Goal: Information Seeking & Learning: Learn about a topic

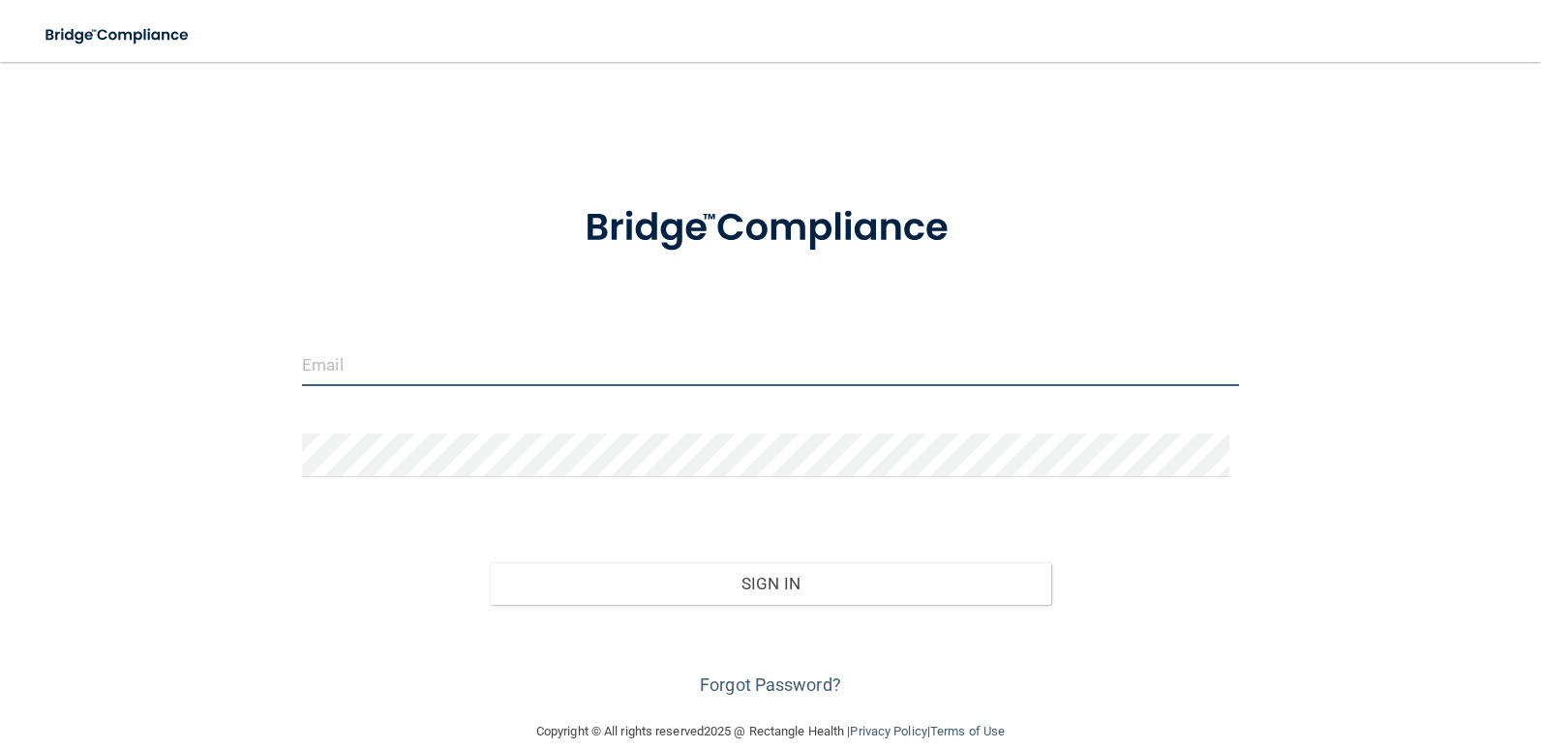
type input "marleen@new.rr.com"
drag, startPoint x: 450, startPoint y: 368, endPoint x: 205, endPoint y: 284, distance: 258.9
click at [205, 284] on div "marleen@new.rr.com Invalid email/password. You don't have permission to access …" at bounding box center [770, 390] width 1463 height 619
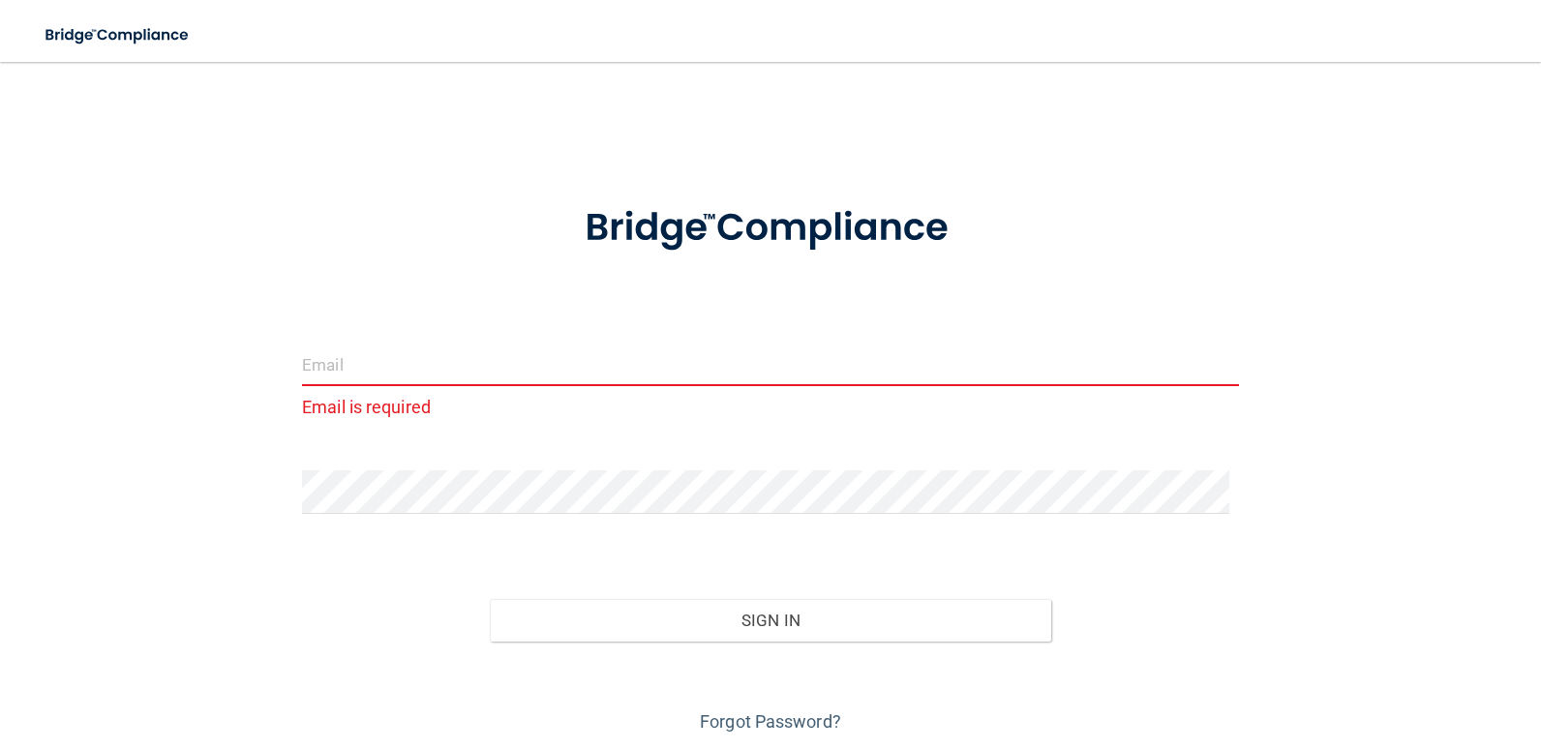
click at [351, 362] on input "email" at bounding box center [770, 365] width 937 height 44
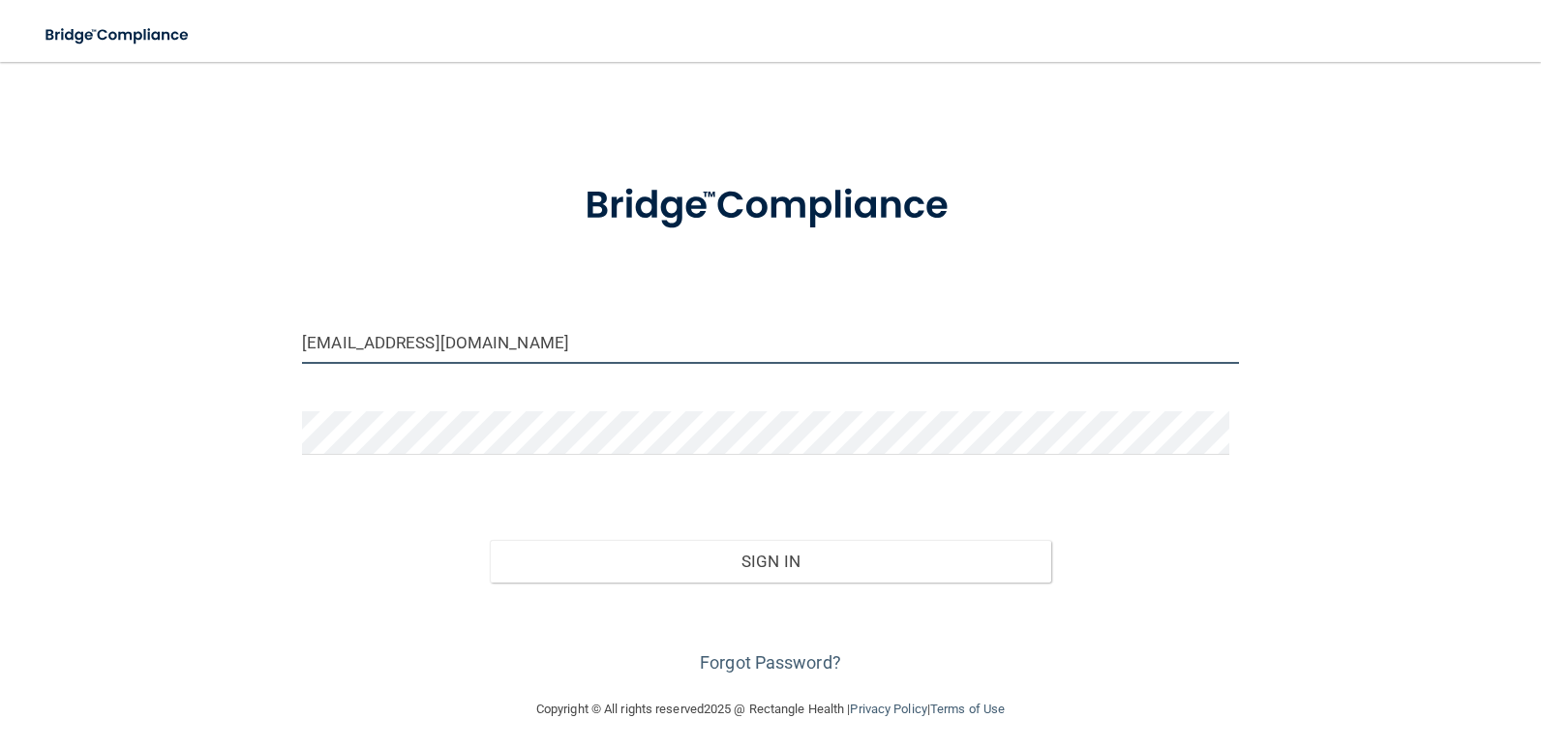
scroll to position [29, 0]
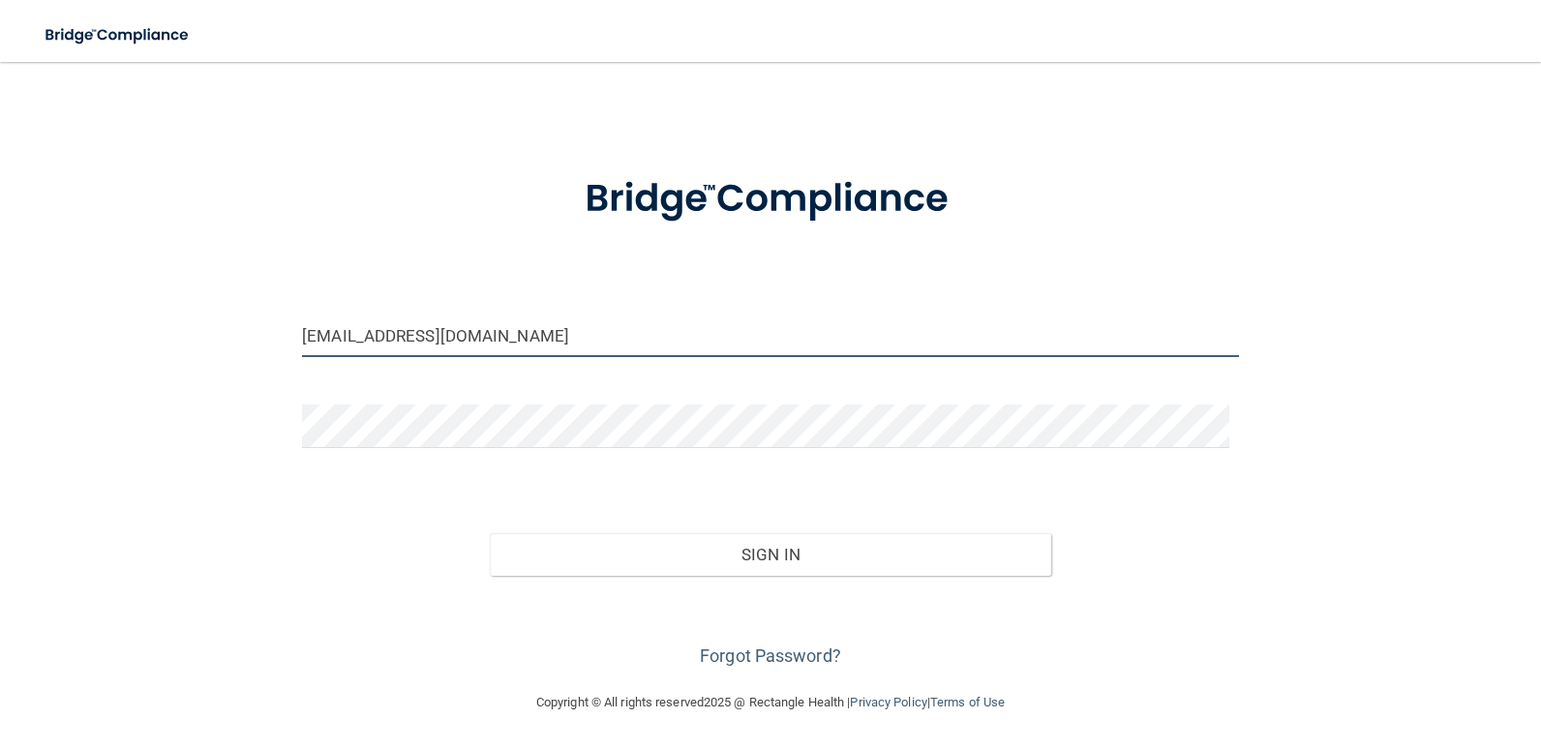
type input "[EMAIL_ADDRESS][DOMAIN_NAME]"
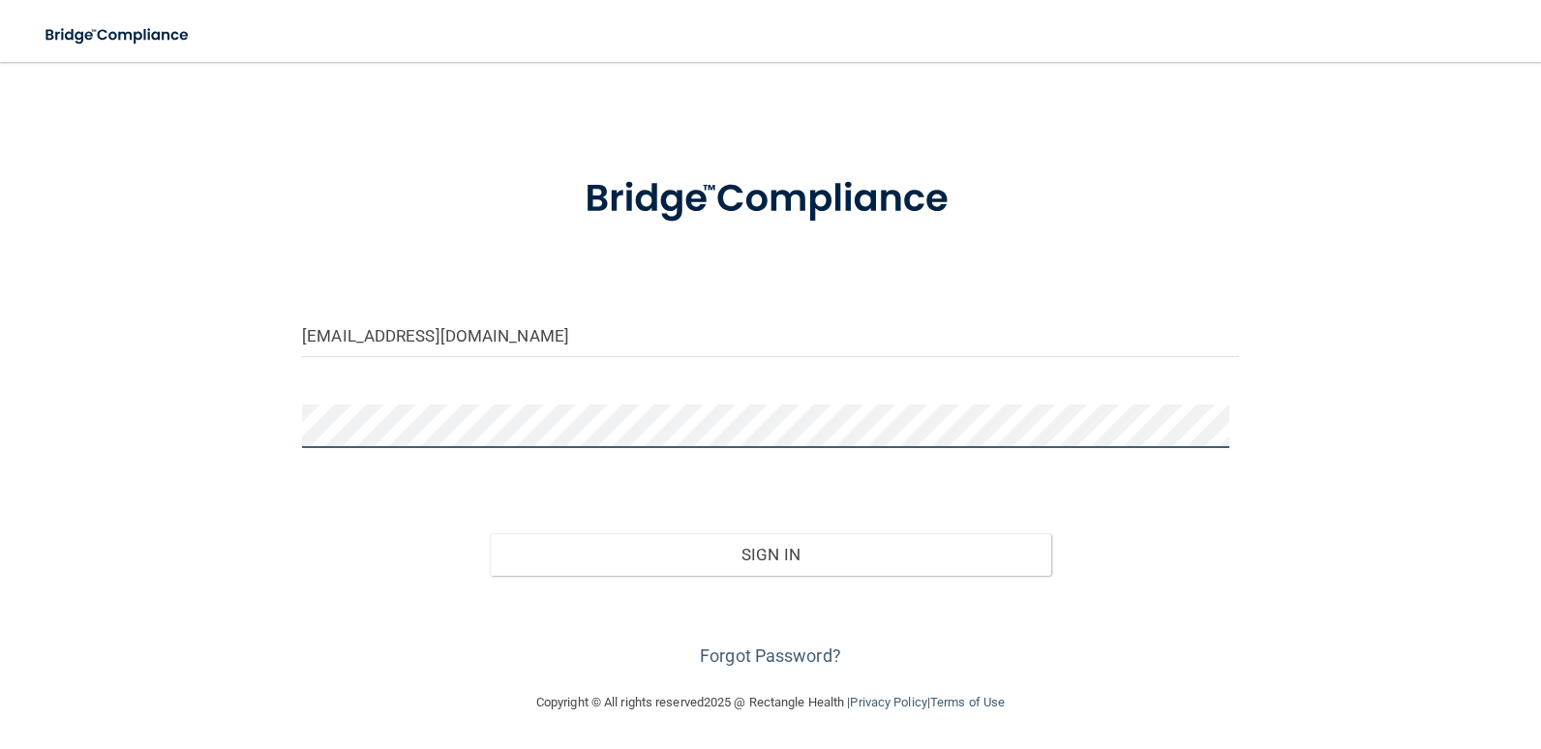
click at [266, 387] on div "ashley.panici1@gmail.com Invalid email/password. You don't have permission to a…" at bounding box center [770, 361] width 1463 height 619
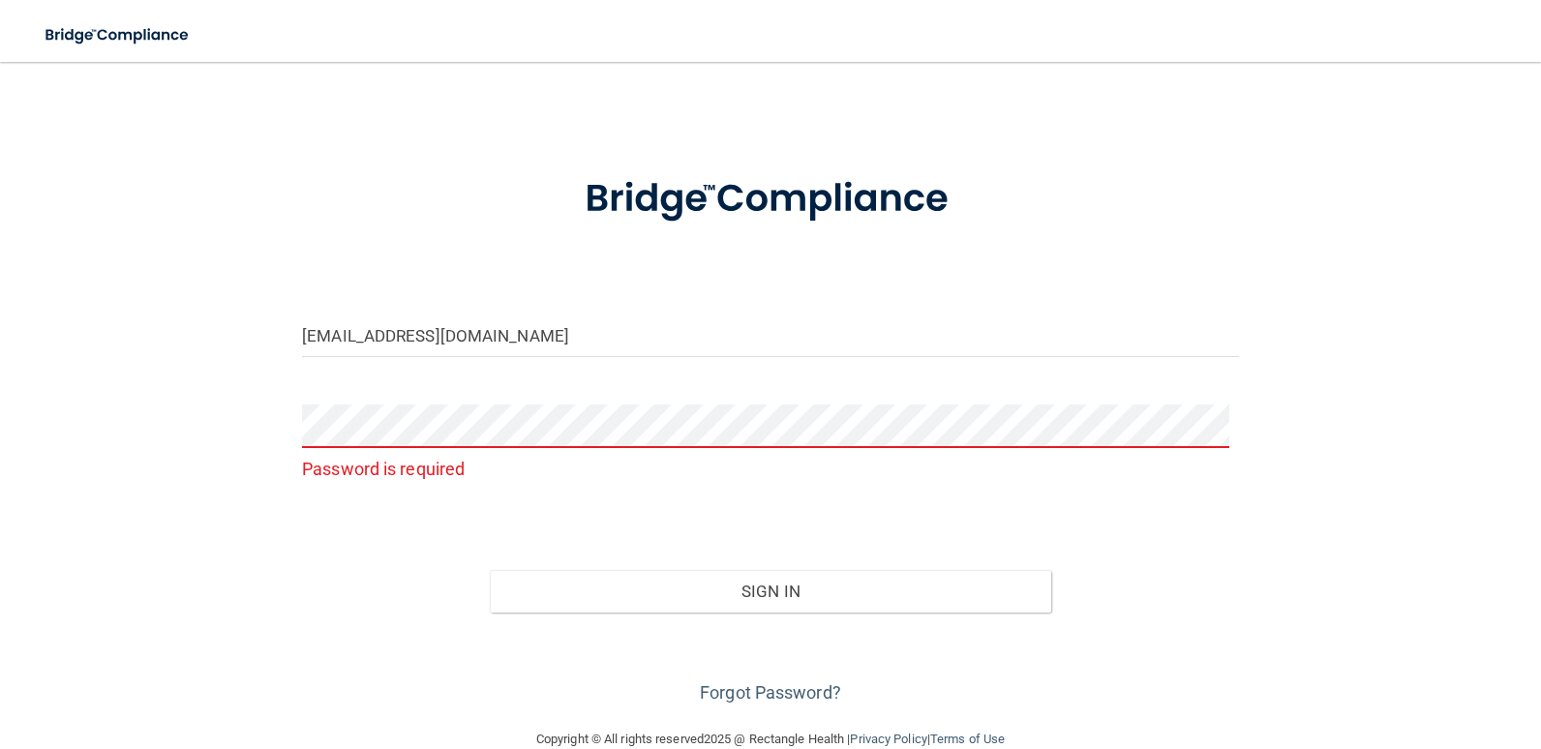
click at [1162, 546] on div "Sign In" at bounding box center [770, 571] width 966 height 81
click at [812, 694] on link "Forgot Password?" at bounding box center [770, 692] width 141 height 20
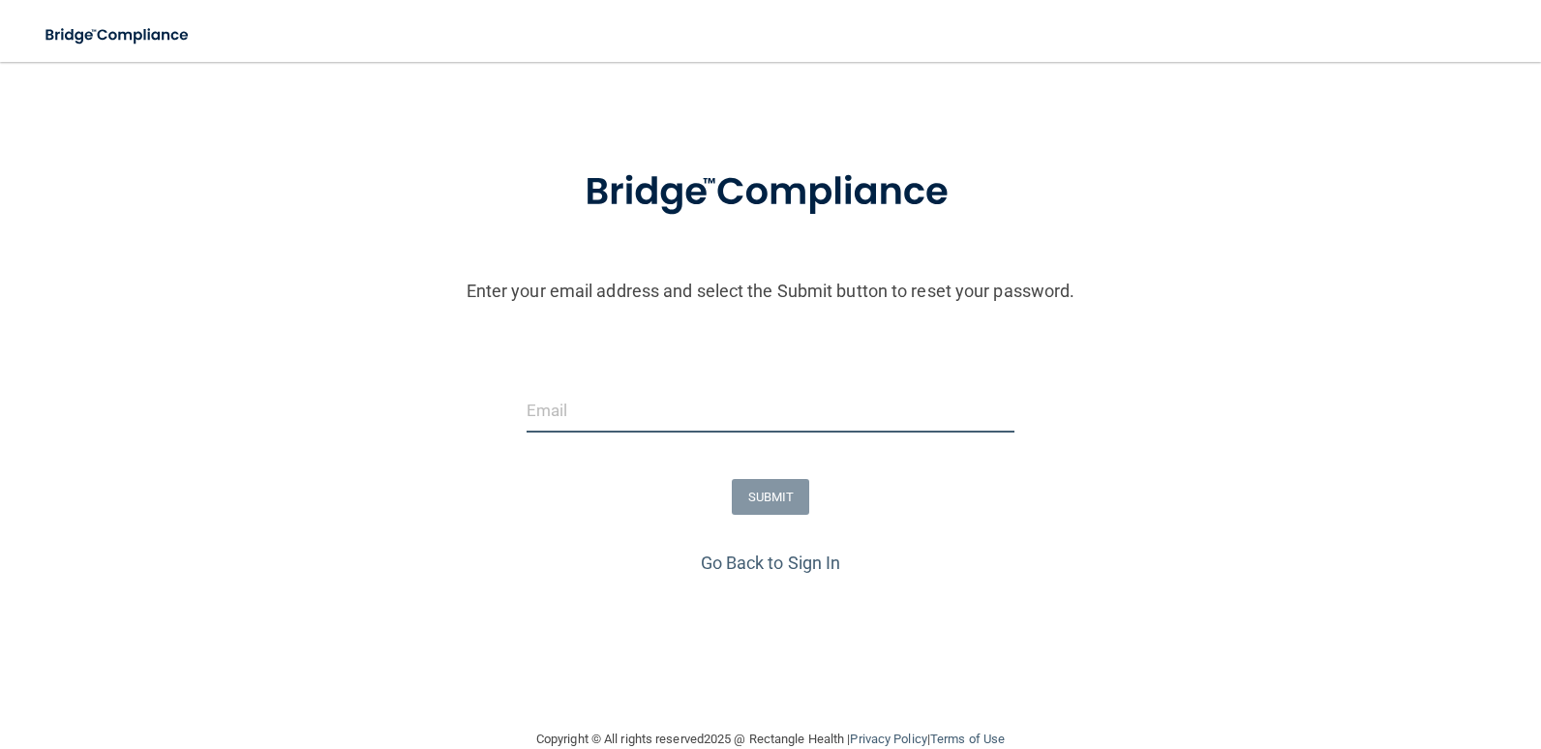
click at [600, 403] on input "email" at bounding box center [771, 411] width 488 height 44
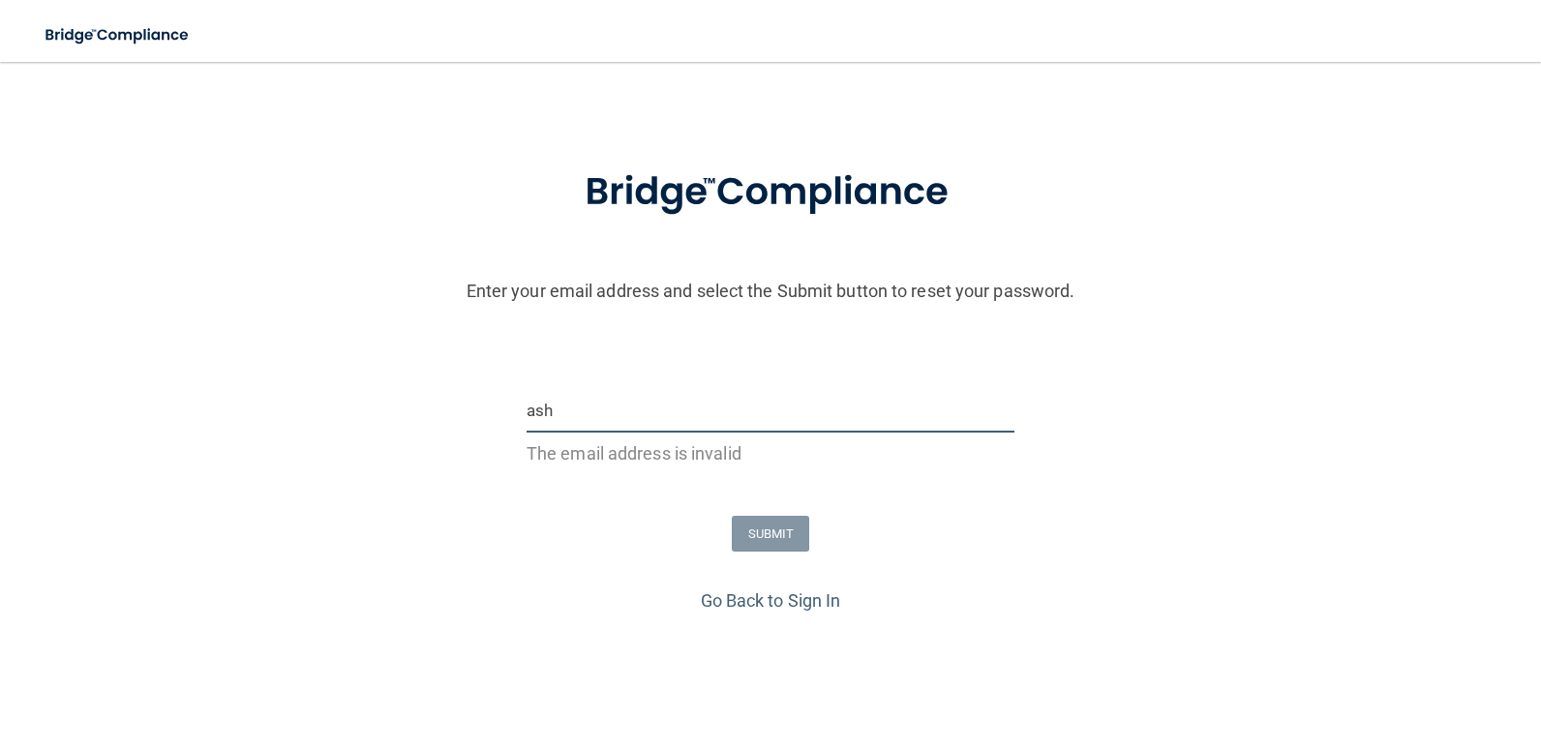
type input "[EMAIL_ADDRESS][DOMAIN_NAME]"
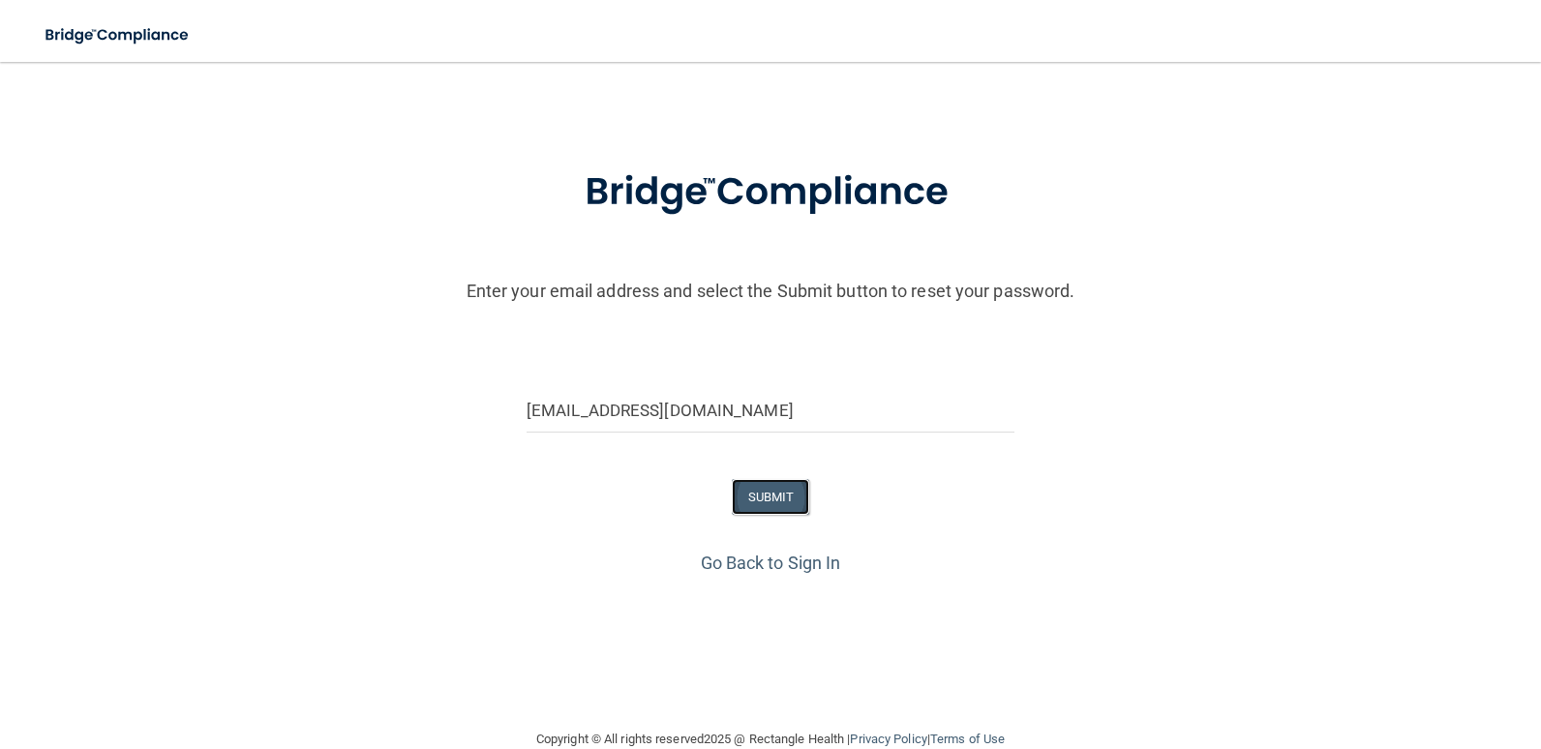
click at [756, 498] on button "SUBMIT" at bounding box center [771, 497] width 78 height 36
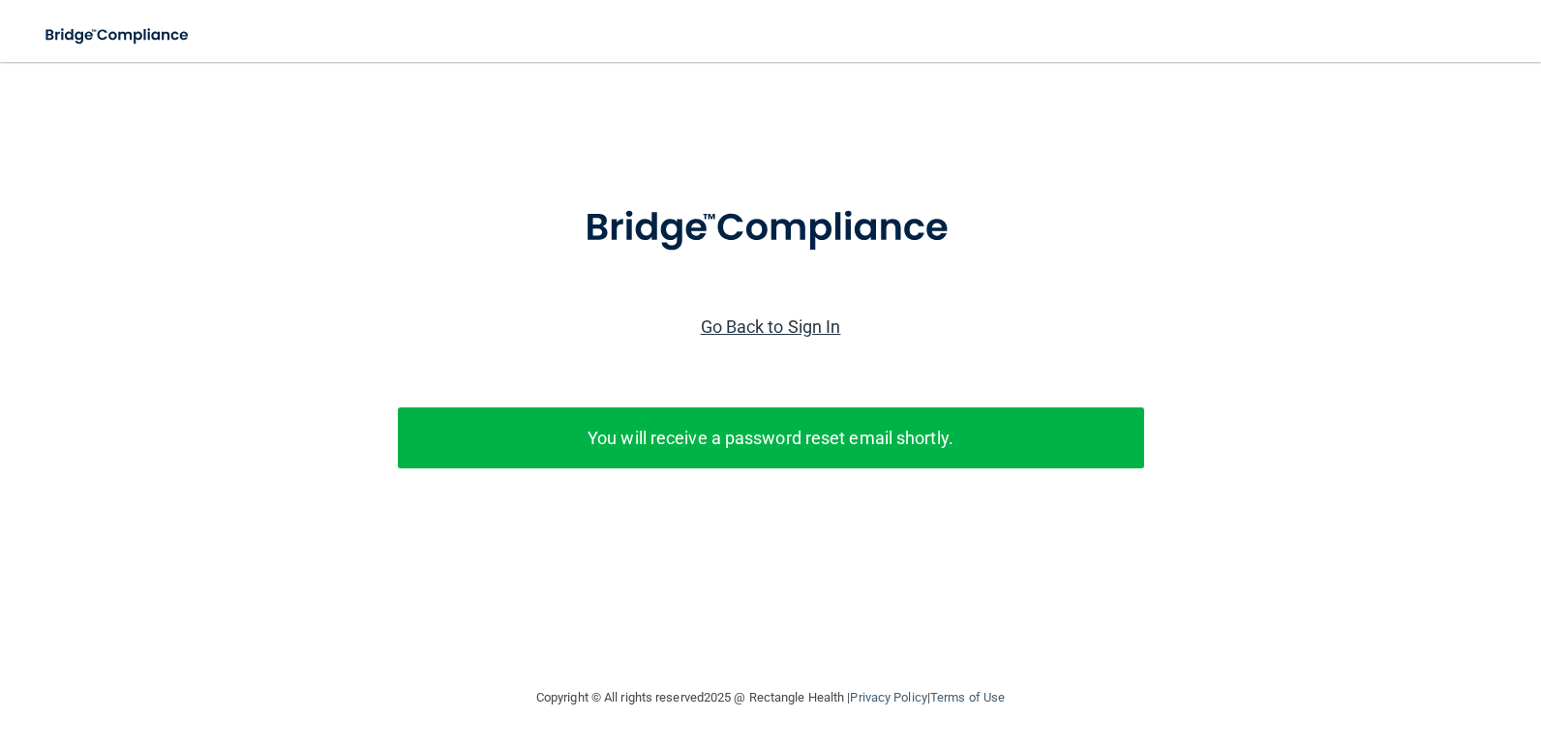
click at [809, 325] on link "Go Back to Sign In" at bounding box center [771, 326] width 140 height 20
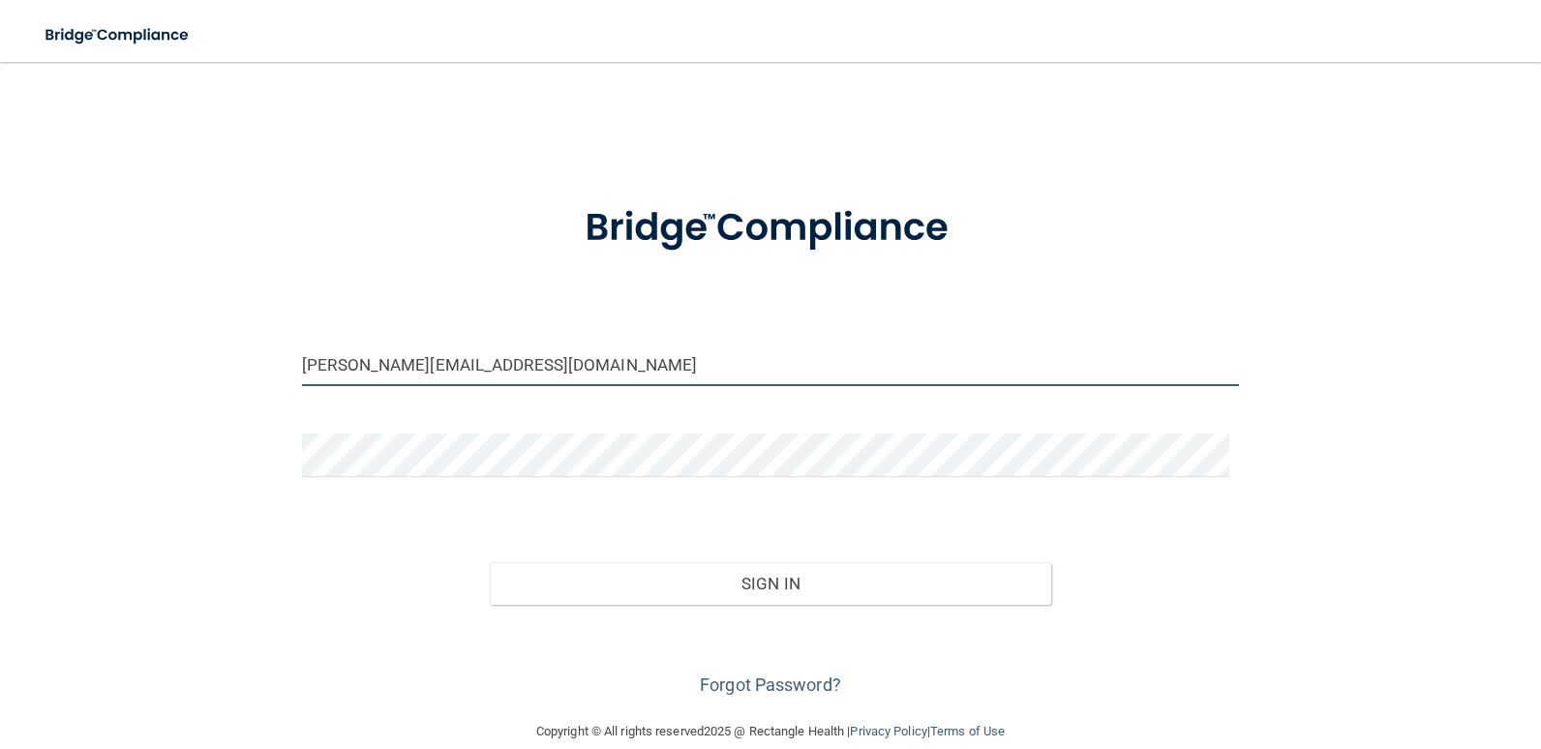
click at [545, 367] on input "marleen@new.rr.com" at bounding box center [770, 365] width 937 height 44
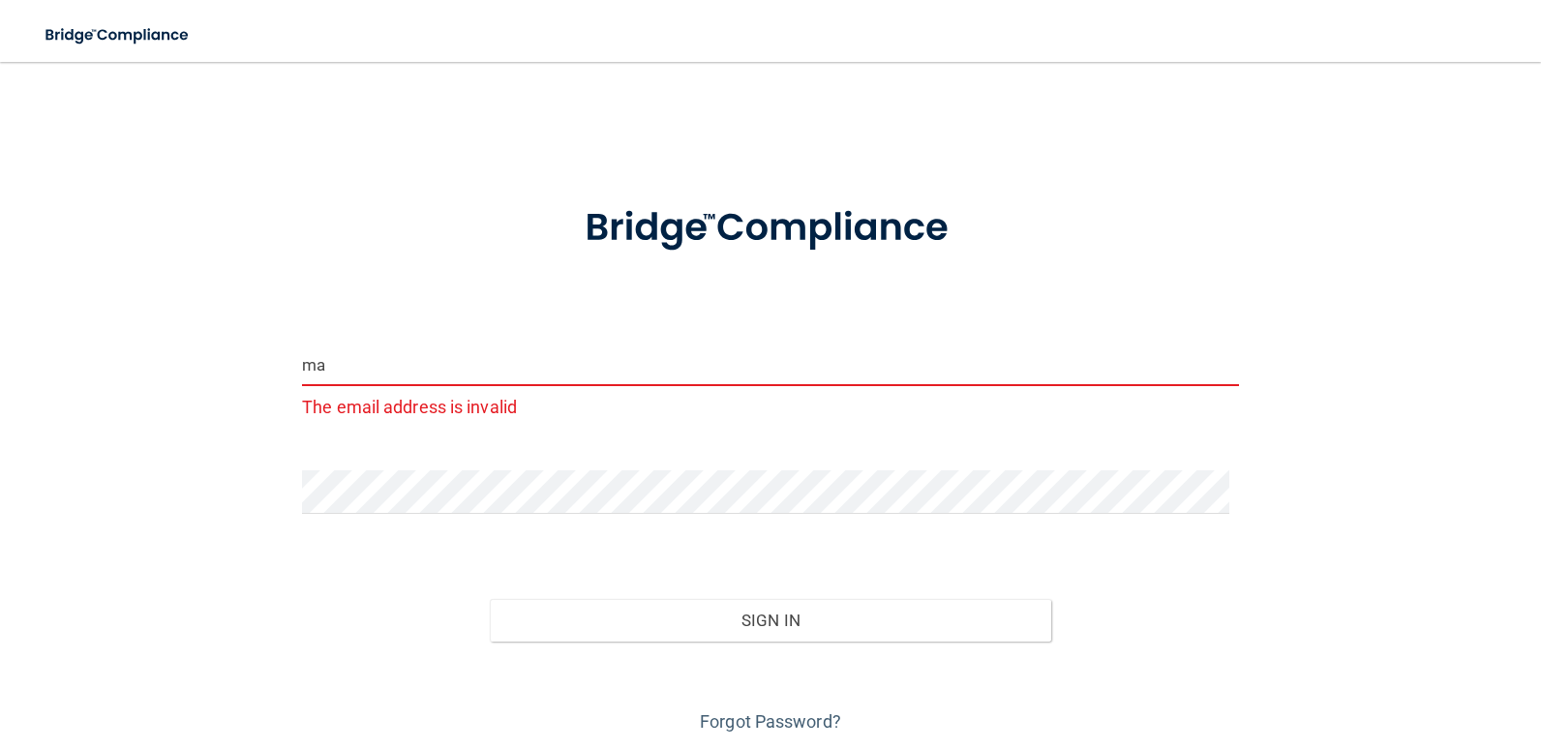
type input "m"
type input "[EMAIL_ADDRESS][DOMAIN_NAME]"
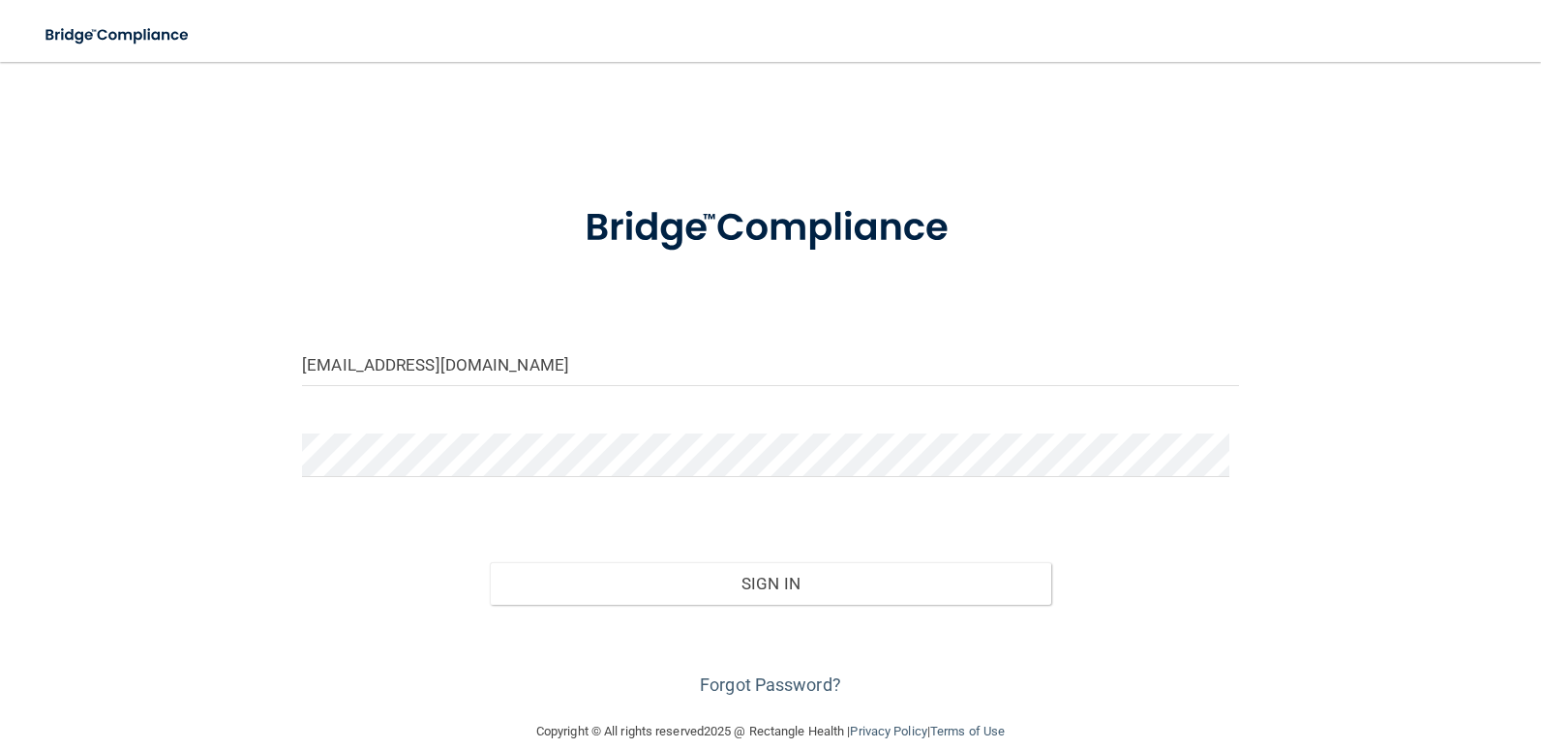
click at [1236, 571] on div "Sign In" at bounding box center [770, 564] width 966 height 81
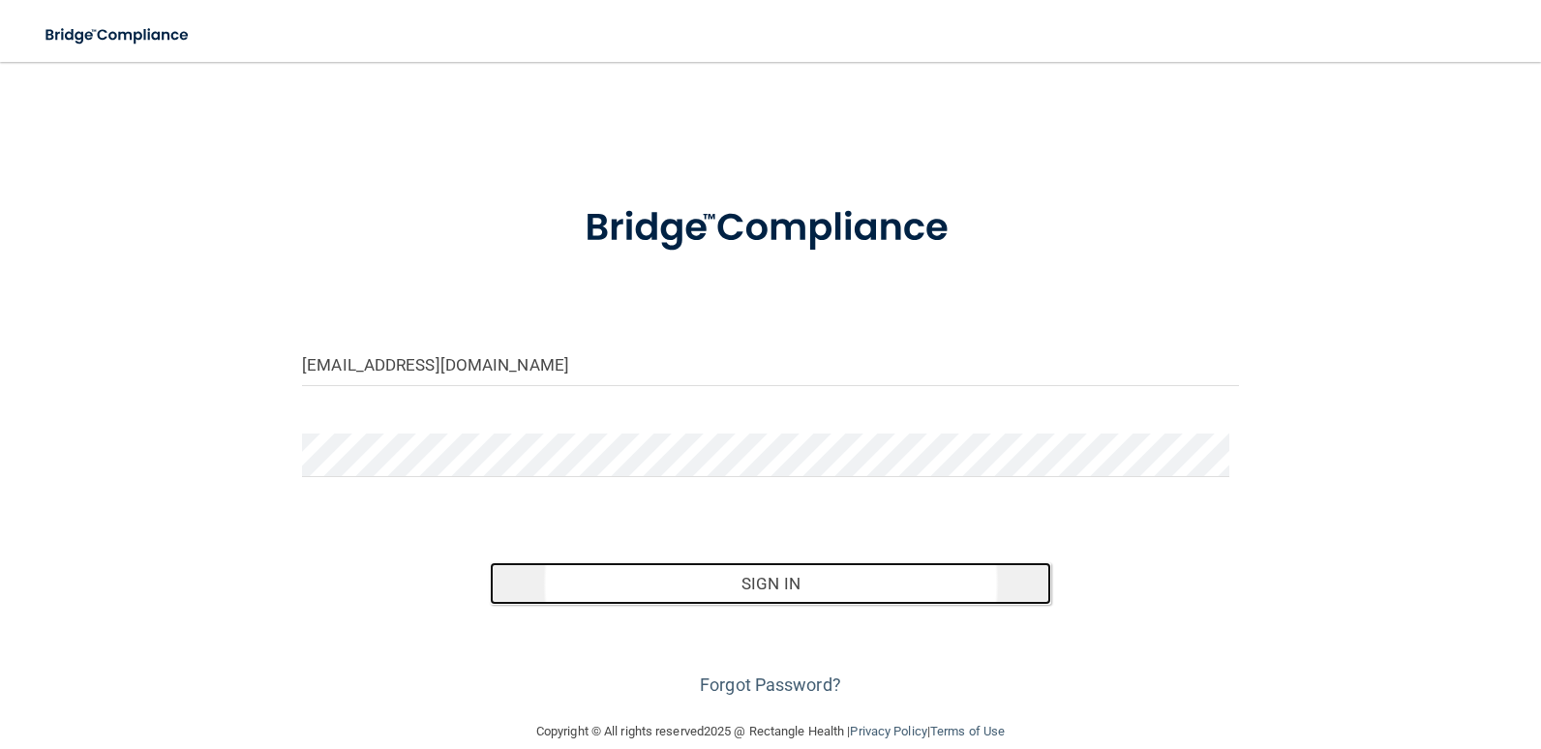
click at [804, 594] on button "Sign In" at bounding box center [771, 583] width 562 height 43
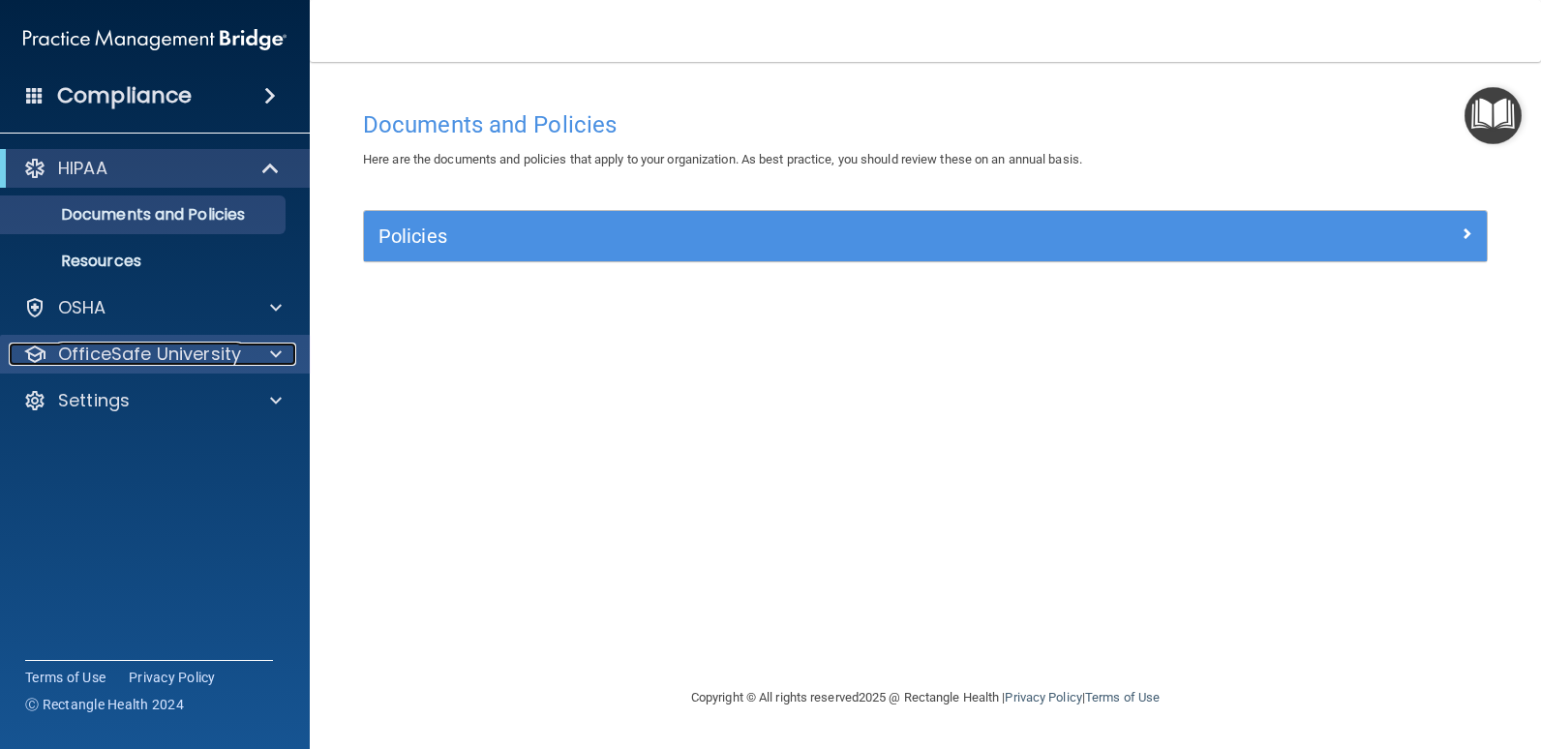
click at [278, 355] on span at bounding box center [276, 354] width 12 height 23
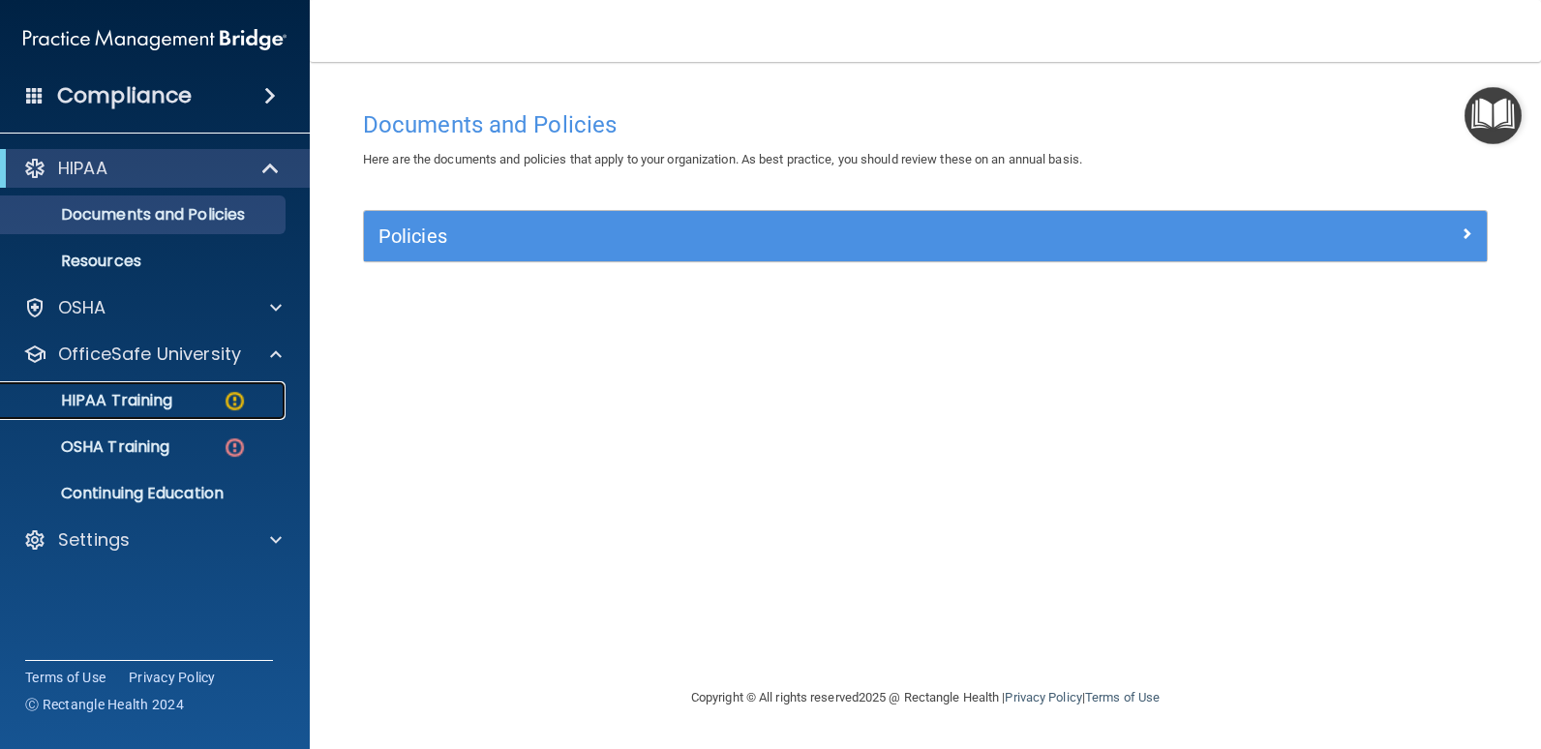
click at [165, 406] on p "HIPAA Training" at bounding box center [93, 400] width 160 height 19
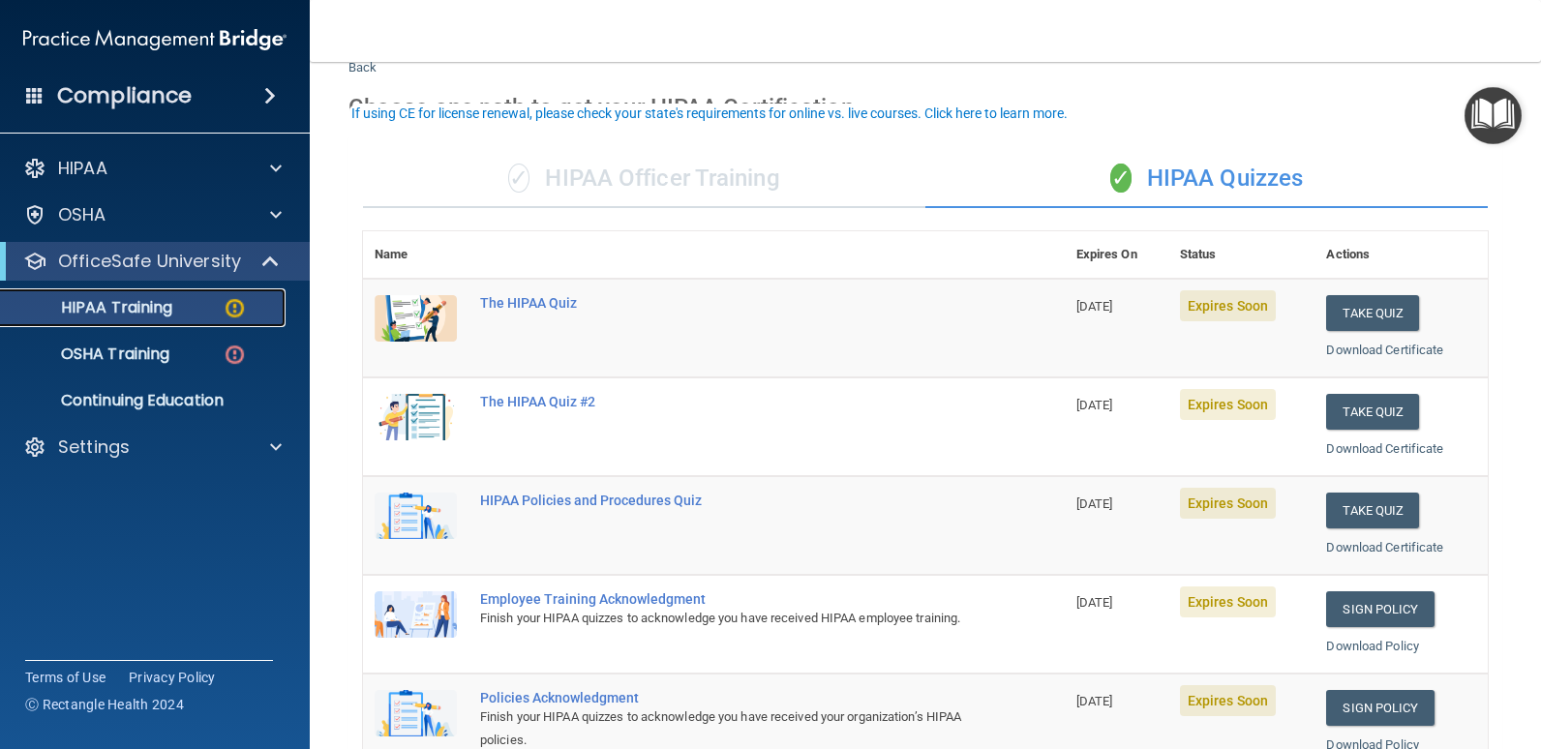
scroll to position [97, 0]
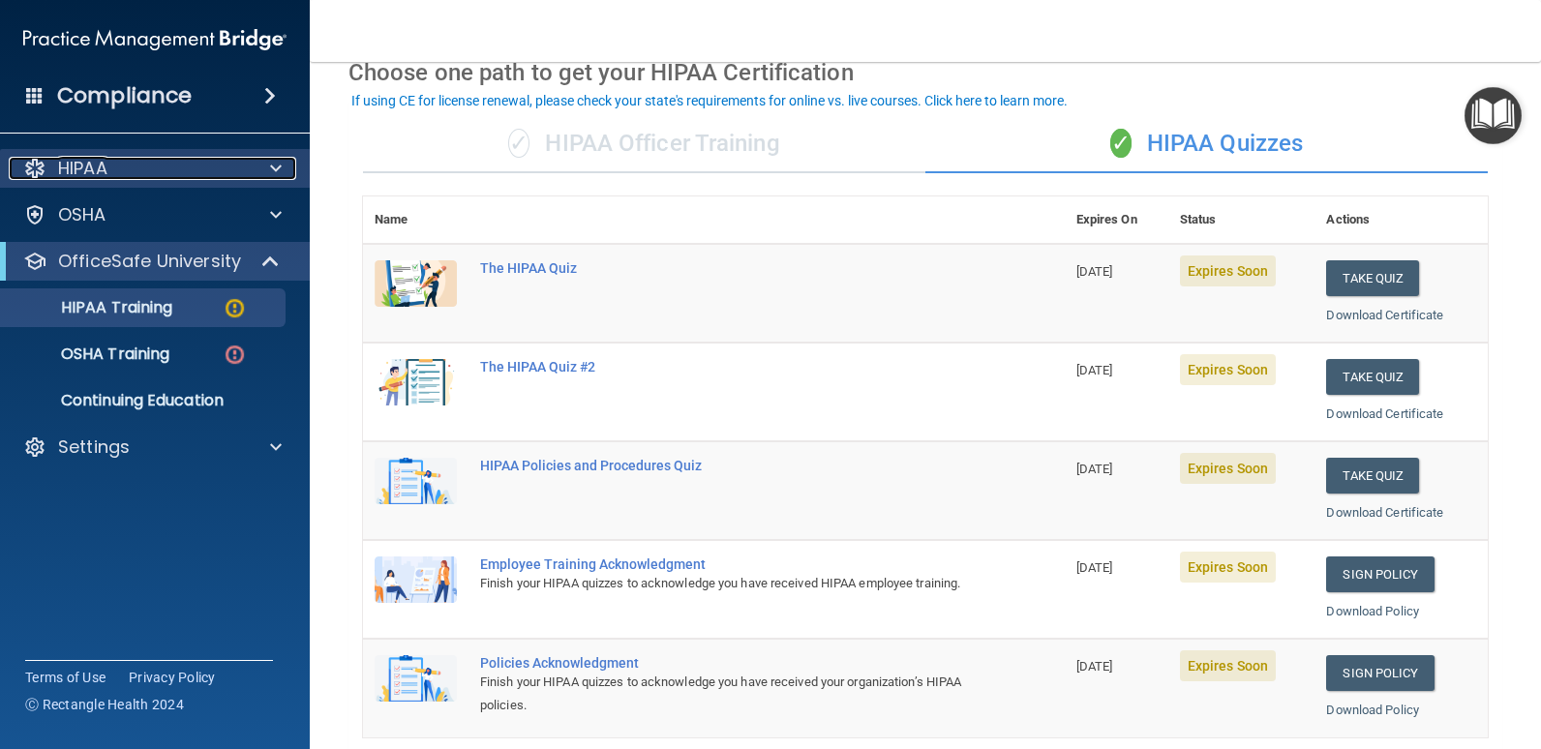
click at [92, 164] on p "HIPAA" at bounding box center [82, 168] width 49 height 23
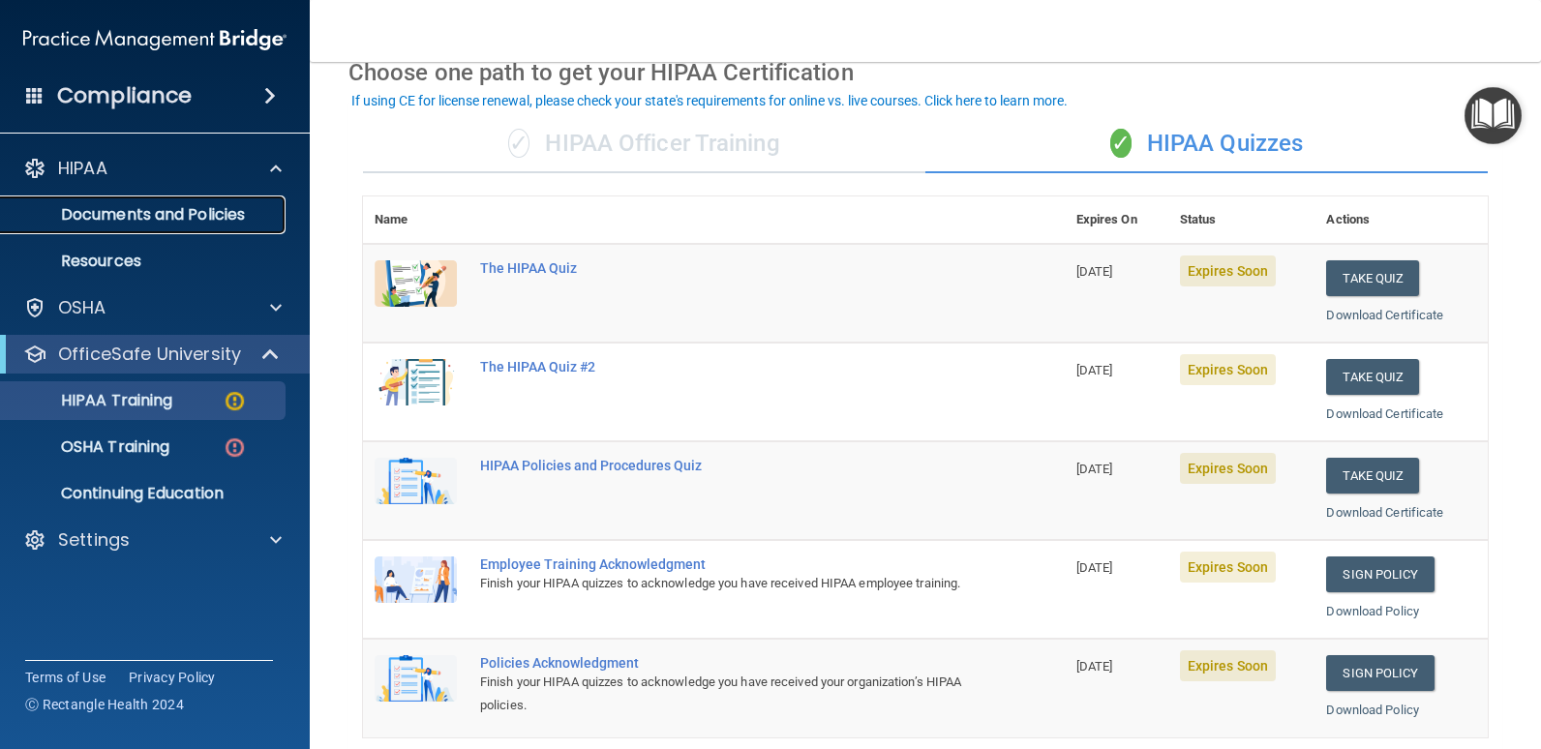
click at [168, 212] on p "Documents and Policies" at bounding box center [145, 214] width 264 height 19
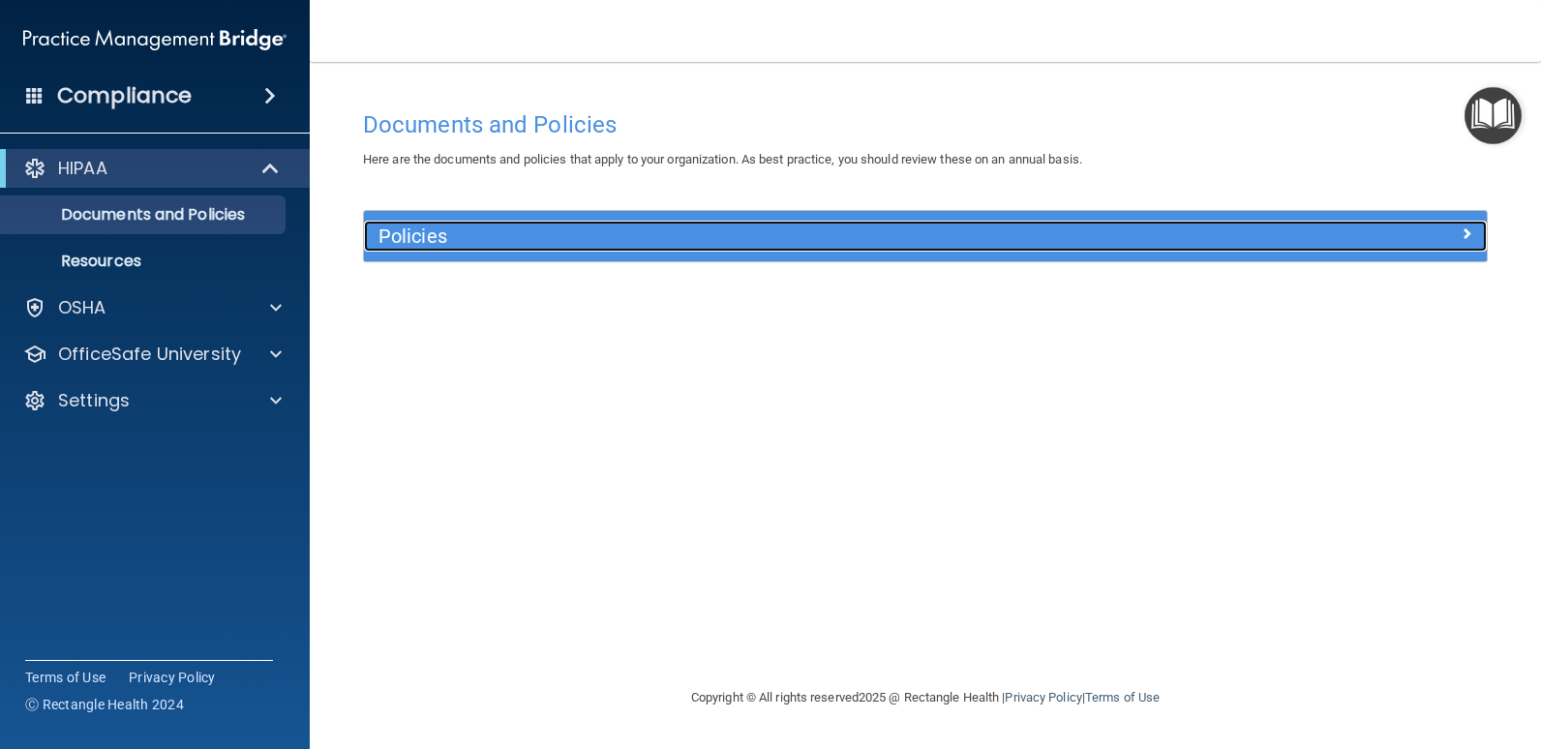
click at [434, 237] on h5 "Policies" at bounding box center [784, 236] width 813 height 21
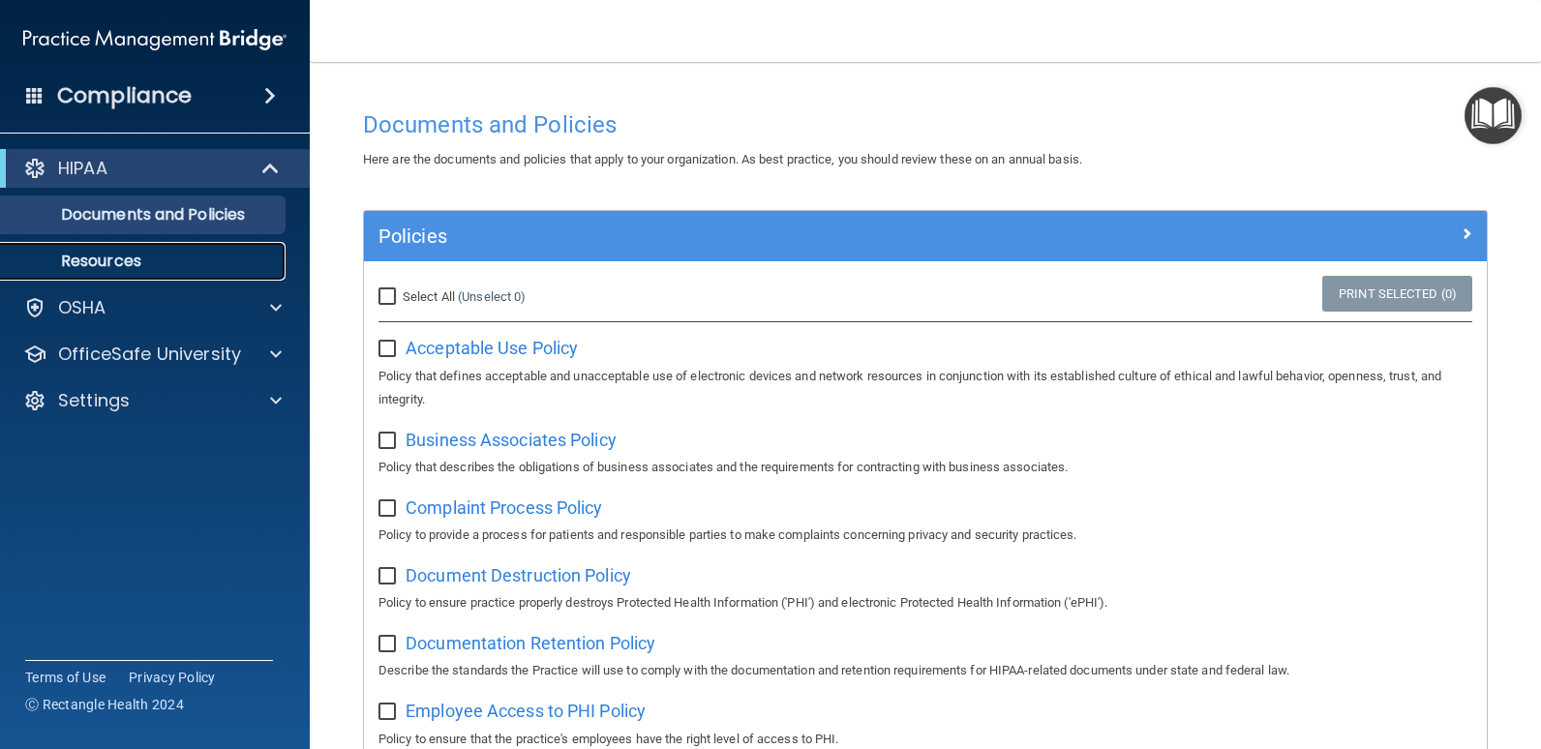
click at [133, 252] on p "Resources" at bounding box center [145, 261] width 264 height 19
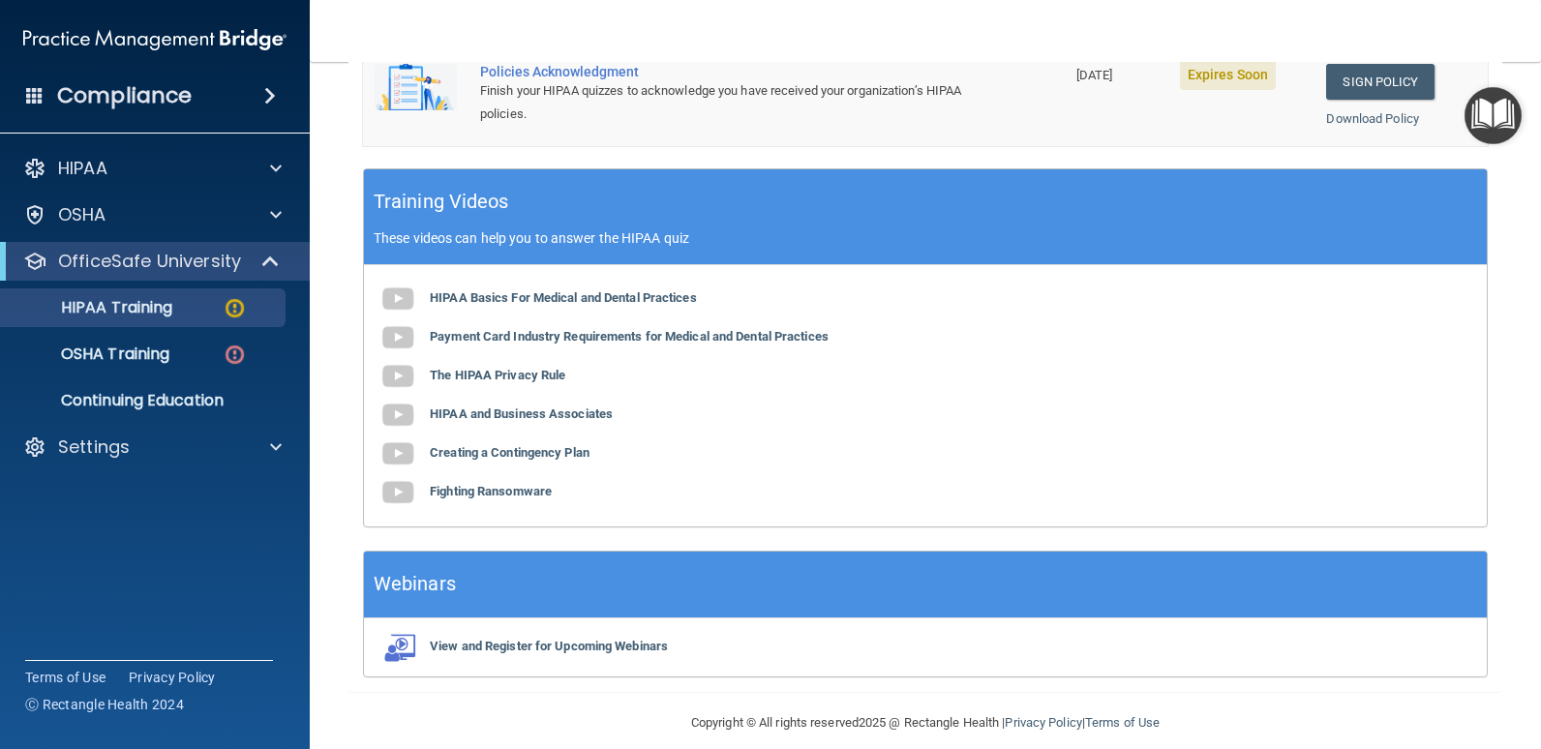
scroll to position [708, 0]
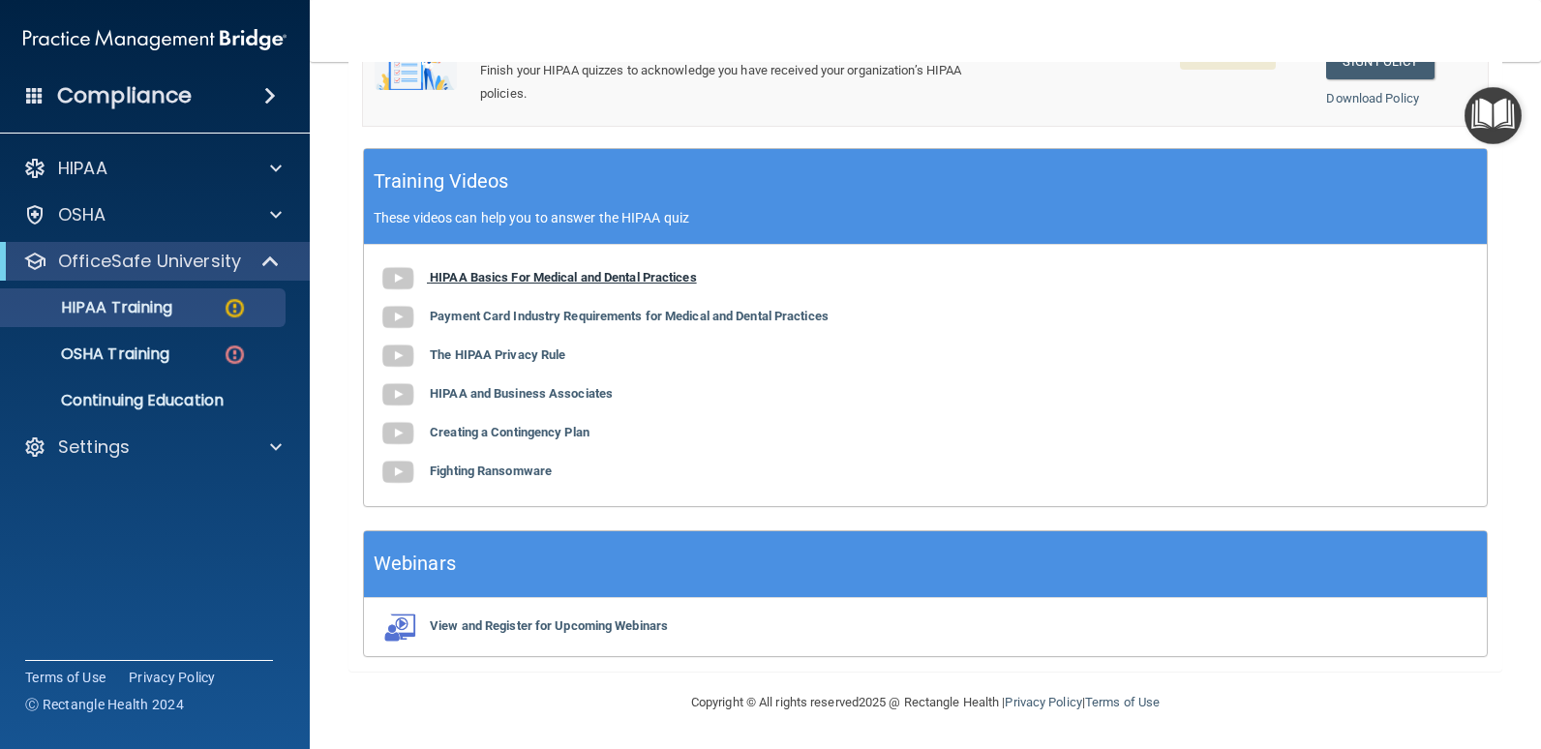
click at [690, 275] on b "HIPAA Basics For Medical and Dental Practices" at bounding box center [563, 277] width 267 height 15
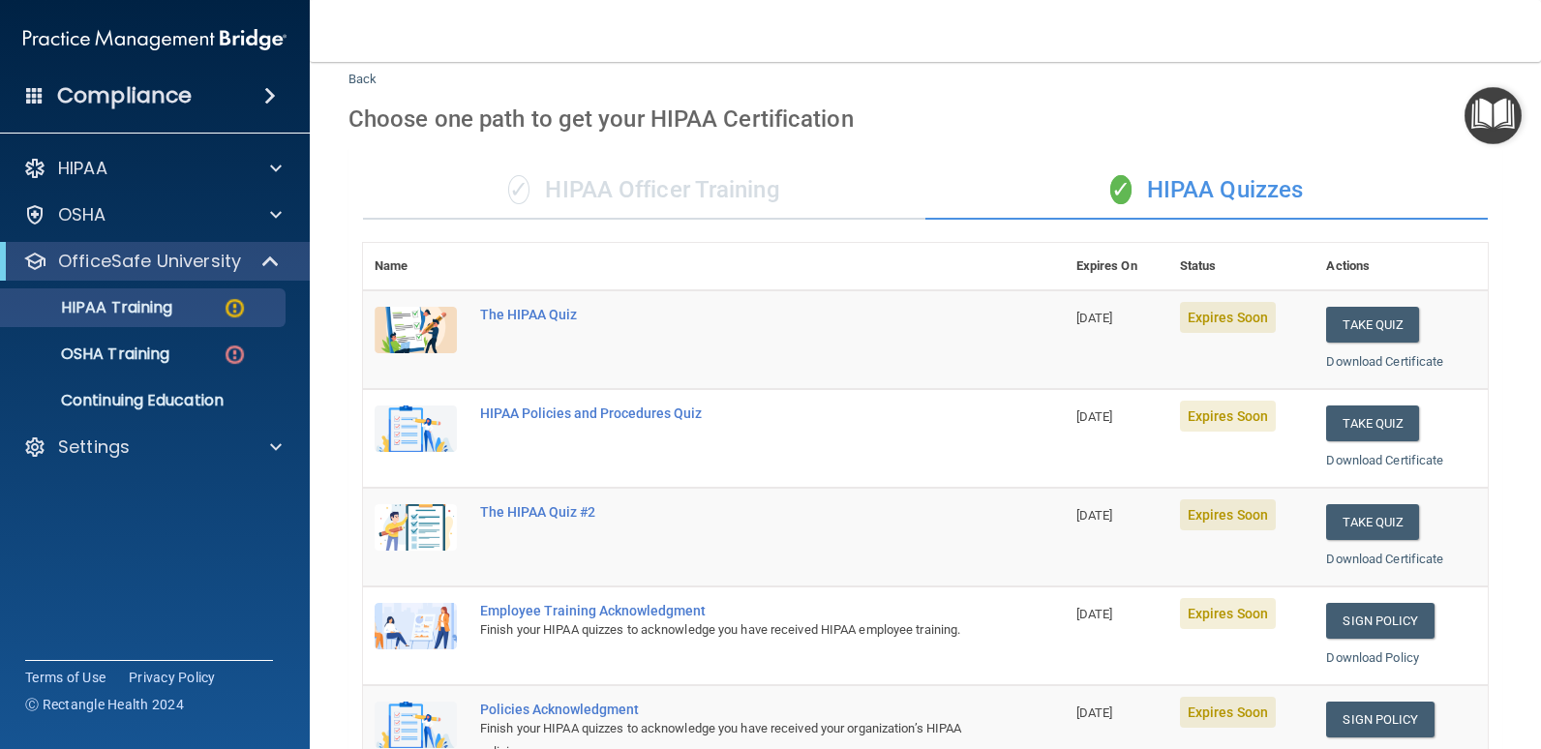
scroll to position [0, 0]
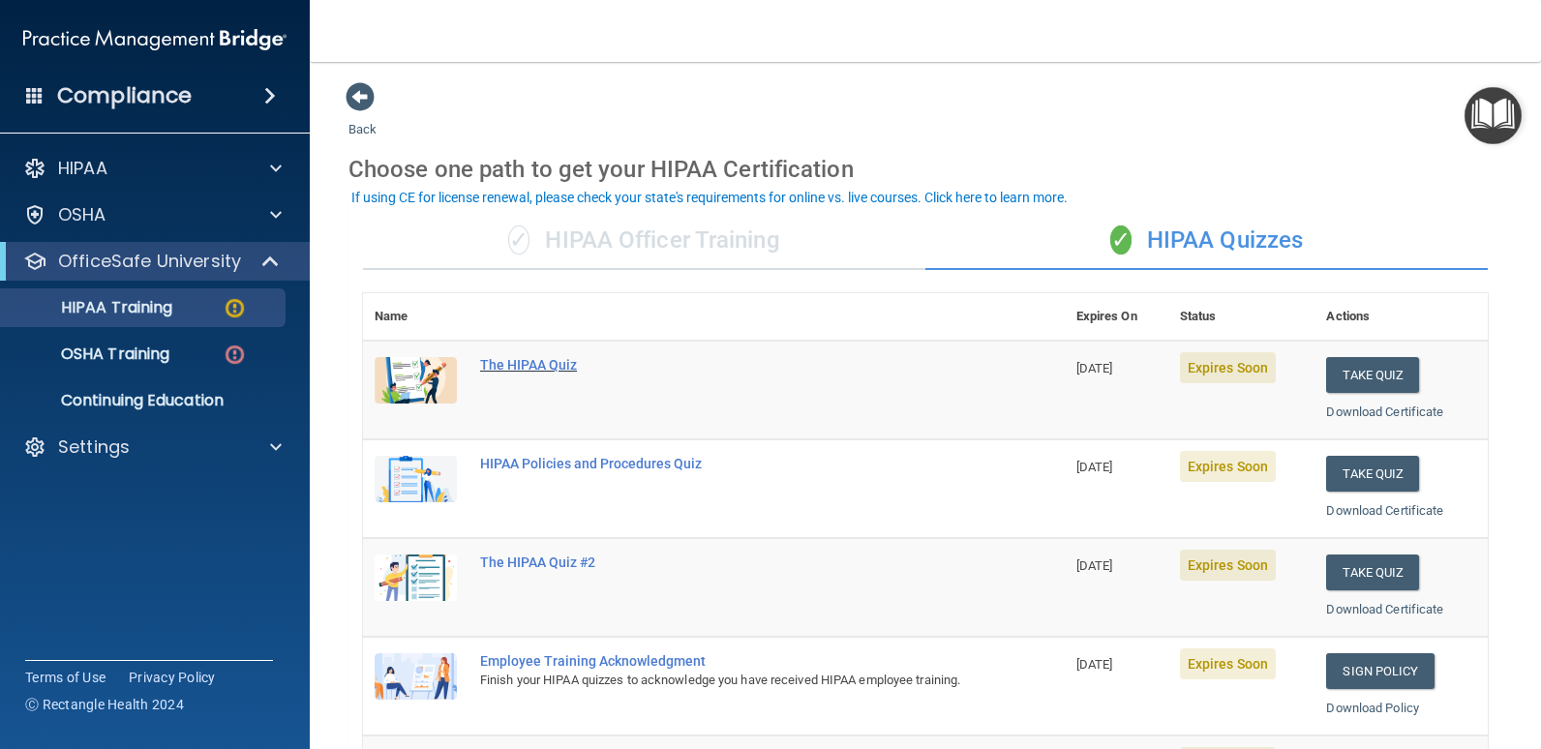
click at [556, 364] on div "The HIPAA Quiz" at bounding box center [724, 364] width 488 height 15
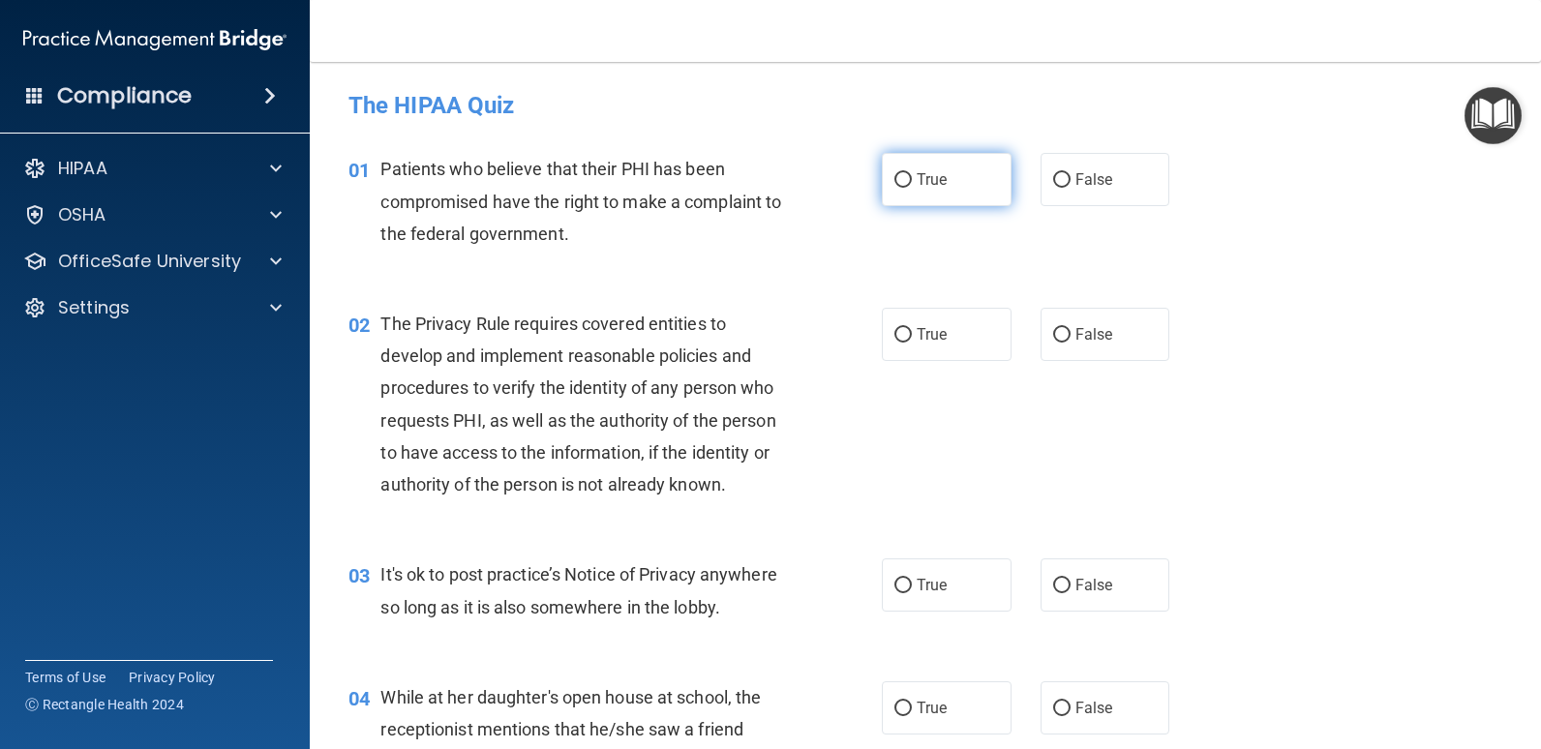
click at [959, 184] on label "True" at bounding box center [947, 179] width 130 height 53
click at [912, 184] on input "True" at bounding box center [902, 180] width 17 height 15
radio input "true"
click at [948, 325] on label "True" at bounding box center [947, 334] width 130 height 53
click at [912, 328] on input "True" at bounding box center [902, 335] width 17 height 15
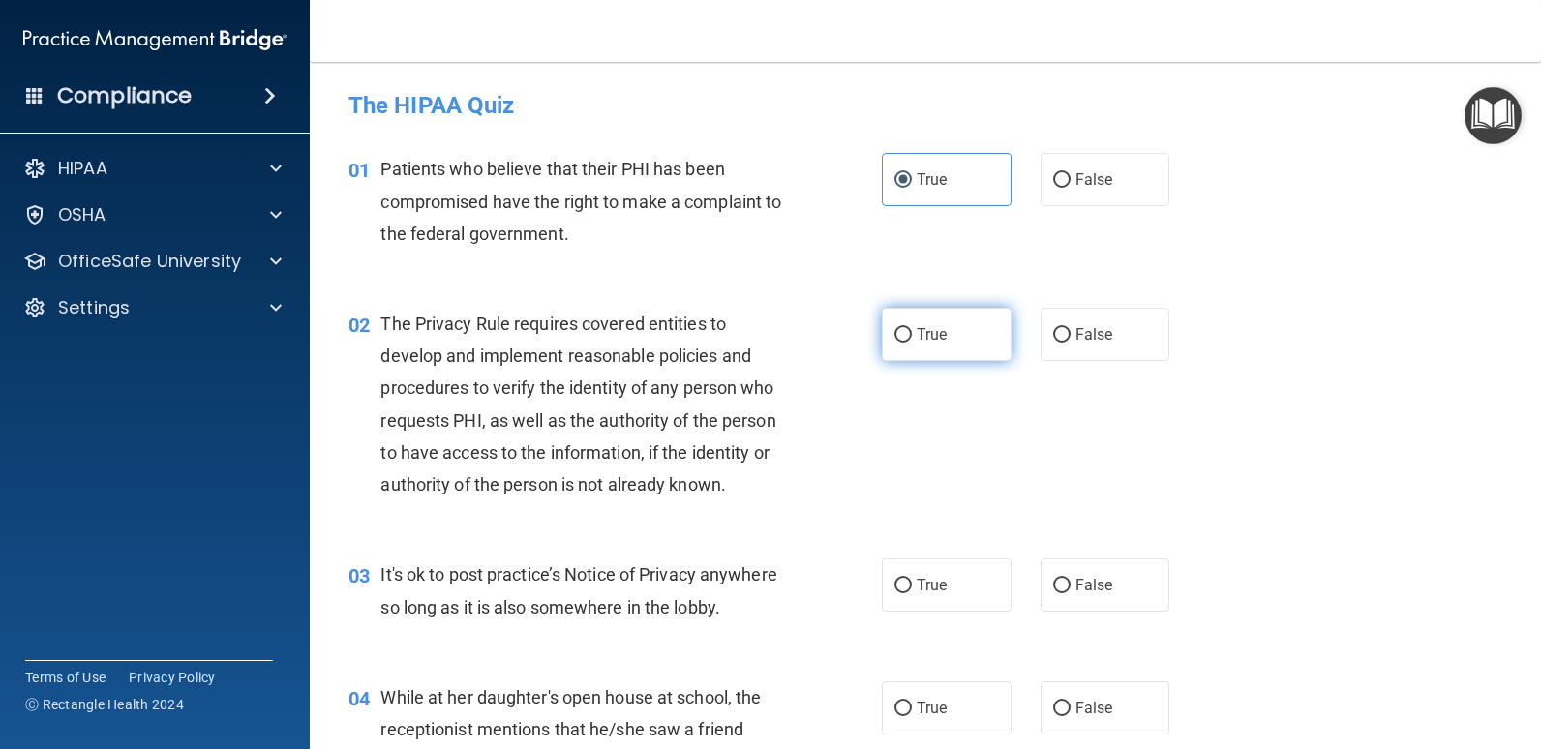
radio input "true"
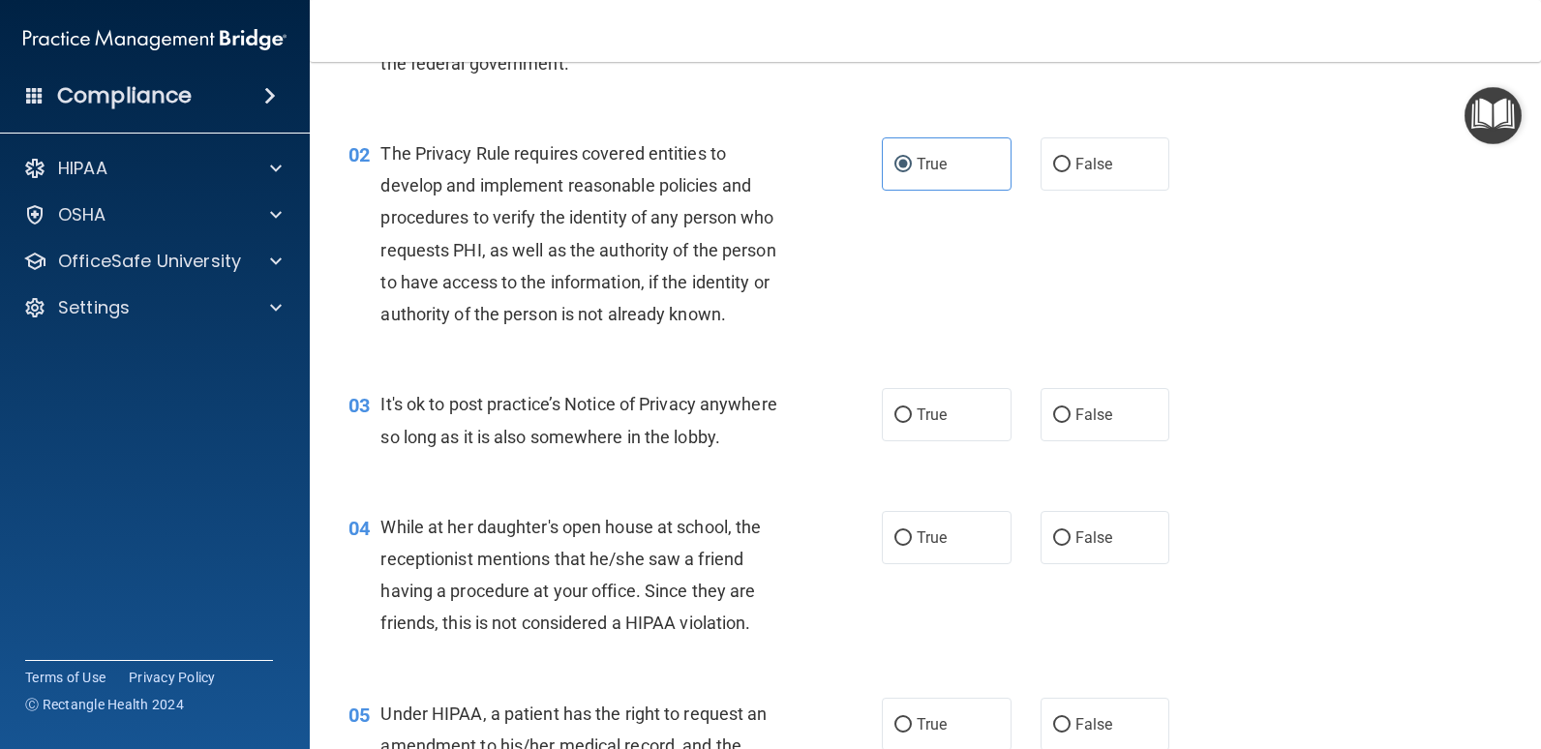
scroll to position [194, 0]
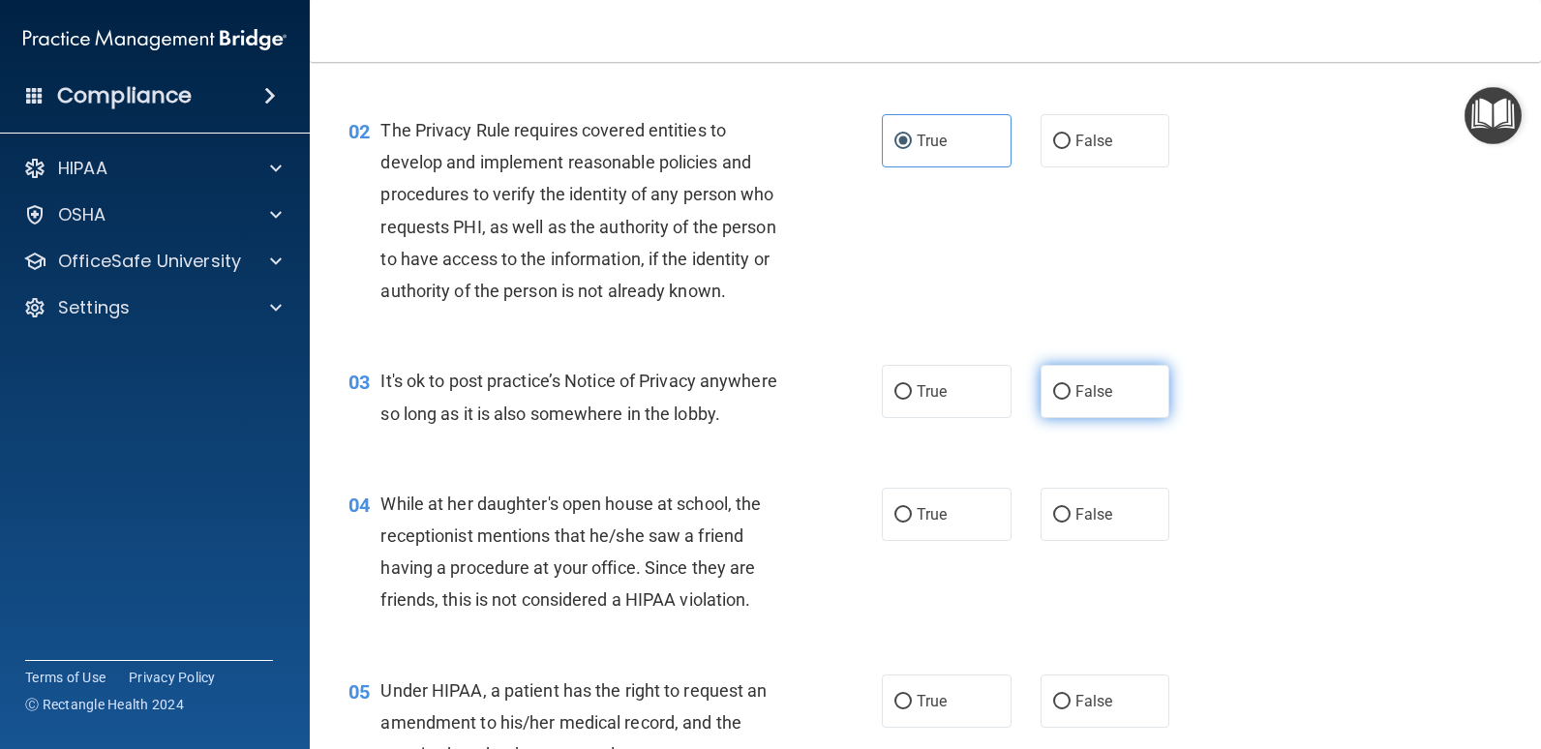
click at [1110, 406] on label "False" at bounding box center [1105, 391] width 130 height 53
click at [1070, 400] on input "False" at bounding box center [1061, 392] width 17 height 15
radio input "true"
click at [1105, 526] on label "False" at bounding box center [1105, 514] width 130 height 53
click at [1070, 523] on input "False" at bounding box center [1061, 515] width 17 height 15
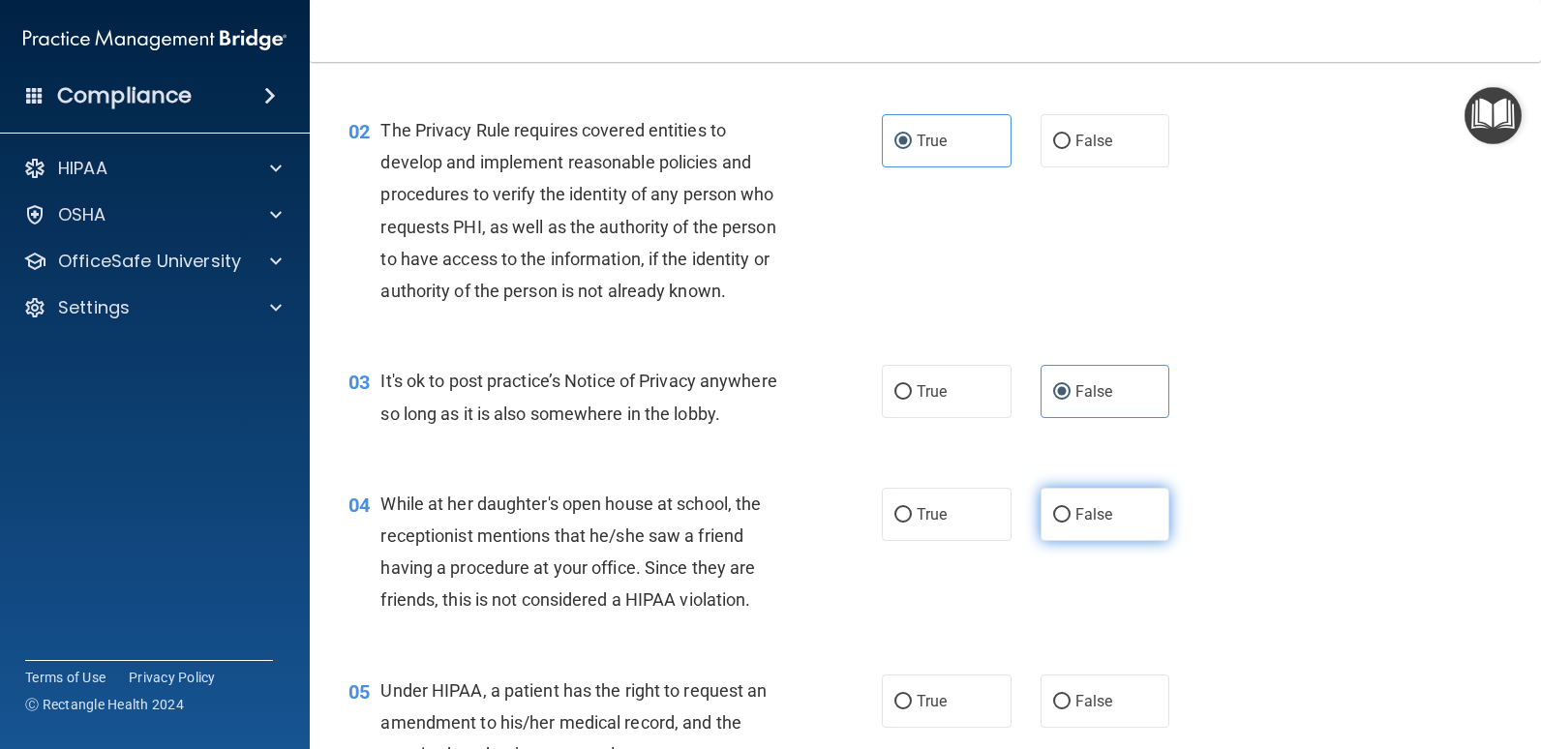
radio input "true"
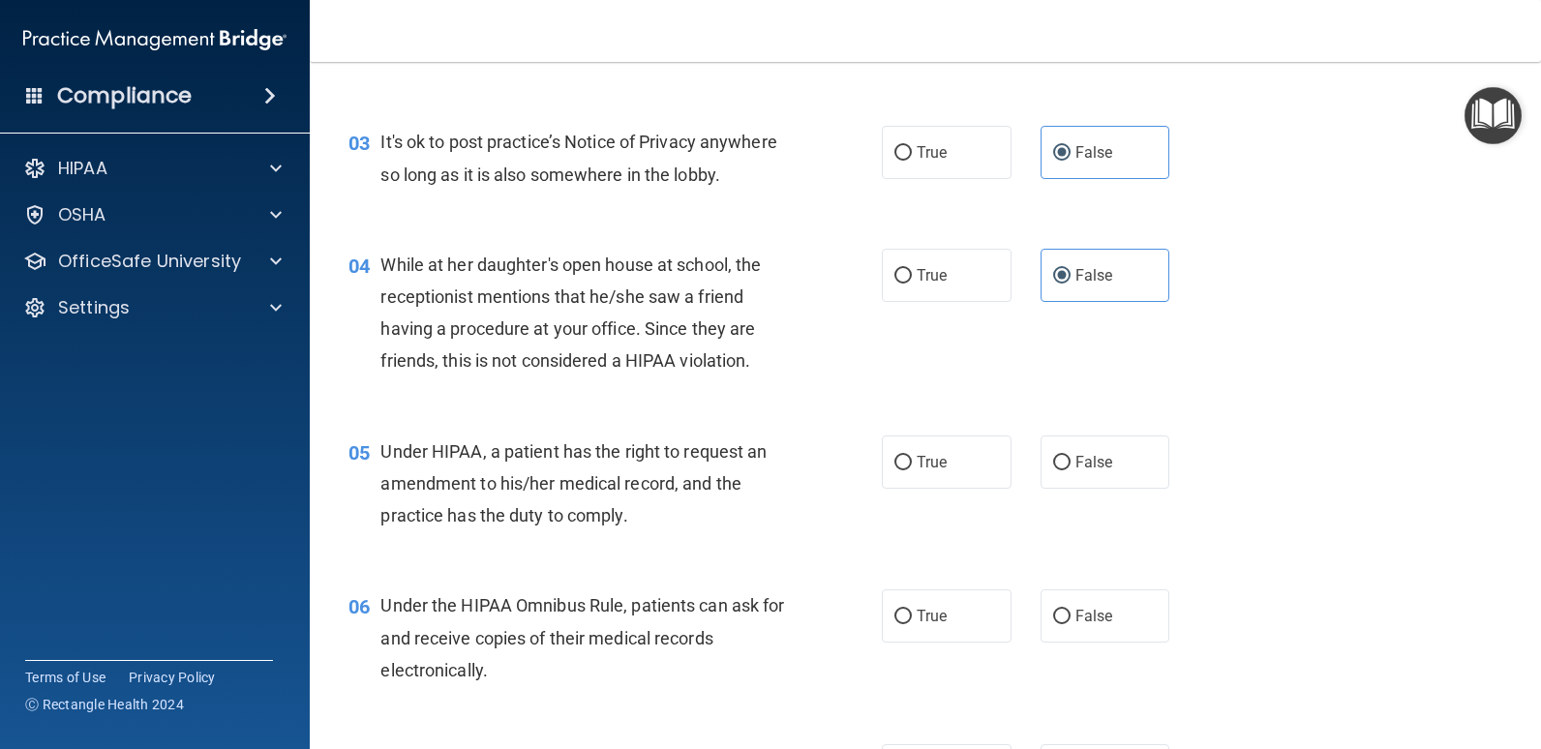
scroll to position [484, 0]
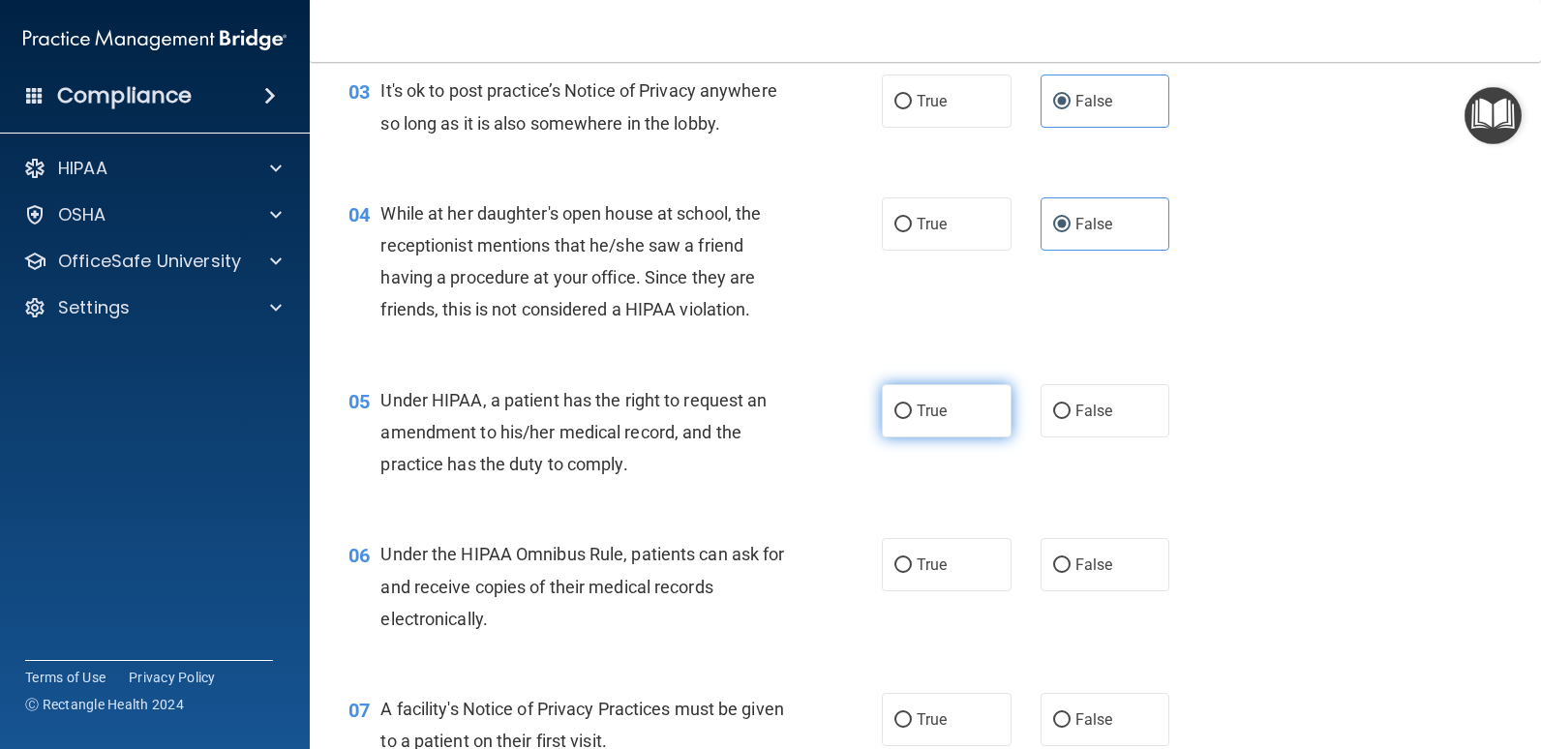
click at [941, 406] on label "True" at bounding box center [947, 410] width 130 height 53
click at [912, 406] on input "True" at bounding box center [902, 412] width 17 height 15
radio input "true"
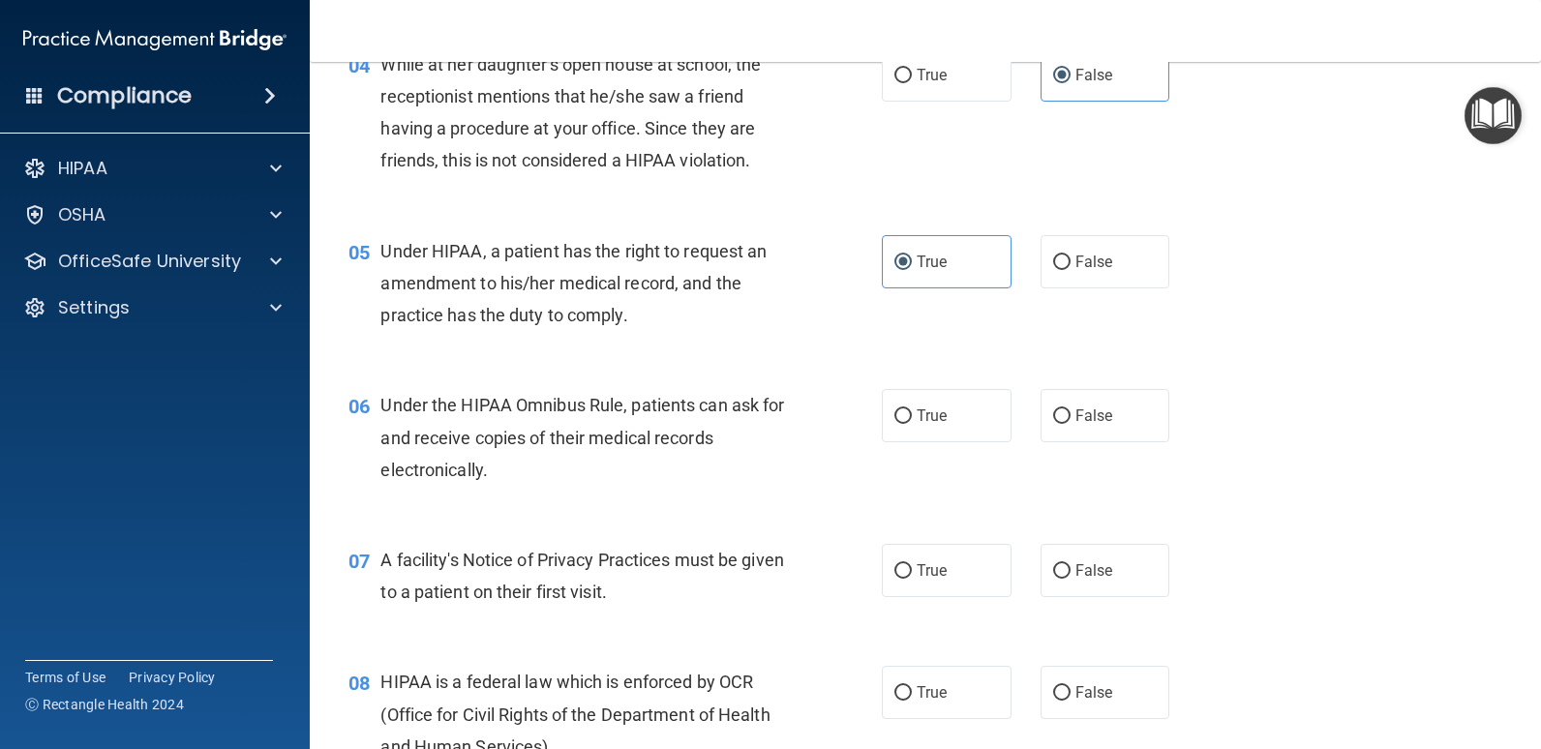
scroll to position [677, 0]
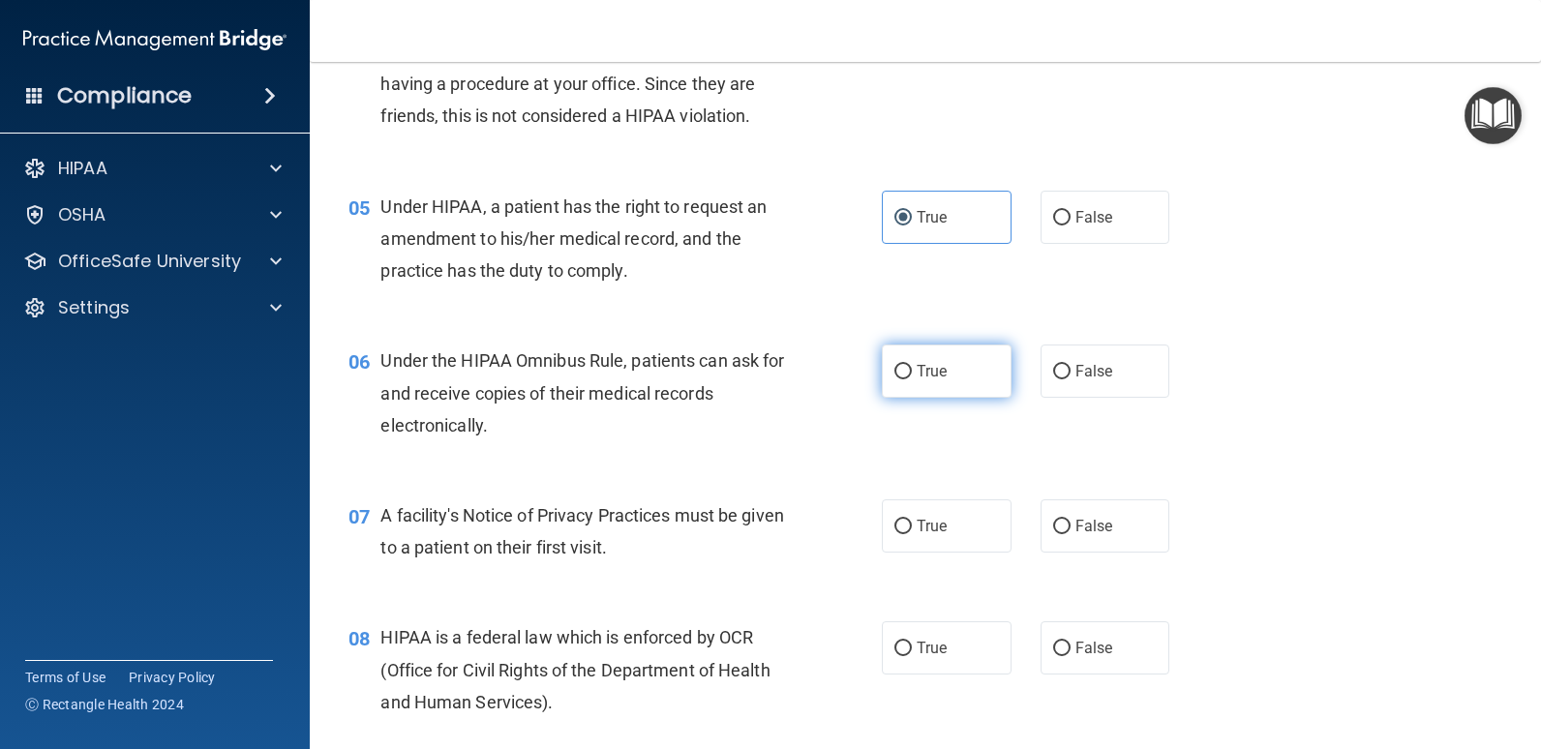
click at [953, 385] on label "True" at bounding box center [947, 371] width 130 height 53
click at [912, 379] on input "True" at bounding box center [902, 372] width 17 height 15
radio input "true"
click at [975, 529] on label "True" at bounding box center [947, 525] width 130 height 53
click at [912, 529] on input "True" at bounding box center [902, 527] width 17 height 15
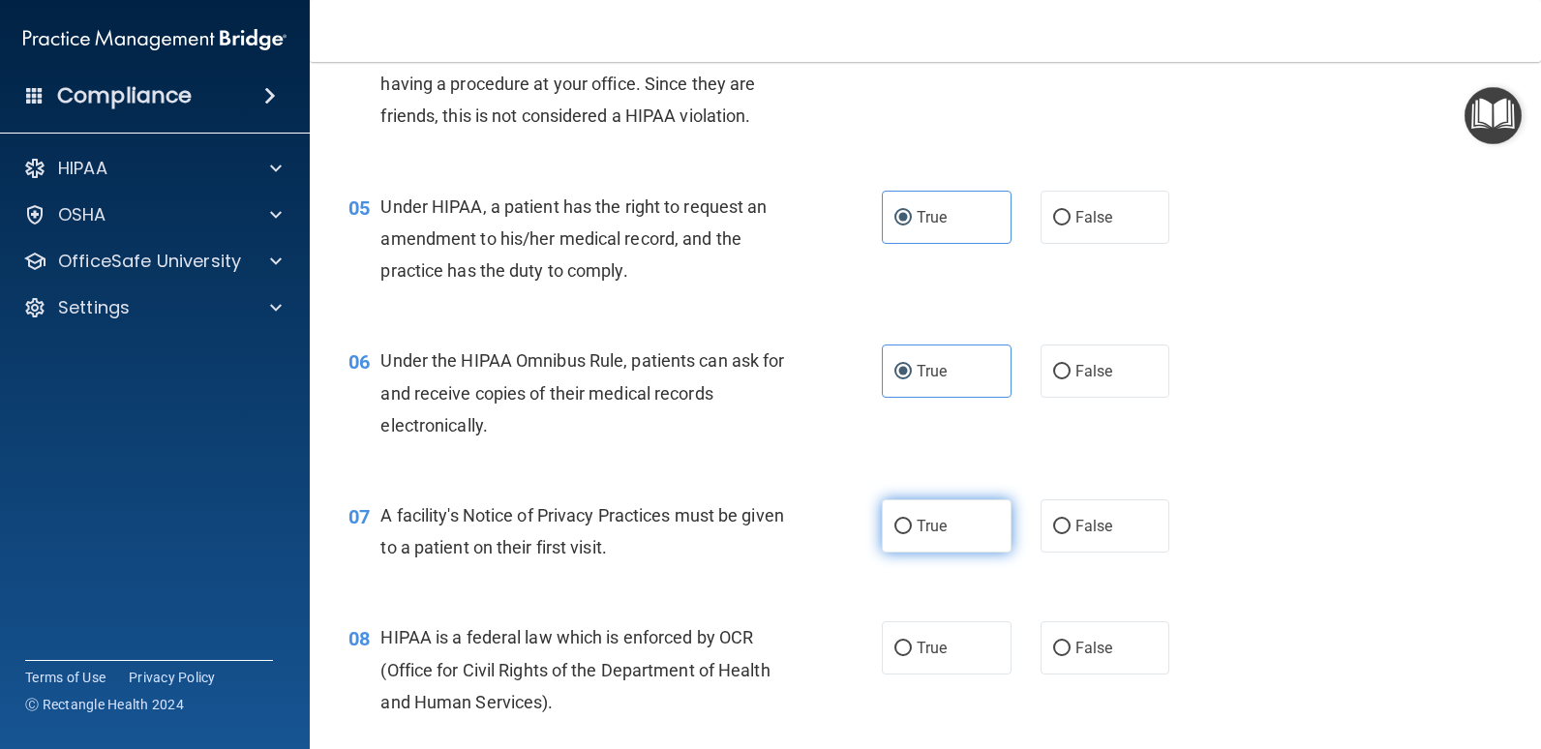
radio input "true"
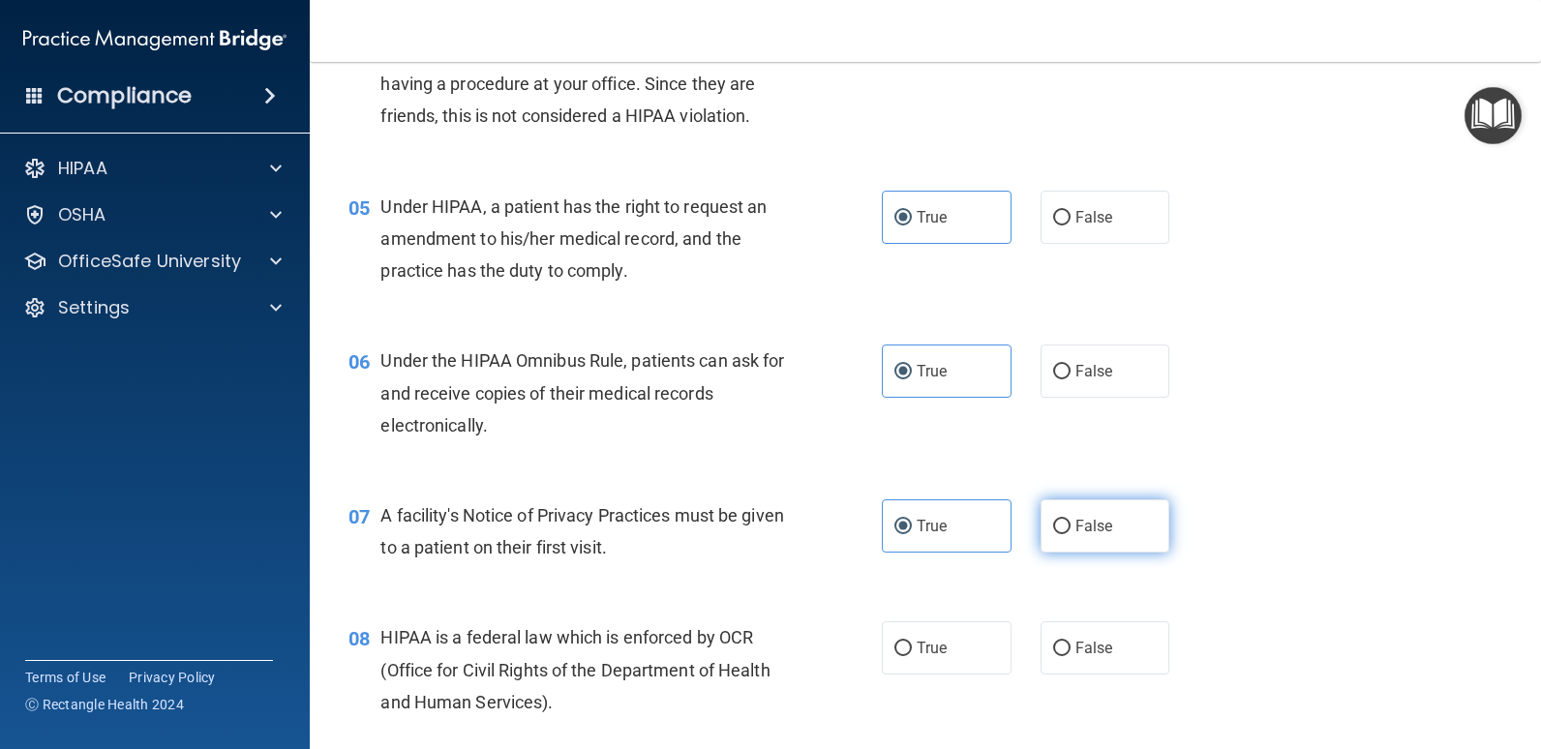
click at [1059, 518] on label "False" at bounding box center [1105, 525] width 130 height 53
click at [1059, 520] on input "False" at bounding box center [1061, 527] width 17 height 15
radio input "true"
radio input "false"
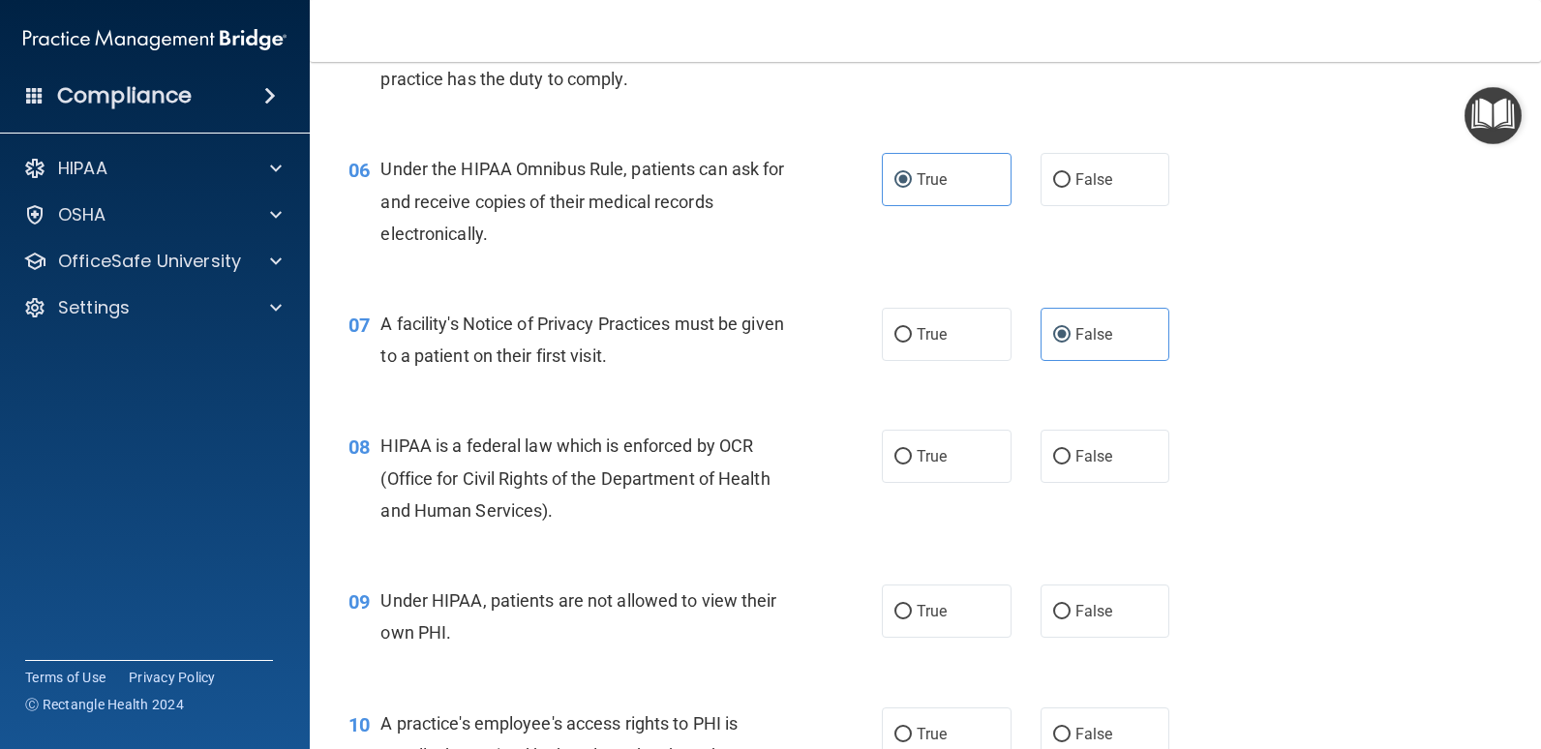
scroll to position [871, 0]
click at [978, 475] on label "True" at bounding box center [947, 454] width 130 height 53
click at [912, 463] on input "True" at bounding box center [902, 455] width 17 height 15
radio input "true"
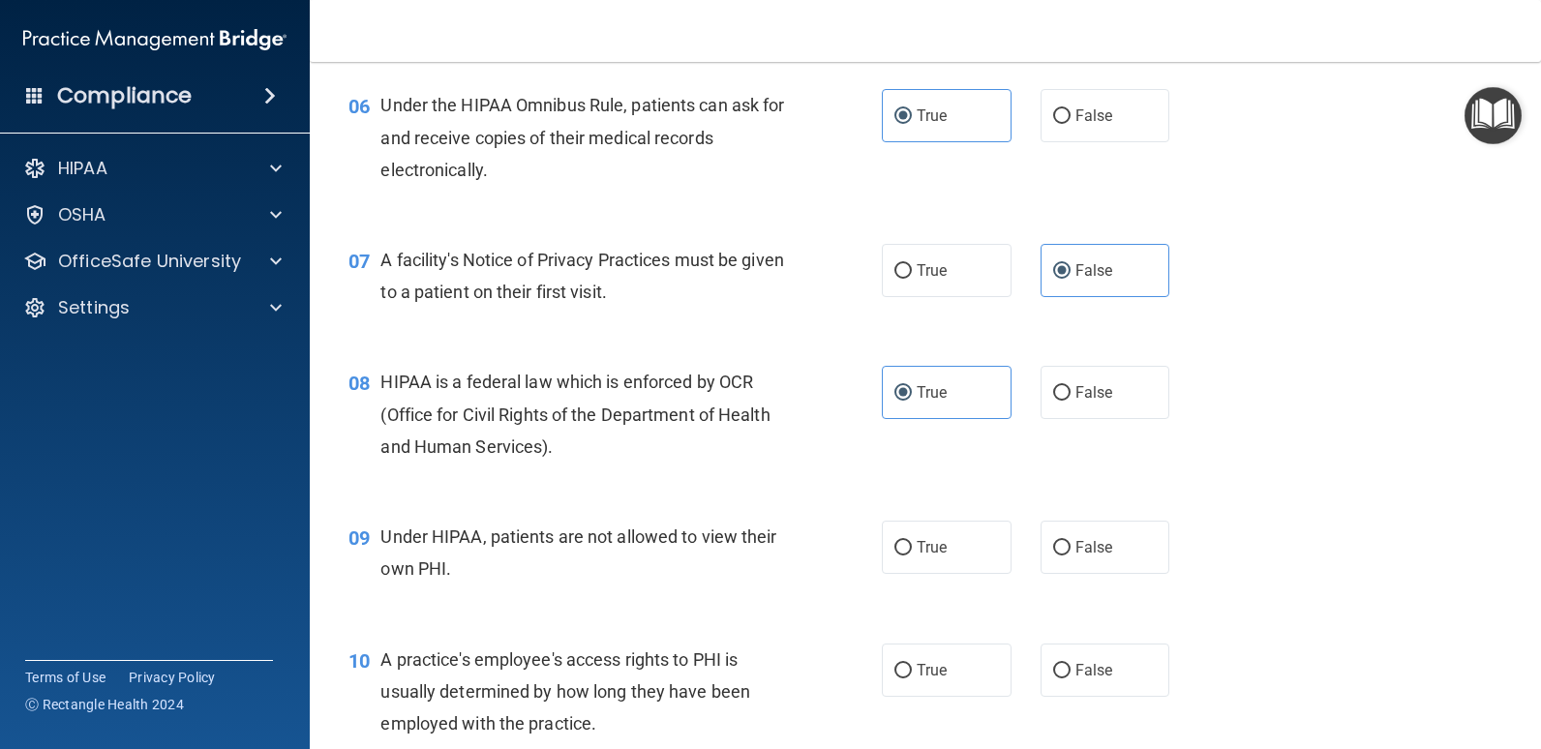
scroll to position [968, 0]
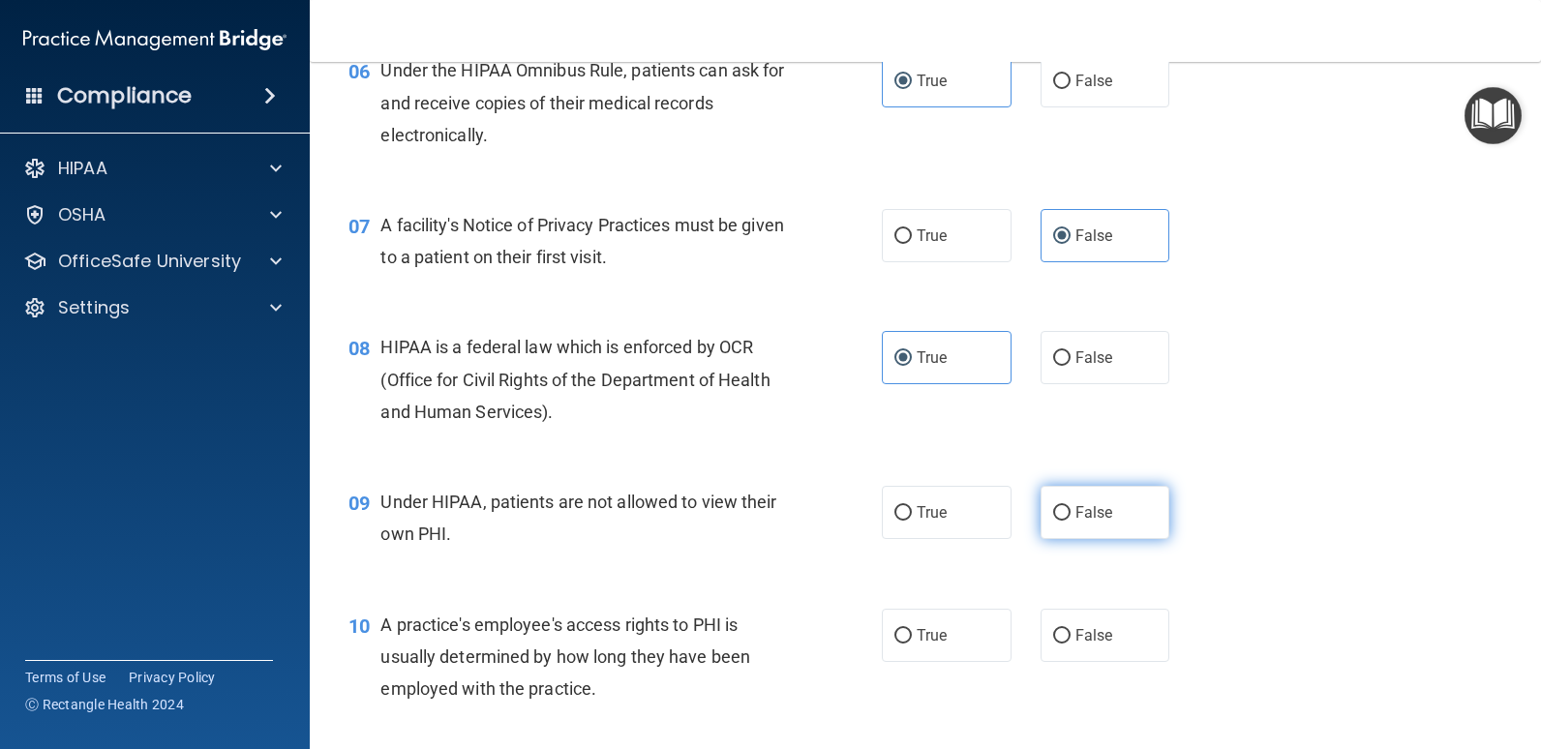
click at [1119, 522] on label "False" at bounding box center [1105, 512] width 130 height 53
click at [1070, 521] on input "False" at bounding box center [1061, 513] width 17 height 15
radio input "true"
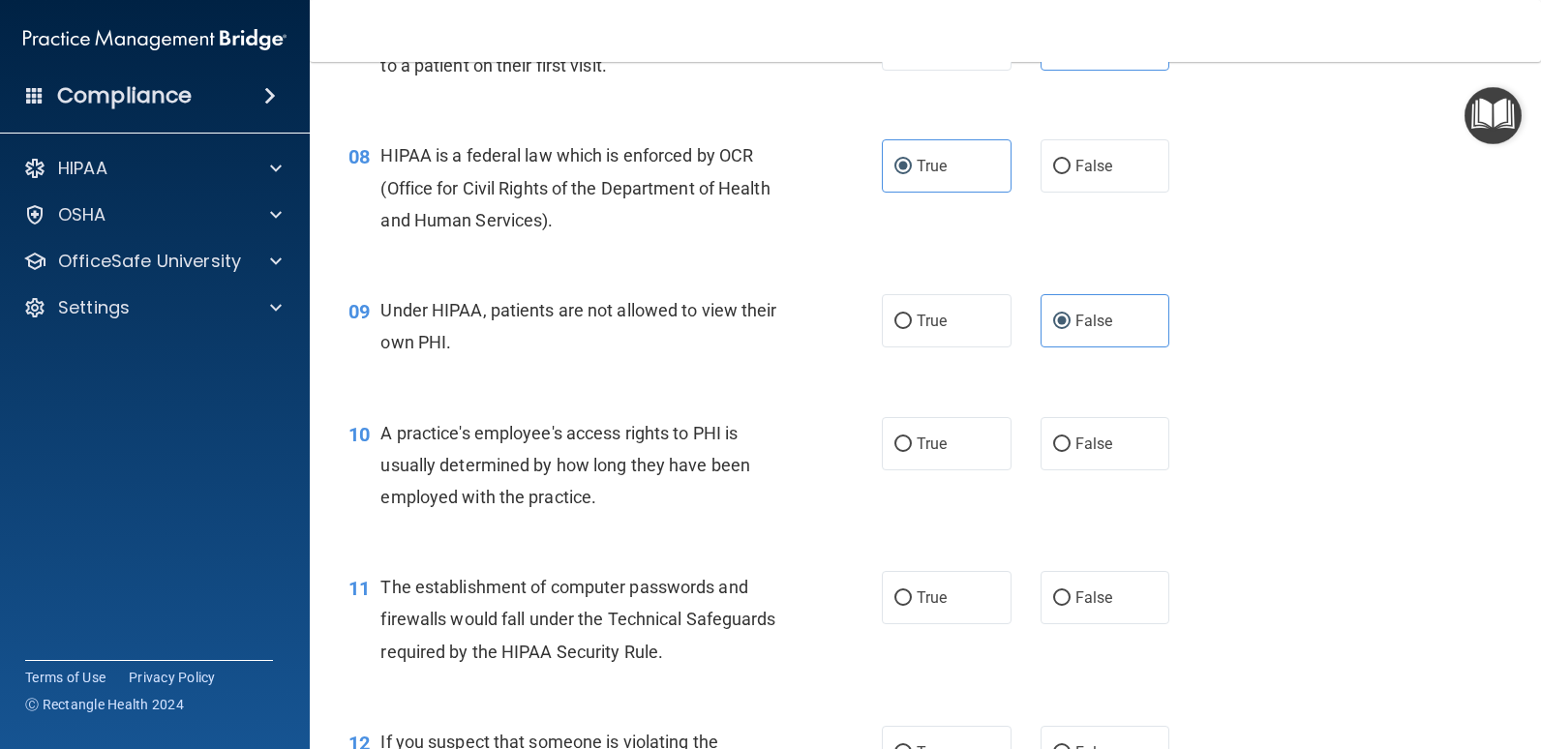
scroll to position [1161, 0]
click at [1116, 460] on label "False" at bounding box center [1105, 441] width 130 height 53
click at [1070, 450] on input "False" at bounding box center [1061, 443] width 17 height 15
radio input "true"
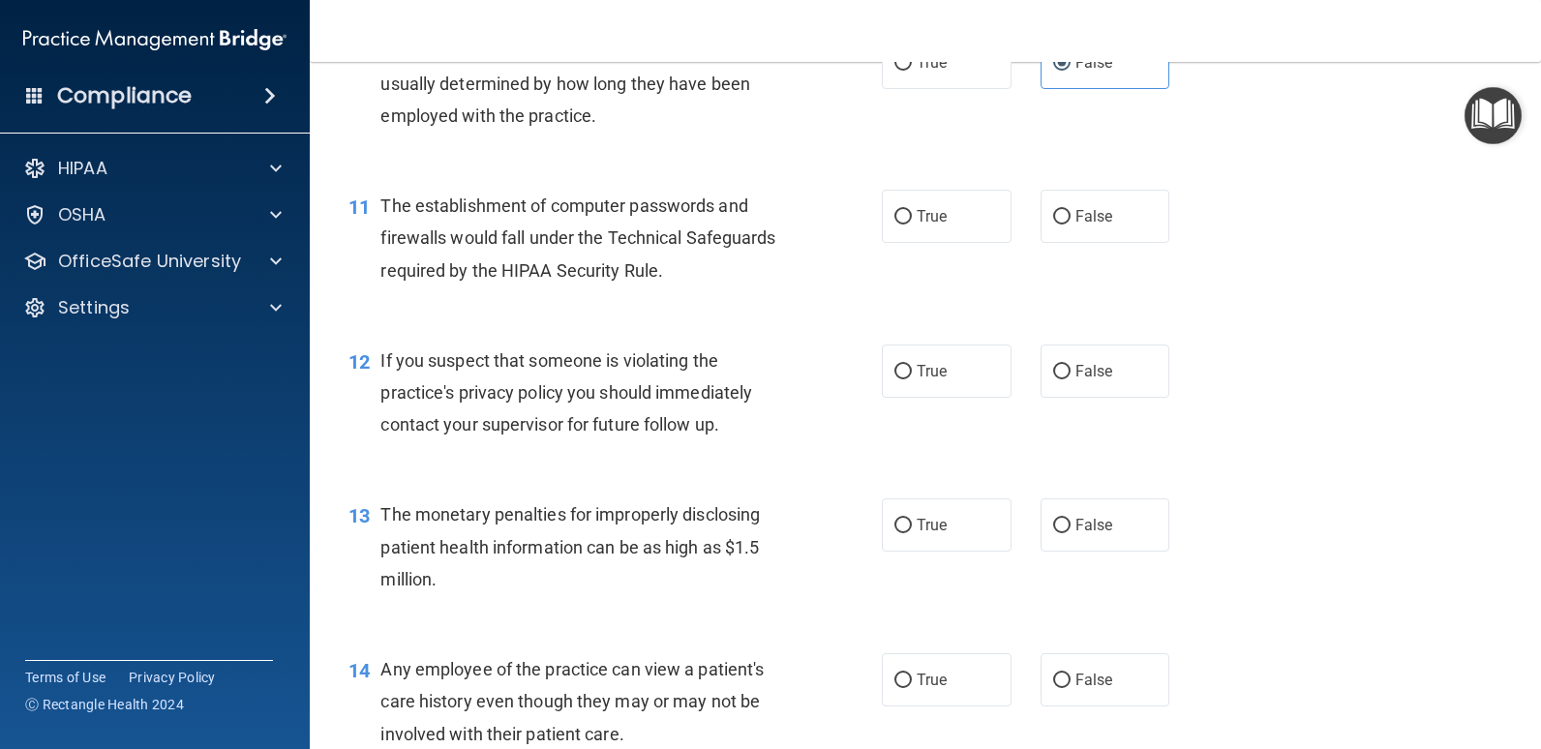
scroll to position [1549, 0]
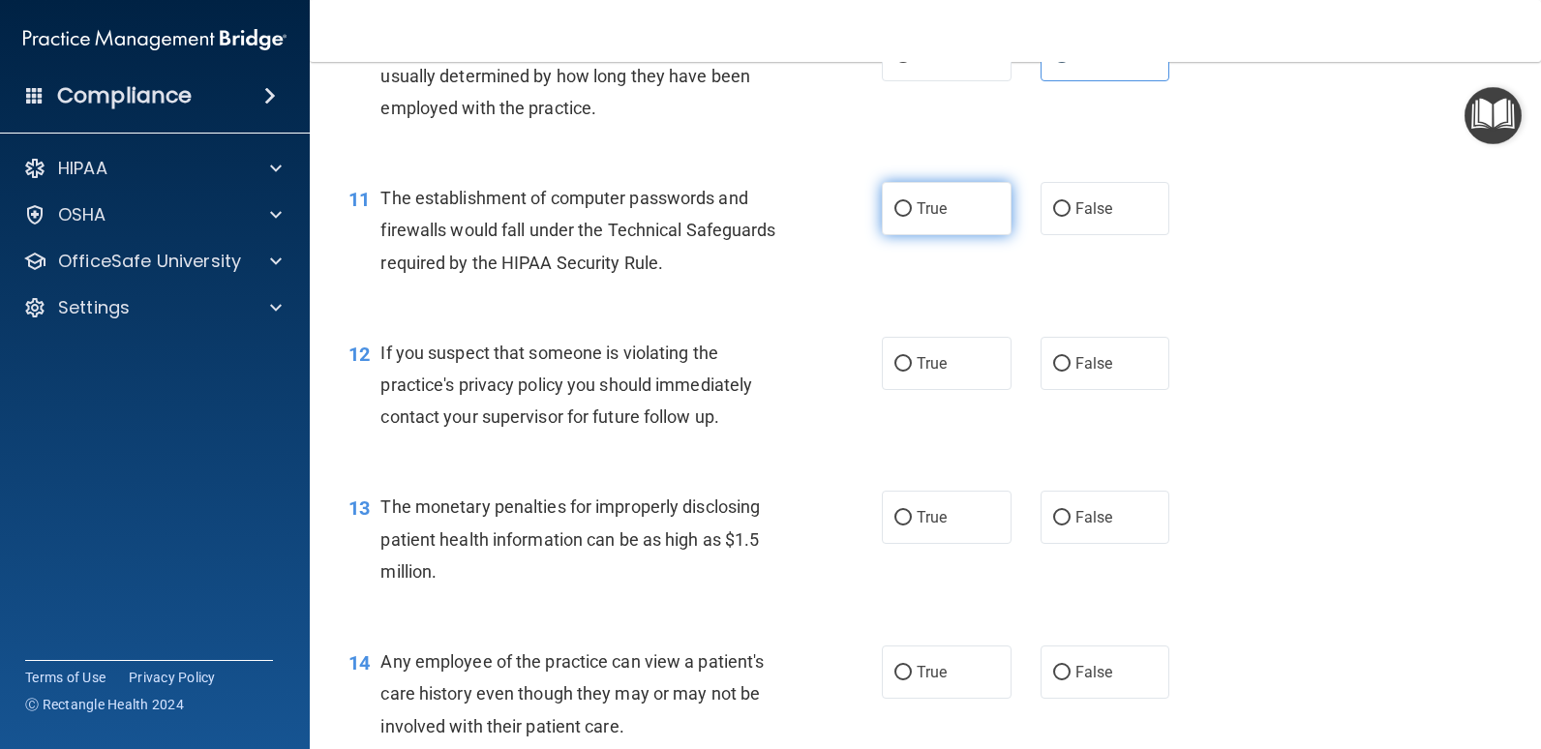
click at [977, 218] on label "True" at bounding box center [947, 208] width 130 height 53
click at [912, 217] on input "True" at bounding box center [902, 209] width 17 height 15
radio input "true"
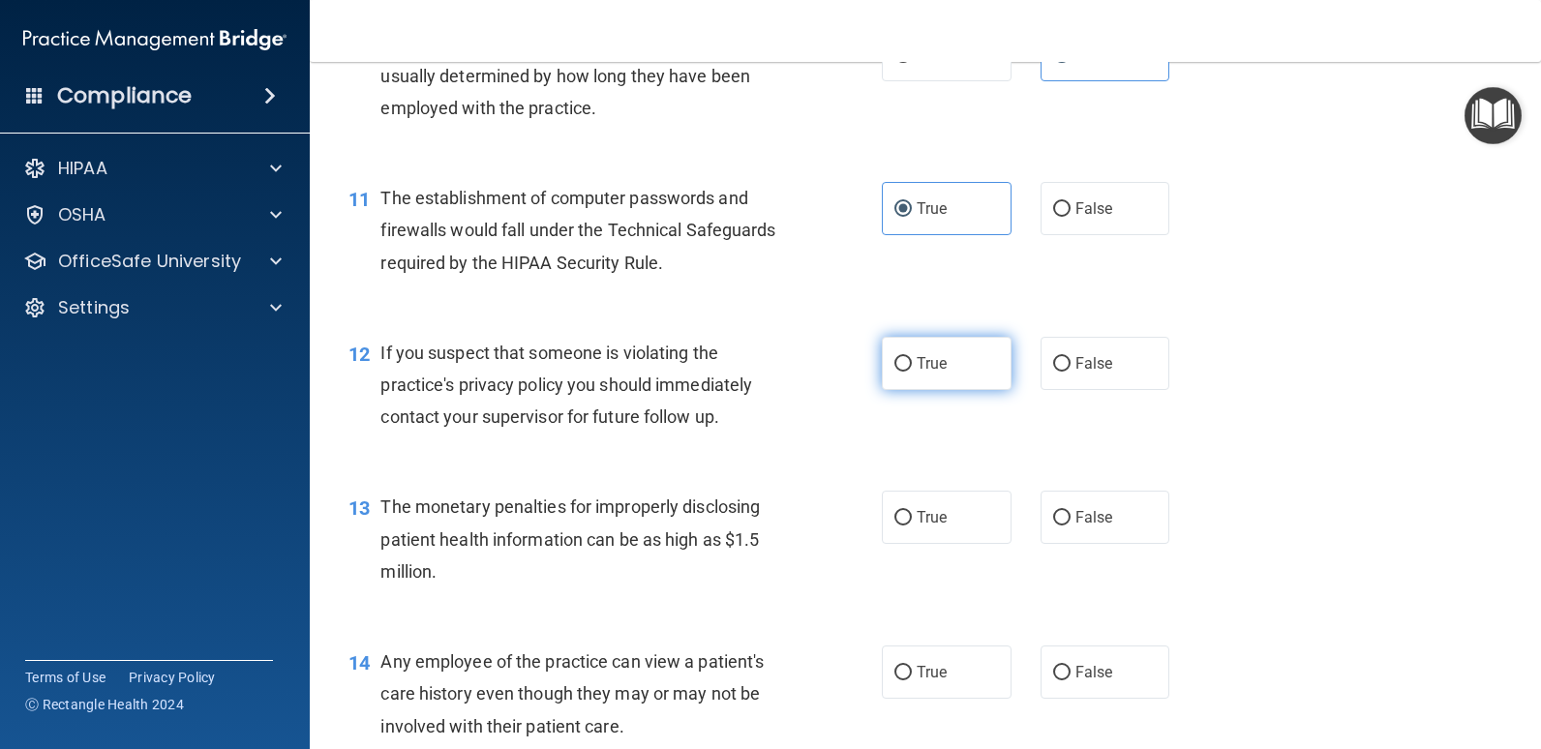
click at [984, 364] on label "True" at bounding box center [947, 363] width 130 height 53
click at [912, 364] on input "True" at bounding box center [902, 364] width 17 height 15
radio input "true"
click at [980, 526] on label "True" at bounding box center [947, 517] width 130 height 53
click at [912, 526] on input "True" at bounding box center [902, 518] width 17 height 15
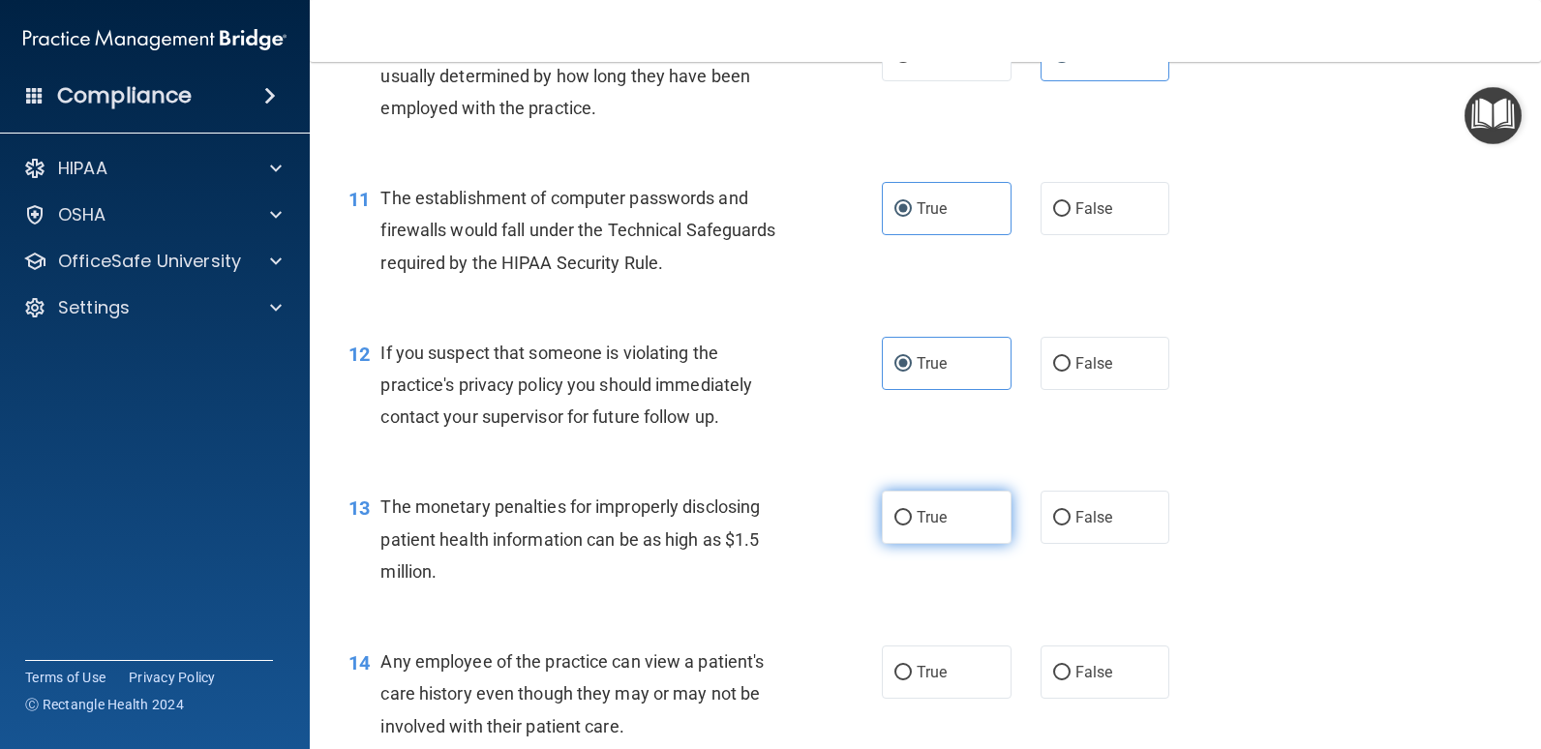
radio input "true"
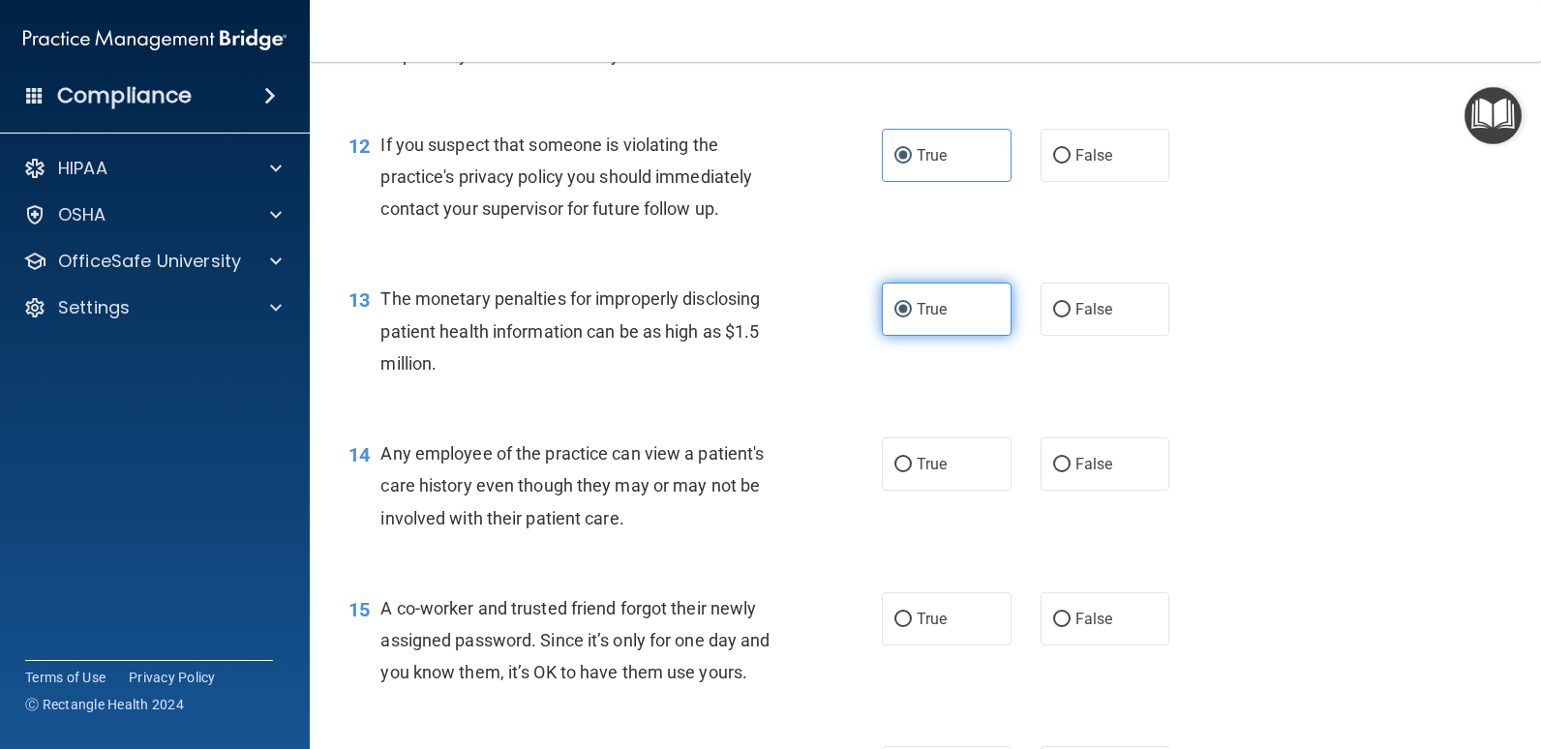
scroll to position [1839, 0]
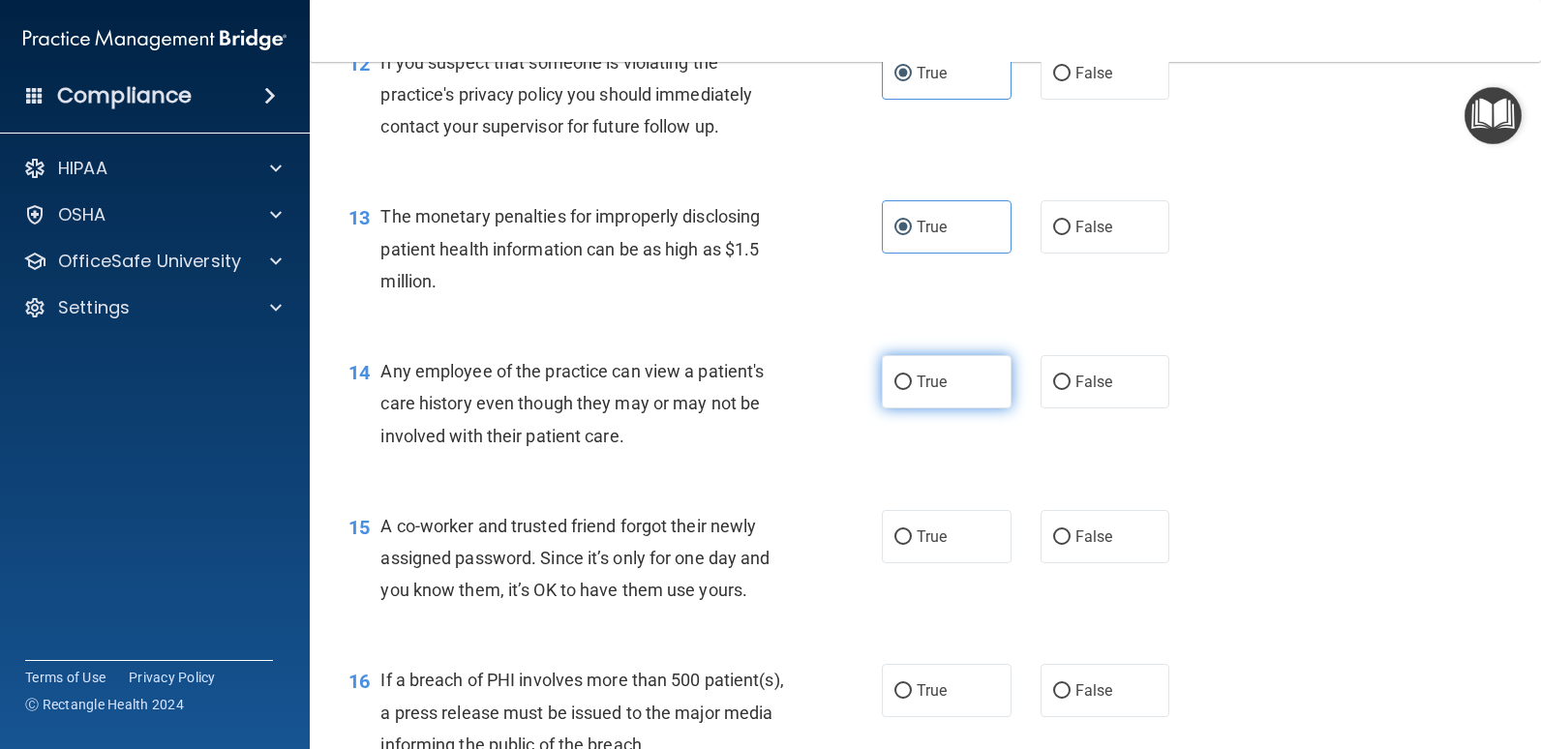
click at [974, 387] on label "True" at bounding box center [947, 381] width 130 height 53
click at [912, 387] on input "True" at bounding box center [902, 383] width 17 height 15
radio input "true"
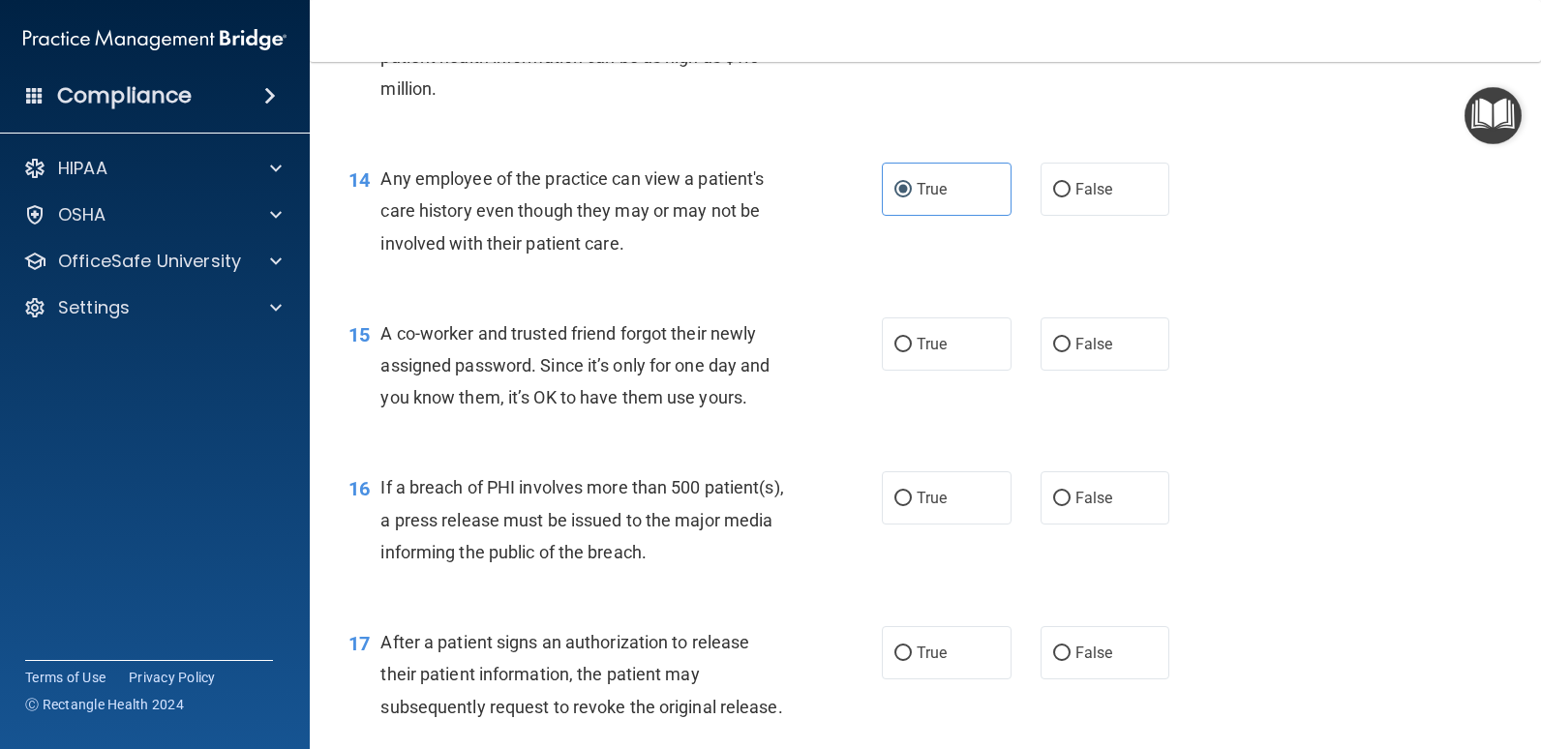
scroll to position [2032, 0]
click at [1110, 363] on label "False" at bounding box center [1105, 342] width 130 height 53
click at [1070, 351] on input "False" at bounding box center [1061, 344] width 17 height 15
radio input "true"
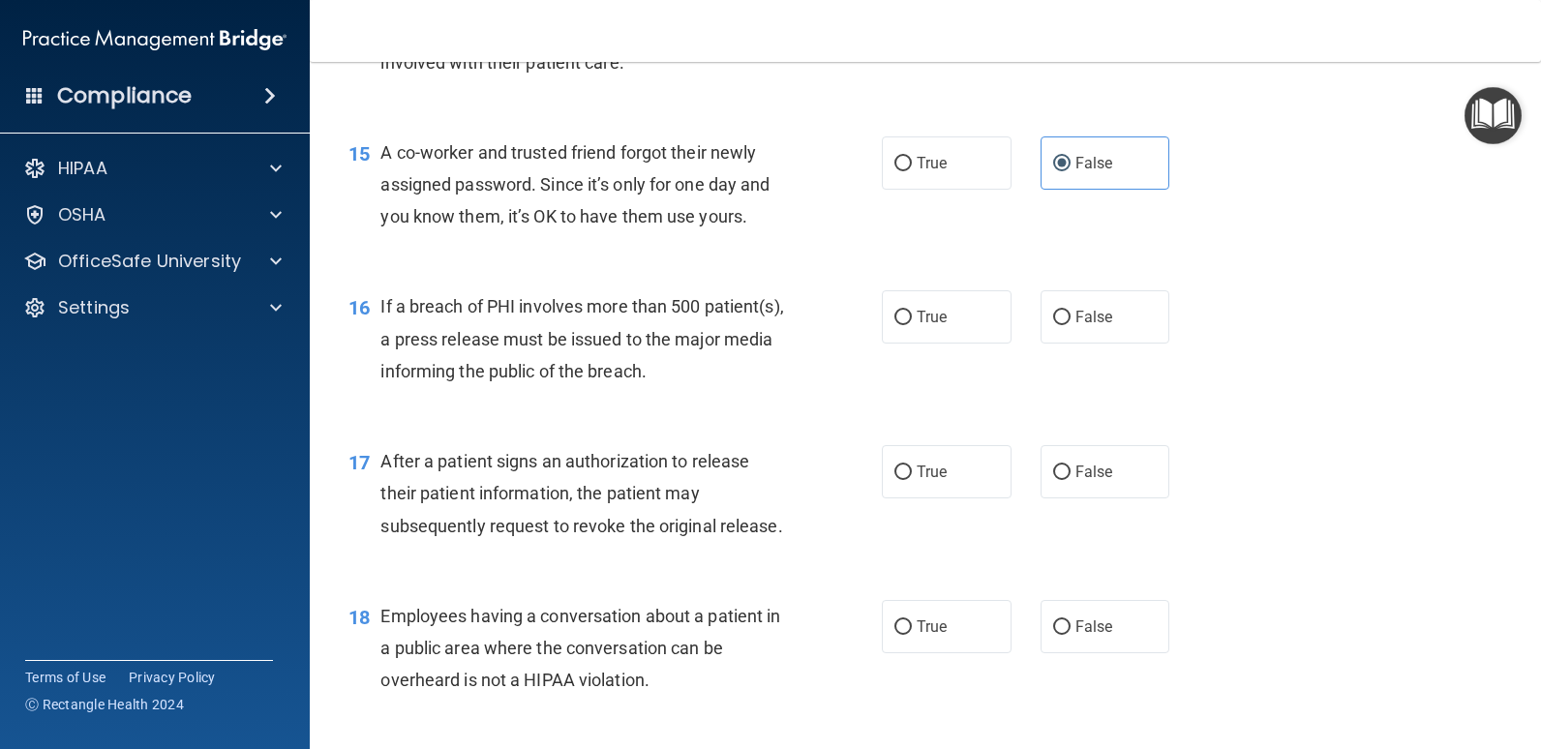
scroll to position [2226, 0]
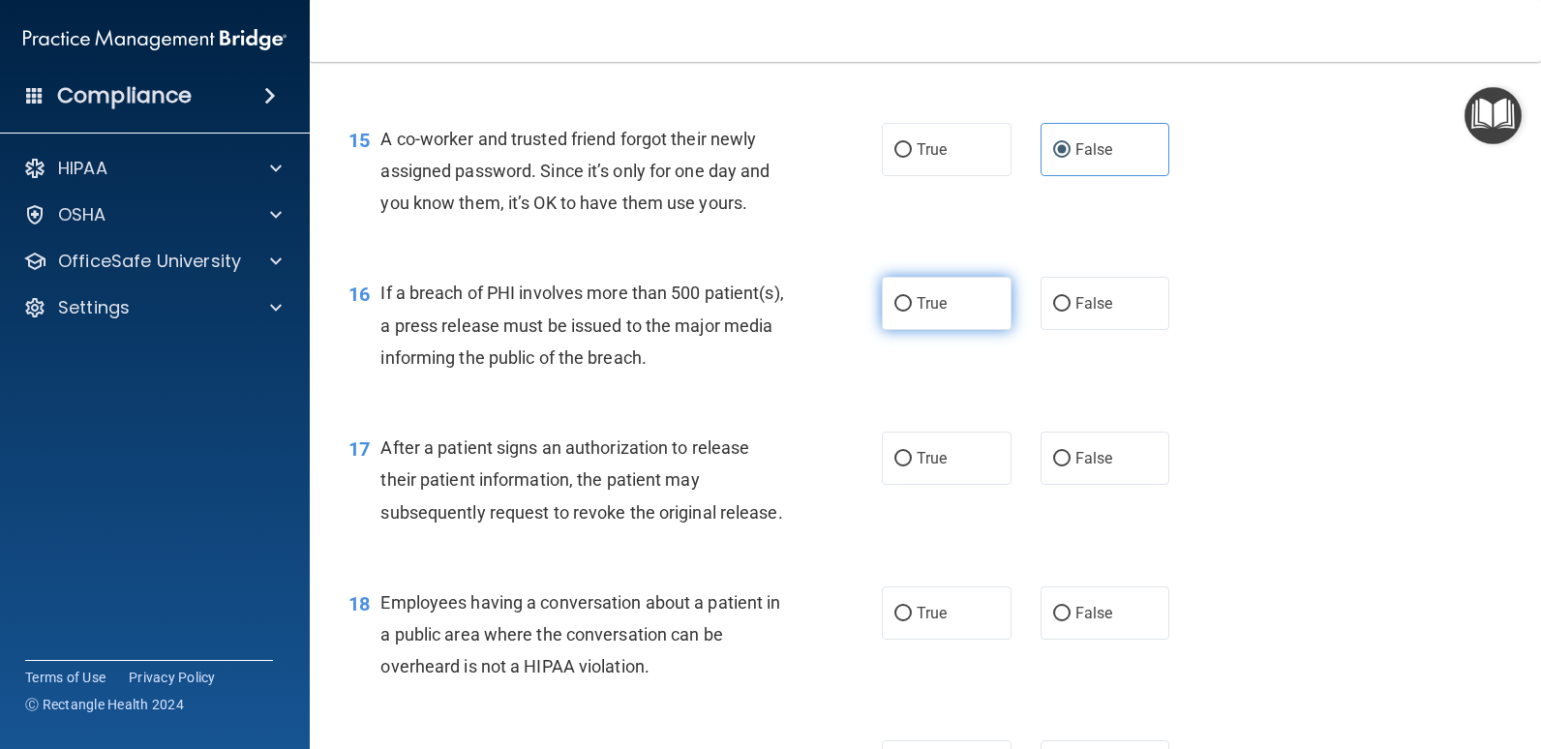
click at [988, 314] on label "True" at bounding box center [947, 303] width 130 height 53
click at [912, 312] on input "True" at bounding box center [902, 304] width 17 height 15
radio input "true"
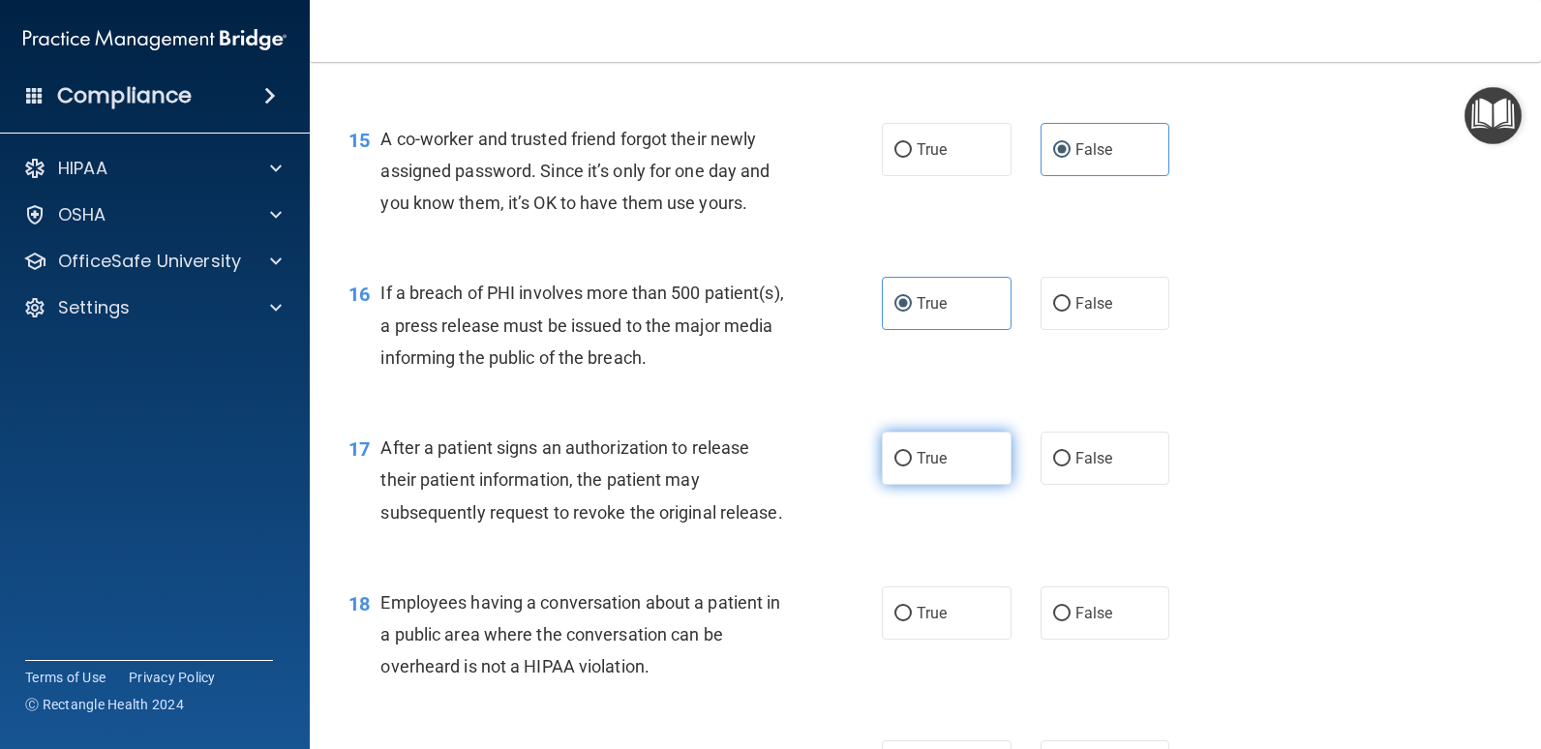
click at [963, 464] on label "True" at bounding box center [947, 458] width 130 height 53
click at [912, 464] on input "True" at bounding box center [902, 459] width 17 height 15
radio input "true"
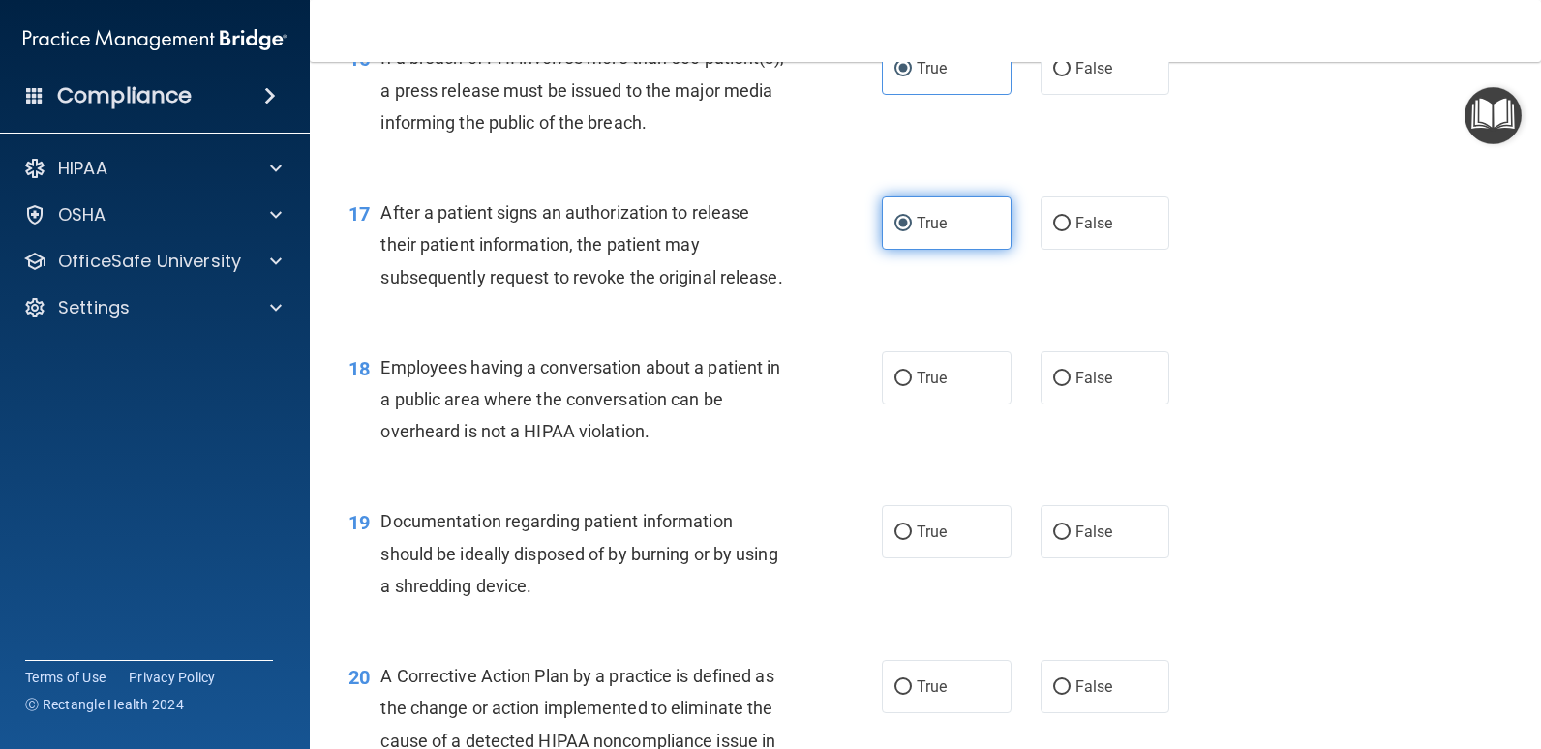
scroll to position [2516, 0]
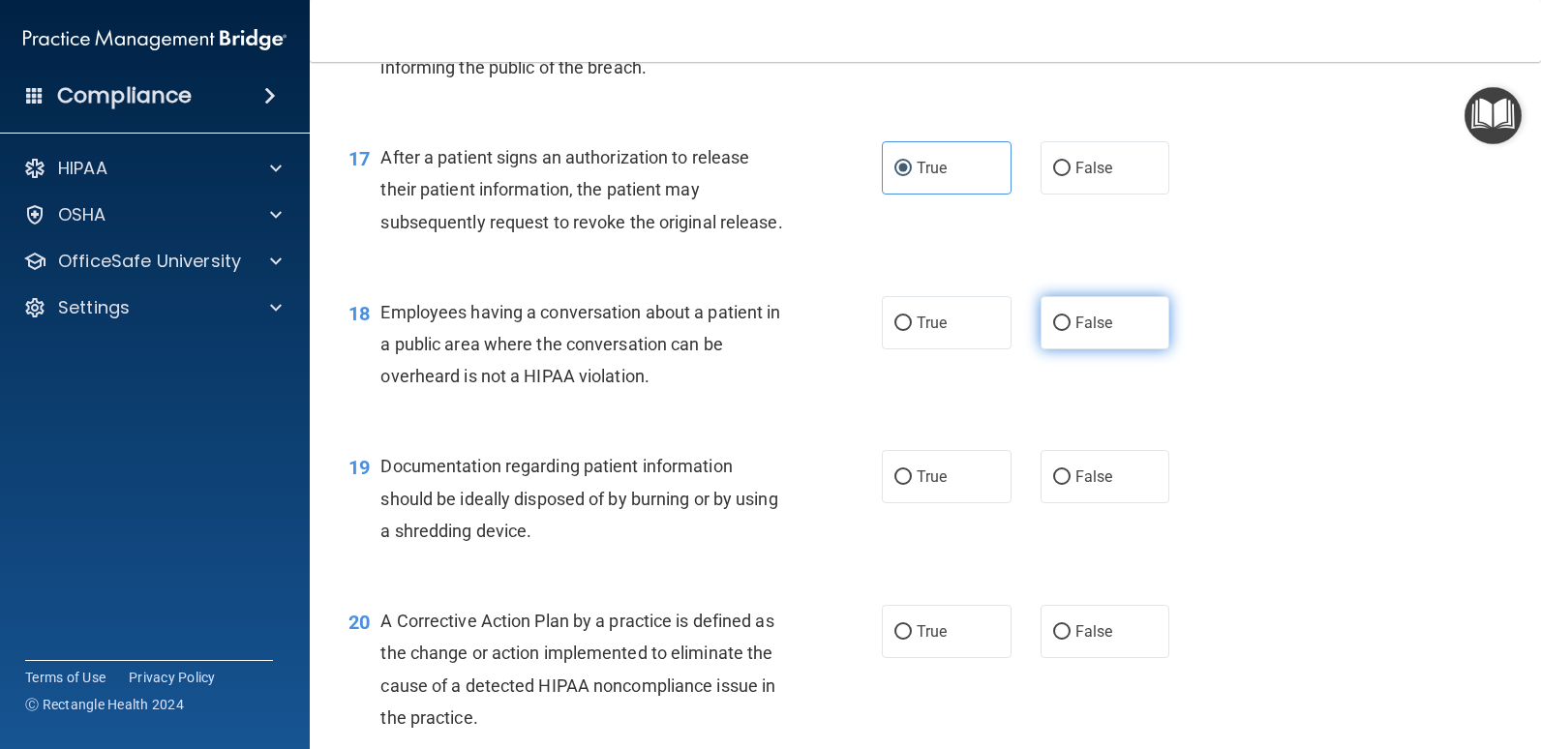
click at [1103, 345] on label "False" at bounding box center [1105, 322] width 130 height 53
click at [1070, 331] on input "False" at bounding box center [1061, 323] width 17 height 15
radio input "true"
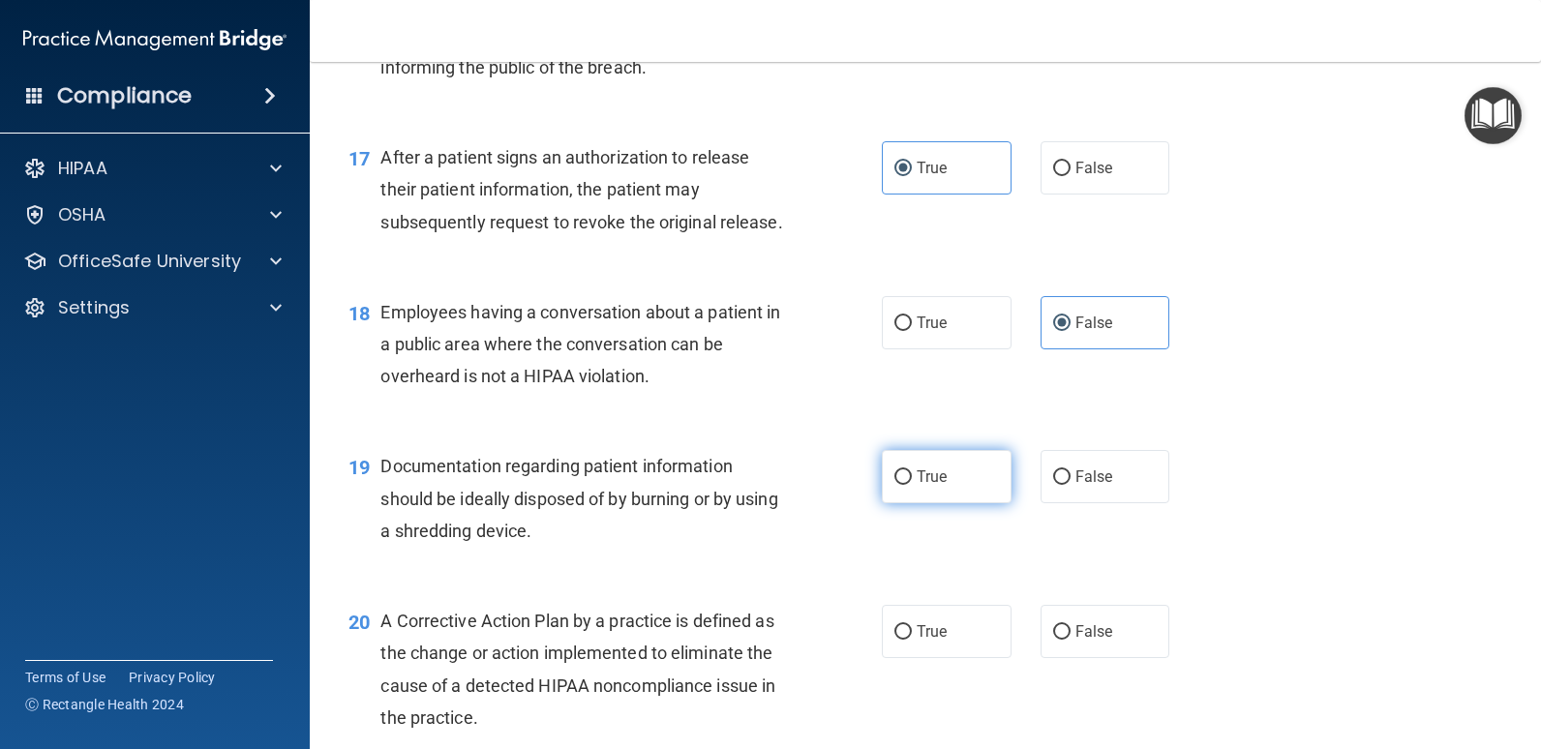
click at [981, 483] on label "True" at bounding box center [947, 476] width 130 height 53
click at [912, 483] on input "True" at bounding box center [902, 477] width 17 height 15
radio input "true"
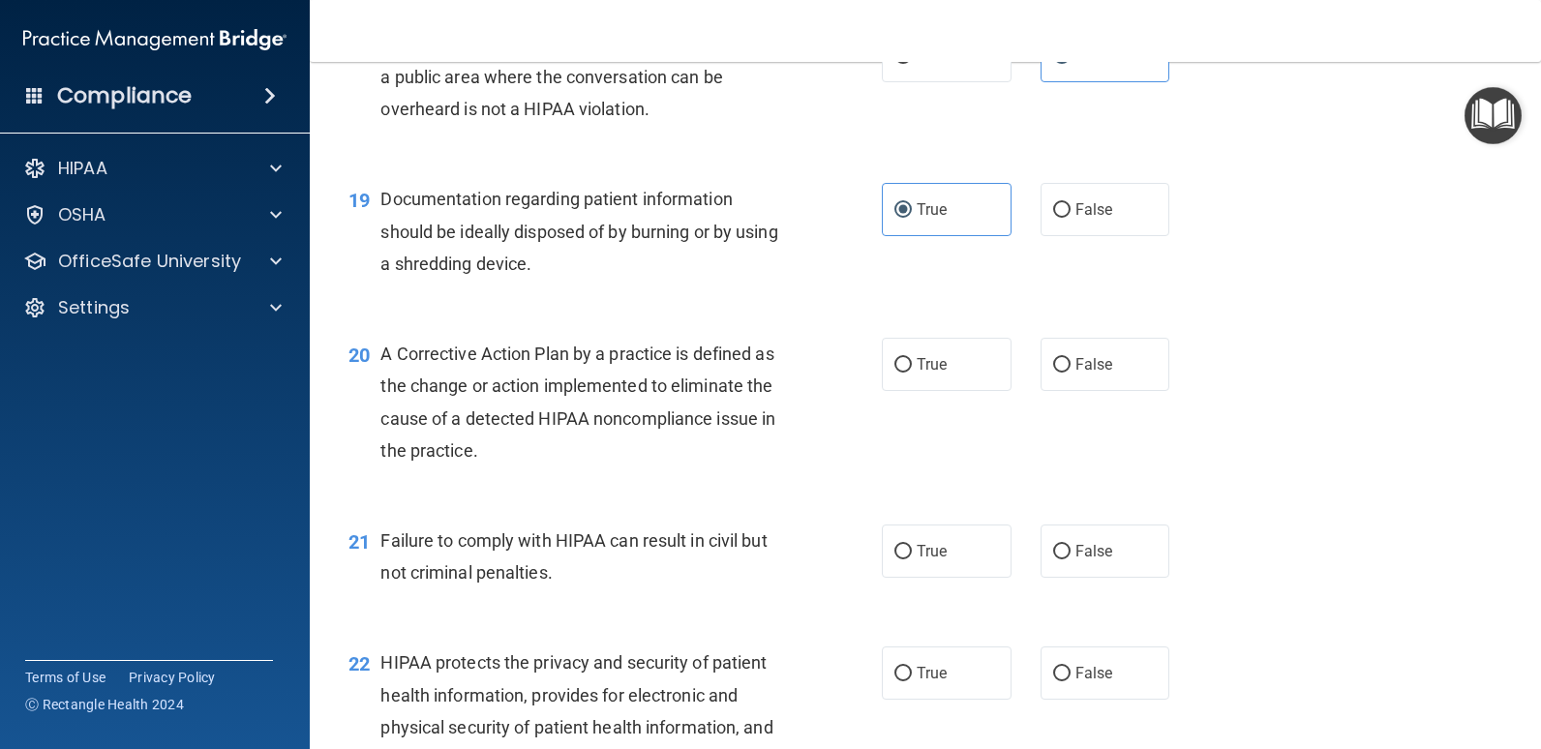
scroll to position [2807, 0]
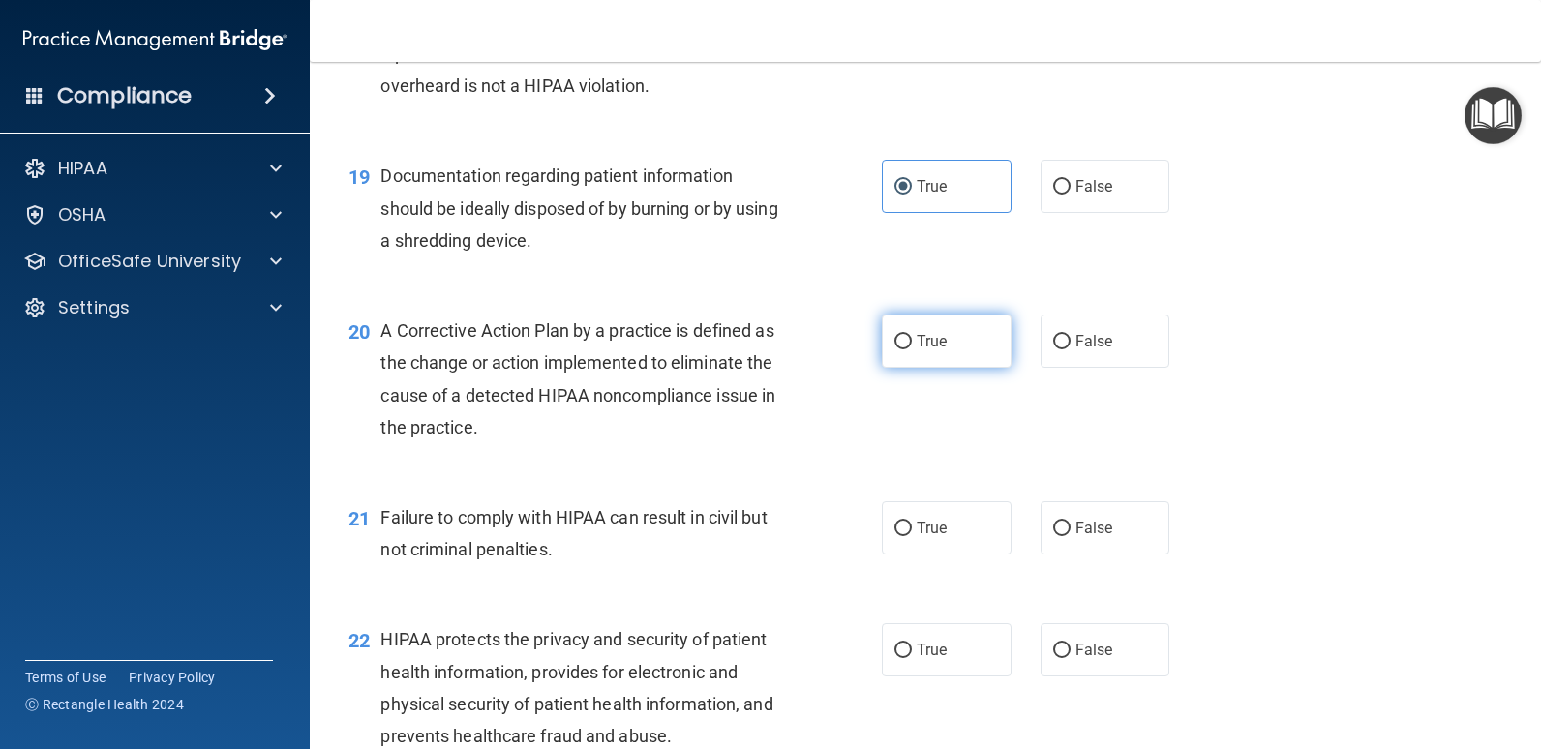
click at [978, 350] on label "True" at bounding box center [947, 341] width 130 height 53
click at [912, 349] on input "True" at bounding box center [902, 342] width 17 height 15
radio input "true"
click at [1081, 532] on span "False" at bounding box center [1094, 528] width 38 height 18
click at [1070, 532] on input "False" at bounding box center [1061, 529] width 17 height 15
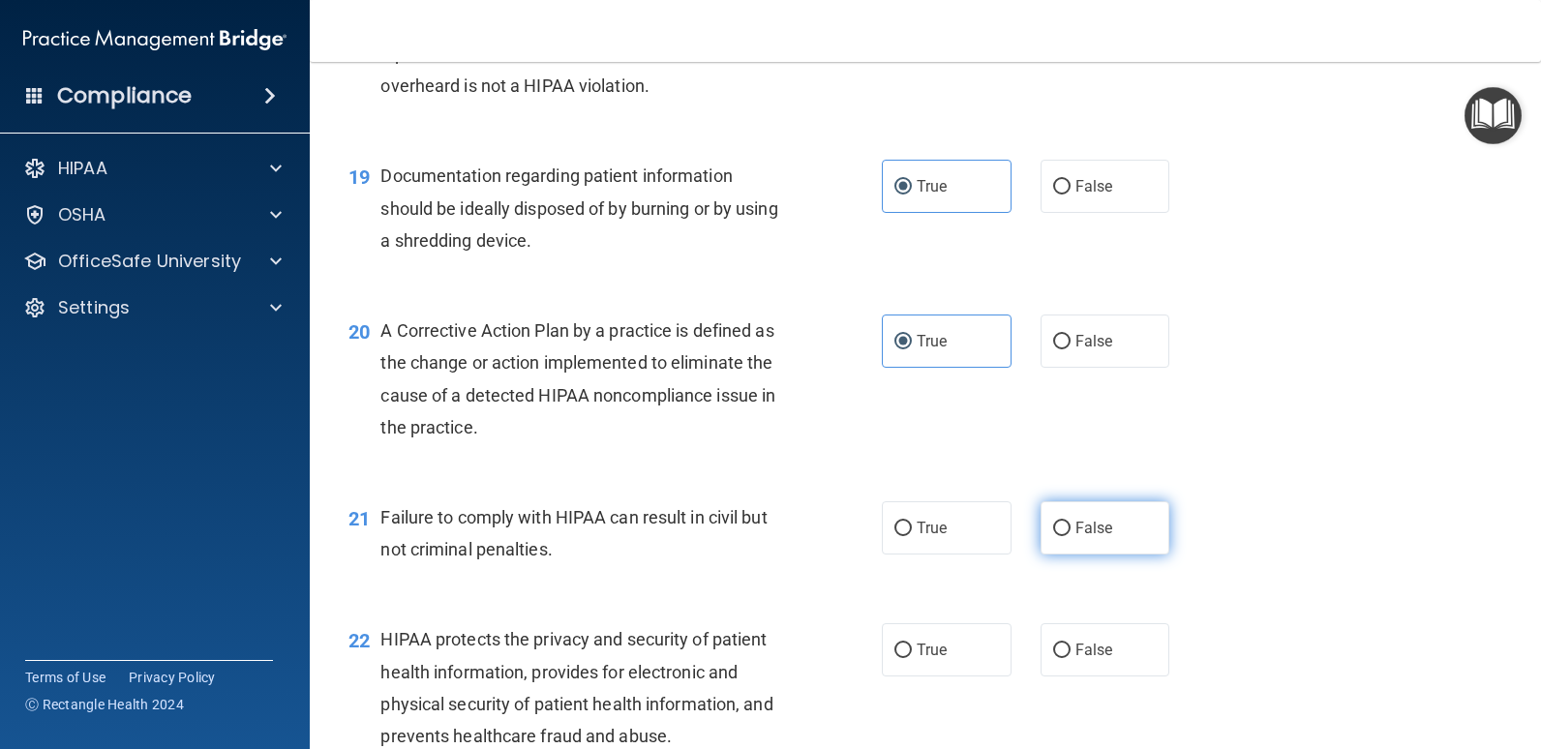
radio input "true"
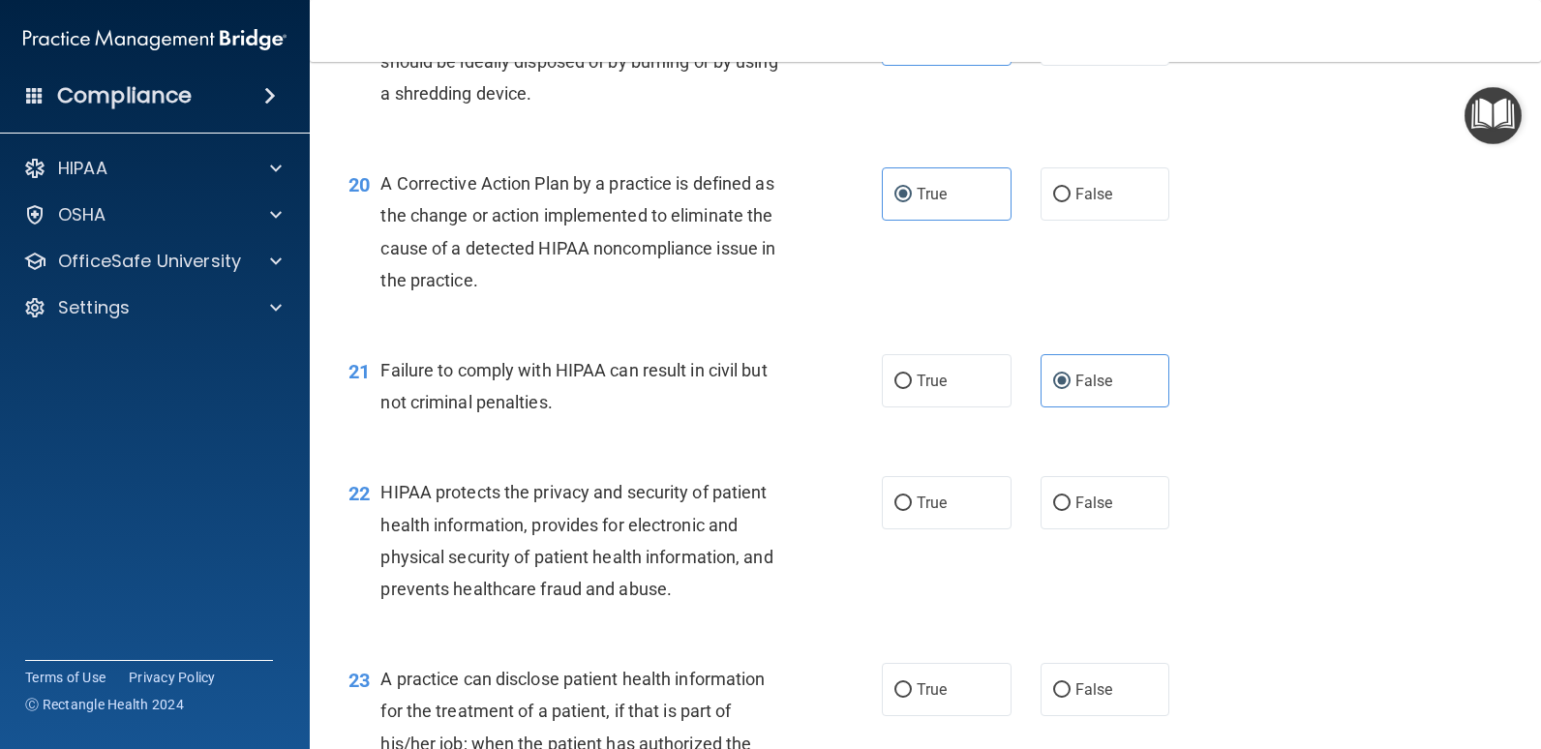
scroll to position [3000, 0]
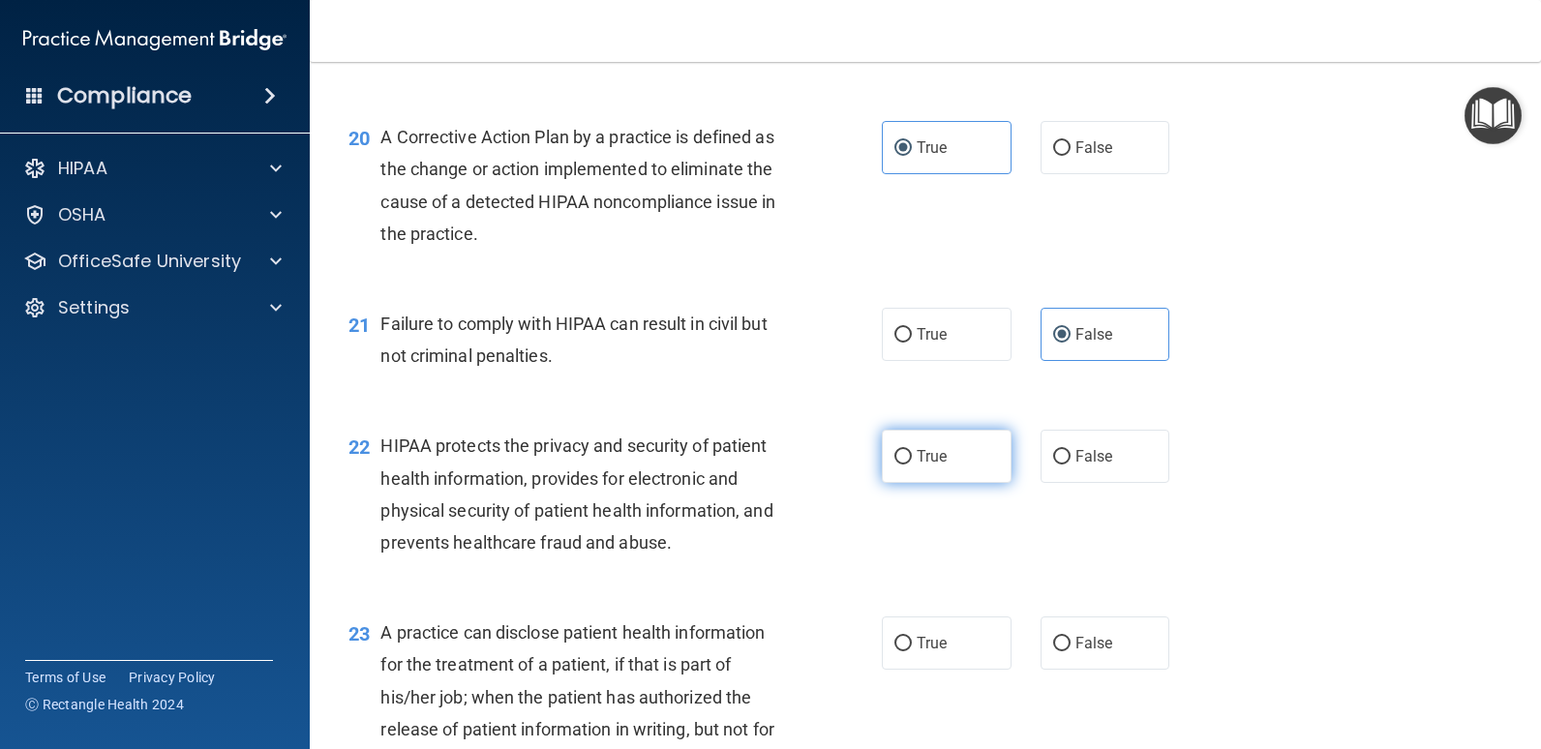
click at [964, 450] on label "True" at bounding box center [947, 456] width 130 height 53
click at [912, 450] on input "True" at bounding box center [902, 457] width 17 height 15
radio input "true"
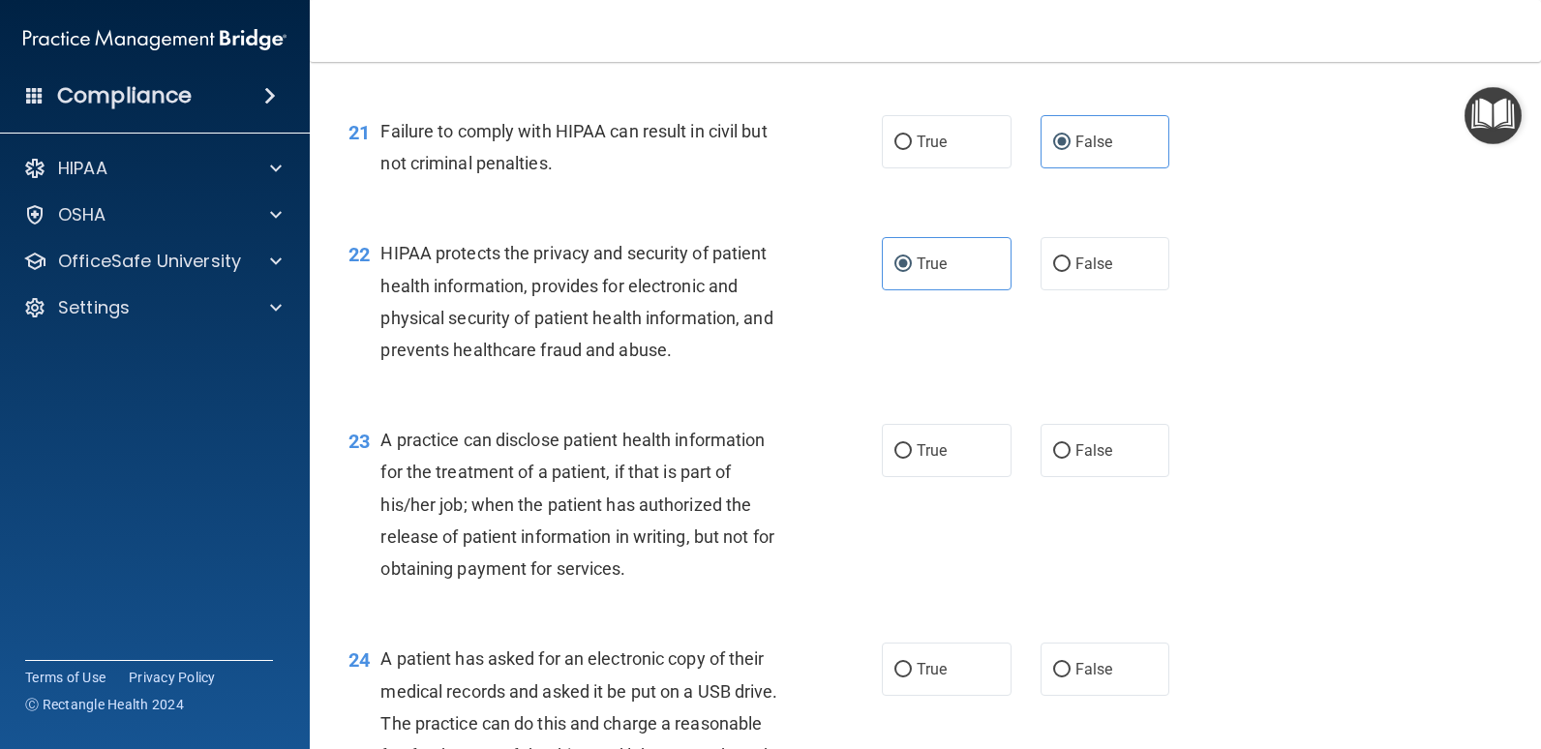
scroll to position [3194, 0]
click at [1051, 468] on label "False" at bounding box center [1105, 449] width 130 height 53
click at [1053, 458] on input "False" at bounding box center [1061, 450] width 17 height 15
radio input "true"
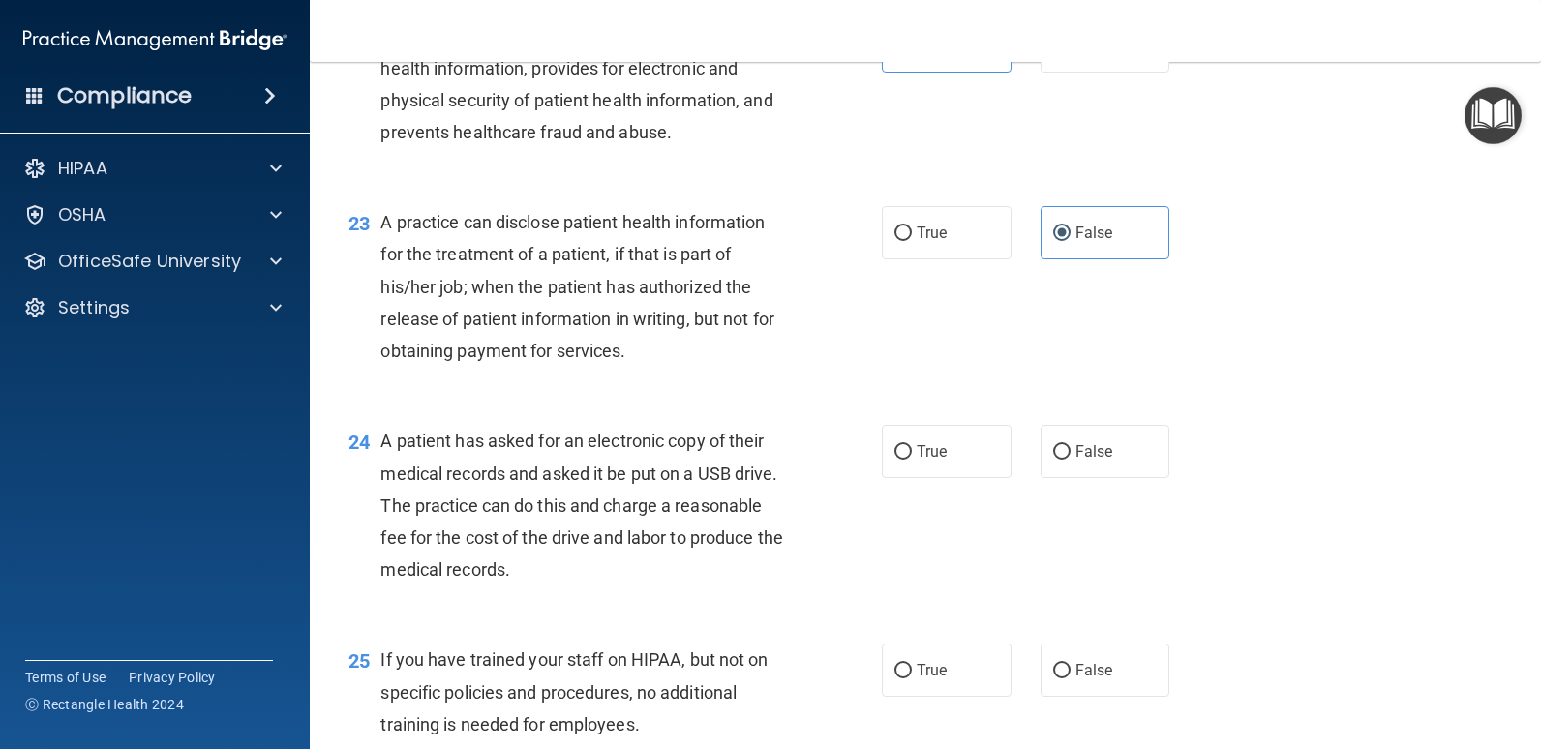
scroll to position [3484, 0]
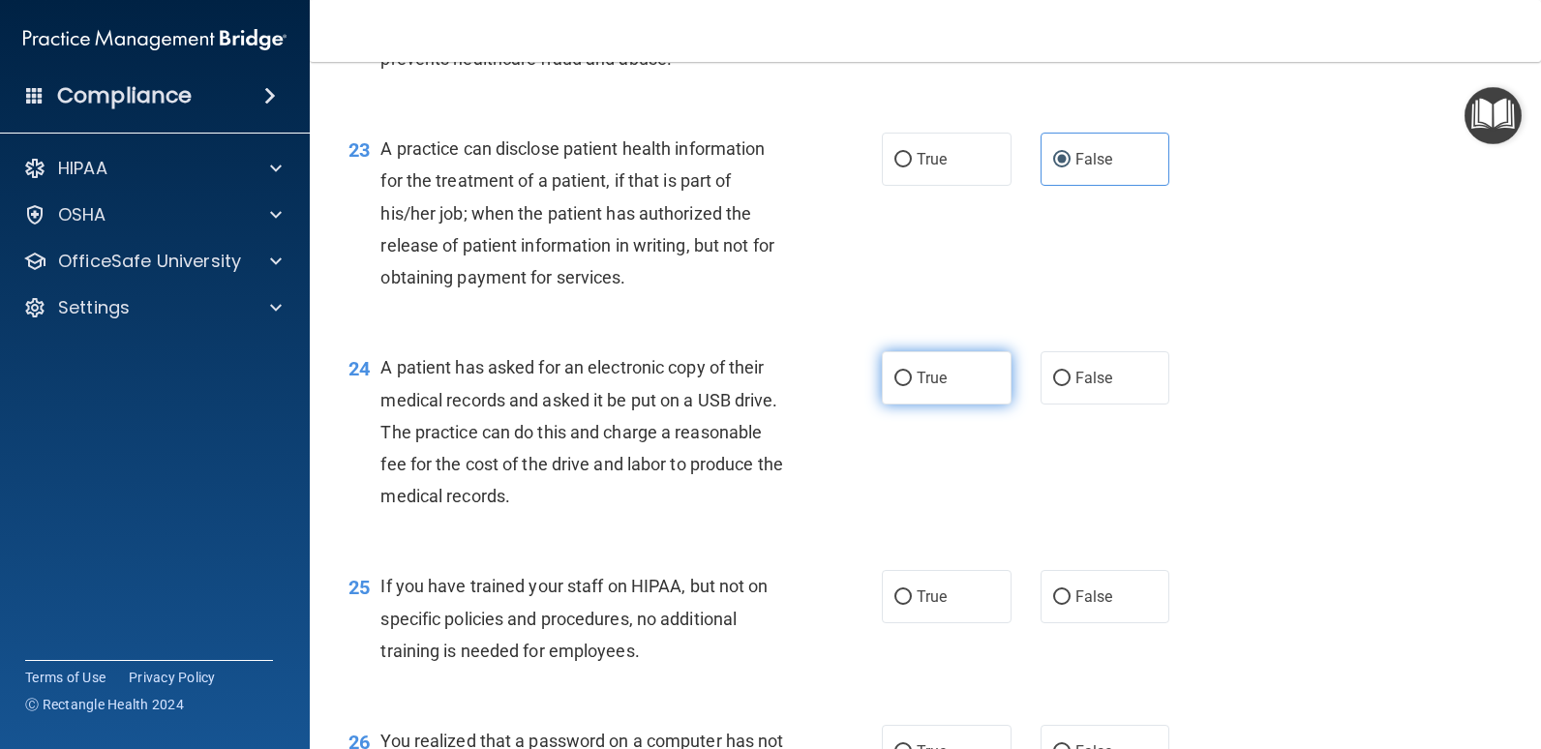
click at [978, 376] on label "True" at bounding box center [947, 377] width 130 height 53
click at [912, 376] on input "True" at bounding box center [902, 379] width 17 height 15
radio input "true"
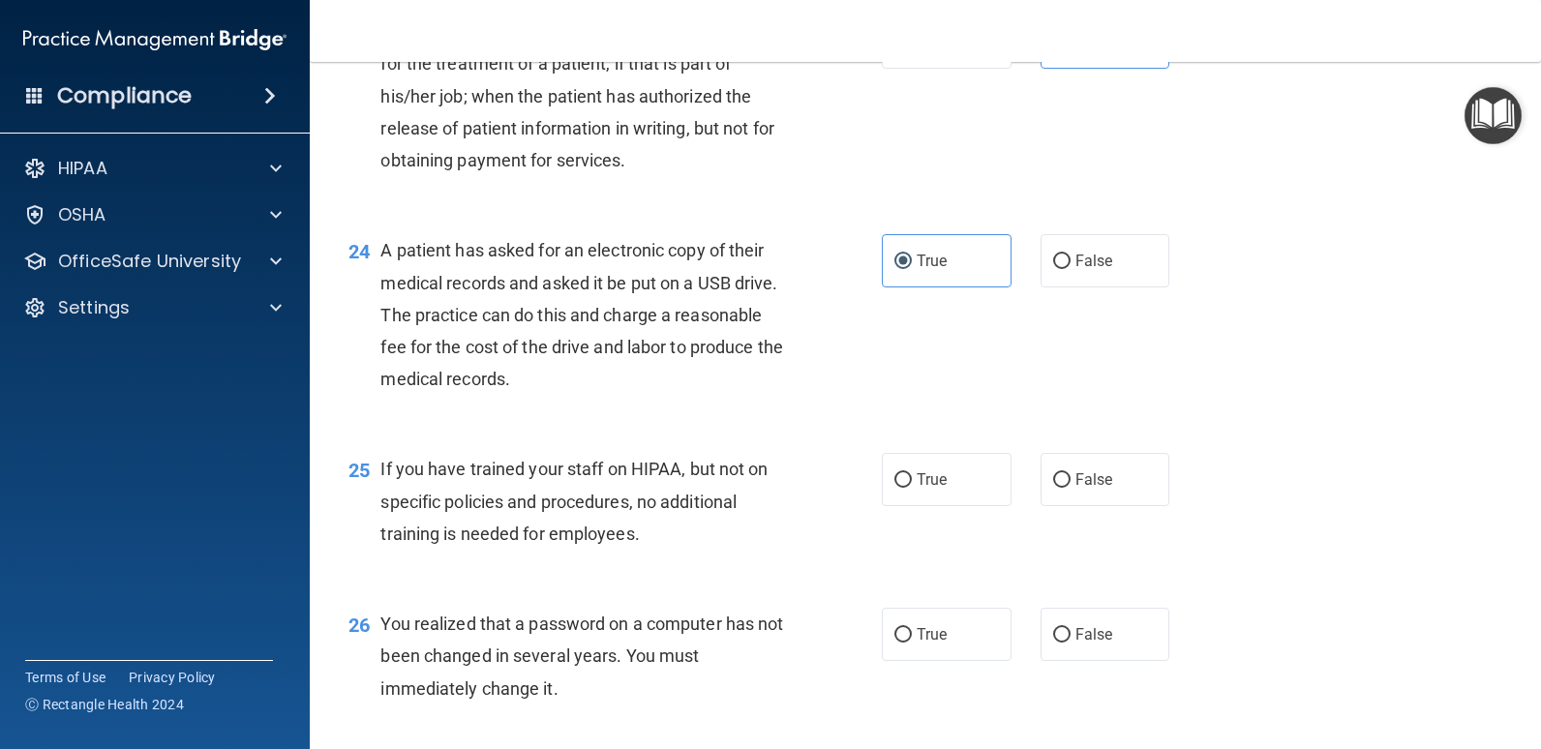
scroll to position [3678, 0]
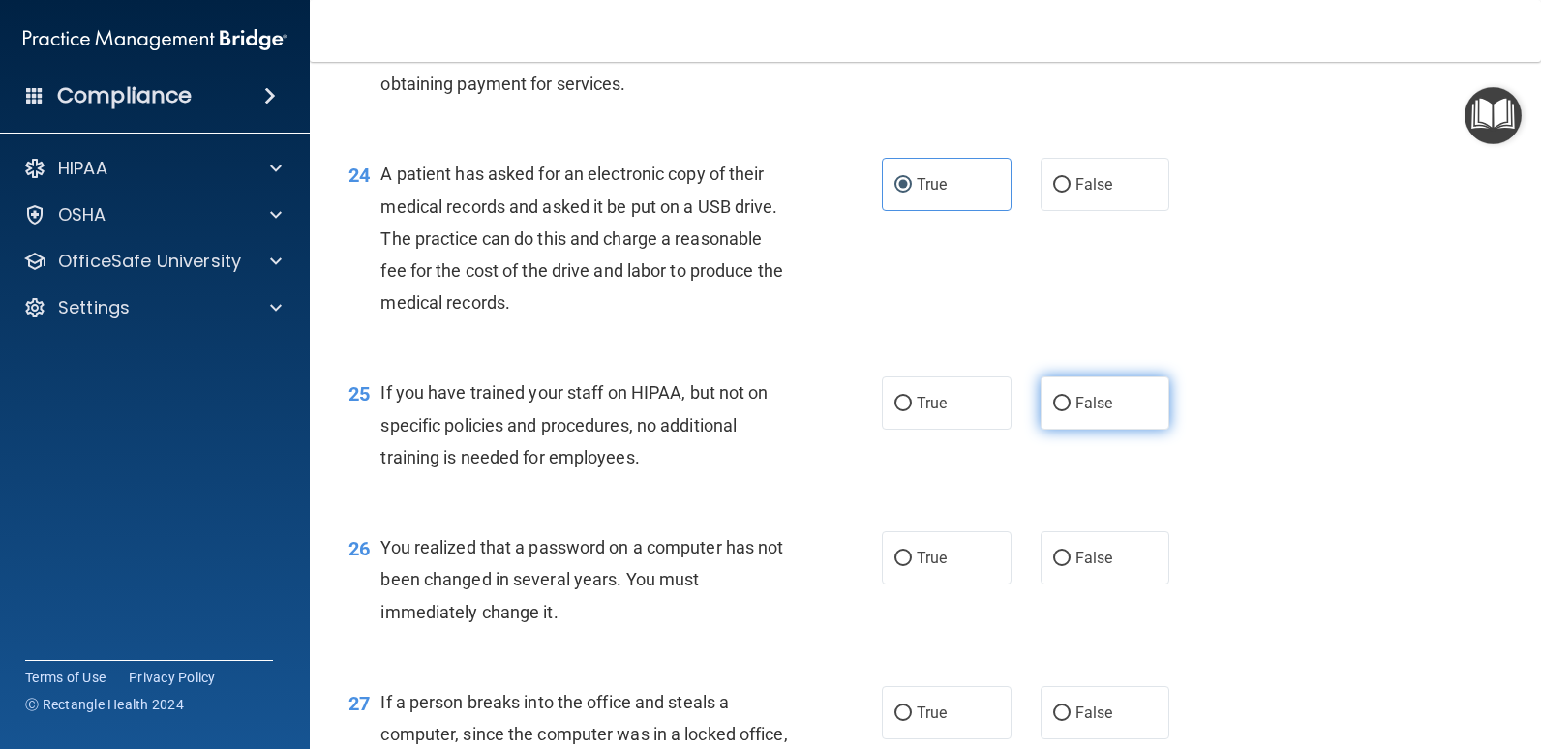
click at [1115, 414] on label "False" at bounding box center [1105, 402] width 130 height 53
click at [1070, 411] on input "False" at bounding box center [1061, 404] width 17 height 15
radio input "true"
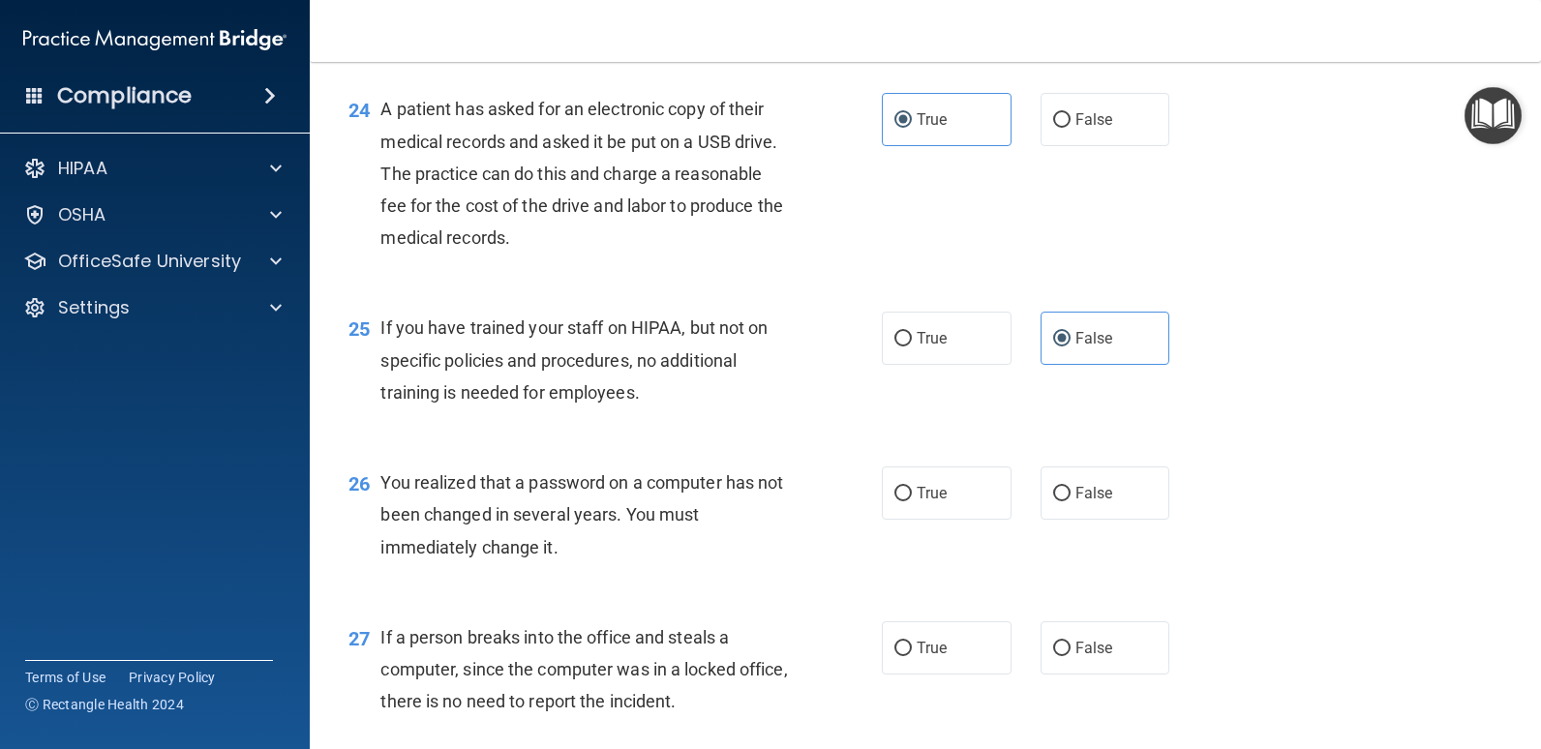
scroll to position [3871, 0]
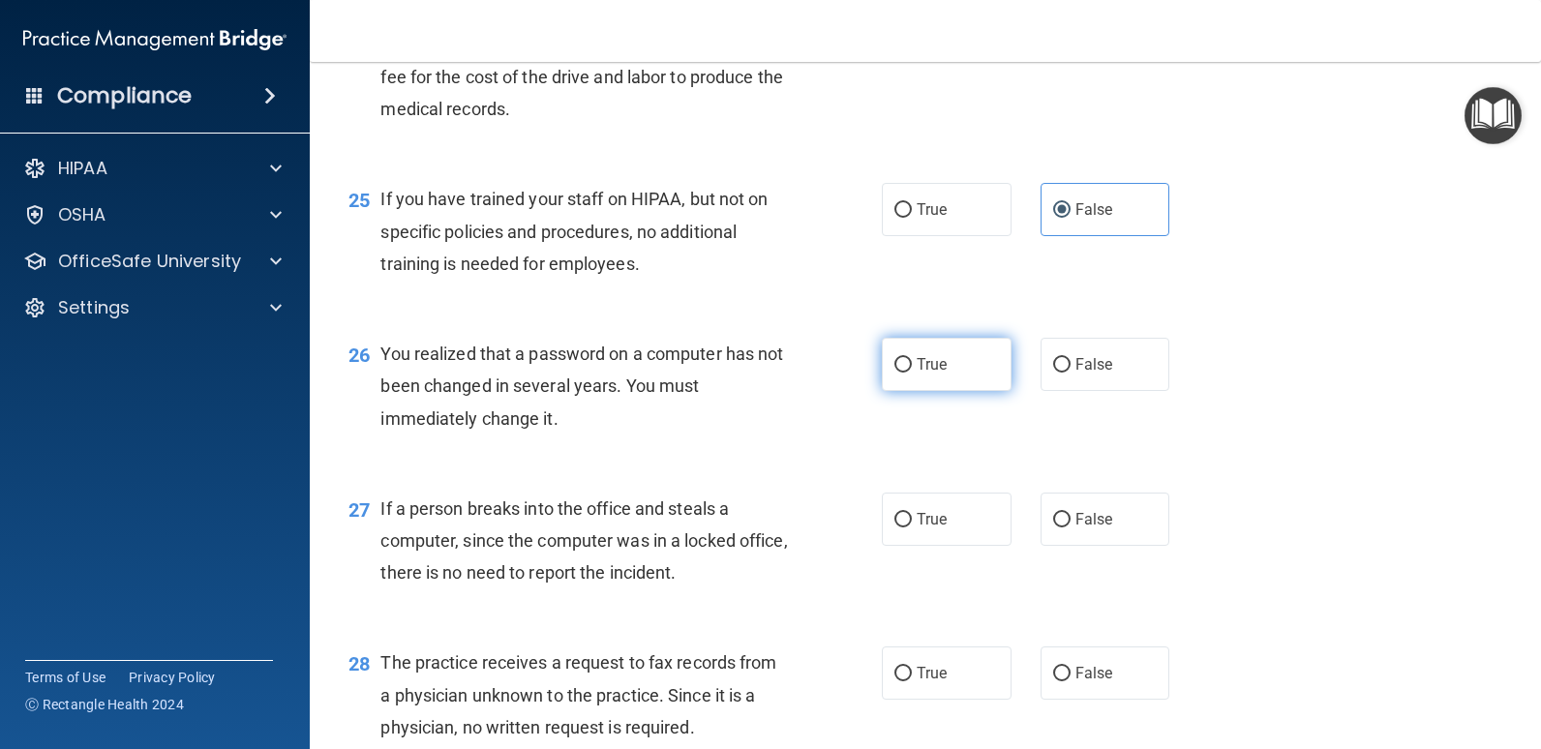
click at [974, 364] on label "True" at bounding box center [947, 364] width 130 height 53
click at [912, 364] on input "True" at bounding box center [902, 365] width 17 height 15
radio input "true"
click at [1130, 518] on label "False" at bounding box center [1105, 519] width 130 height 53
click at [1070, 518] on input "False" at bounding box center [1061, 520] width 17 height 15
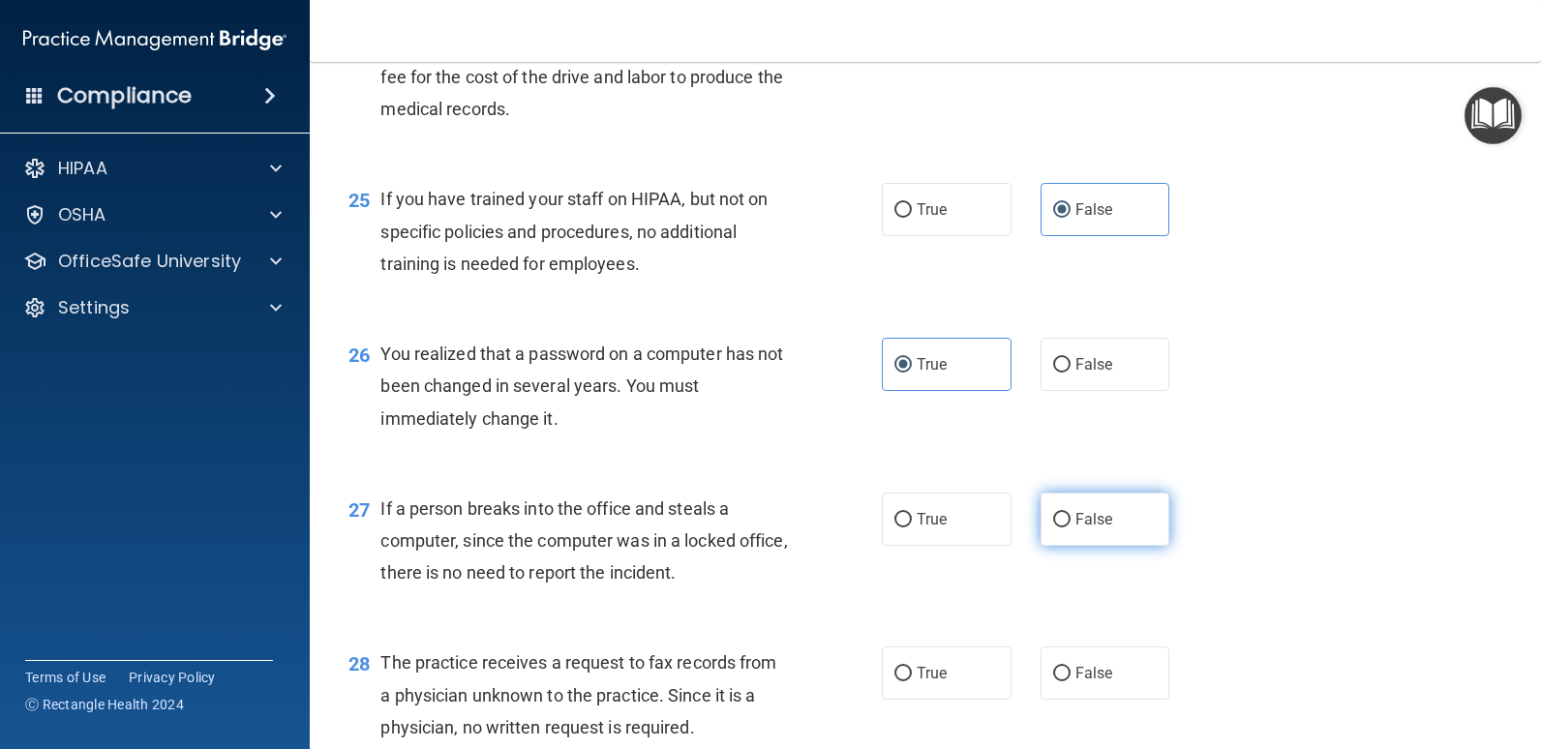
radio input "true"
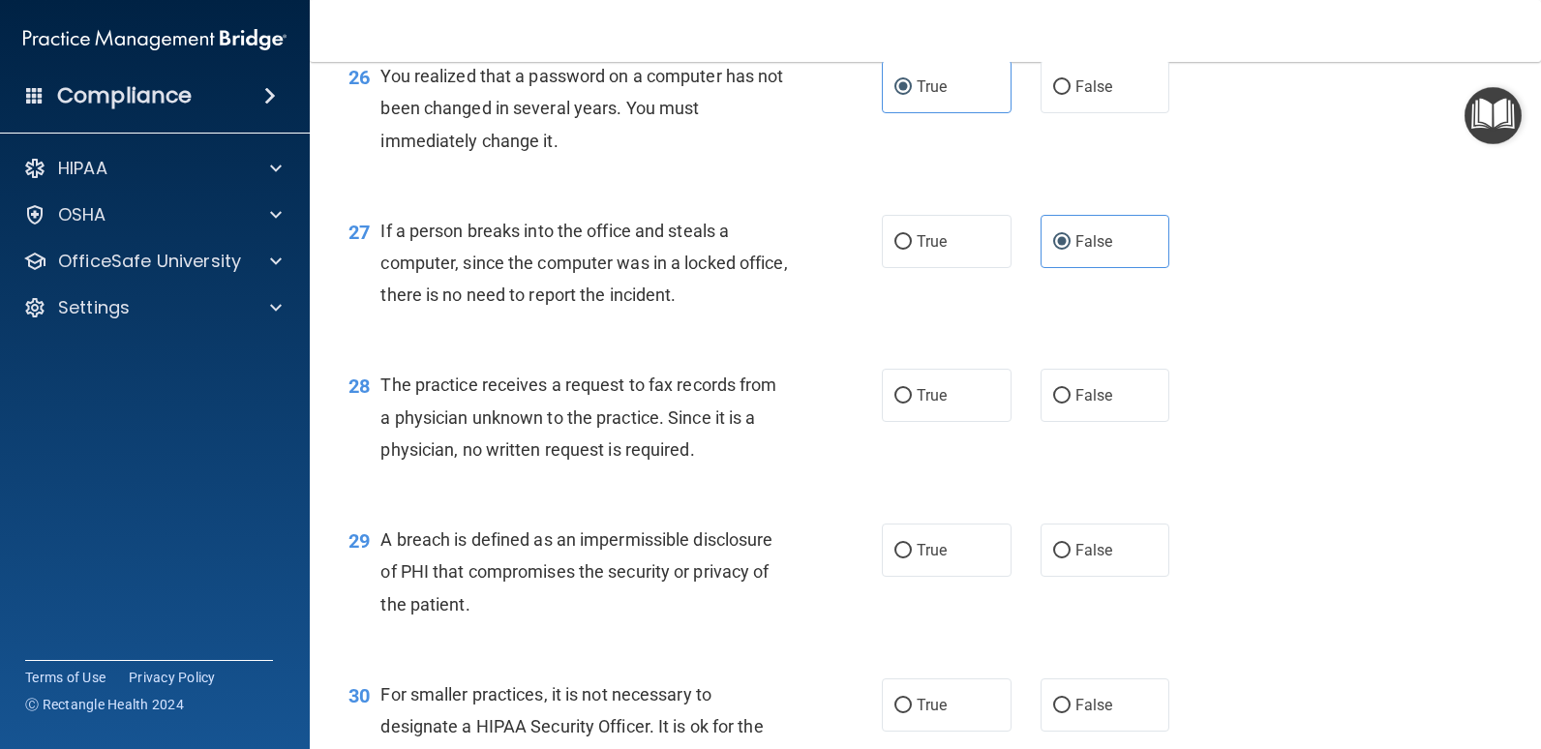
scroll to position [4162, 0]
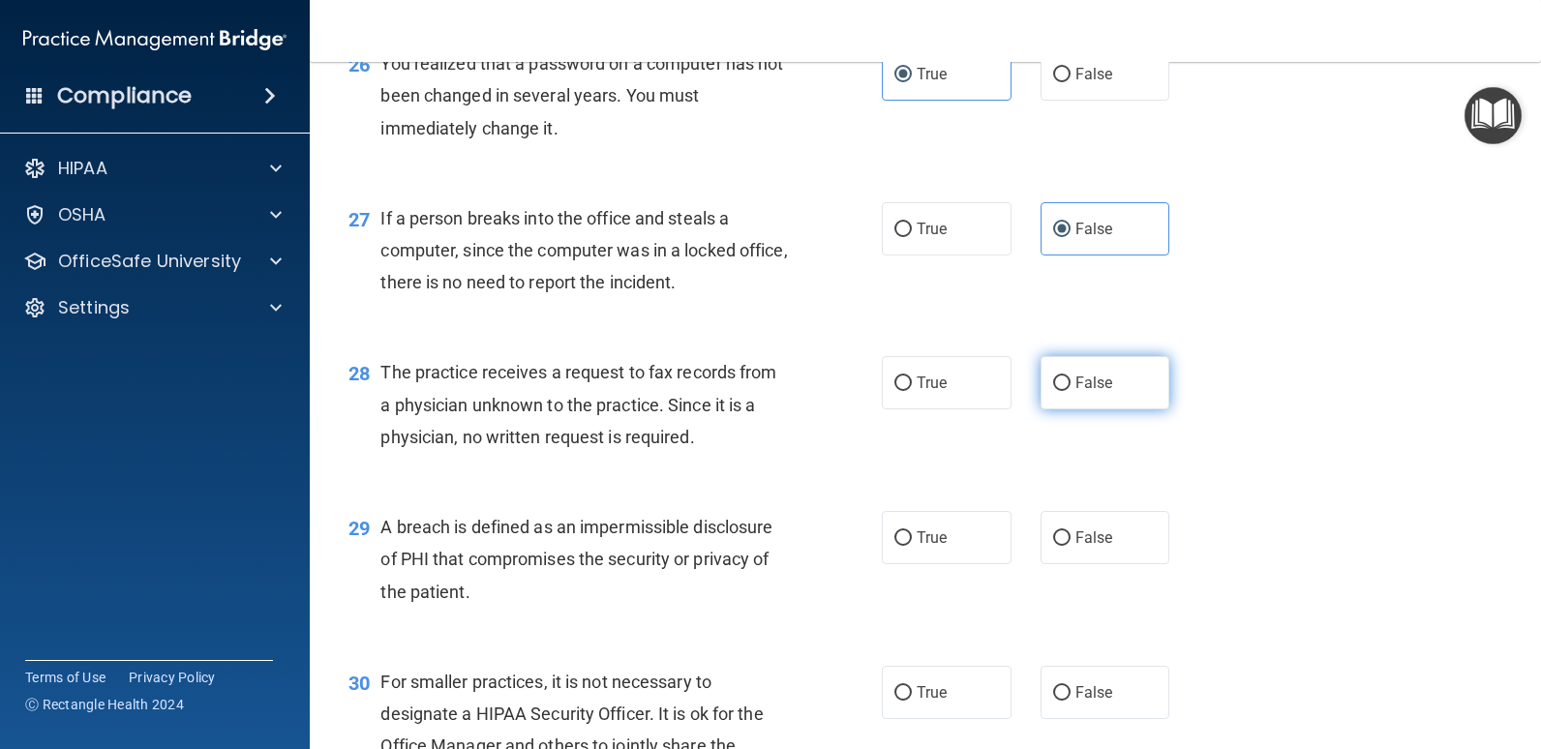
click at [1071, 401] on label "False" at bounding box center [1105, 382] width 130 height 53
click at [1070, 391] on input "False" at bounding box center [1061, 383] width 17 height 15
radio input "true"
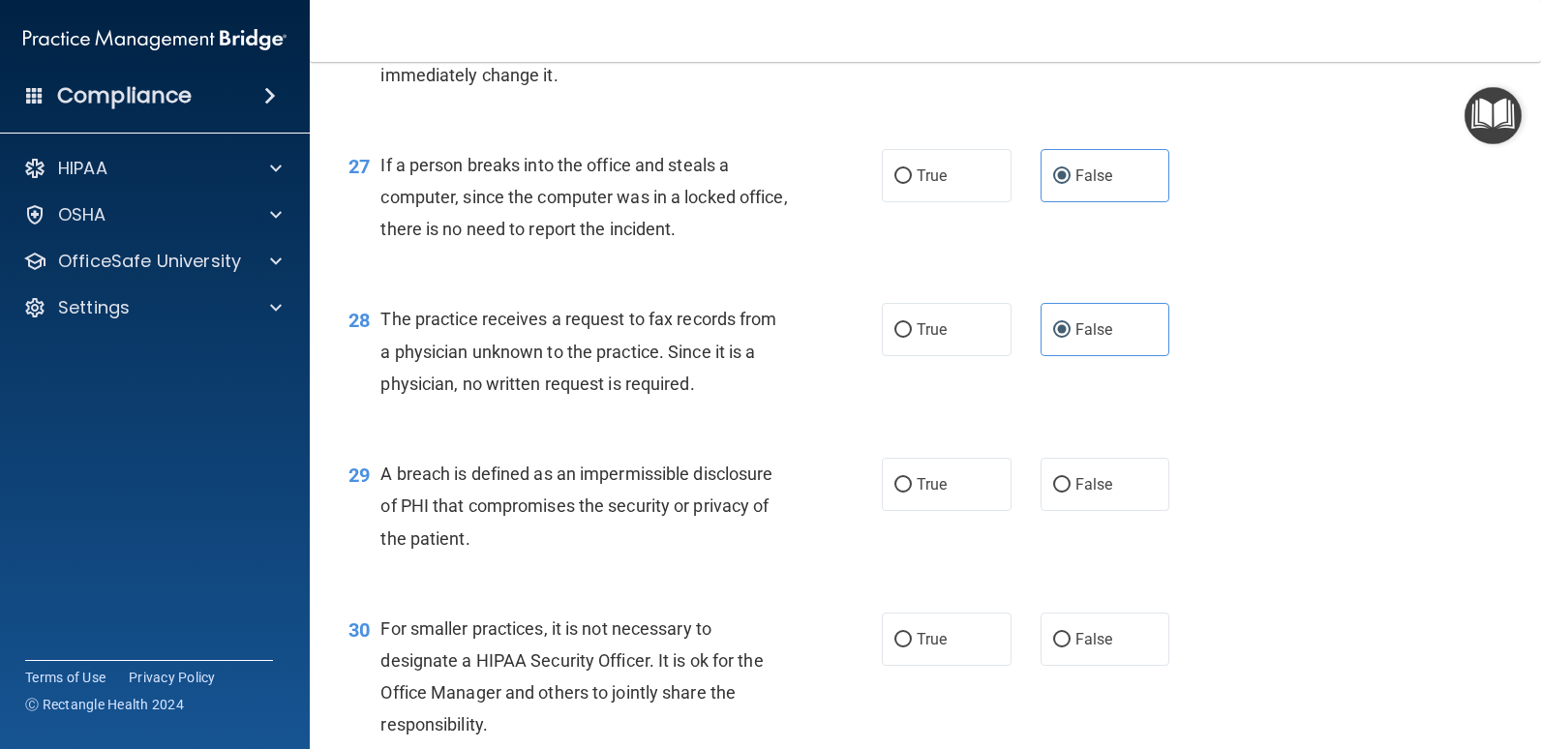
scroll to position [4258, 0]
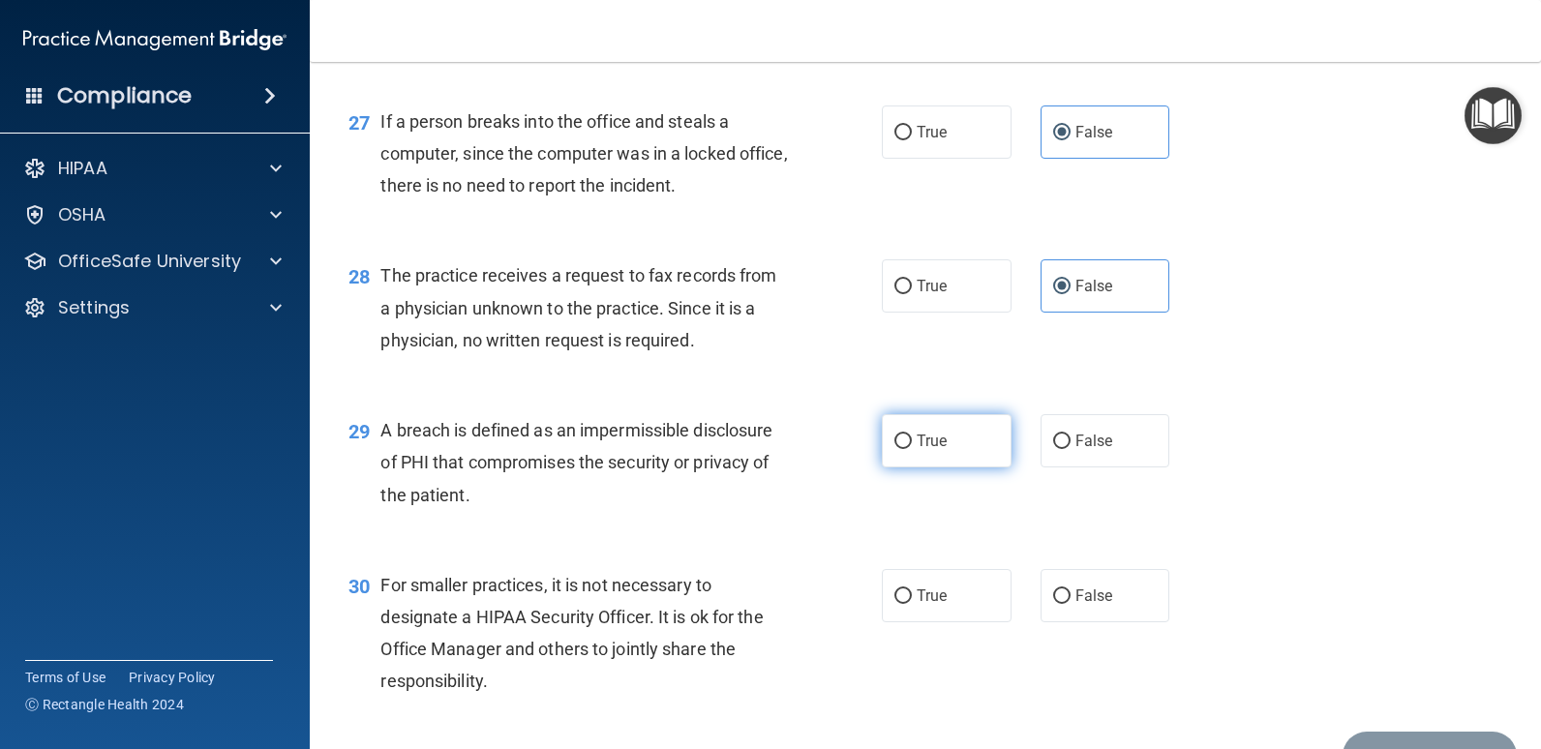
click at [964, 440] on label "True" at bounding box center [947, 440] width 130 height 53
click at [912, 440] on input "True" at bounding box center [902, 442] width 17 height 15
radio input "true"
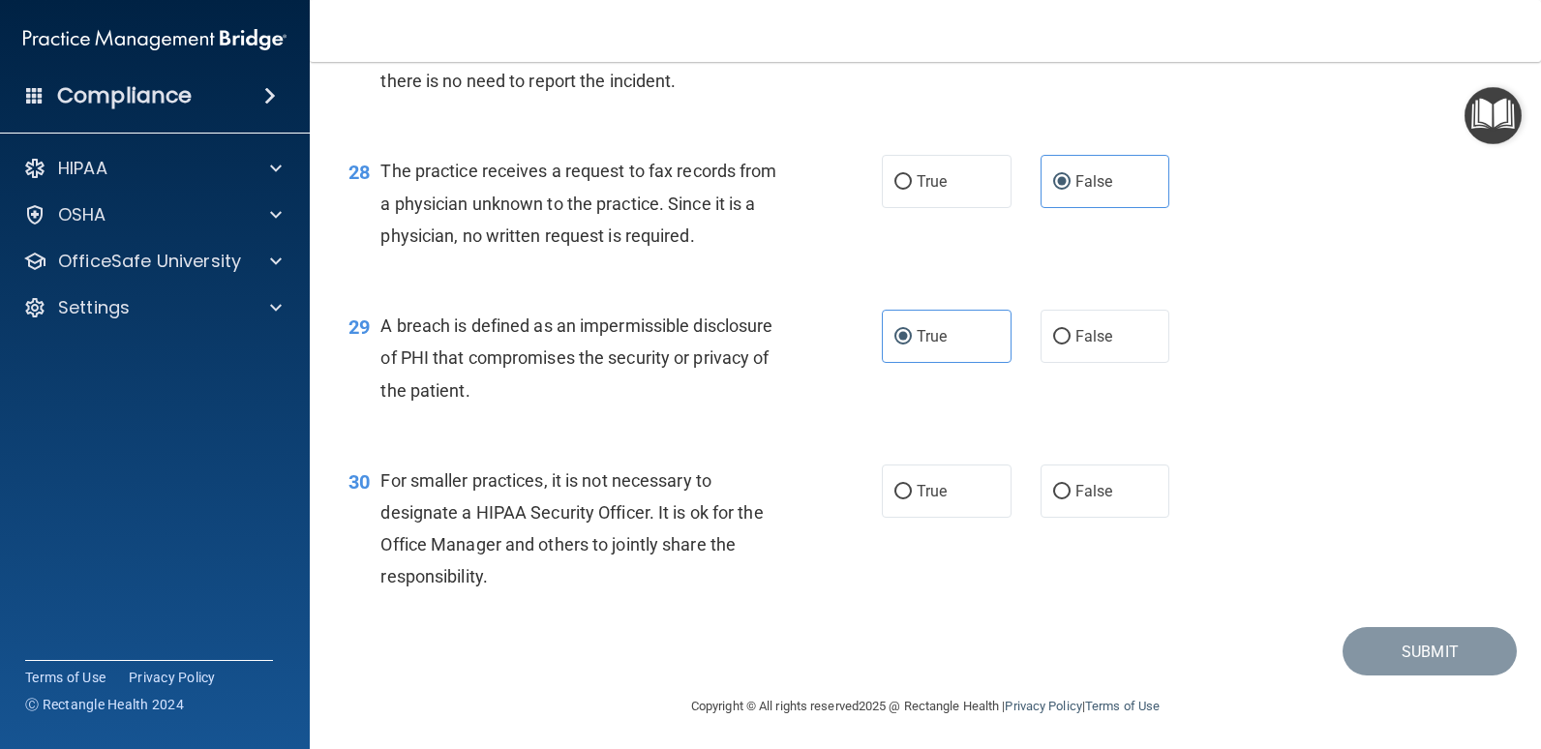
scroll to position [4367, 0]
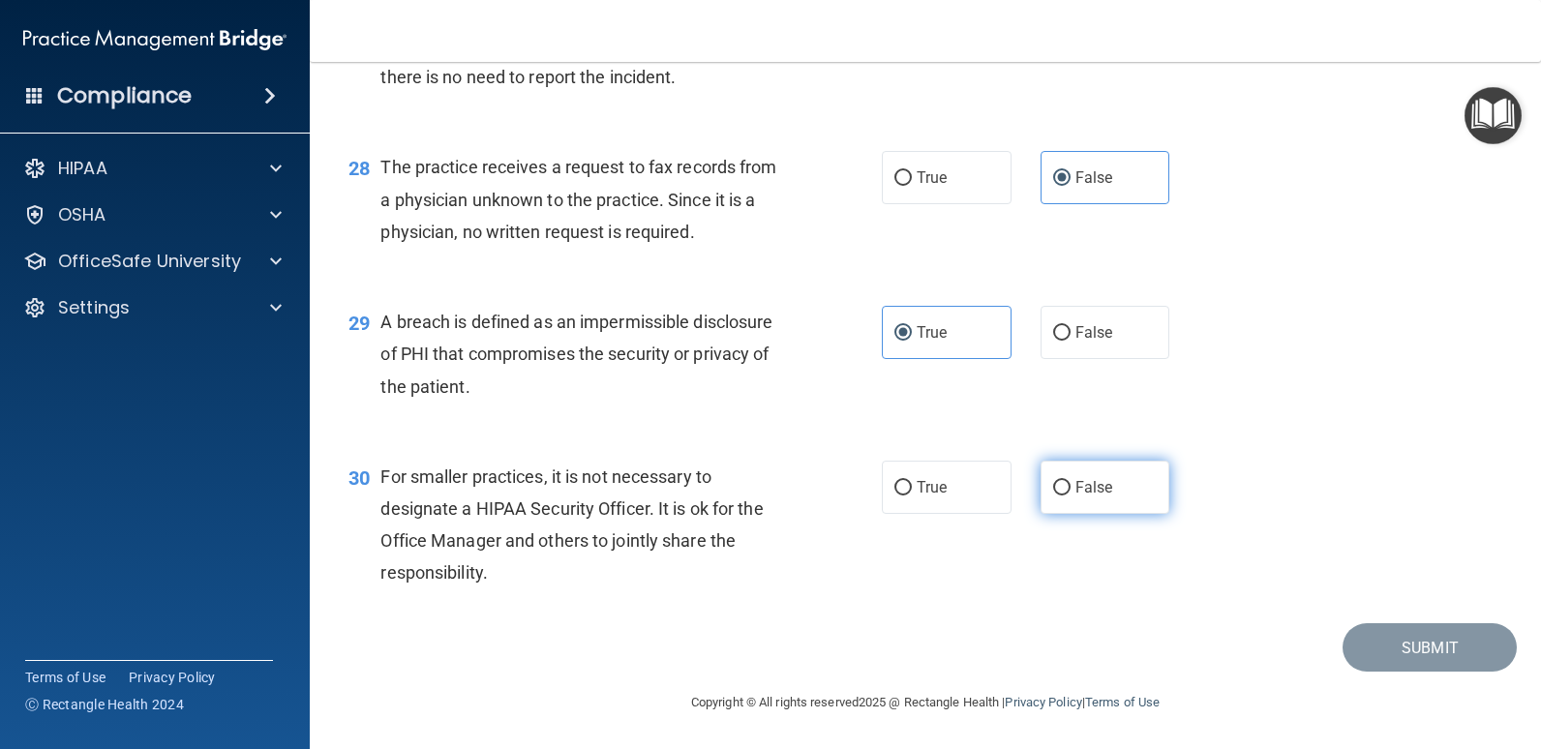
click at [1129, 512] on label "False" at bounding box center [1105, 487] width 130 height 53
click at [1070, 496] on input "False" at bounding box center [1061, 488] width 17 height 15
radio input "true"
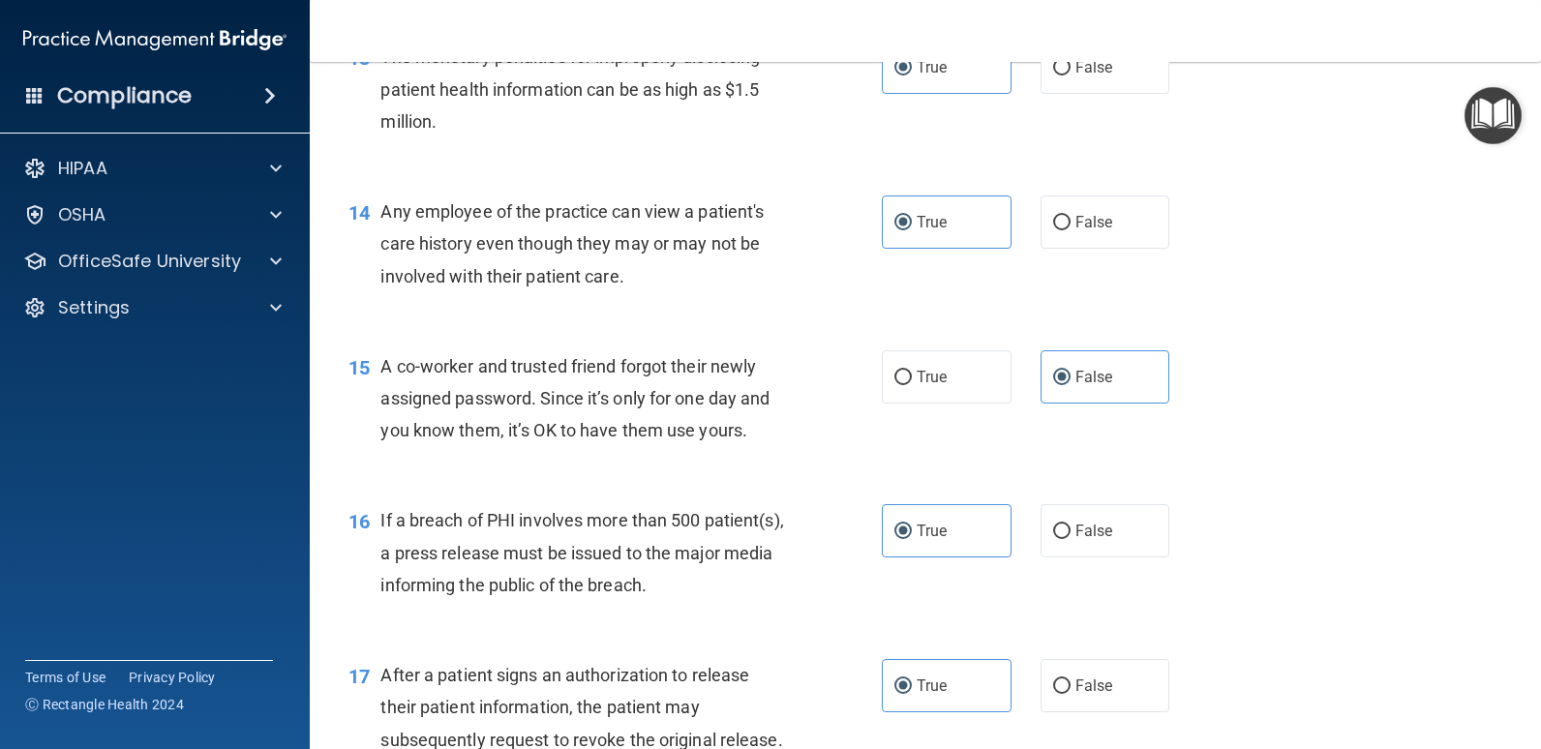
scroll to position [1947, 0]
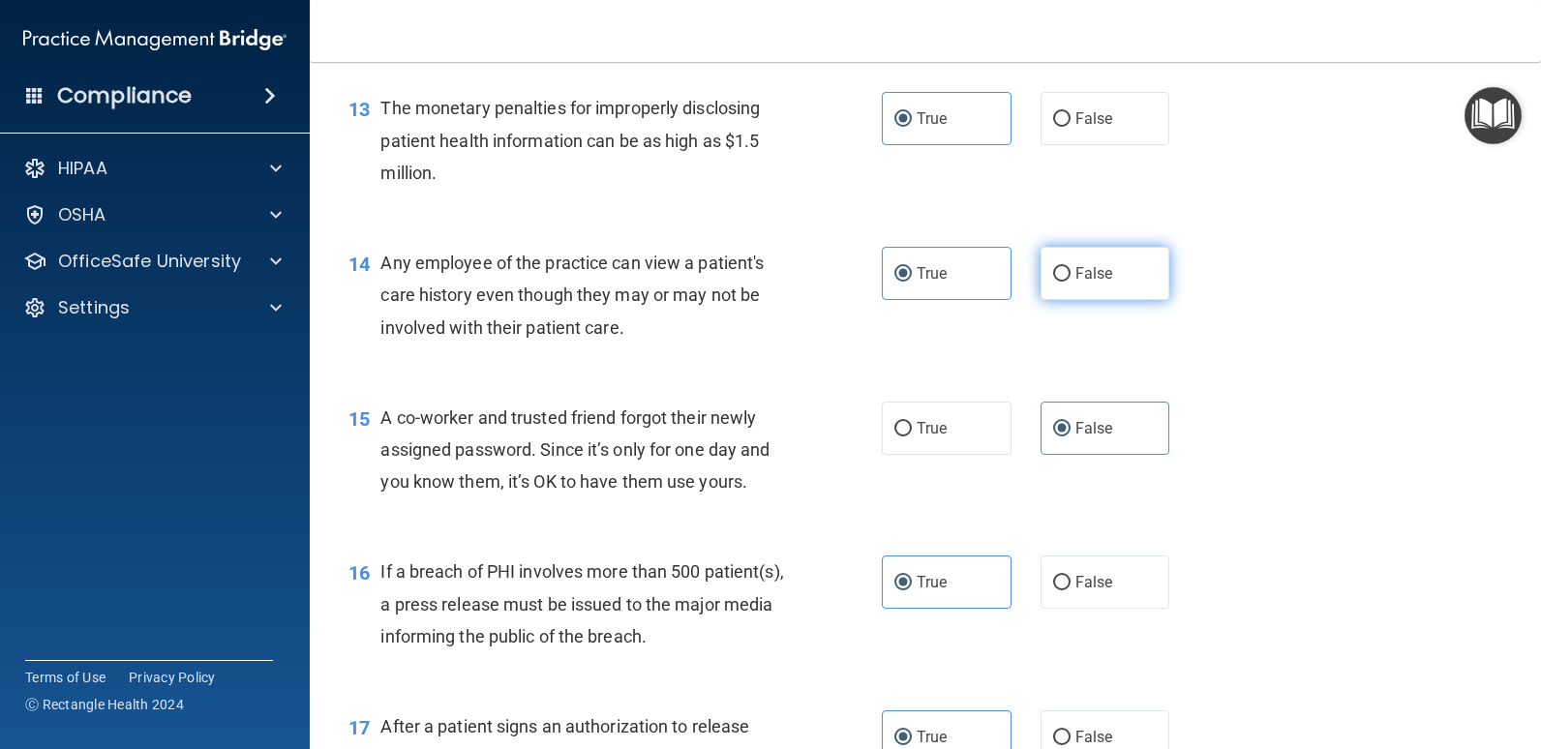
click at [1119, 274] on label "False" at bounding box center [1105, 273] width 130 height 53
click at [1070, 274] on input "False" at bounding box center [1061, 274] width 17 height 15
radio input "true"
radio input "false"
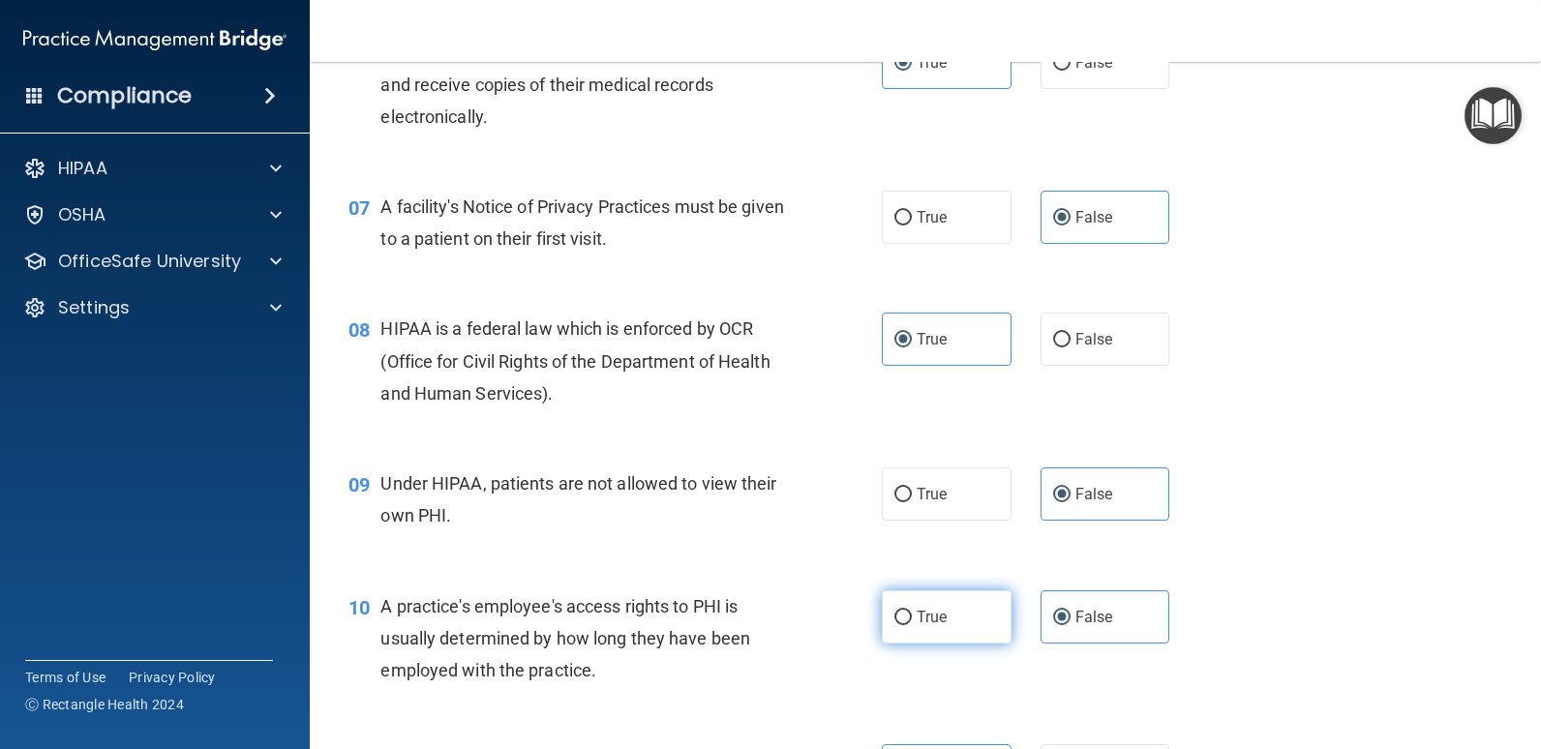
scroll to position [979, 0]
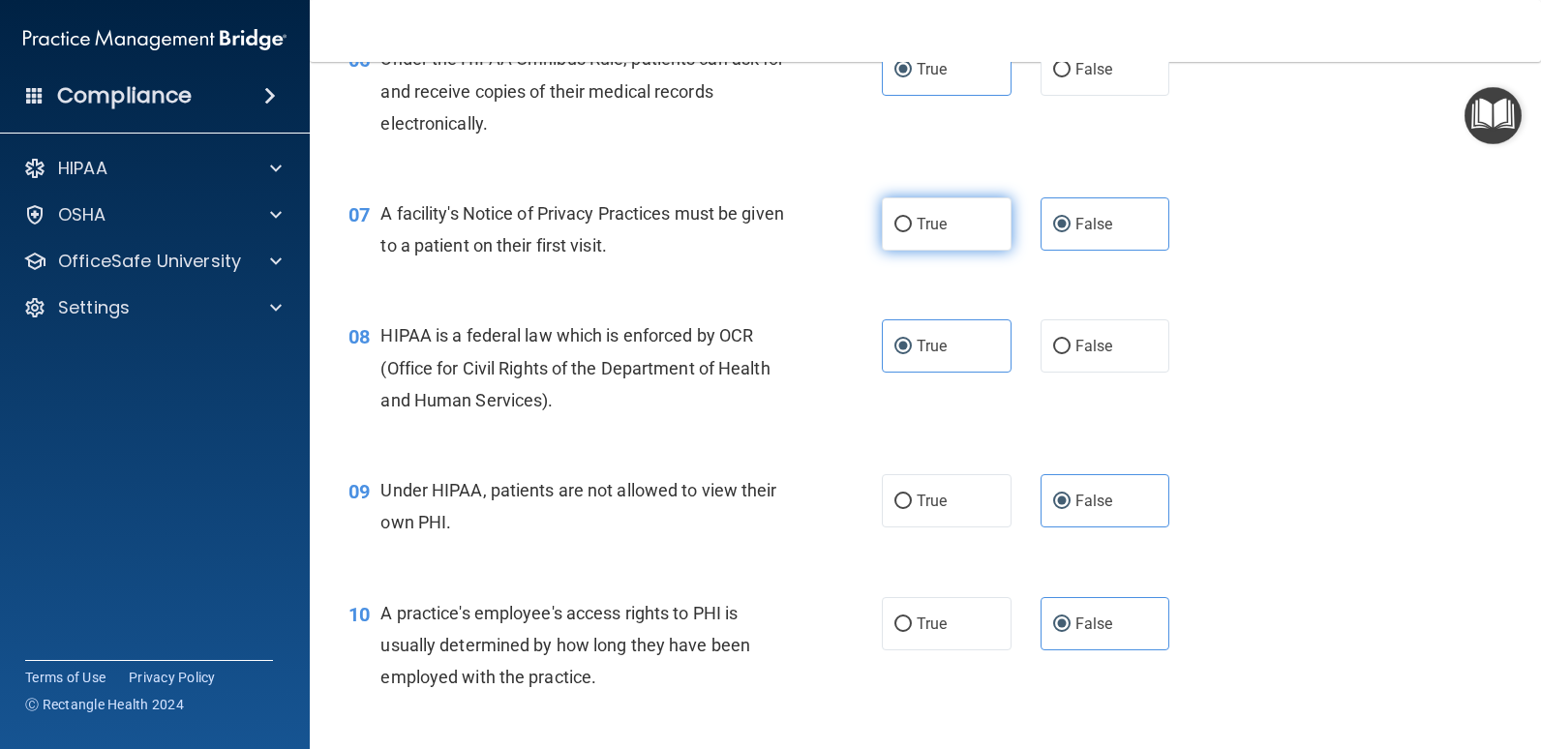
click at [979, 227] on label "True" at bounding box center [947, 223] width 130 height 53
click at [912, 227] on input "True" at bounding box center [902, 225] width 17 height 15
radio input "true"
radio input "false"
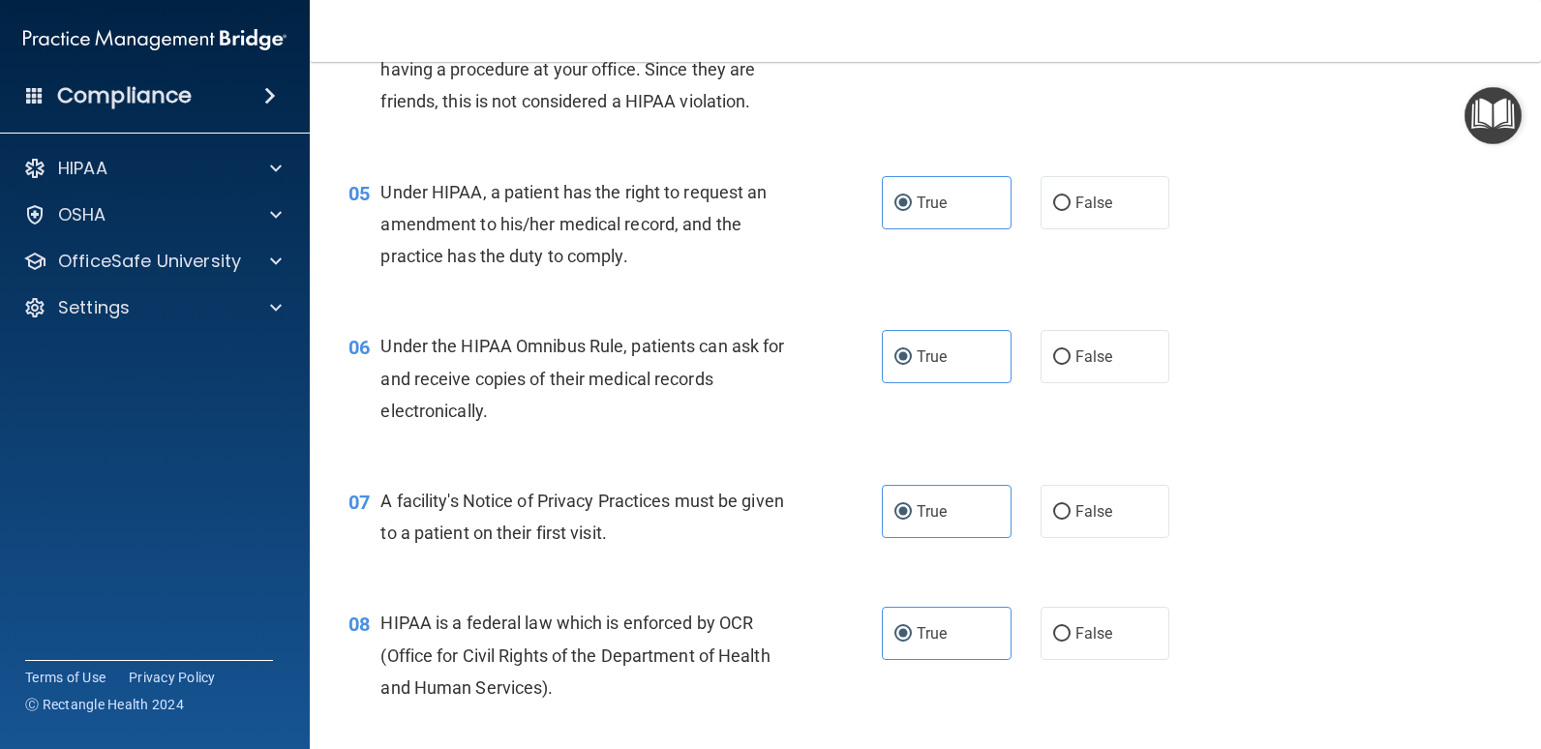
scroll to position [689, 0]
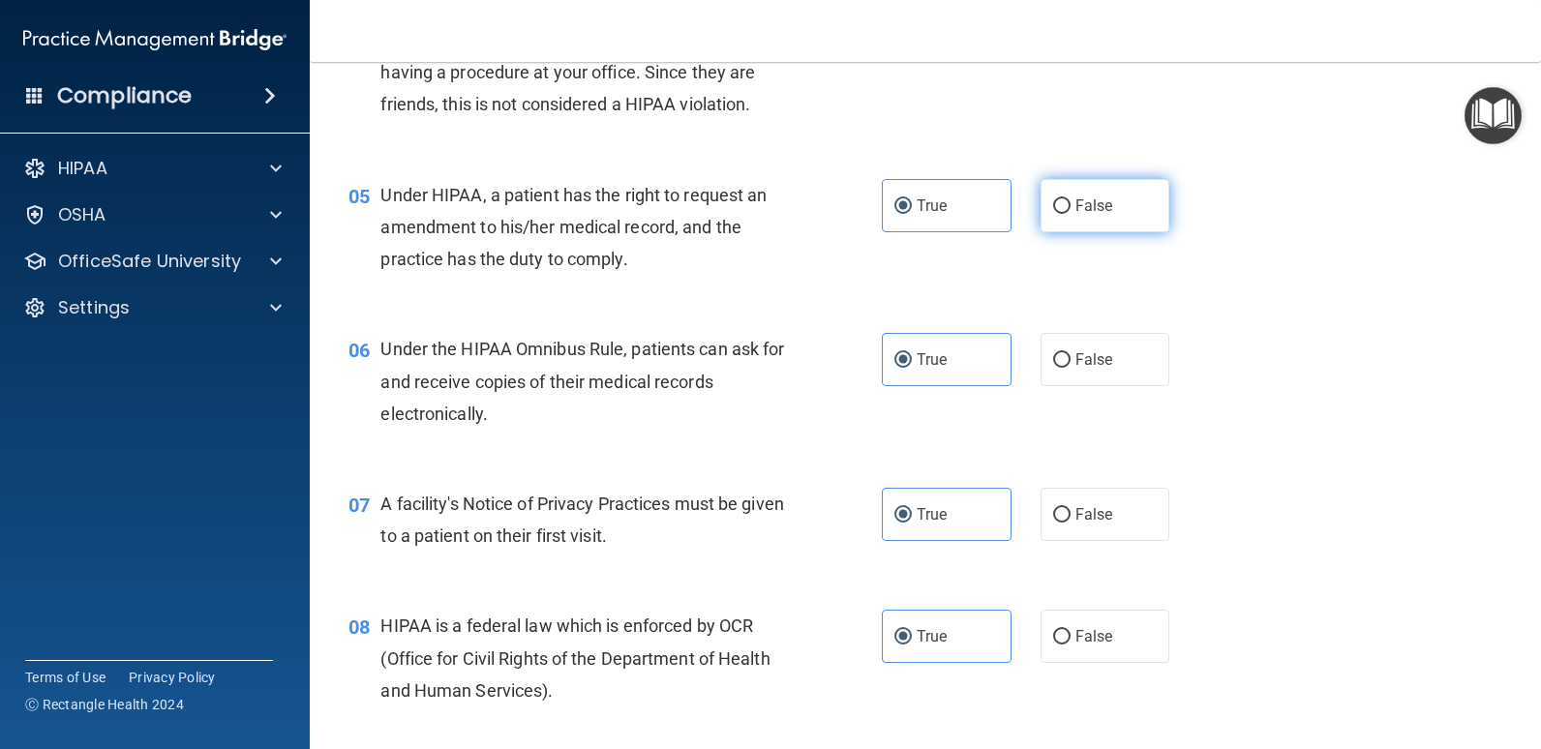
click at [1128, 217] on label "False" at bounding box center [1105, 205] width 130 height 53
click at [1070, 214] on input "False" at bounding box center [1061, 206] width 17 height 15
radio input "true"
radio input "false"
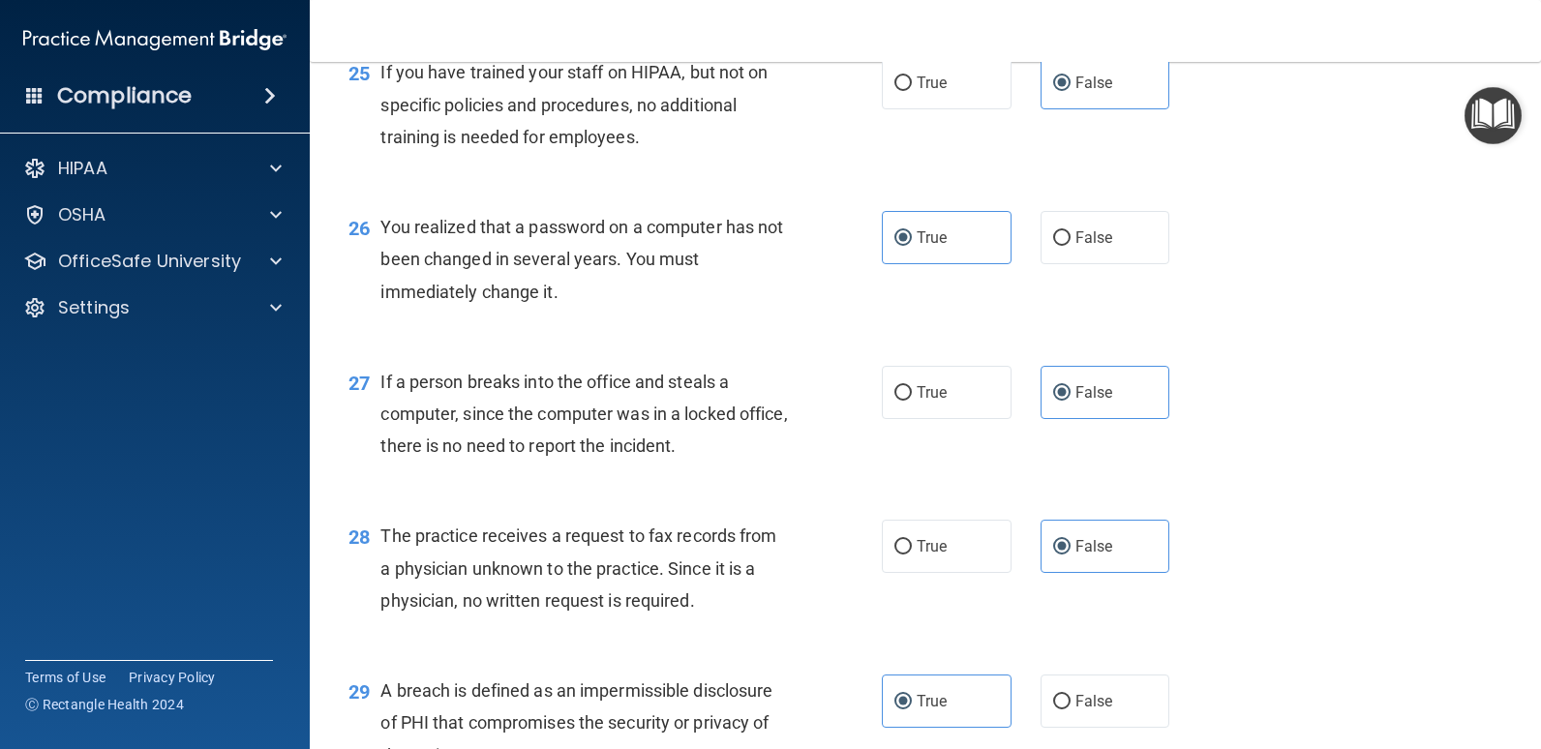
scroll to position [4367, 0]
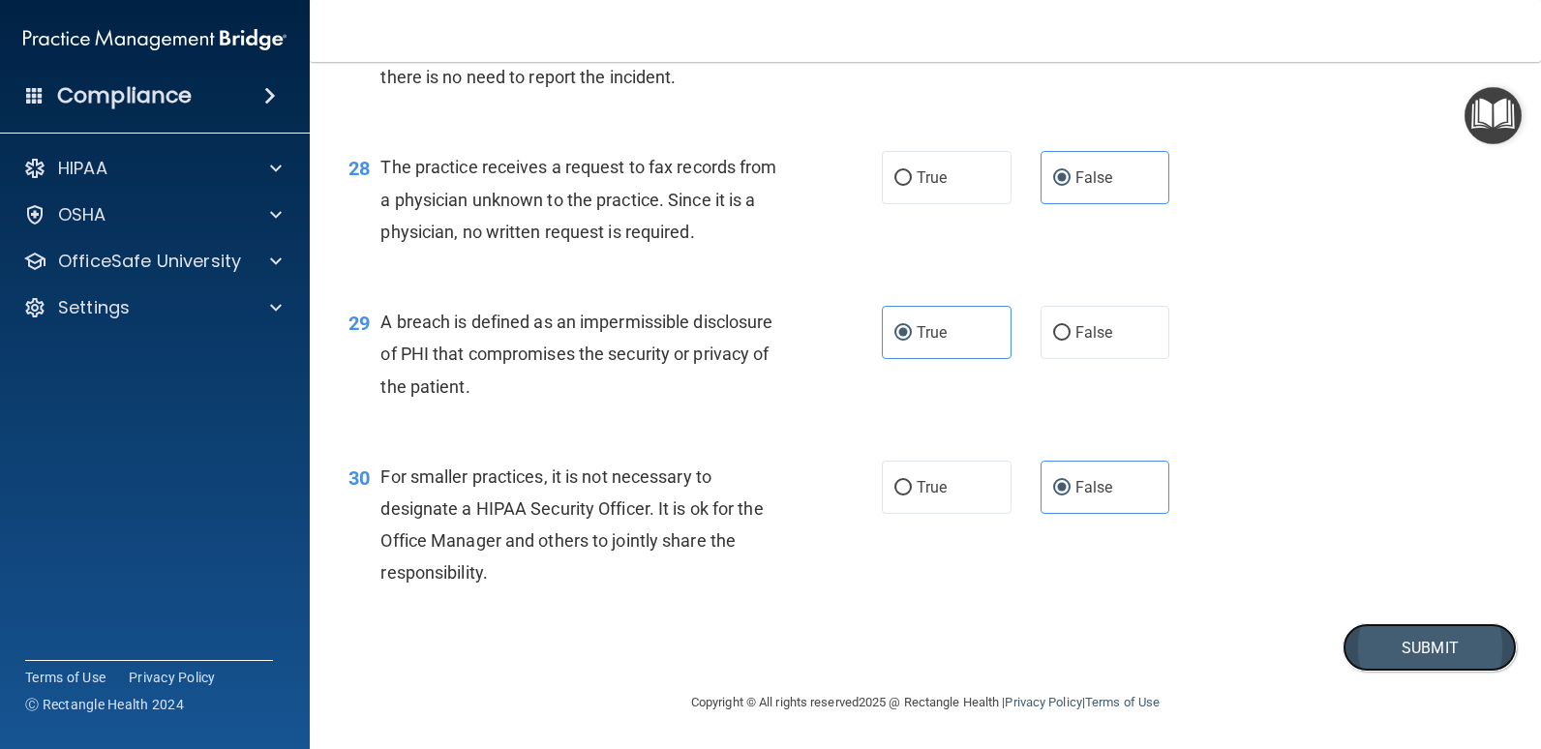
click at [1362, 655] on button "Submit" at bounding box center [1429, 647] width 174 height 49
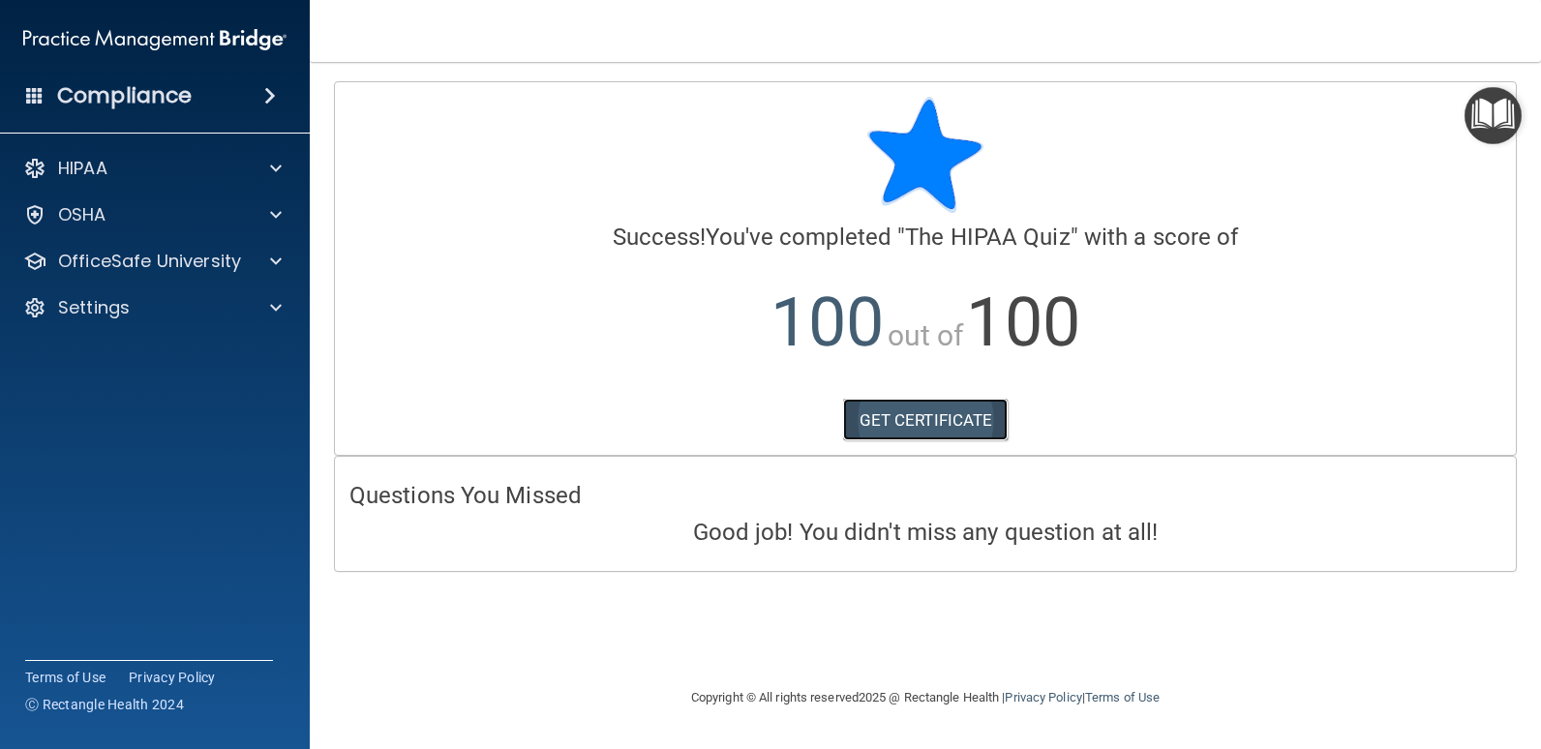
click at [931, 421] on link "GET CERTIFICATE" at bounding box center [925, 420] width 165 height 43
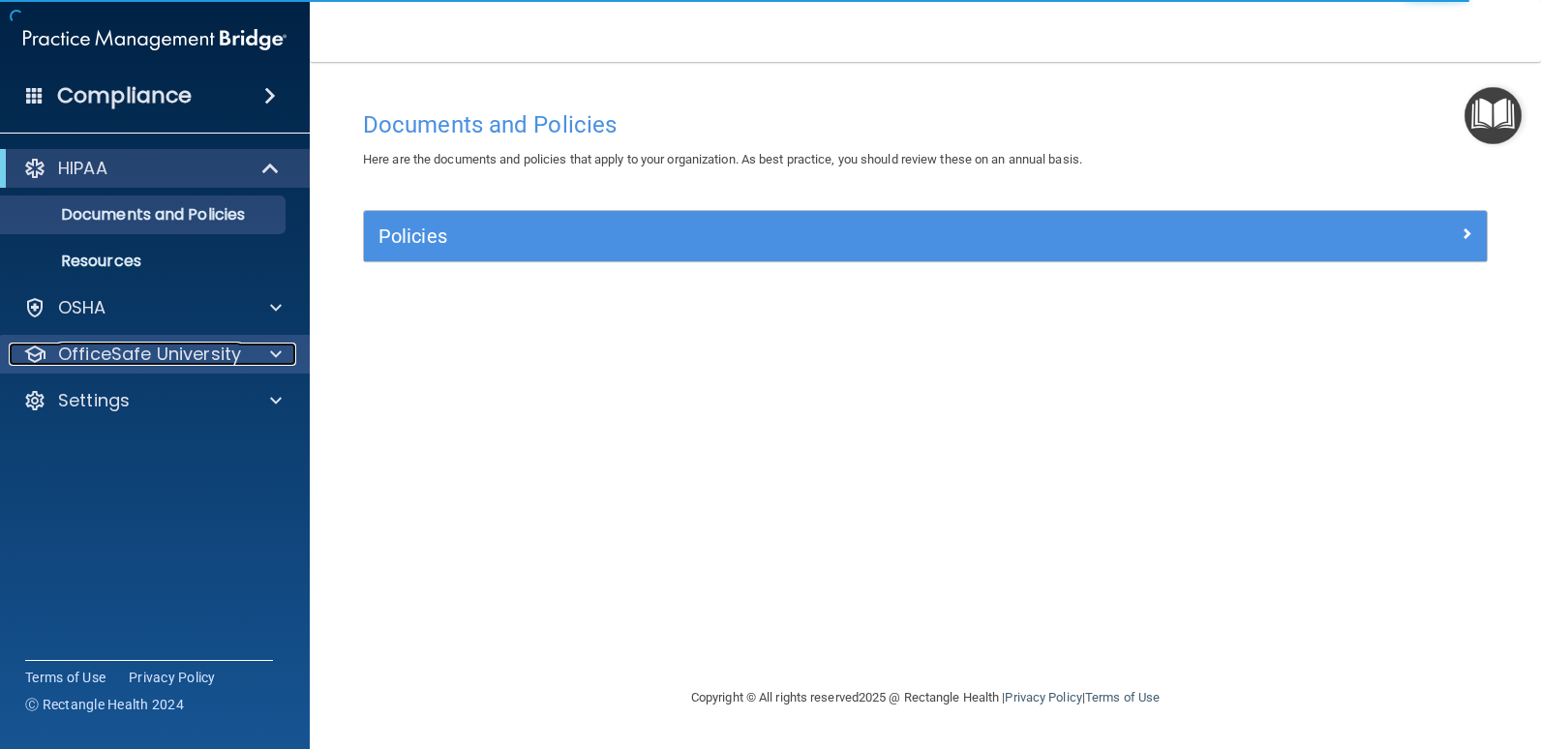
click at [153, 354] on p "OfficeSafe University" at bounding box center [149, 354] width 183 height 23
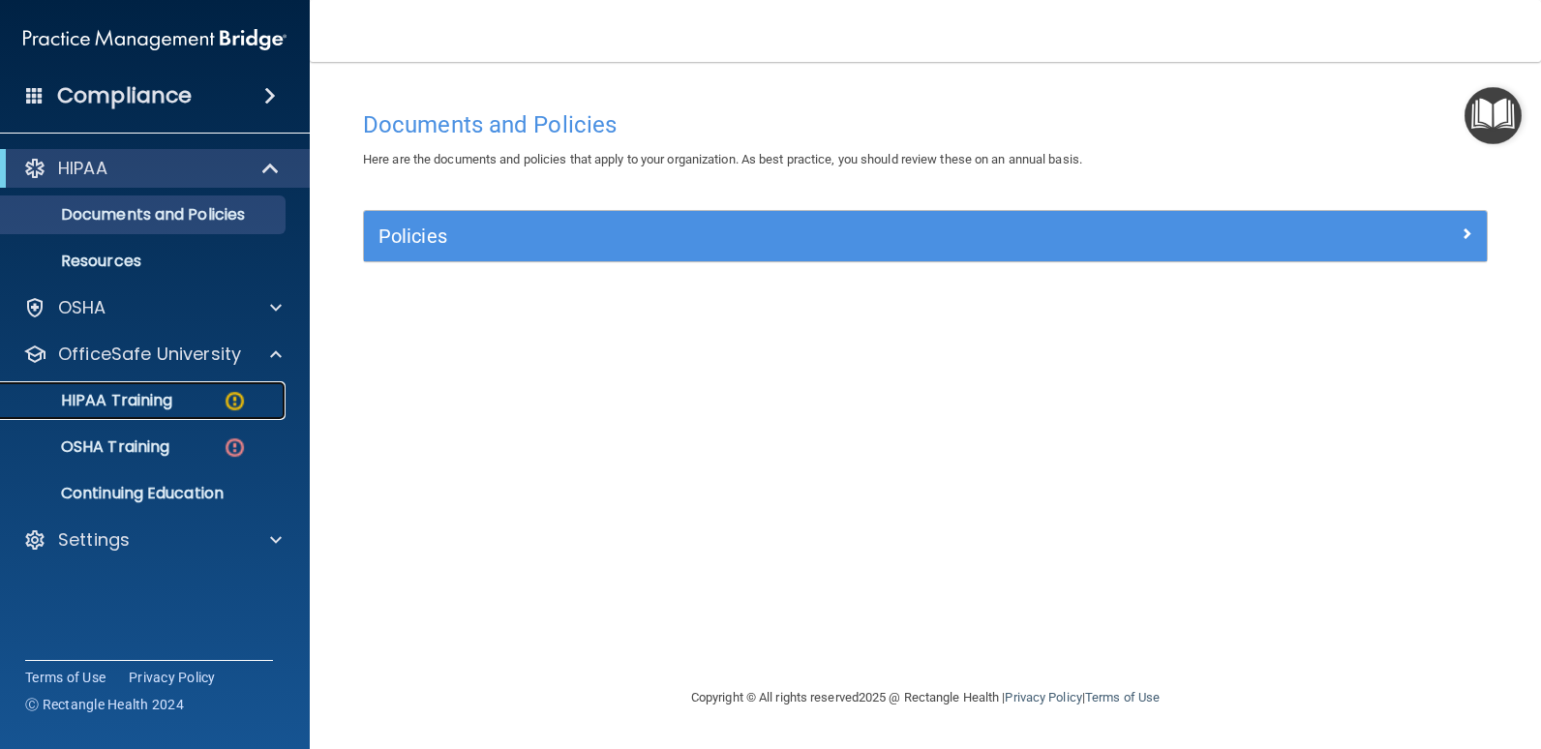
click at [157, 397] on p "HIPAA Training" at bounding box center [93, 400] width 160 height 19
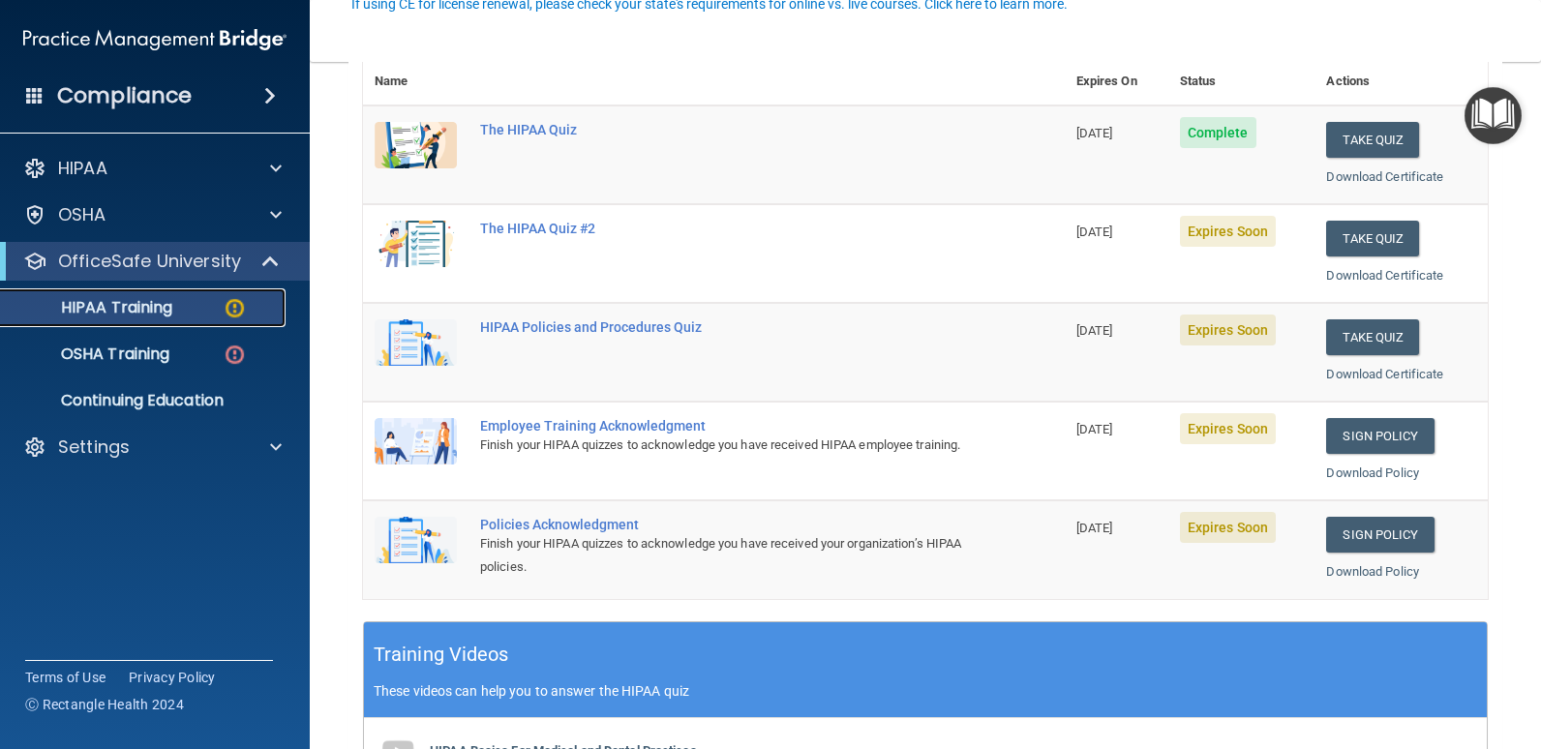
scroll to position [194, 0]
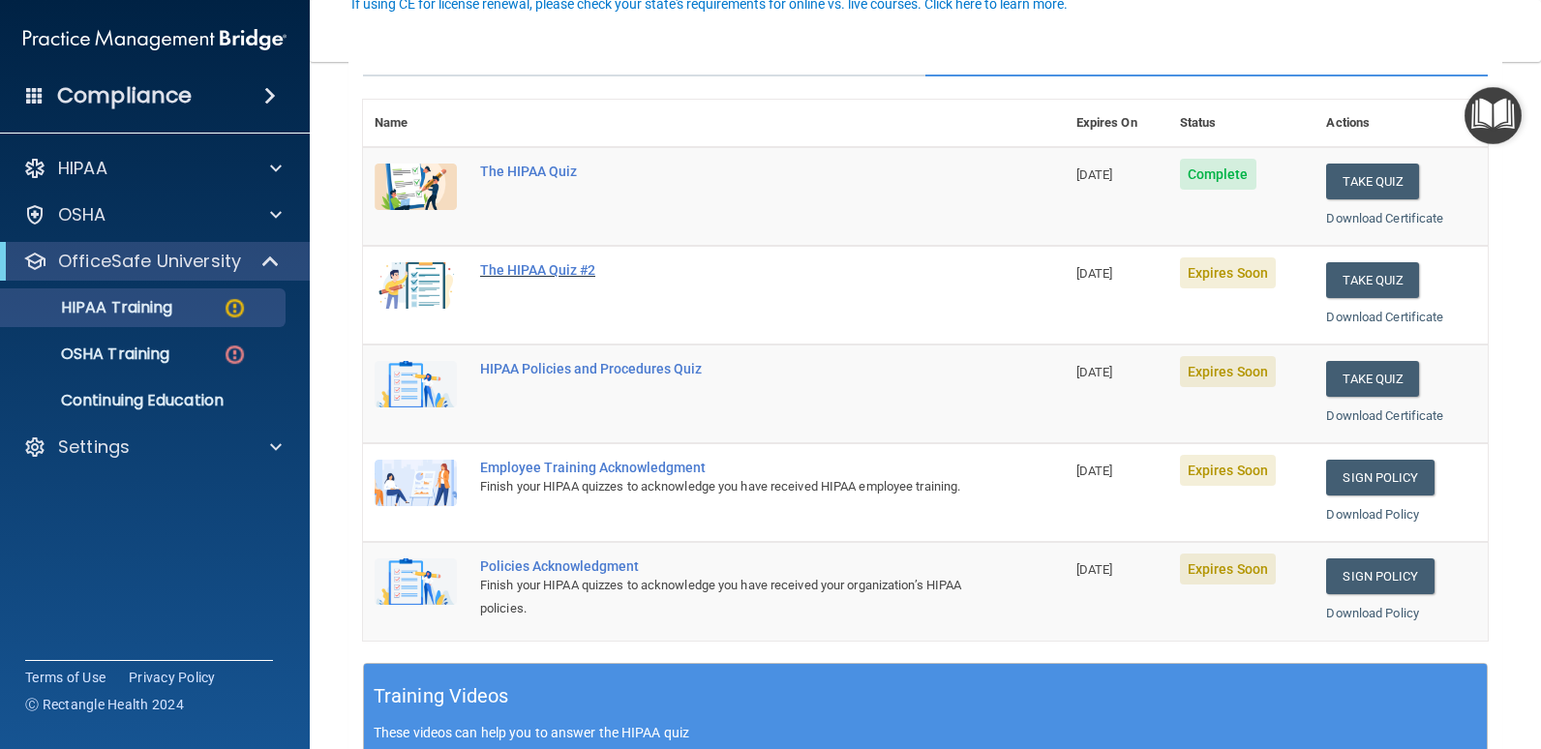
click at [539, 267] on div "The HIPAA Quiz #2" at bounding box center [724, 269] width 488 height 15
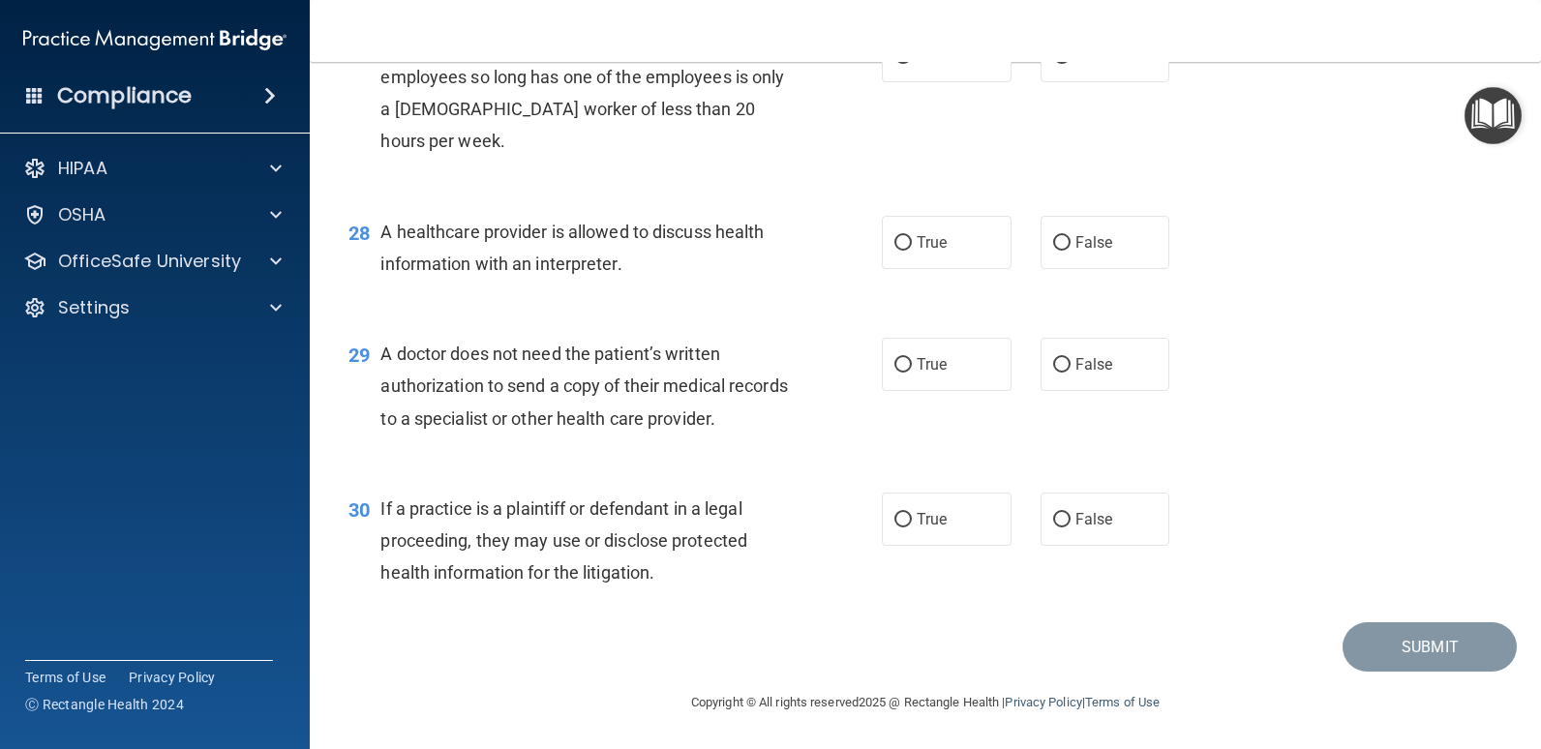
scroll to position [4464, 0]
click at [983, 529] on label "True" at bounding box center [947, 519] width 130 height 53
click at [912, 527] on input "True" at bounding box center [902, 520] width 17 height 15
radio input "true"
click at [1128, 376] on label "False" at bounding box center [1105, 364] width 130 height 53
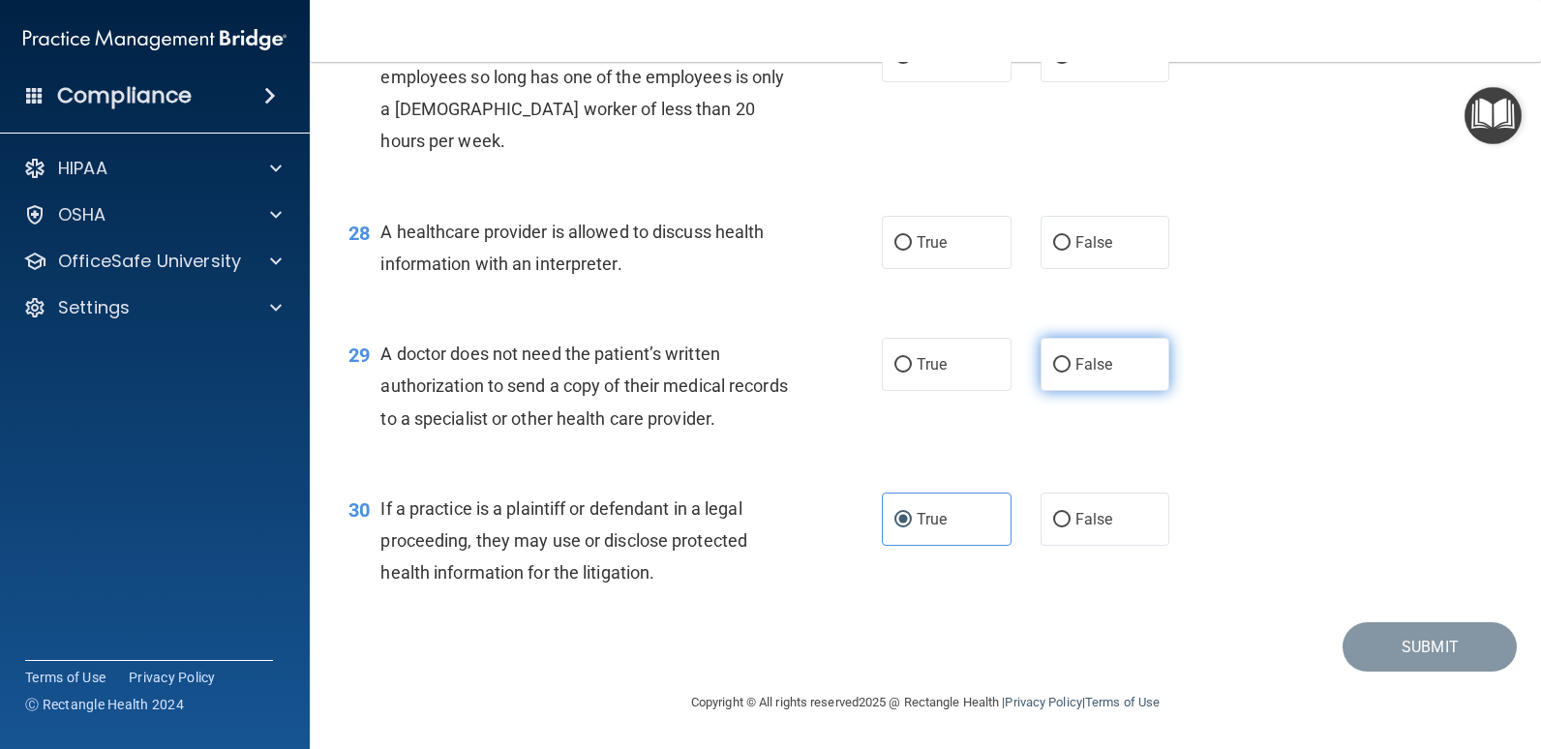
click at [1070, 373] on input "False" at bounding box center [1061, 365] width 17 height 15
radio input "true"
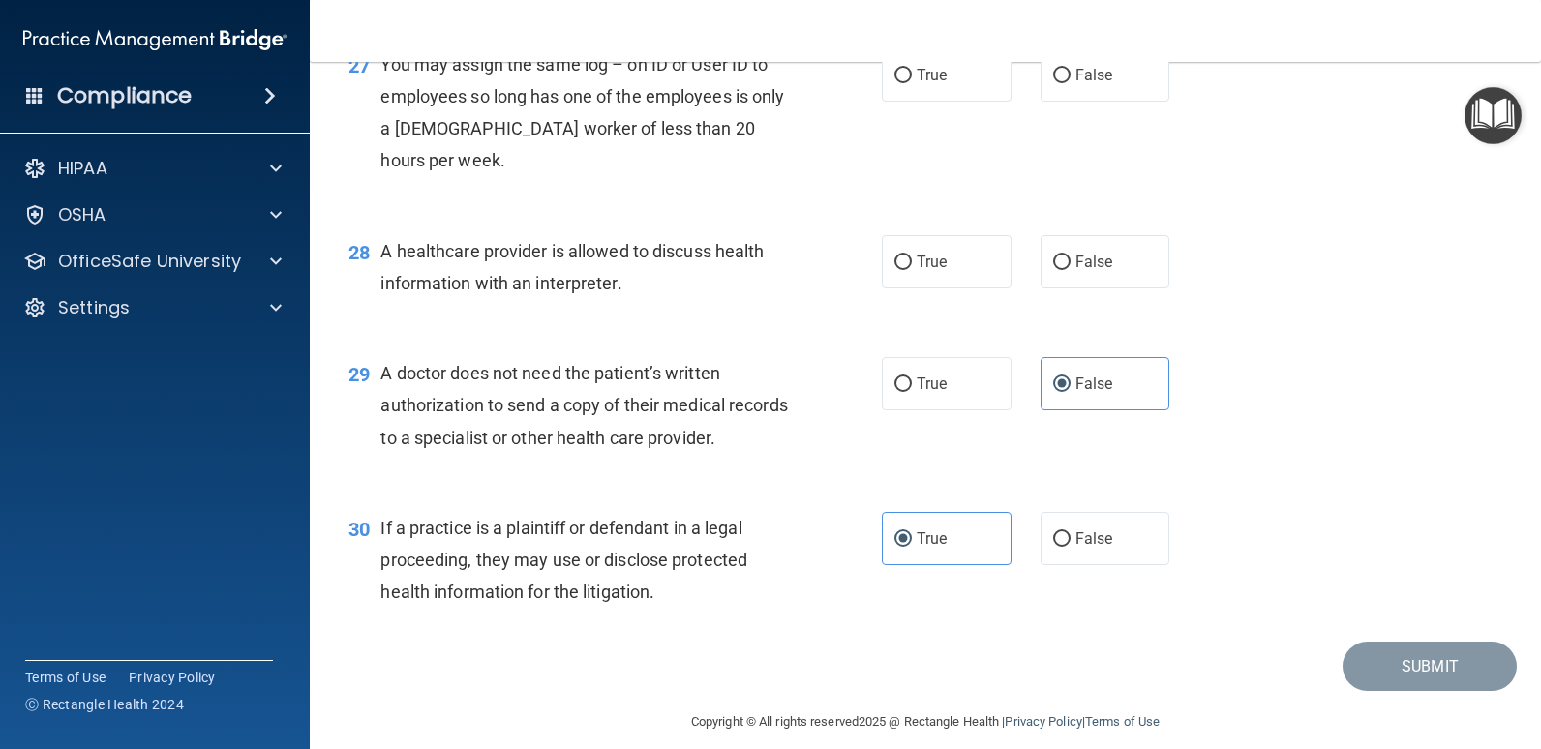
scroll to position [4173, 0]
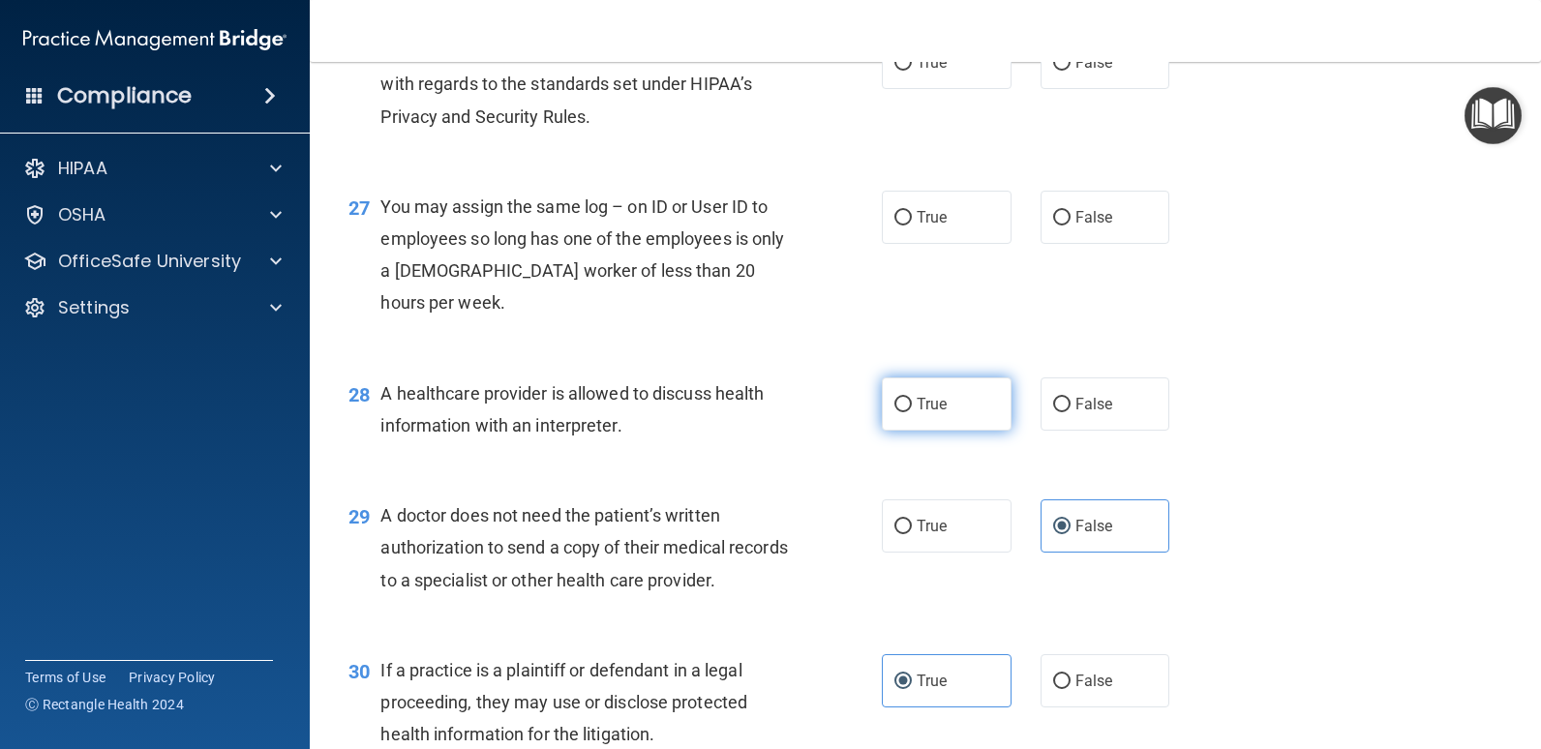
click at [976, 431] on label "True" at bounding box center [947, 403] width 130 height 53
click at [912, 412] on input "True" at bounding box center [902, 405] width 17 height 15
radio input "true"
click at [1128, 244] on label "False" at bounding box center [1105, 217] width 130 height 53
click at [1070, 226] on input "False" at bounding box center [1061, 218] width 17 height 15
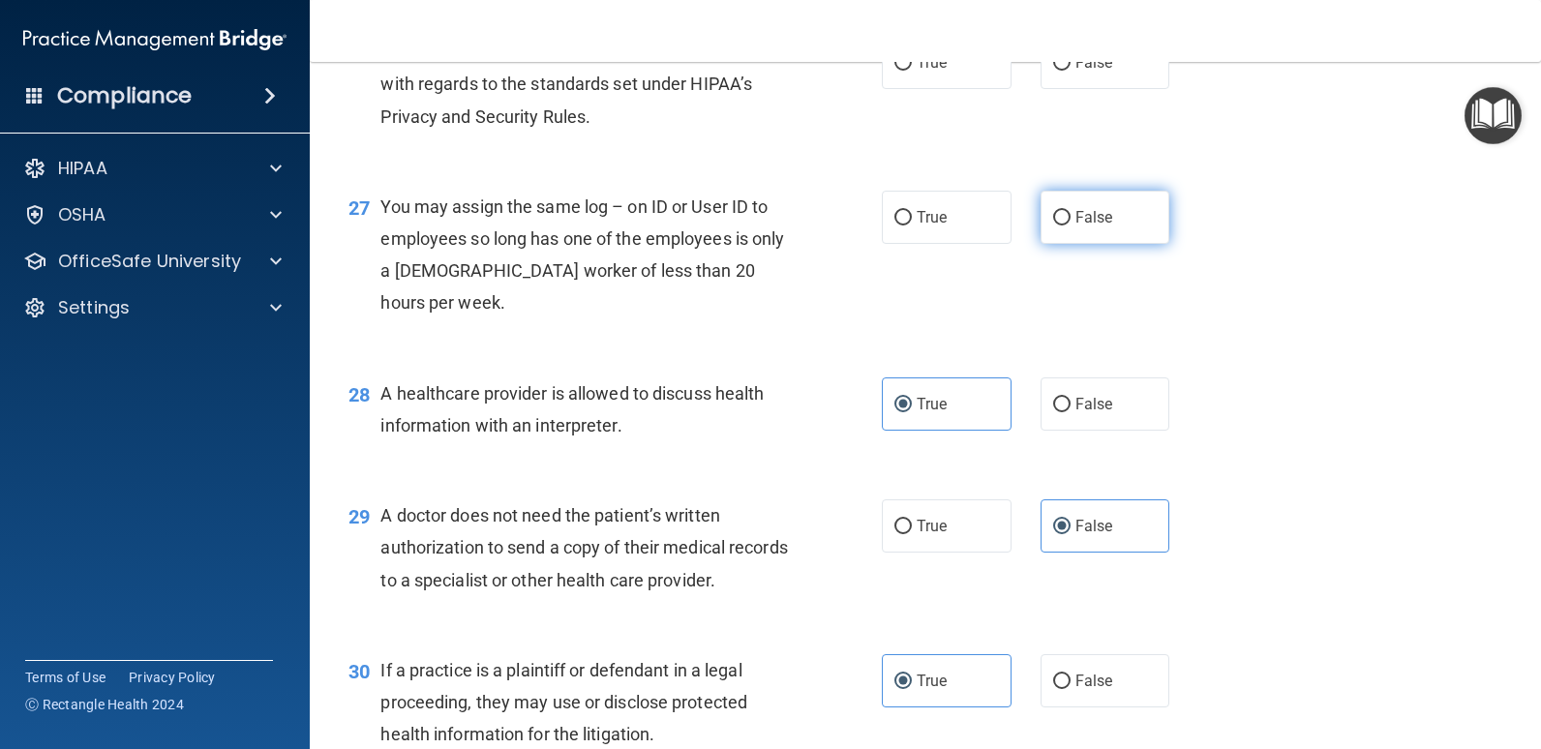
radio input "true"
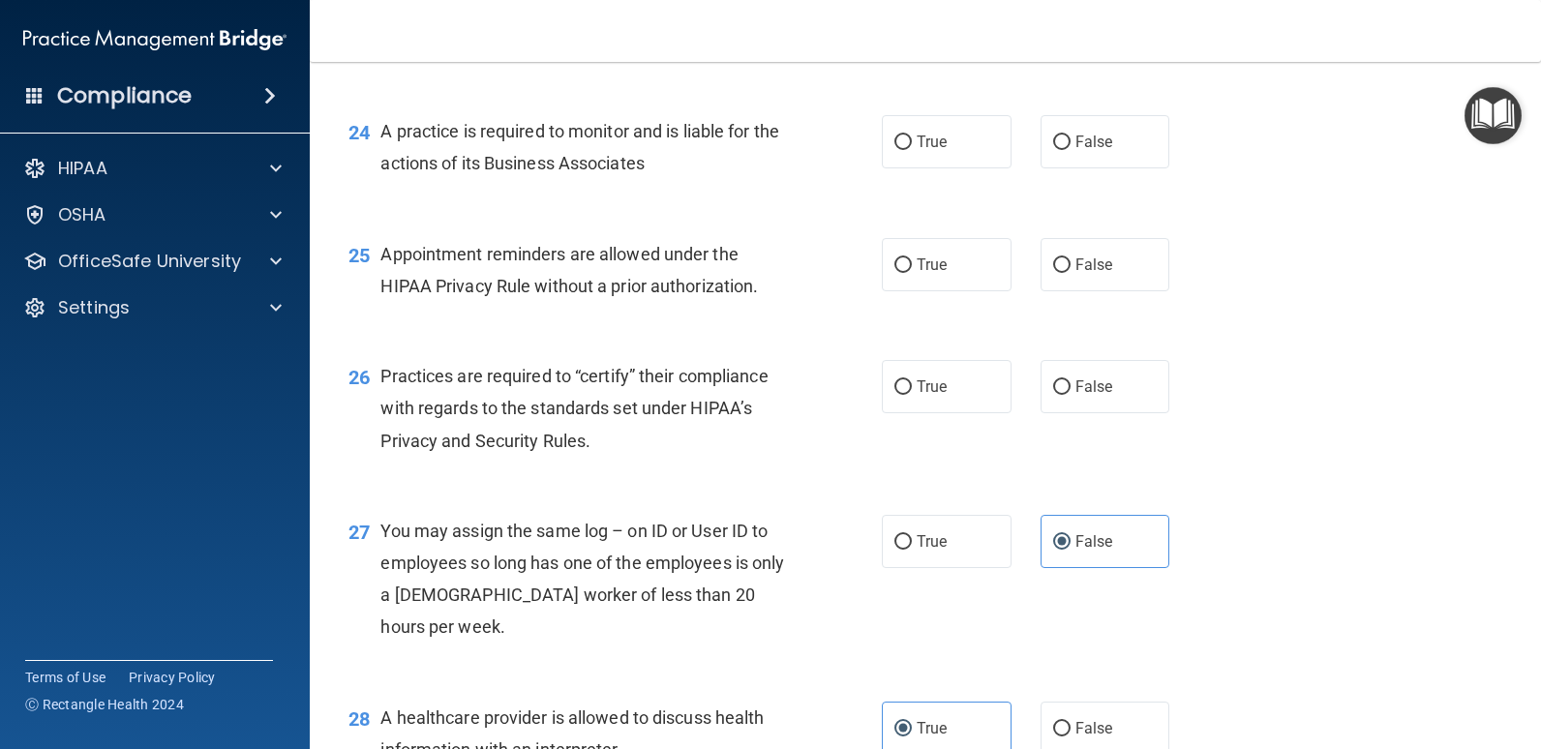
scroll to position [3883, 0]
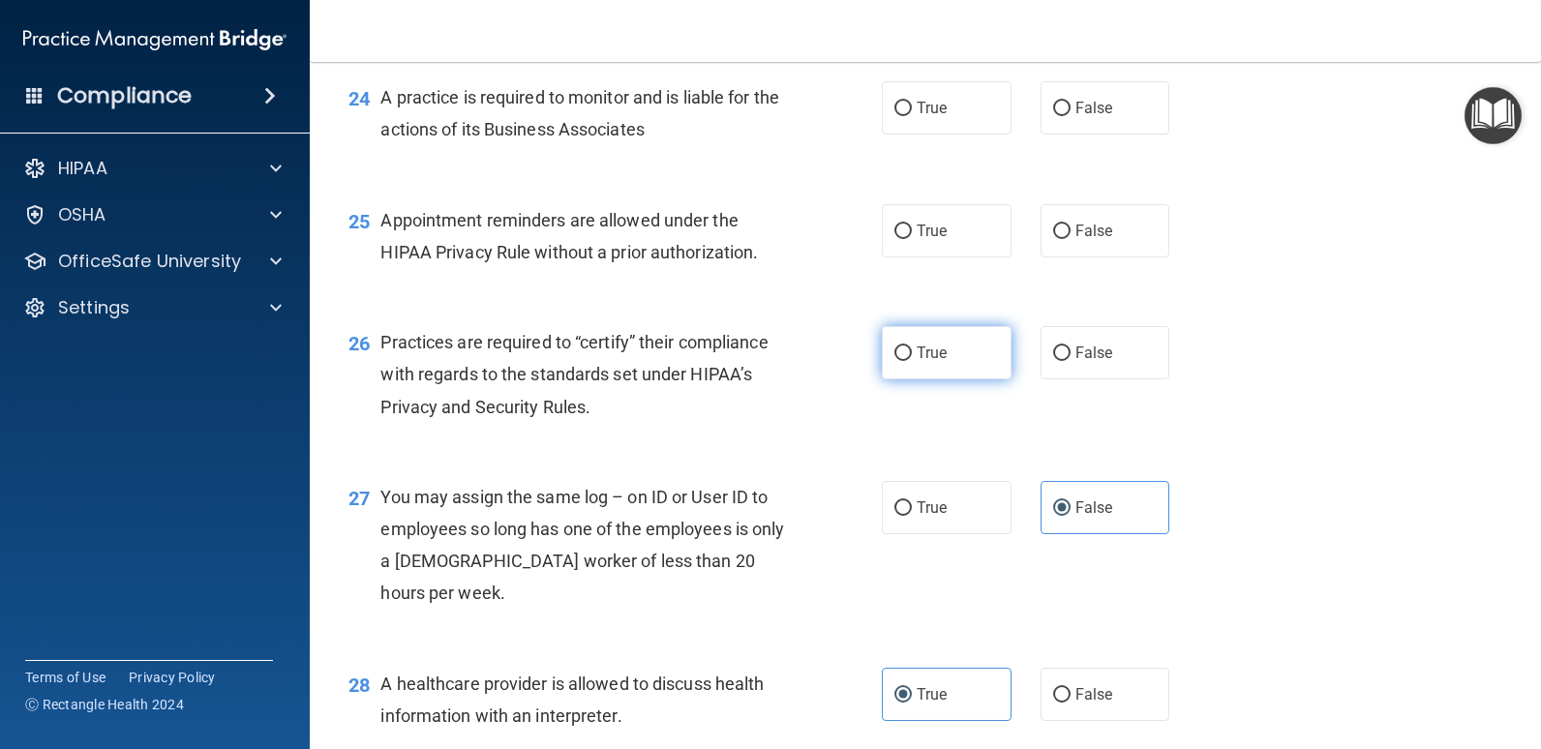
click at [978, 379] on label "True" at bounding box center [947, 352] width 130 height 53
click at [912, 361] on input "True" at bounding box center [902, 353] width 17 height 15
radio input "true"
click at [963, 257] on label "True" at bounding box center [947, 230] width 130 height 53
click at [912, 239] on input "True" at bounding box center [902, 232] width 17 height 15
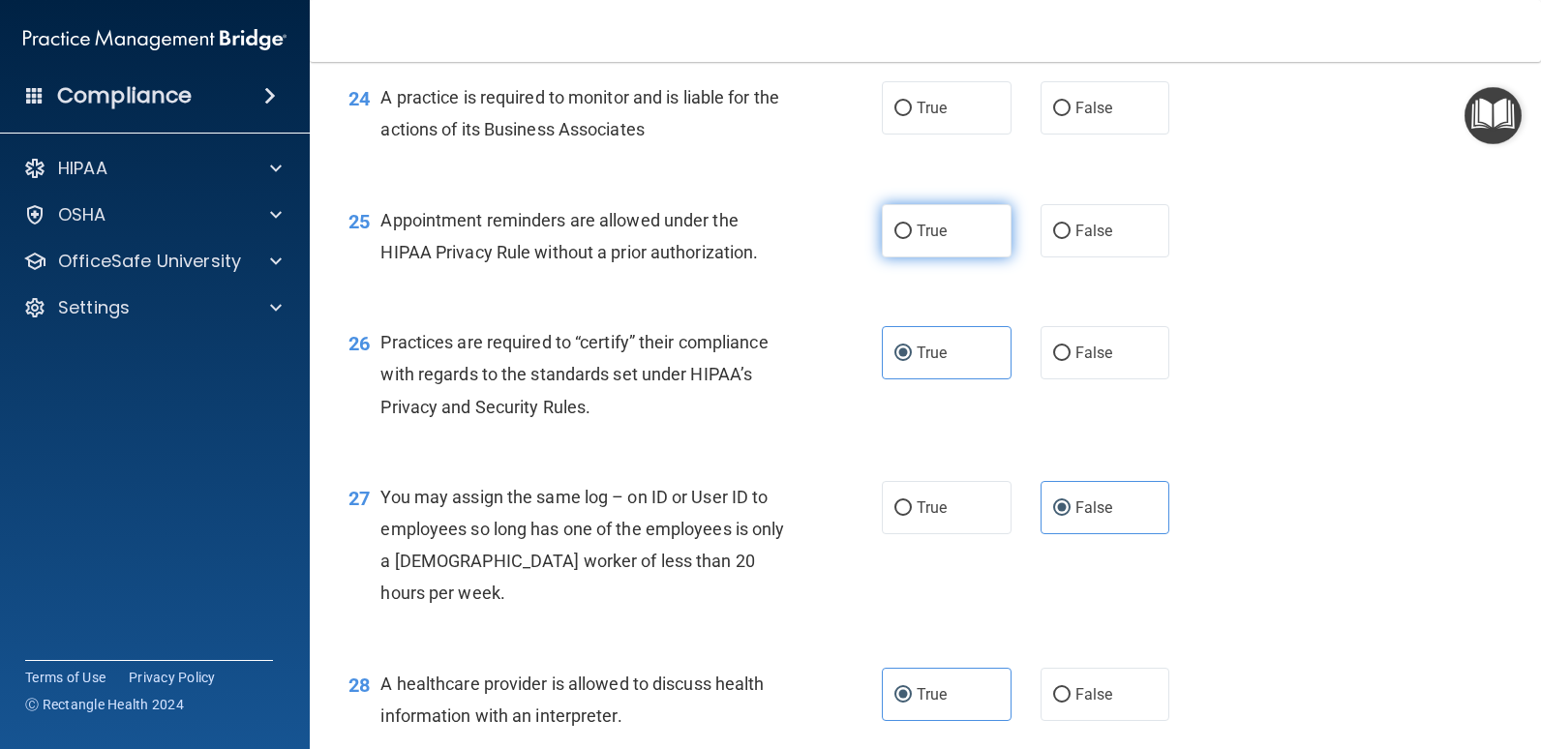
radio input "true"
click at [974, 135] on label "True" at bounding box center [947, 107] width 130 height 53
click at [912, 116] on input "True" at bounding box center [902, 109] width 17 height 15
radio input "true"
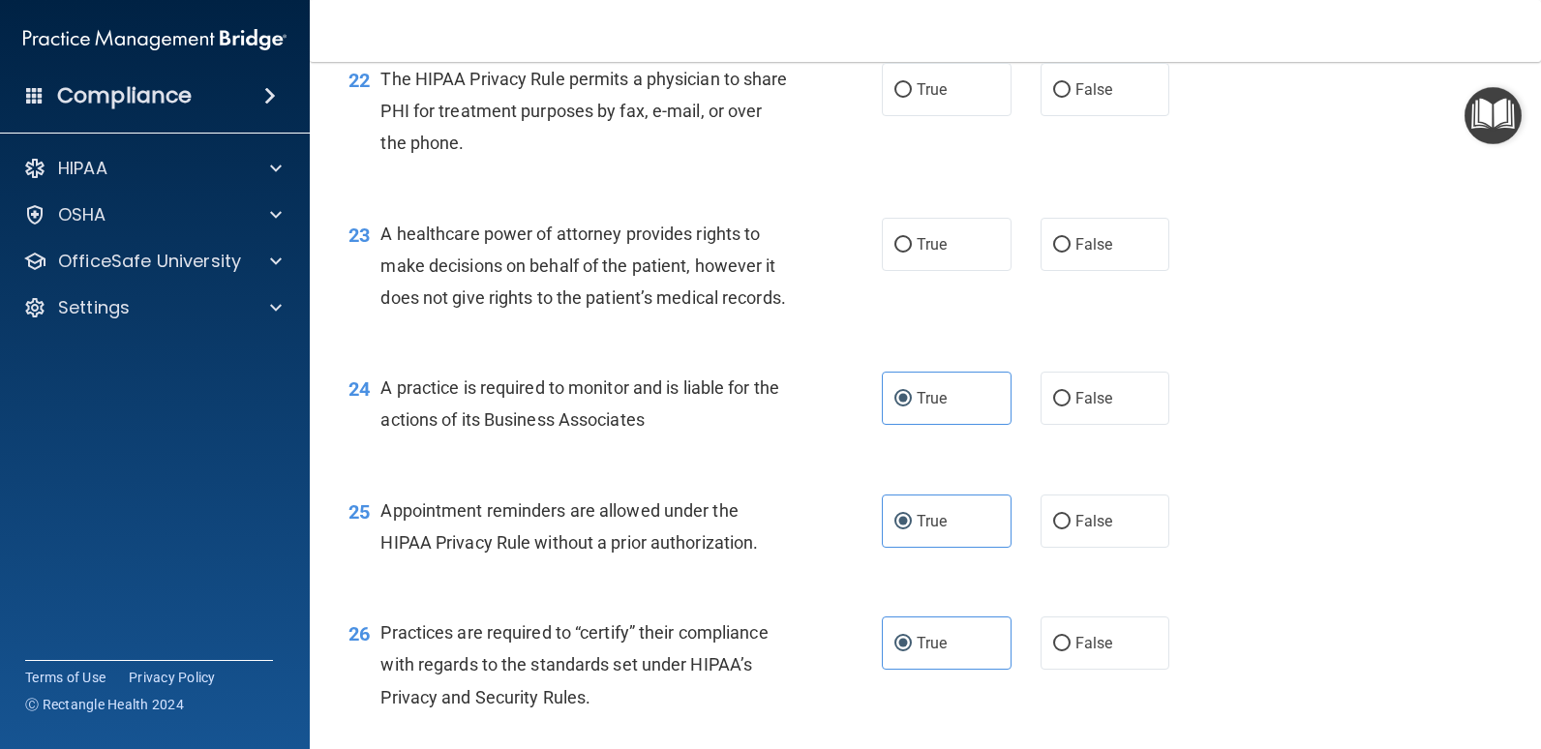
scroll to position [3496, 0]
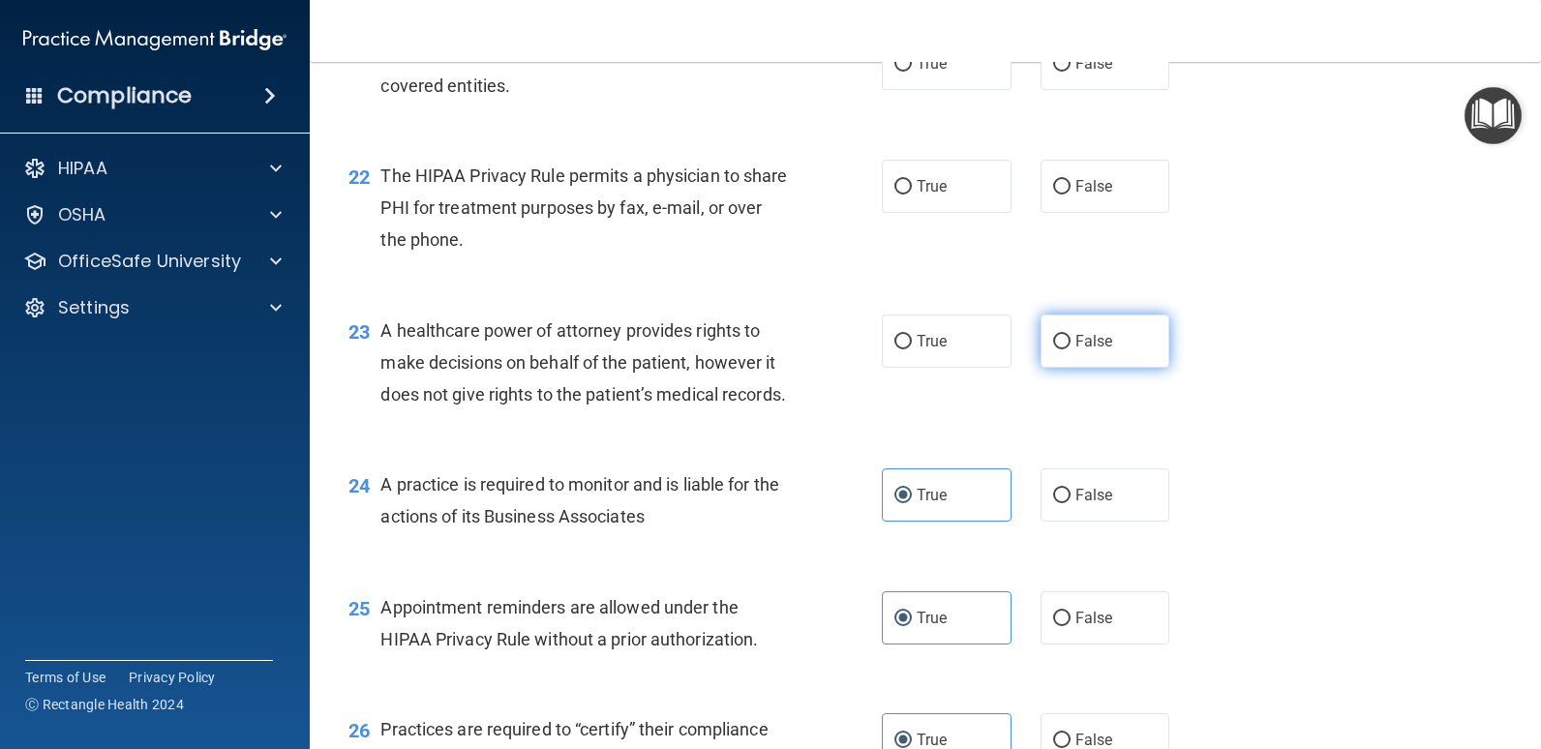
click at [1130, 368] on label "False" at bounding box center [1105, 341] width 130 height 53
click at [1070, 349] on input "False" at bounding box center [1061, 342] width 17 height 15
radio input "true"
click at [972, 213] on label "True" at bounding box center [947, 186] width 130 height 53
click at [912, 195] on input "True" at bounding box center [902, 187] width 17 height 15
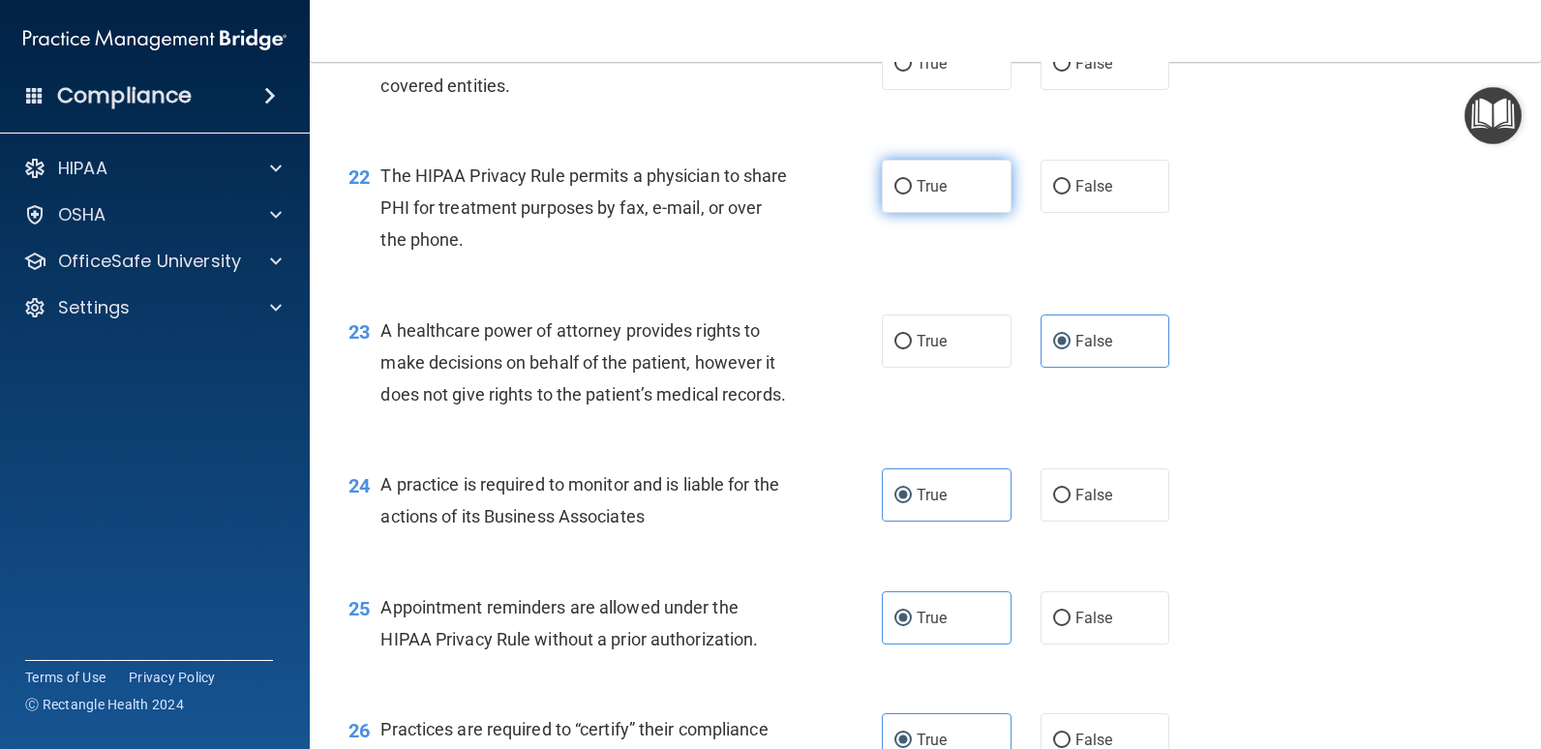
radio input "true"
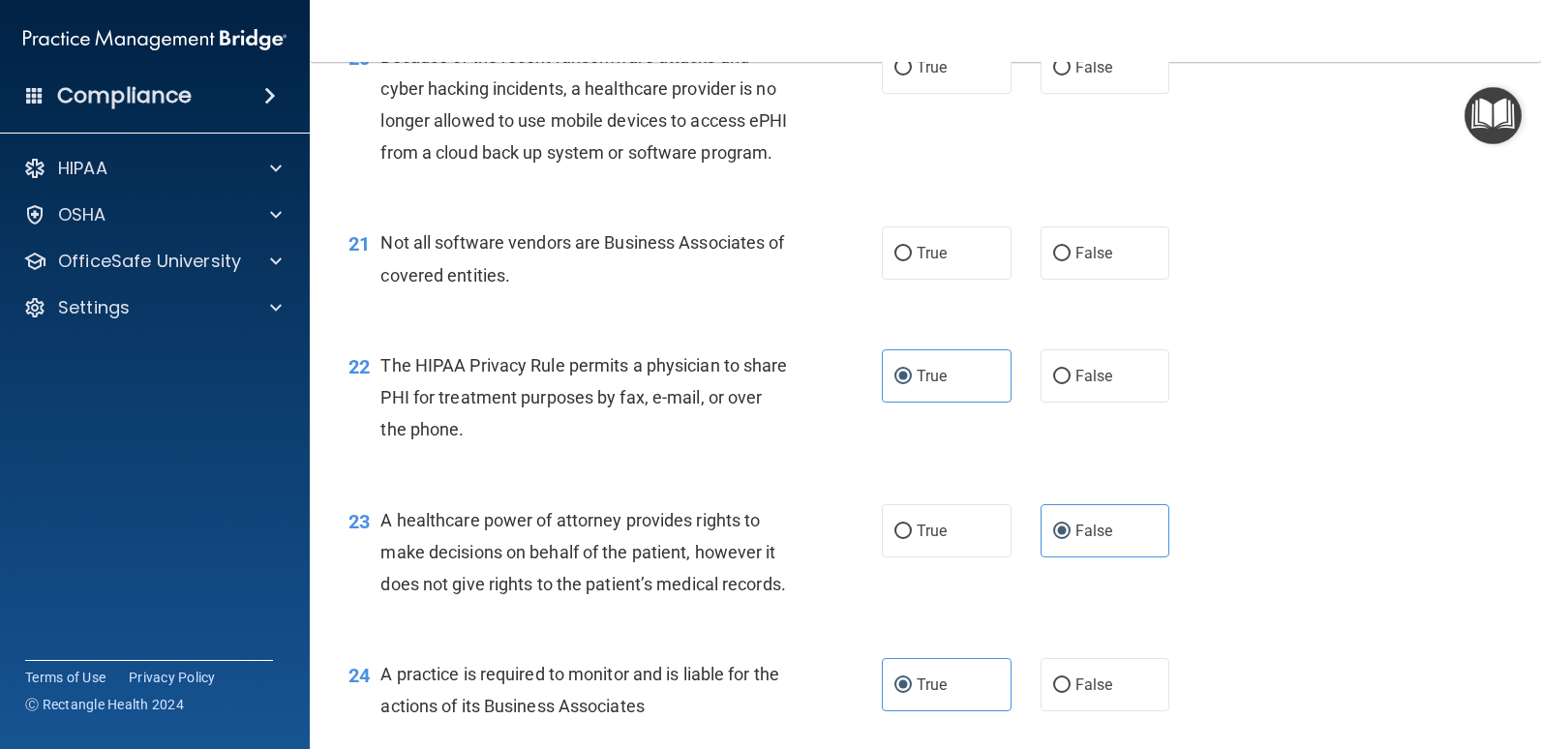
scroll to position [3302, 0]
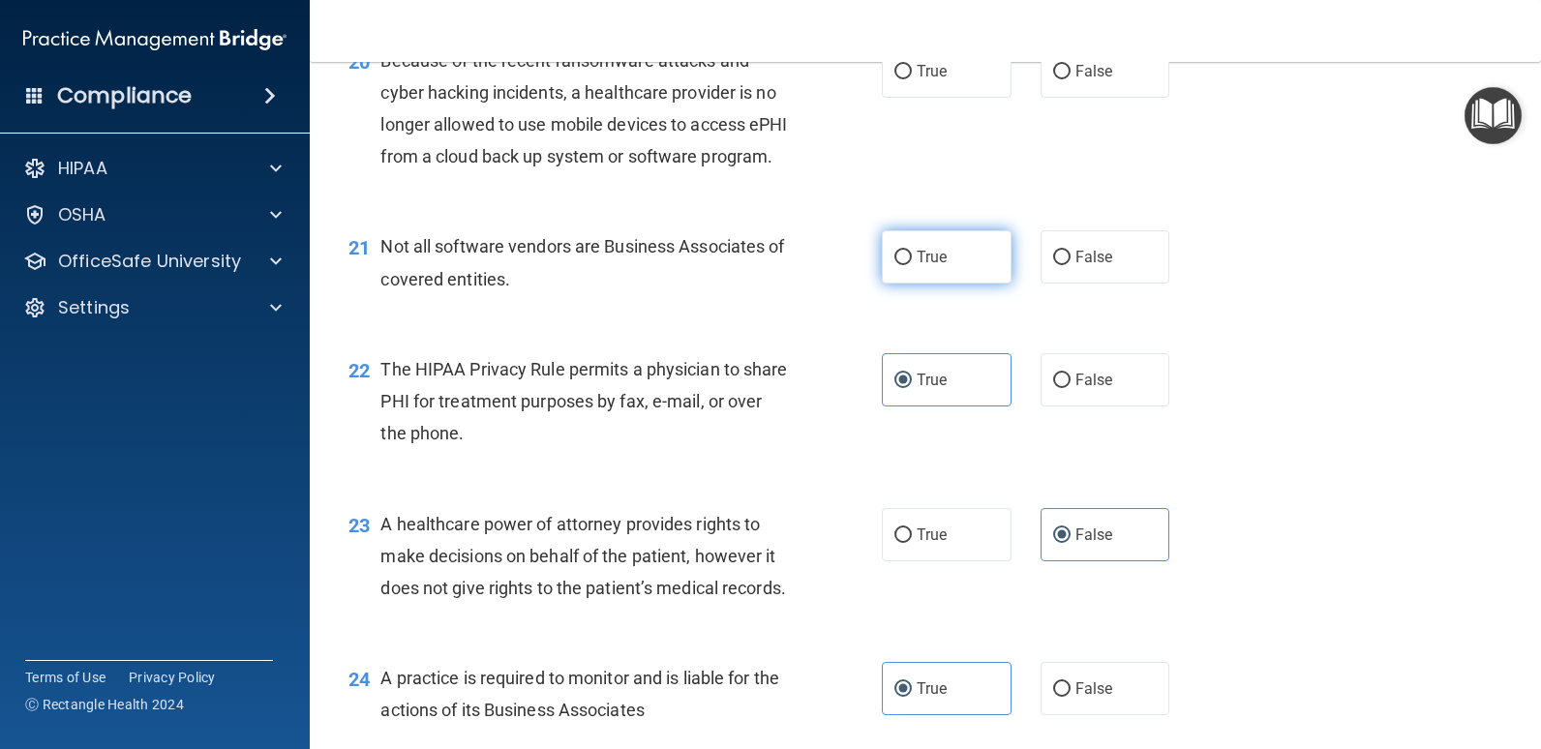
click at [978, 284] on label "True" at bounding box center [947, 256] width 130 height 53
click at [912, 265] on input "True" at bounding box center [902, 258] width 17 height 15
radio input "true"
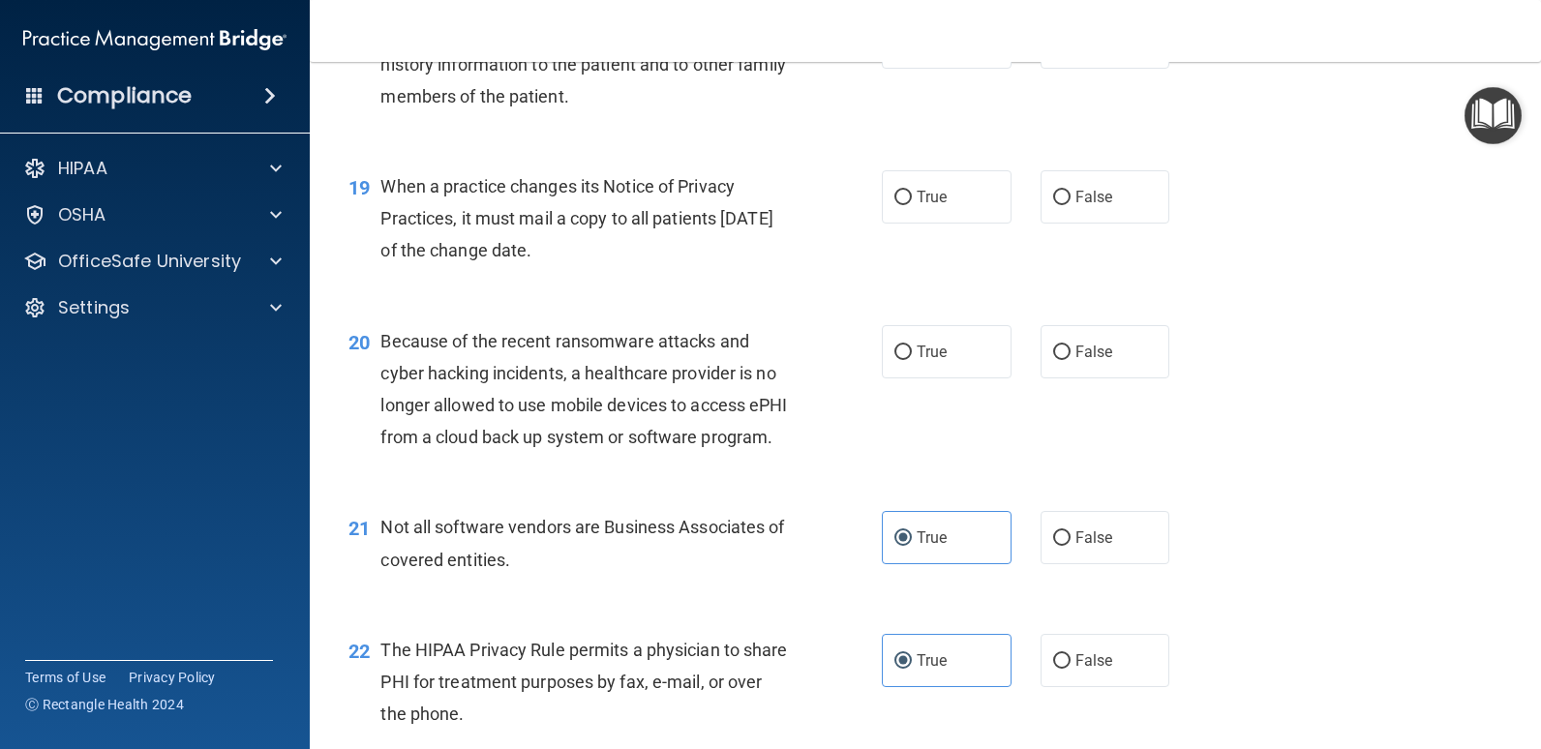
scroll to position [3012, 0]
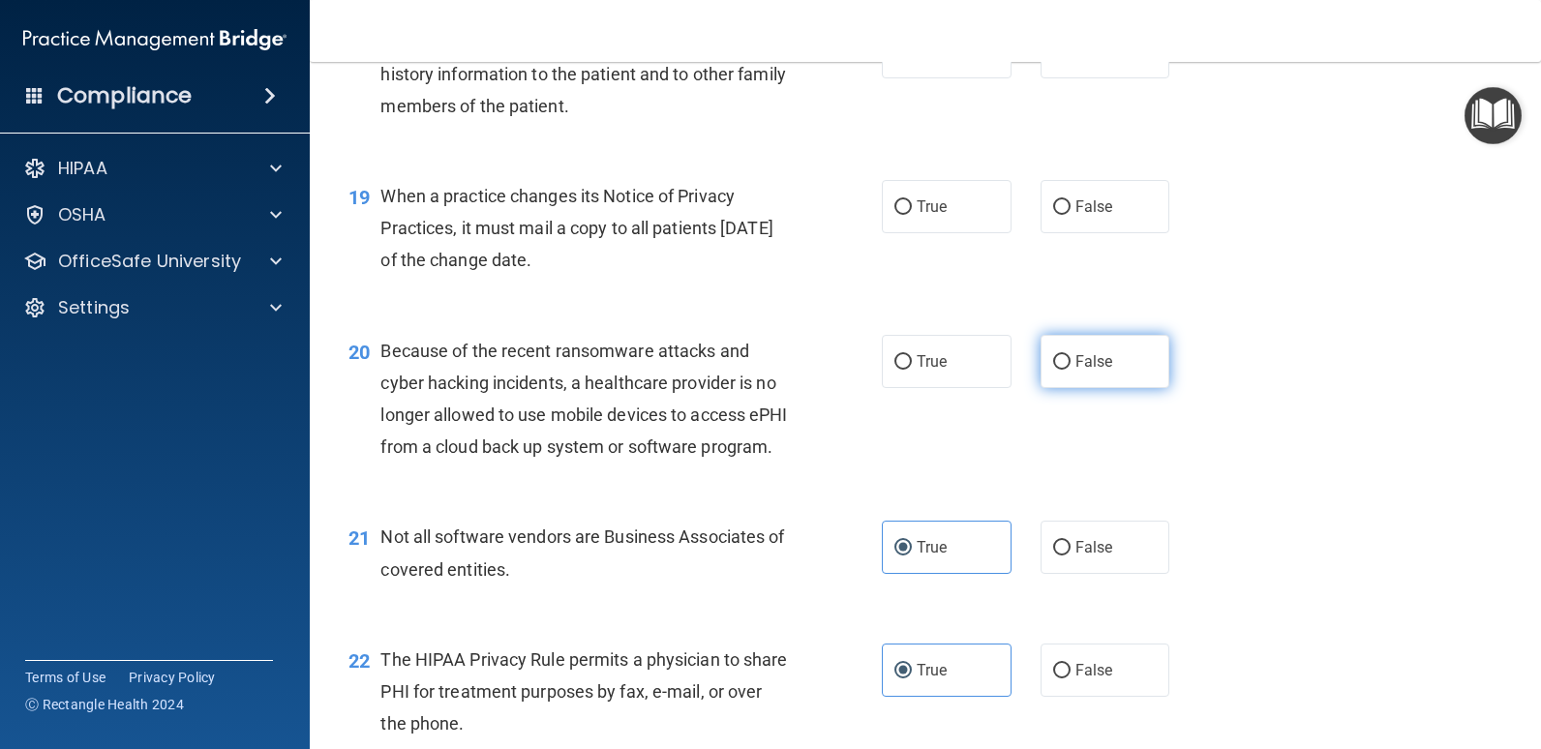
click at [1108, 388] on label "False" at bounding box center [1105, 361] width 130 height 53
click at [1070, 370] on input "False" at bounding box center [1061, 362] width 17 height 15
radio input "true"
click at [963, 233] on label "True" at bounding box center [947, 206] width 130 height 53
click at [912, 215] on input "True" at bounding box center [902, 207] width 17 height 15
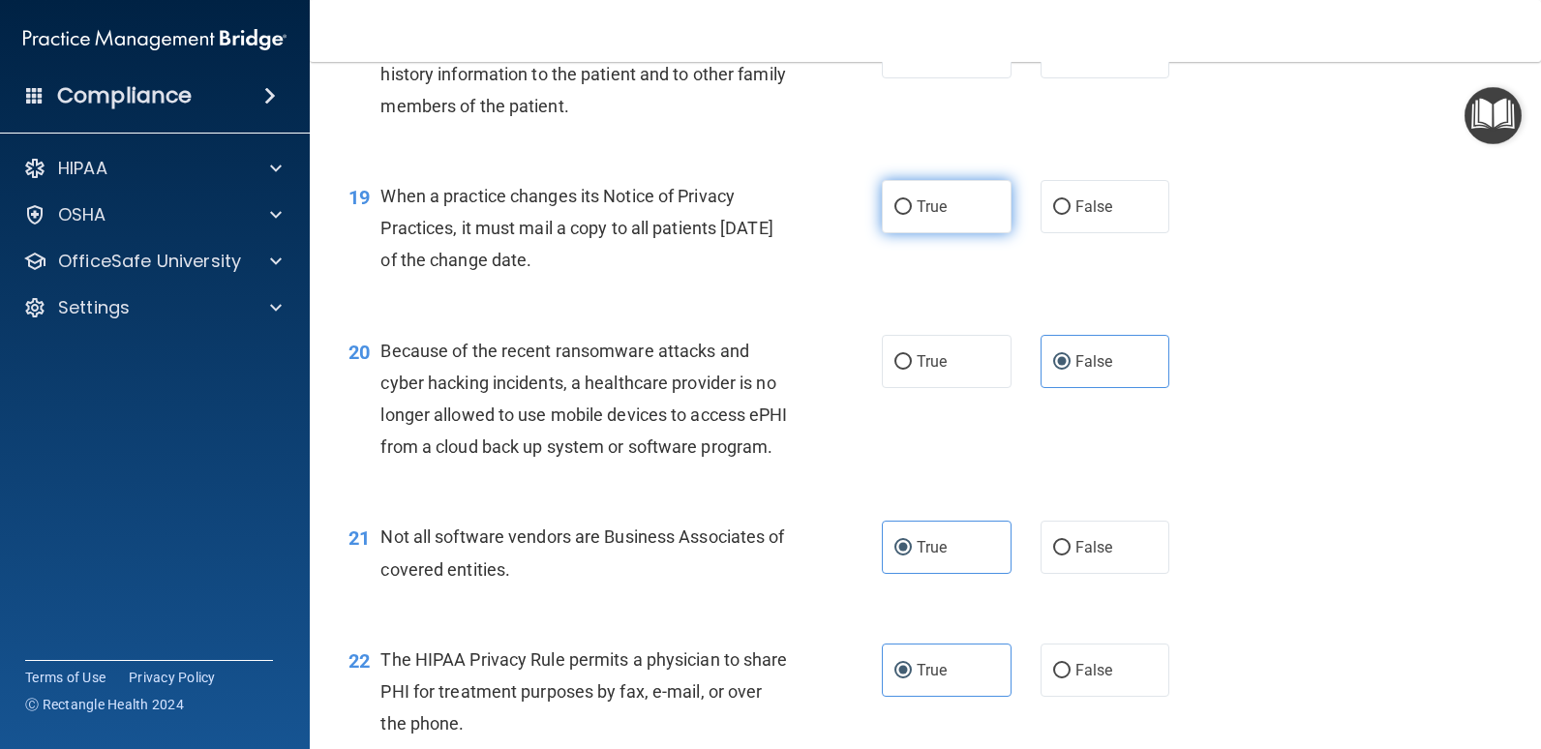
radio input "true"
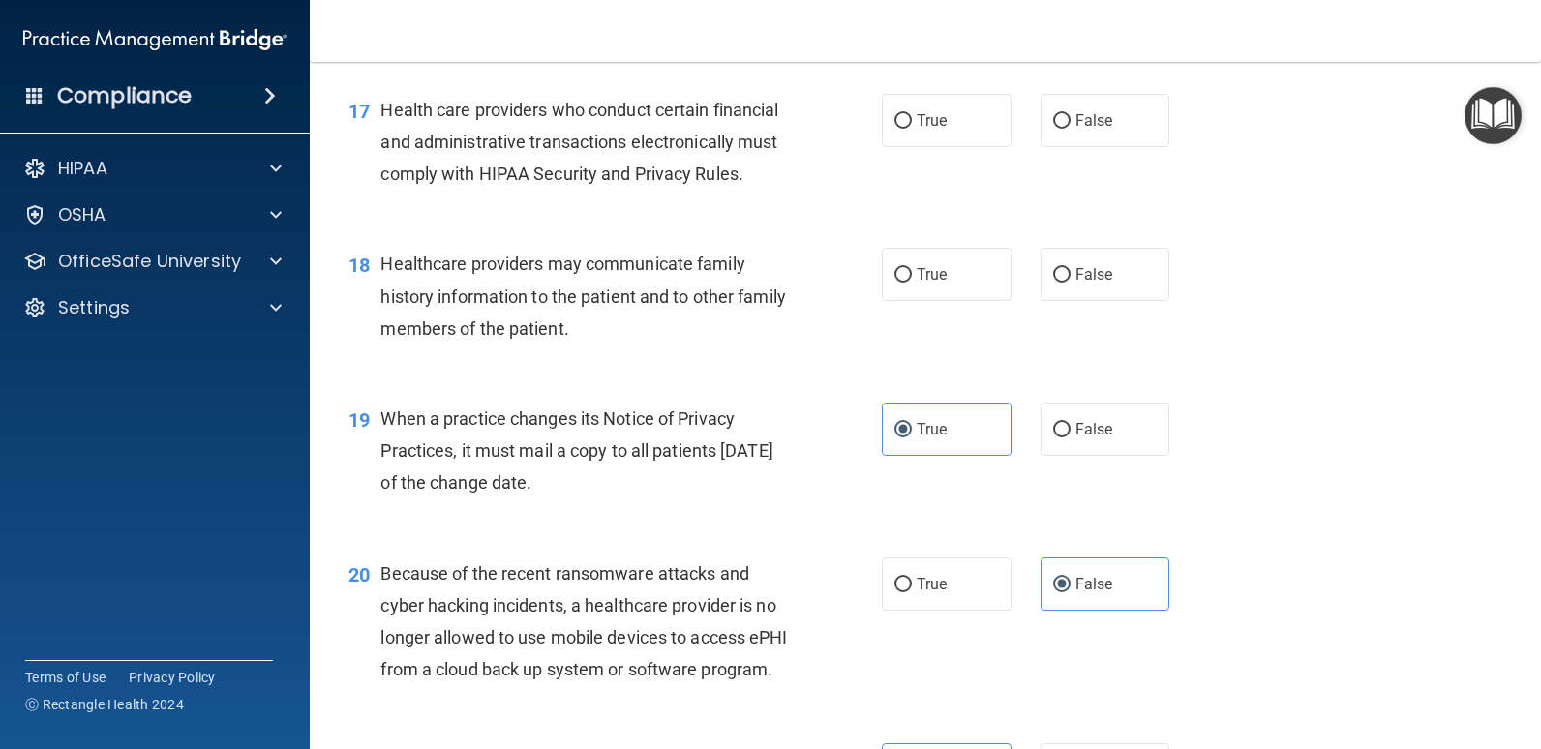
scroll to position [2722, 0]
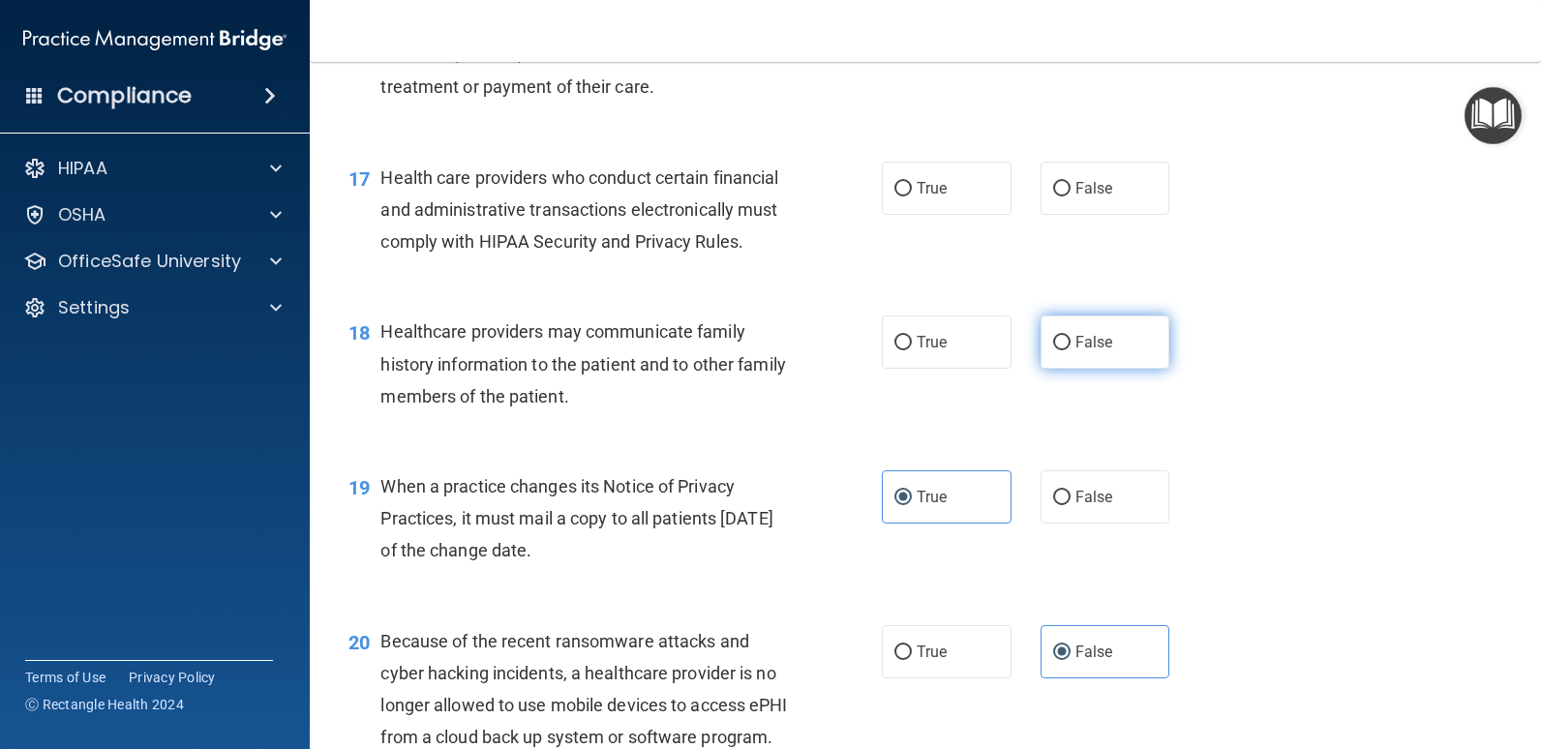
click at [1125, 369] on label "False" at bounding box center [1105, 342] width 130 height 53
click at [1070, 350] on input "False" at bounding box center [1061, 343] width 17 height 15
radio input "true"
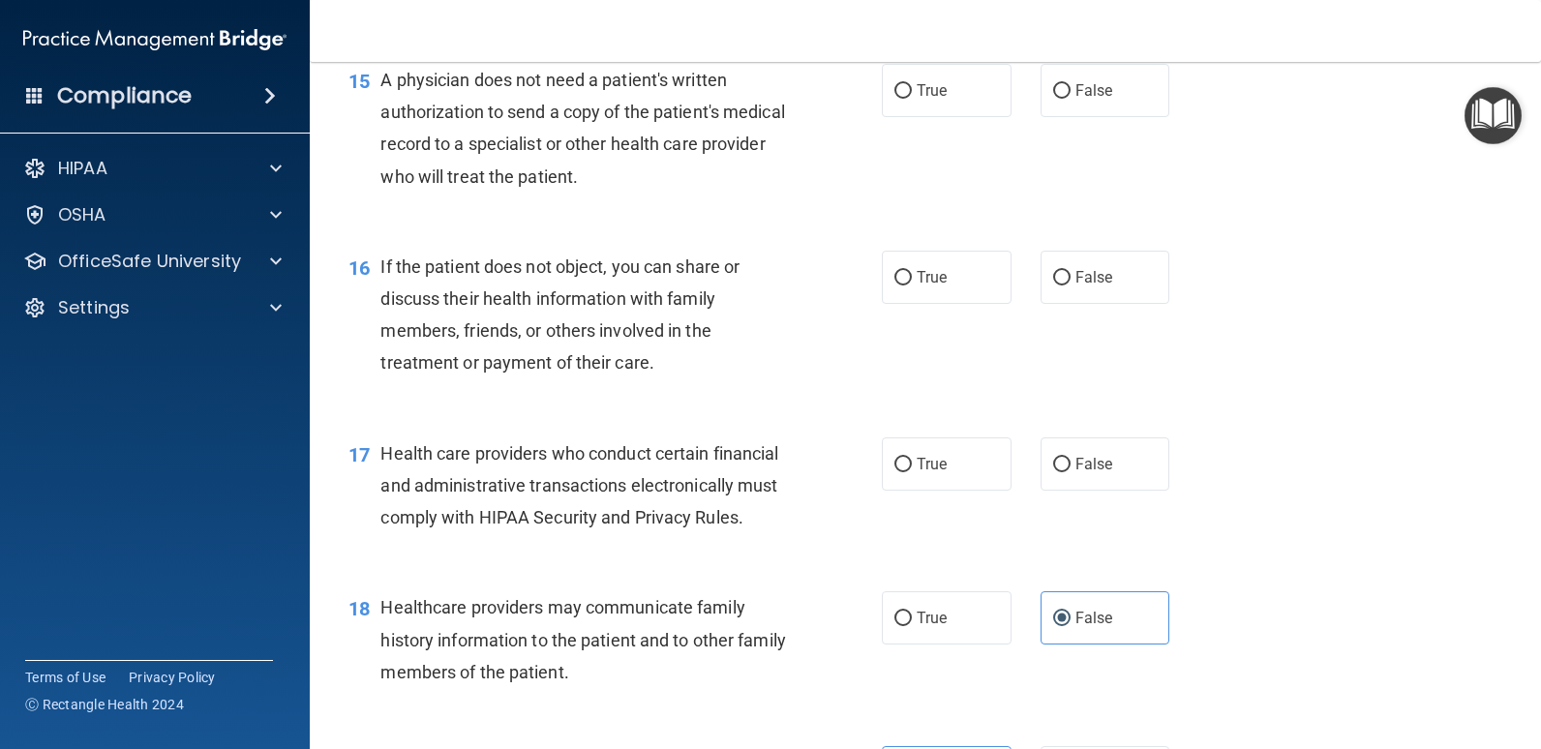
scroll to position [2431, 0]
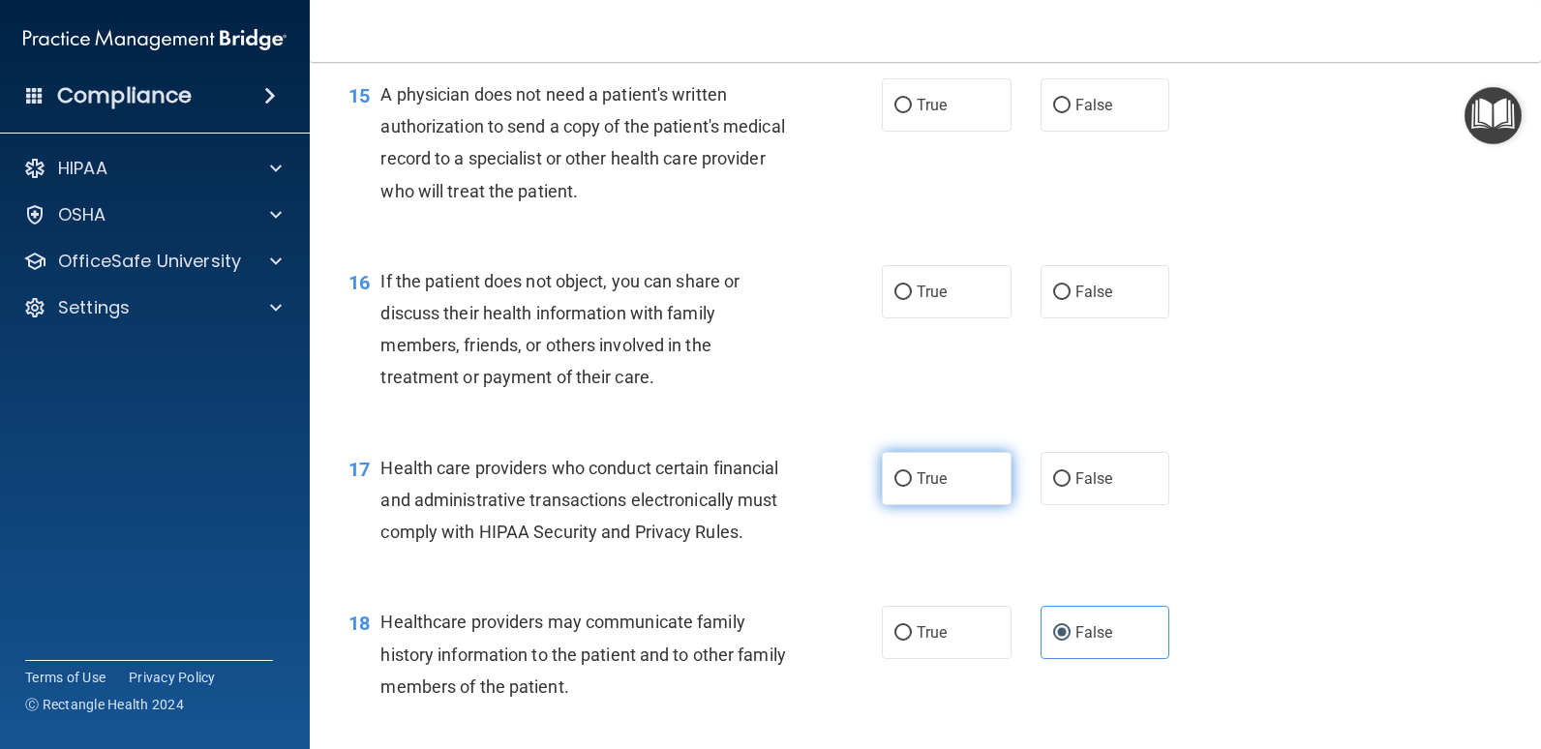
click at [957, 505] on label "True" at bounding box center [947, 478] width 130 height 53
click at [912, 487] on input "True" at bounding box center [902, 479] width 17 height 15
radio input "true"
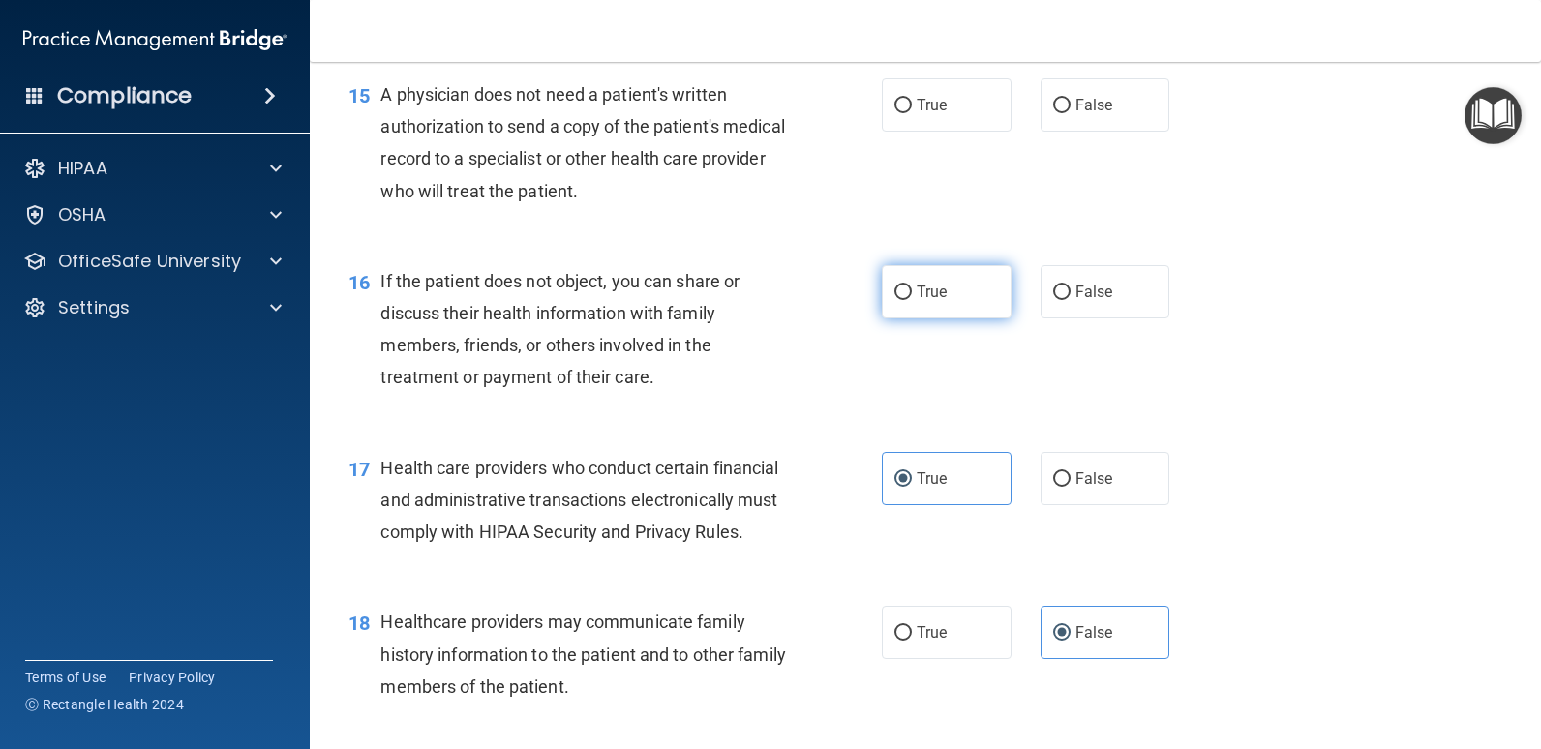
click at [928, 318] on label "True" at bounding box center [947, 291] width 130 height 53
click at [912, 300] on input "True" at bounding box center [902, 293] width 17 height 15
radio input "true"
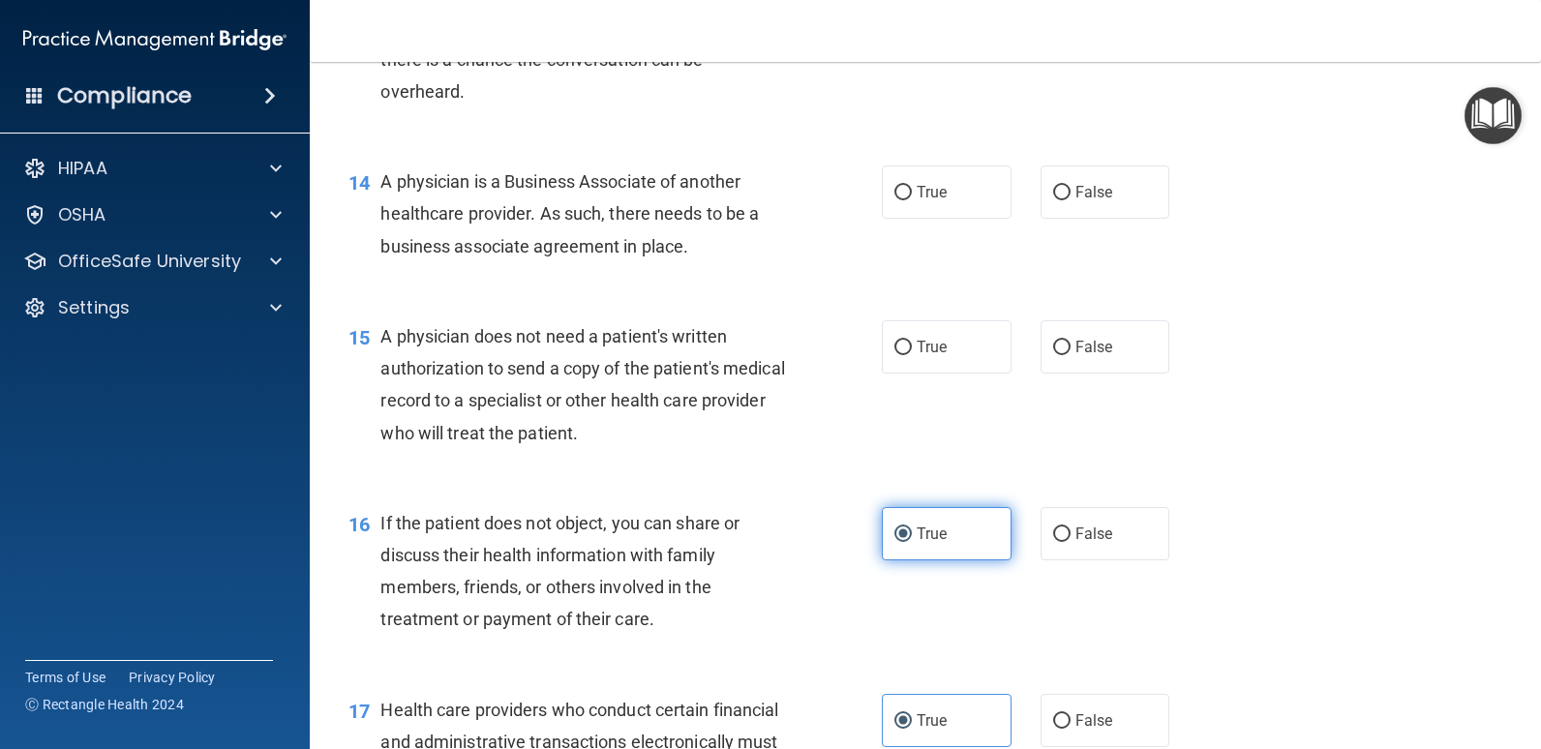
scroll to position [2141, 0]
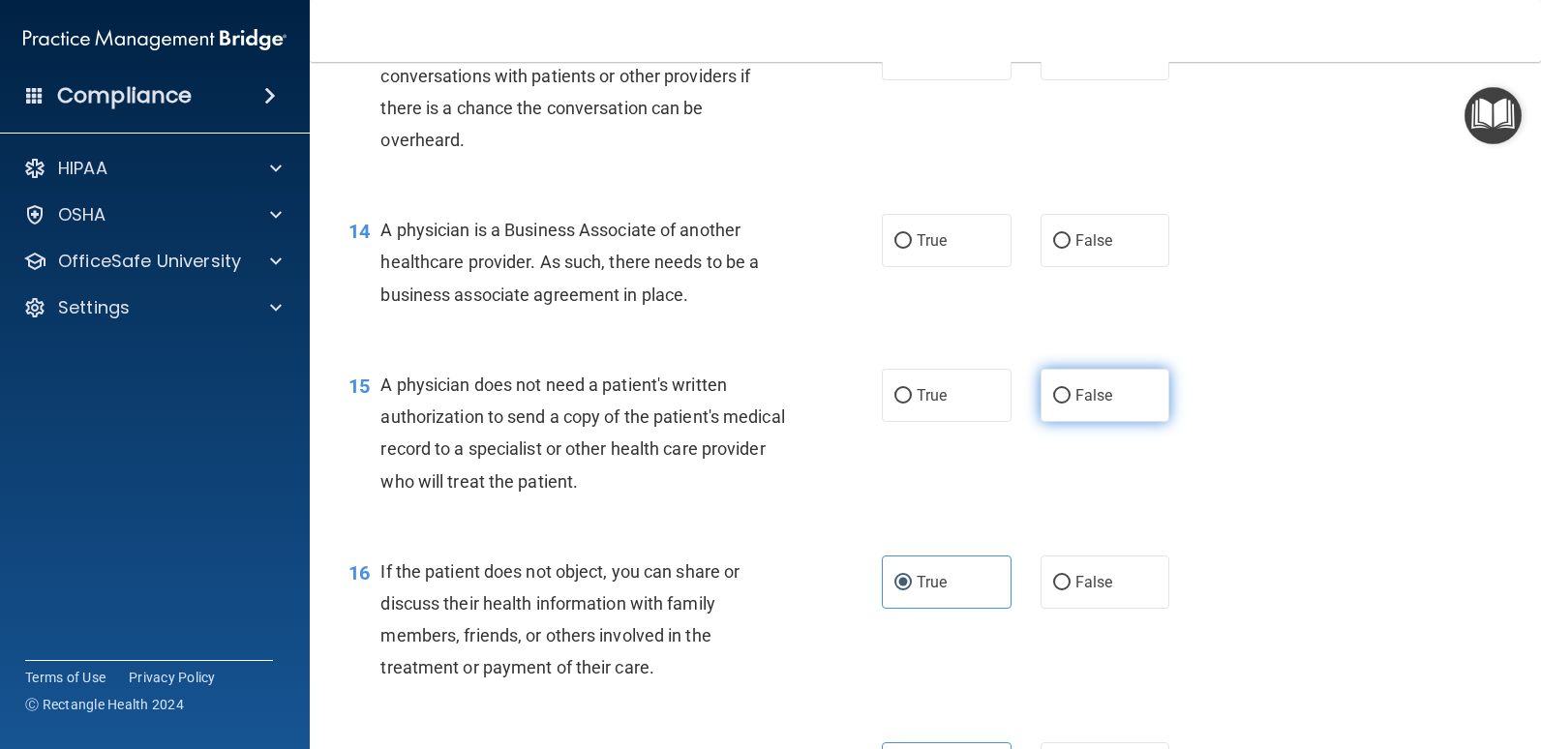
click at [1050, 422] on label "False" at bounding box center [1105, 395] width 130 height 53
click at [1053, 404] on input "False" at bounding box center [1061, 396] width 17 height 15
radio input "true"
click at [980, 267] on label "True" at bounding box center [947, 240] width 130 height 53
click at [912, 249] on input "True" at bounding box center [902, 241] width 17 height 15
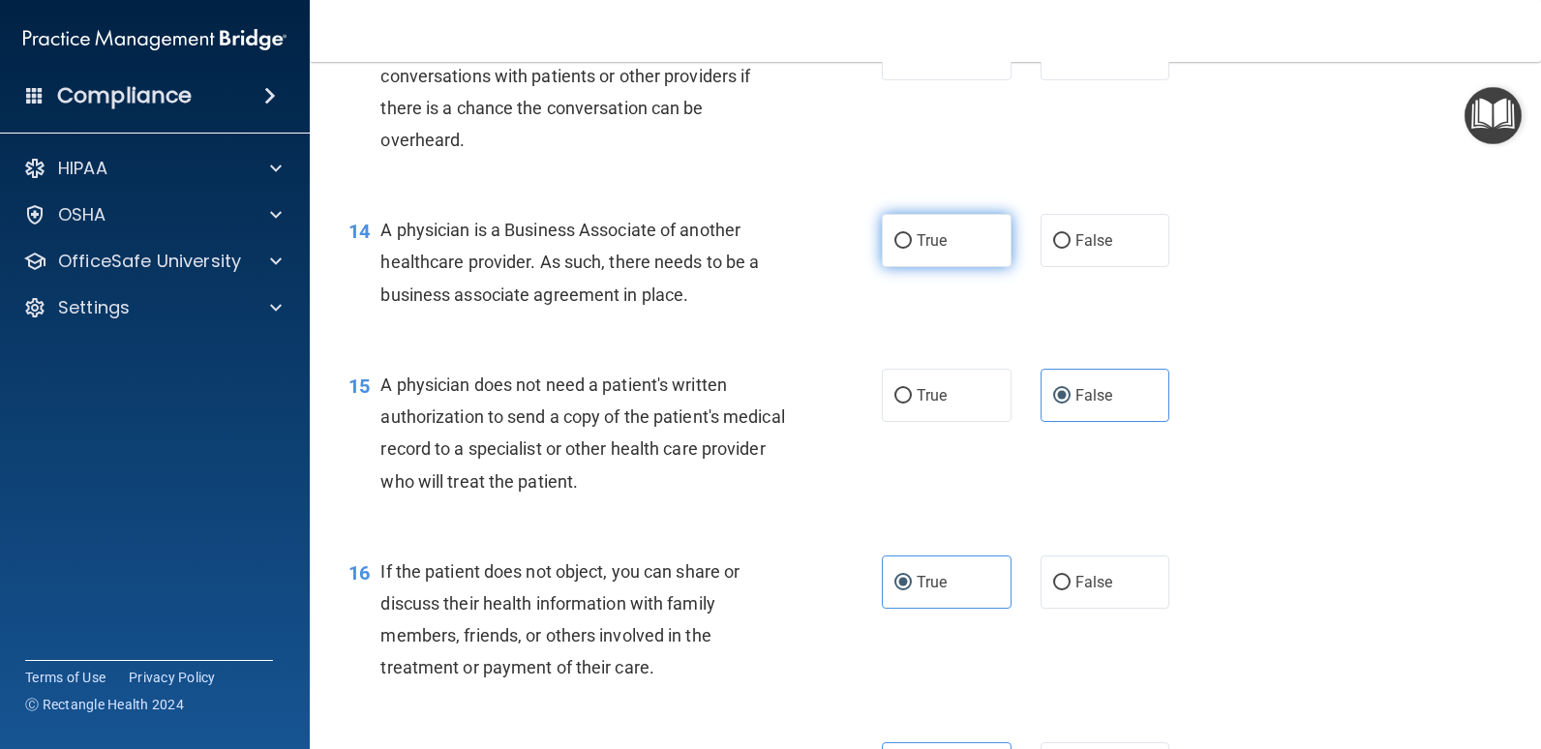
radio input "true"
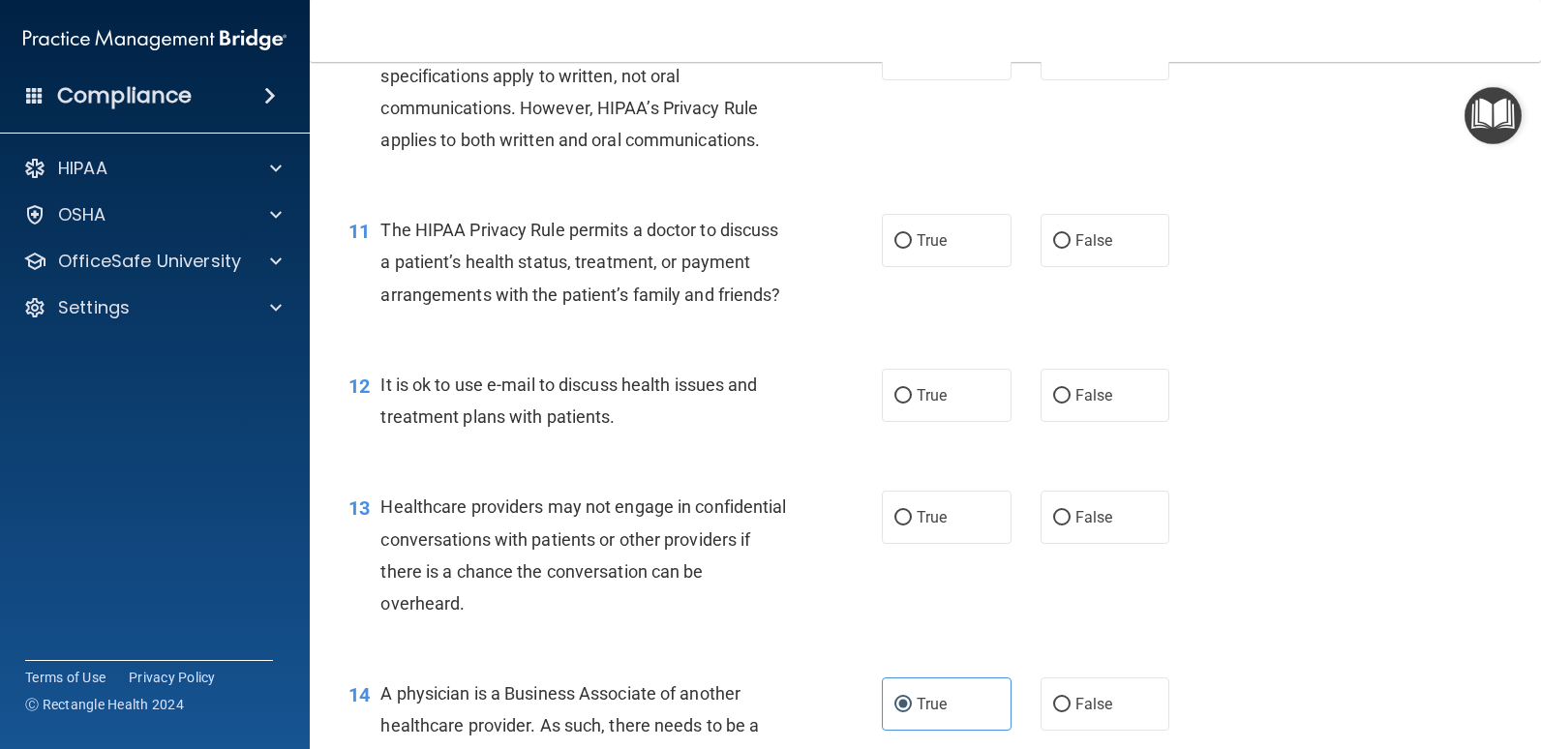
scroll to position [1657, 0]
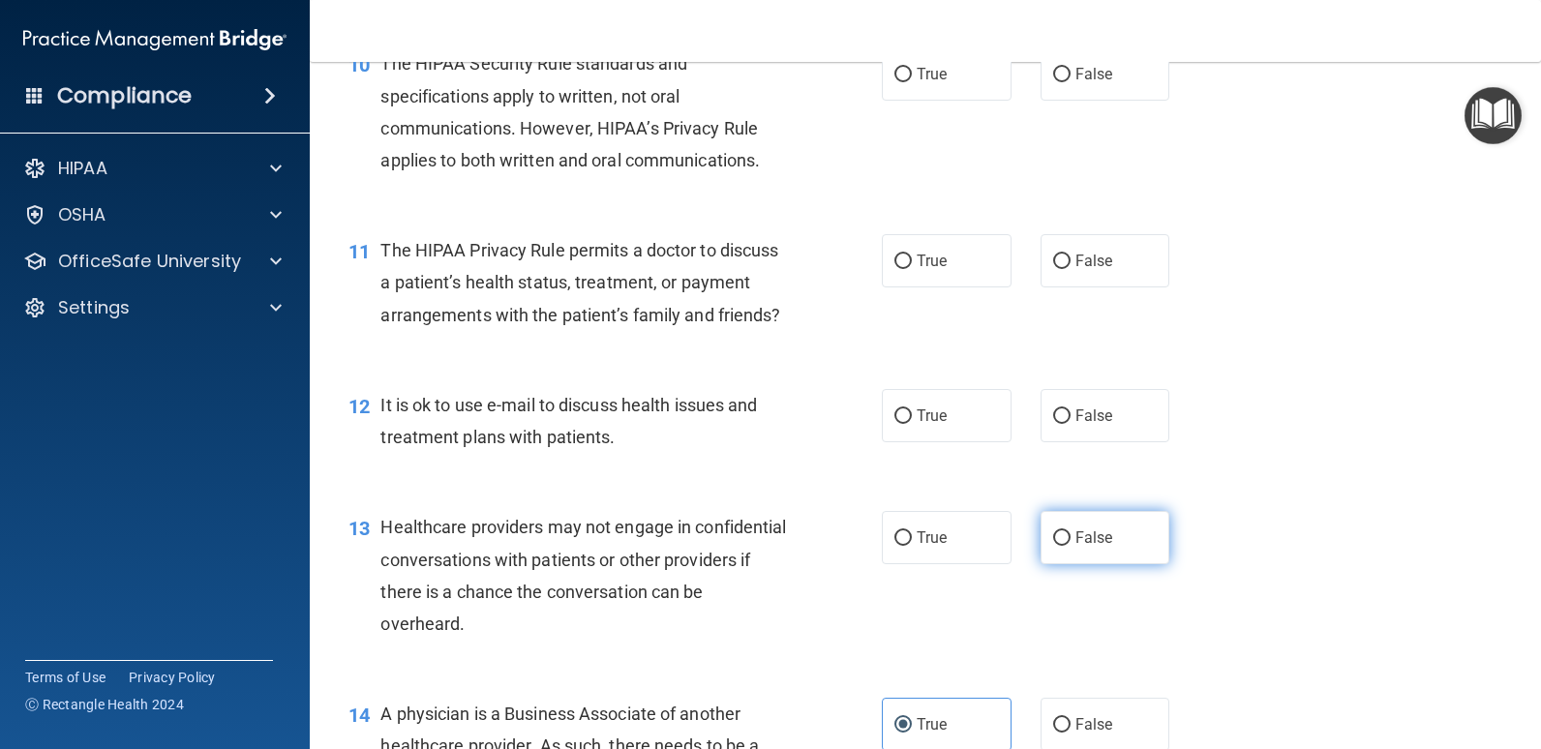
click at [1127, 564] on label "False" at bounding box center [1105, 537] width 130 height 53
click at [1070, 546] on input "False" at bounding box center [1061, 538] width 17 height 15
radio input "true"
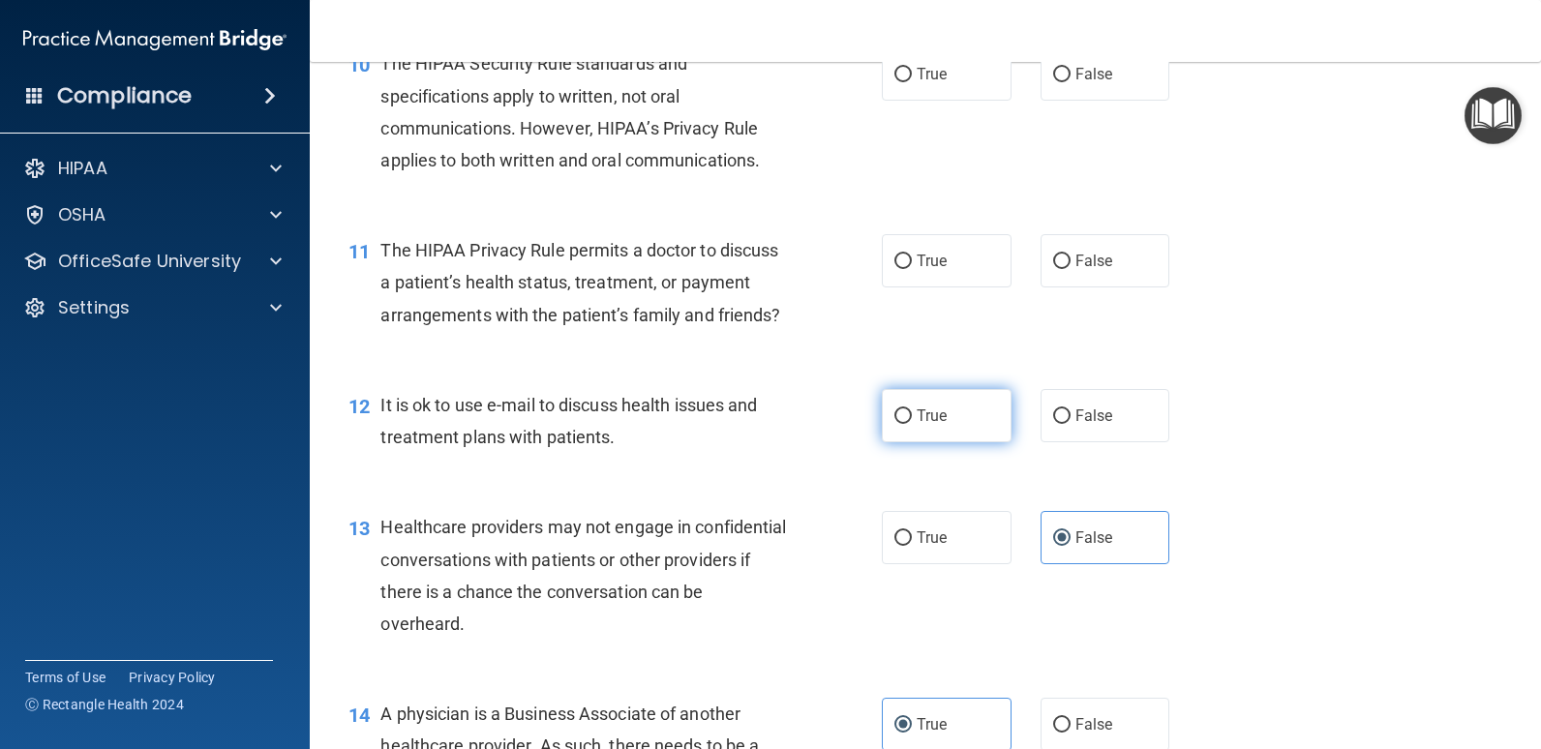
click at [991, 442] on label "True" at bounding box center [947, 415] width 130 height 53
click at [912, 424] on input "True" at bounding box center [902, 416] width 17 height 15
radio input "true"
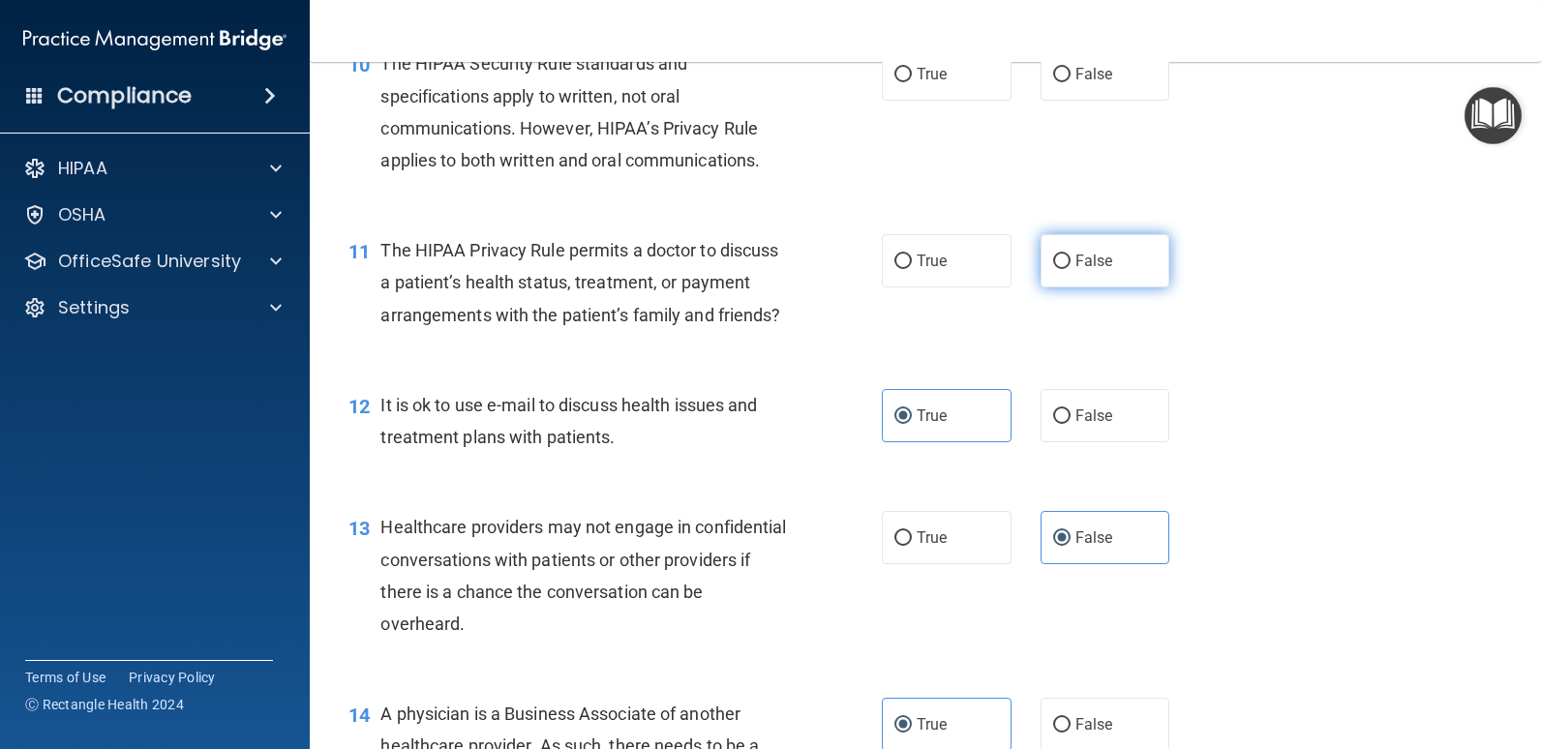
click at [1092, 282] on label "False" at bounding box center [1105, 260] width 130 height 53
click at [1070, 269] on input "False" at bounding box center [1061, 262] width 17 height 15
radio input "true"
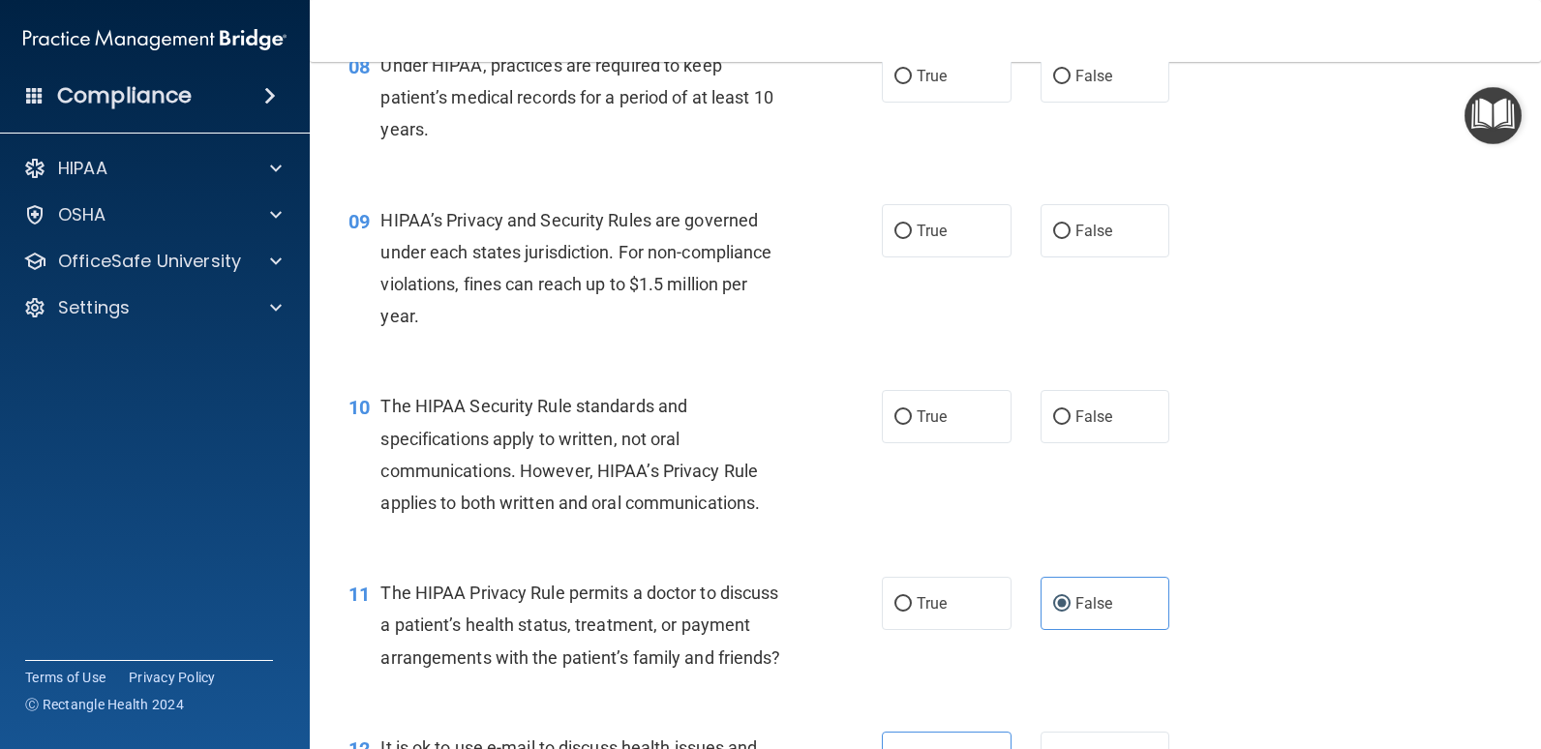
scroll to position [1270, 0]
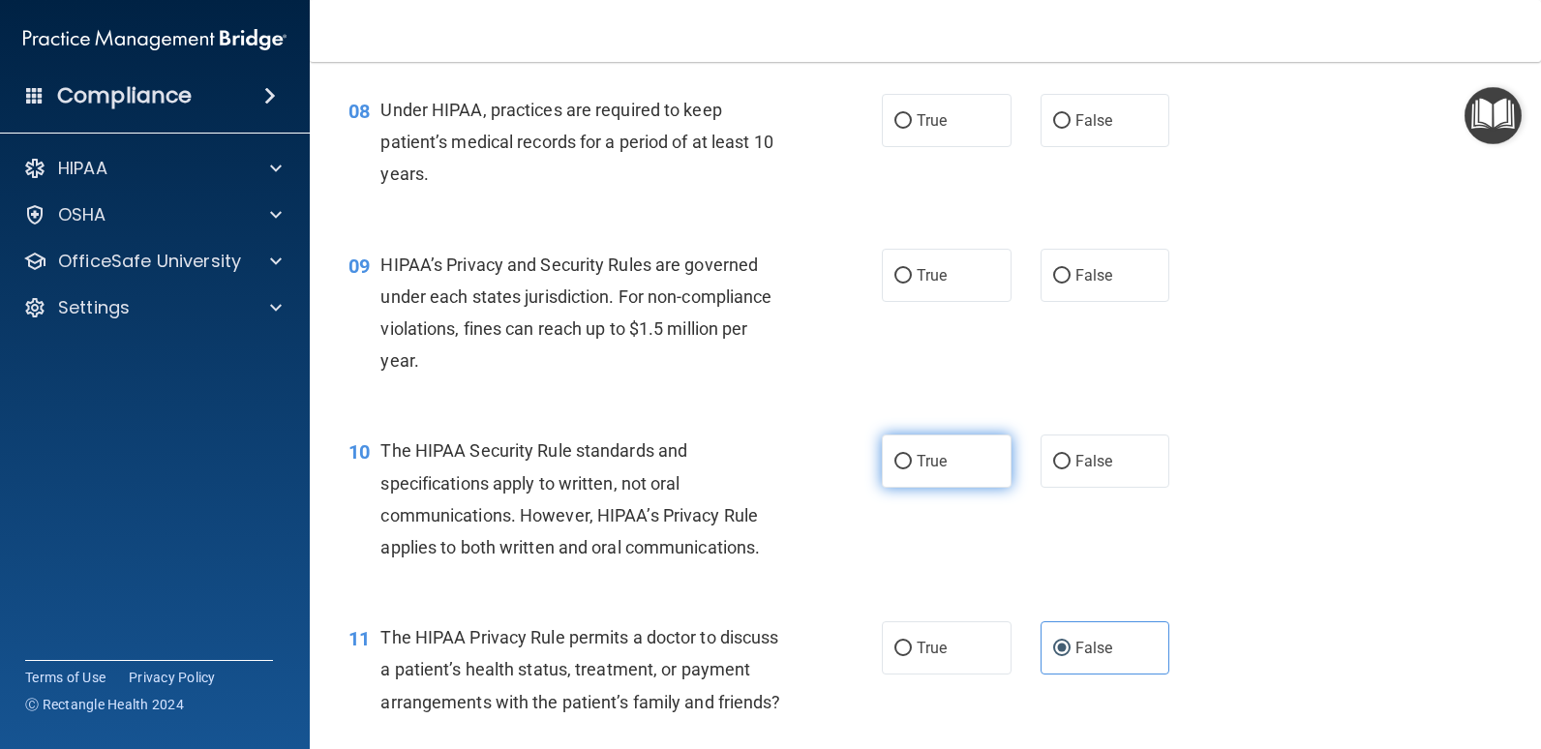
click at [978, 475] on label "True" at bounding box center [947, 461] width 130 height 53
click at [912, 469] on input "True" at bounding box center [902, 462] width 17 height 15
radio input "true"
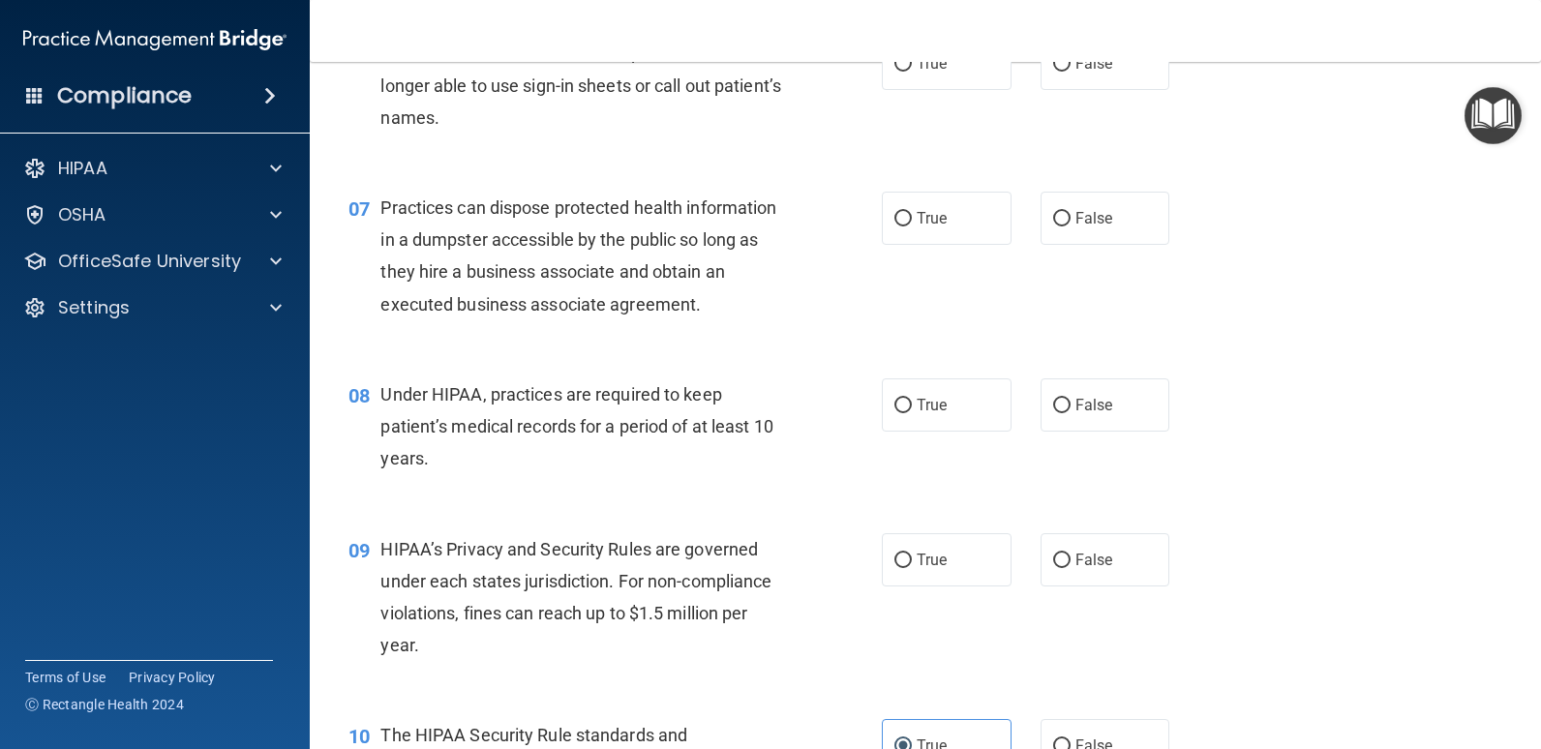
scroll to position [979, 0]
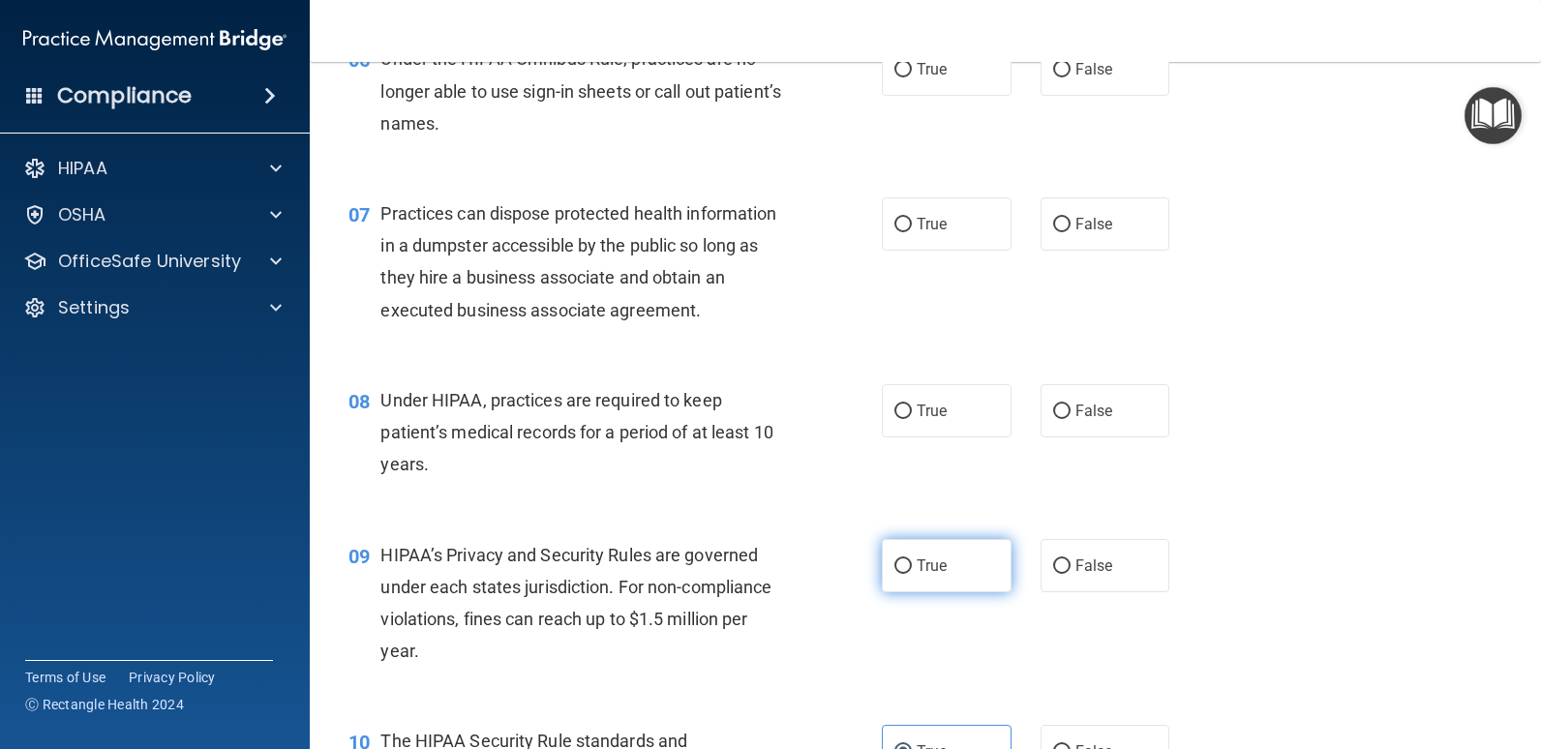
click at [978, 565] on label "True" at bounding box center [947, 565] width 130 height 53
click at [912, 565] on input "True" at bounding box center [902, 566] width 17 height 15
radio input "true"
drag, startPoint x: 974, startPoint y: 415, endPoint x: 983, endPoint y: 418, distance: 10.1
click at [978, 417] on label "True" at bounding box center [947, 410] width 130 height 53
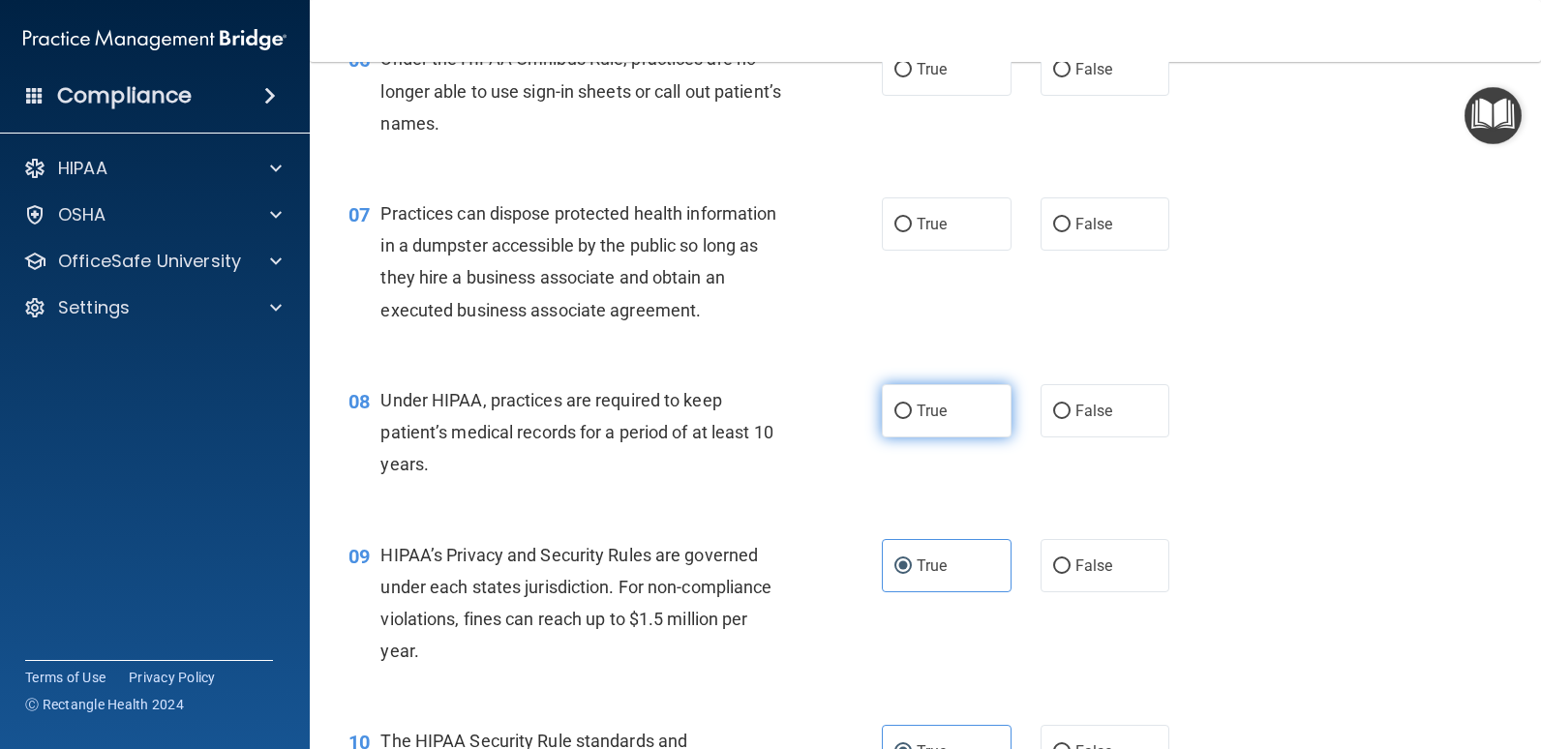
click at [912, 417] on input "True" at bounding box center [902, 412] width 17 height 15
radio input "true"
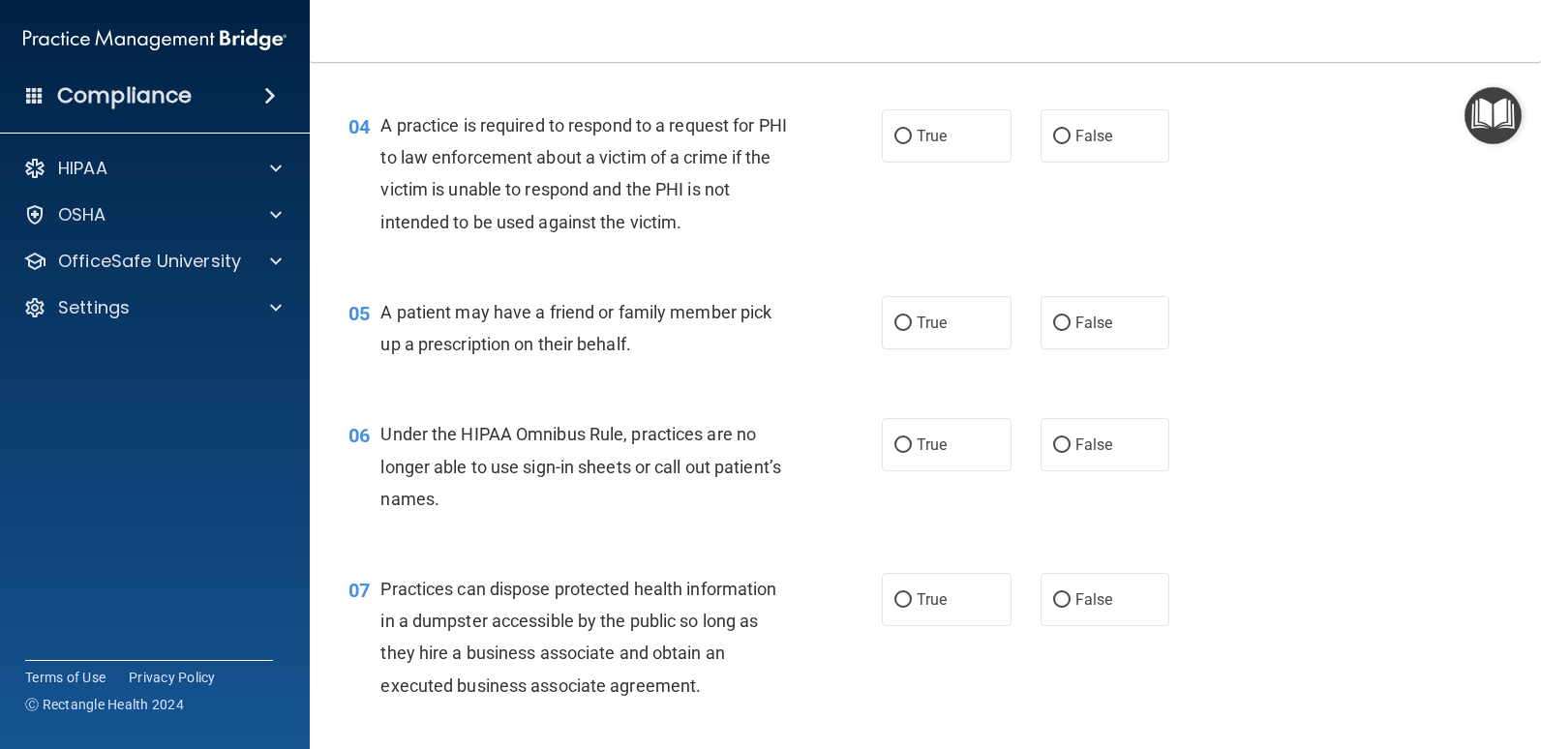
scroll to position [592, 0]
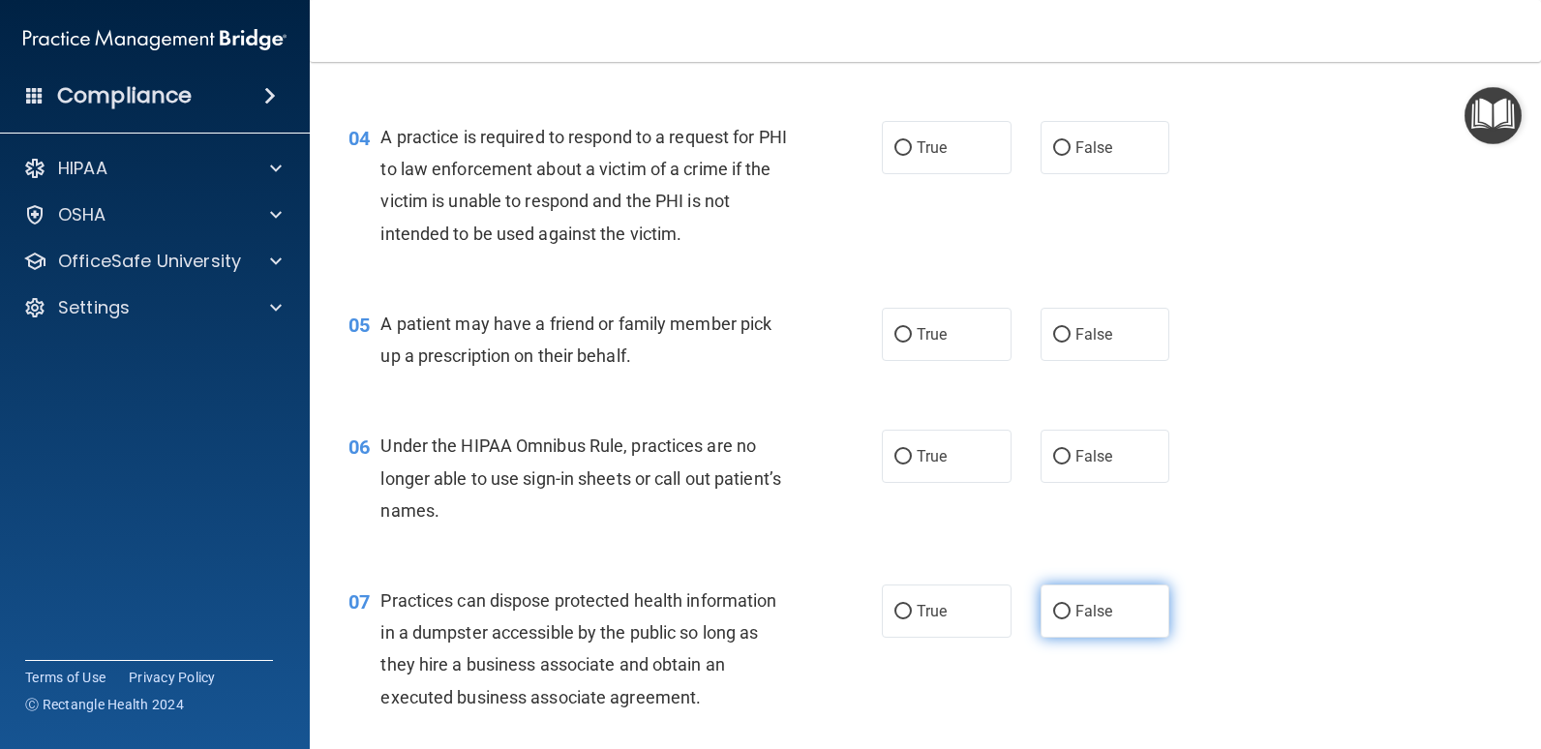
click at [1144, 608] on label "False" at bounding box center [1105, 611] width 130 height 53
click at [1070, 608] on input "False" at bounding box center [1061, 612] width 17 height 15
radio input "true"
click at [968, 457] on label "True" at bounding box center [947, 456] width 130 height 53
click at [912, 457] on input "True" at bounding box center [902, 457] width 17 height 15
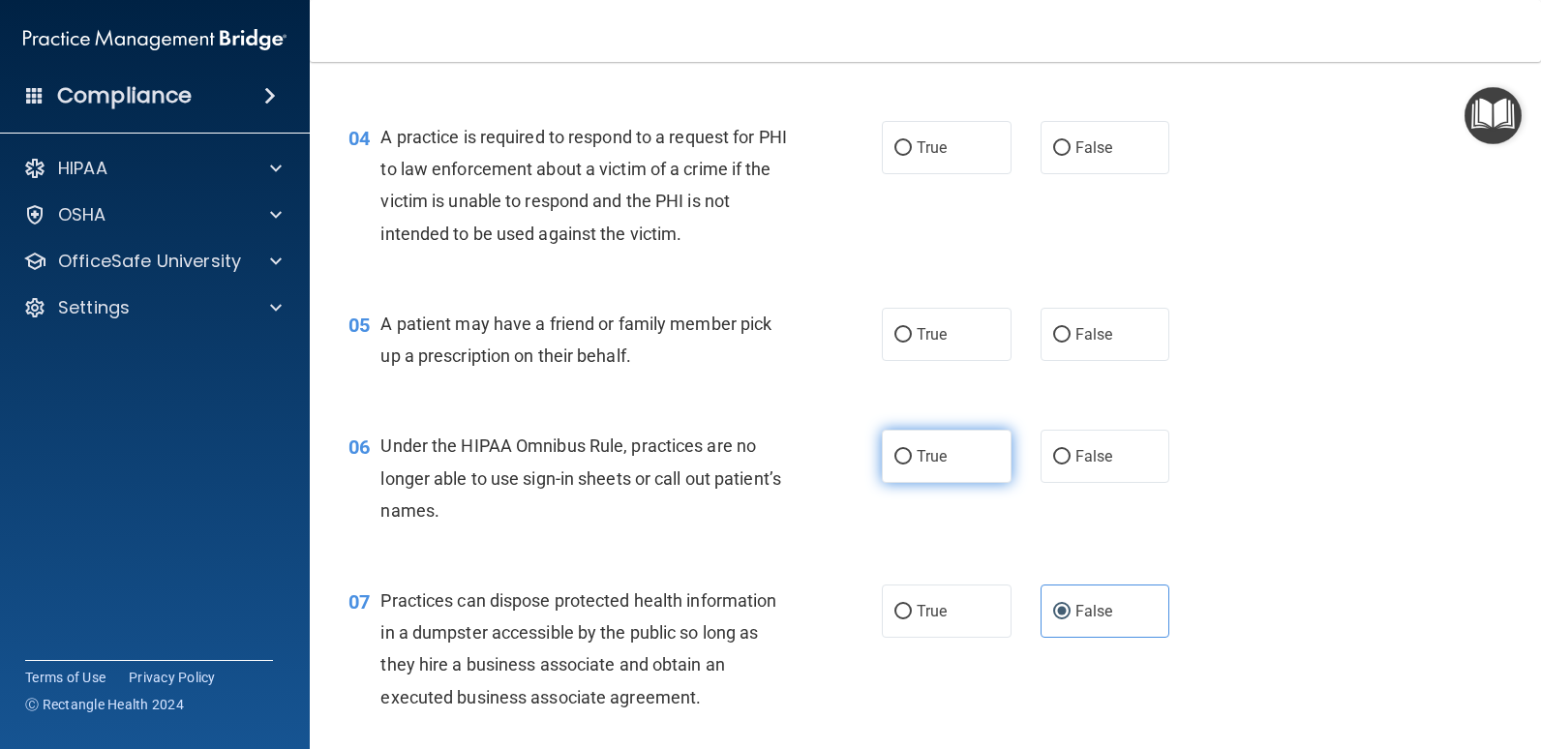
radio input "true"
click at [970, 329] on label "True" at bounding box center [947, 334] width 130 height 53
click at [912, 329] on input "True" at bounding box center [902, 335] width 17 height 15
radio input "true"
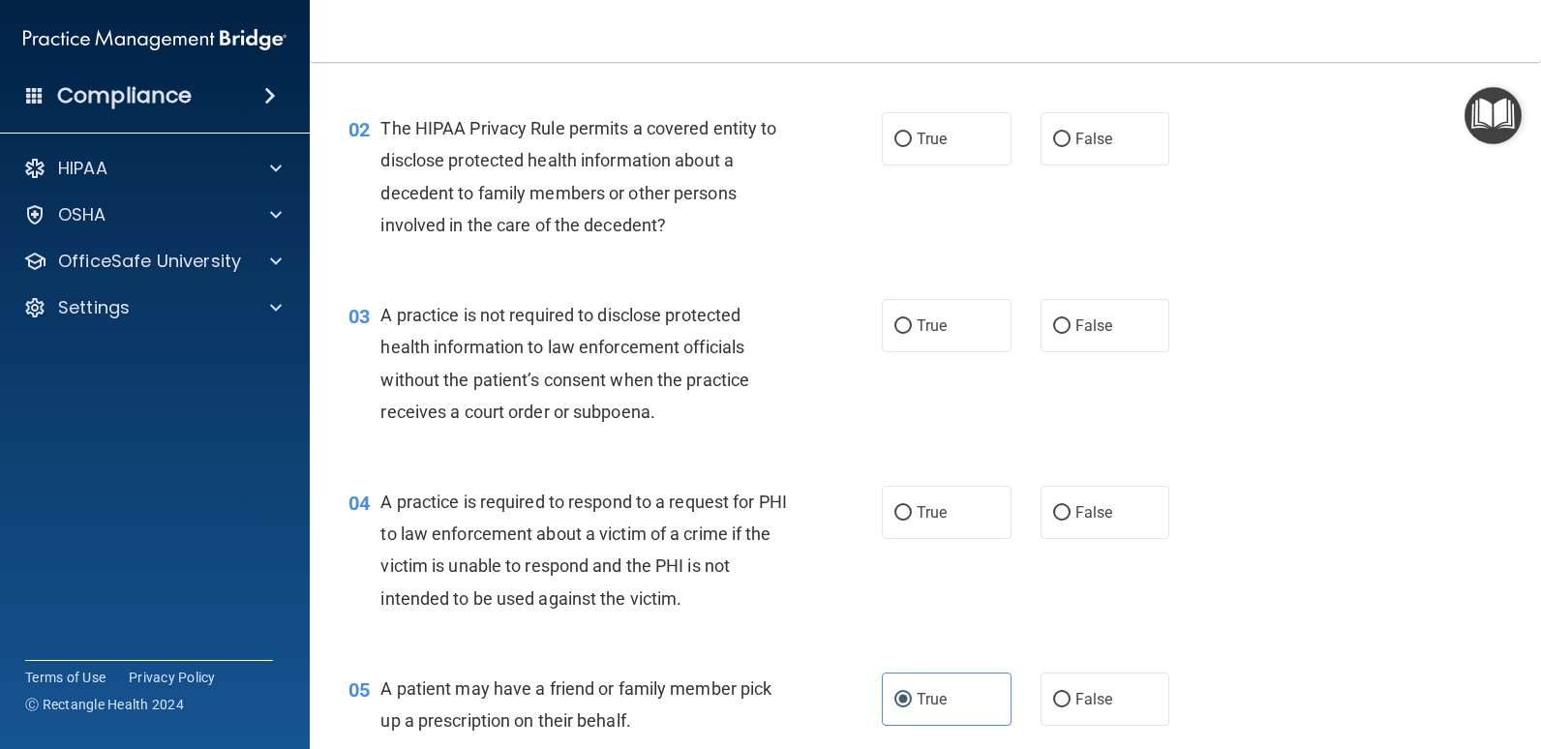
scroll to position [205, 0]
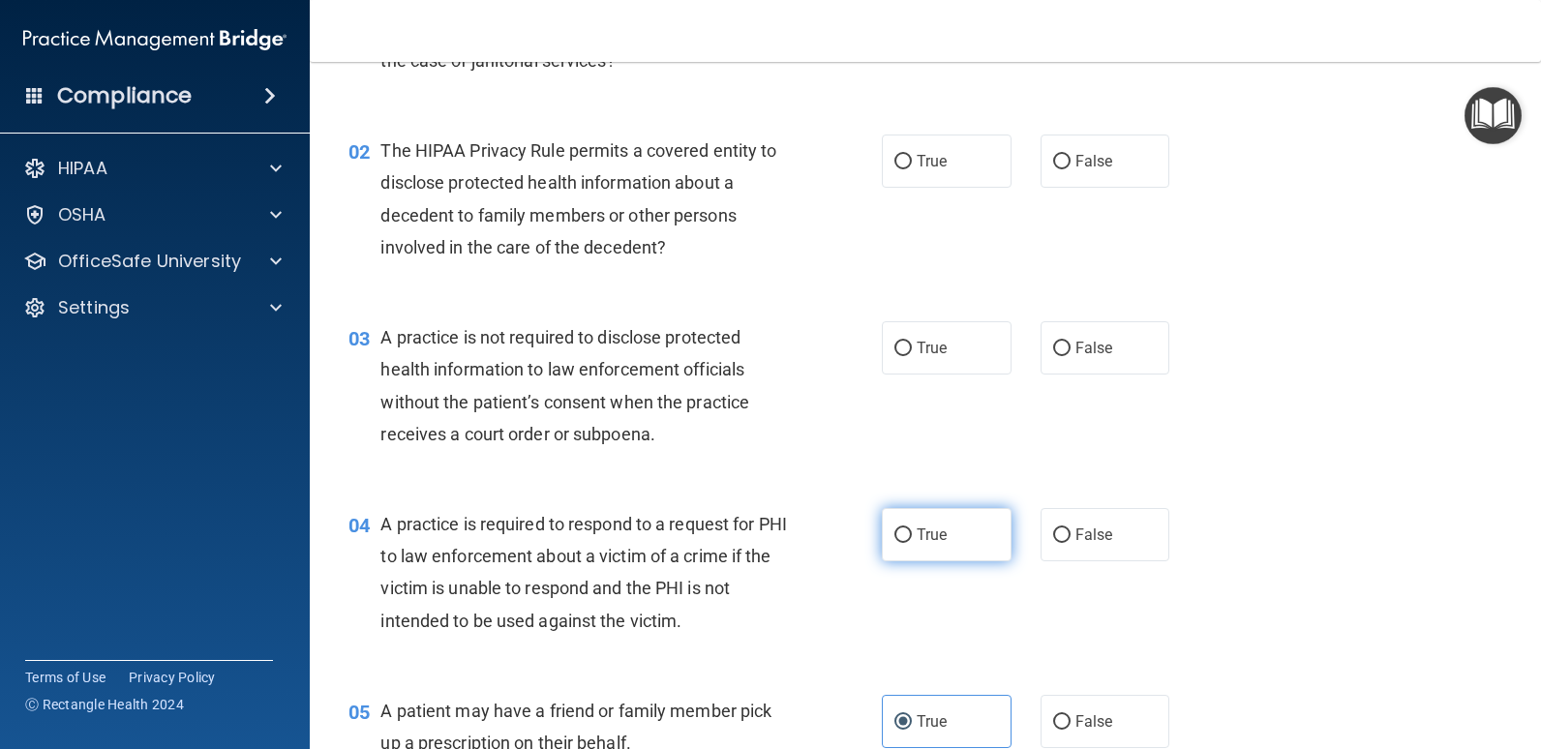
click at [978, 553] on label "True" at bounding box center [947, 534] width 130 height 53
click at [912, 543] on input "True" at bounding box center [902, 535] width 17 height 15
radio input "true"
click at [1067, 366] on label "False" at bounding box center [1105, 347] width 130 height 53
click at [1067, 356] on input "False" at bounding box center [1061, 349] width 17 height 15
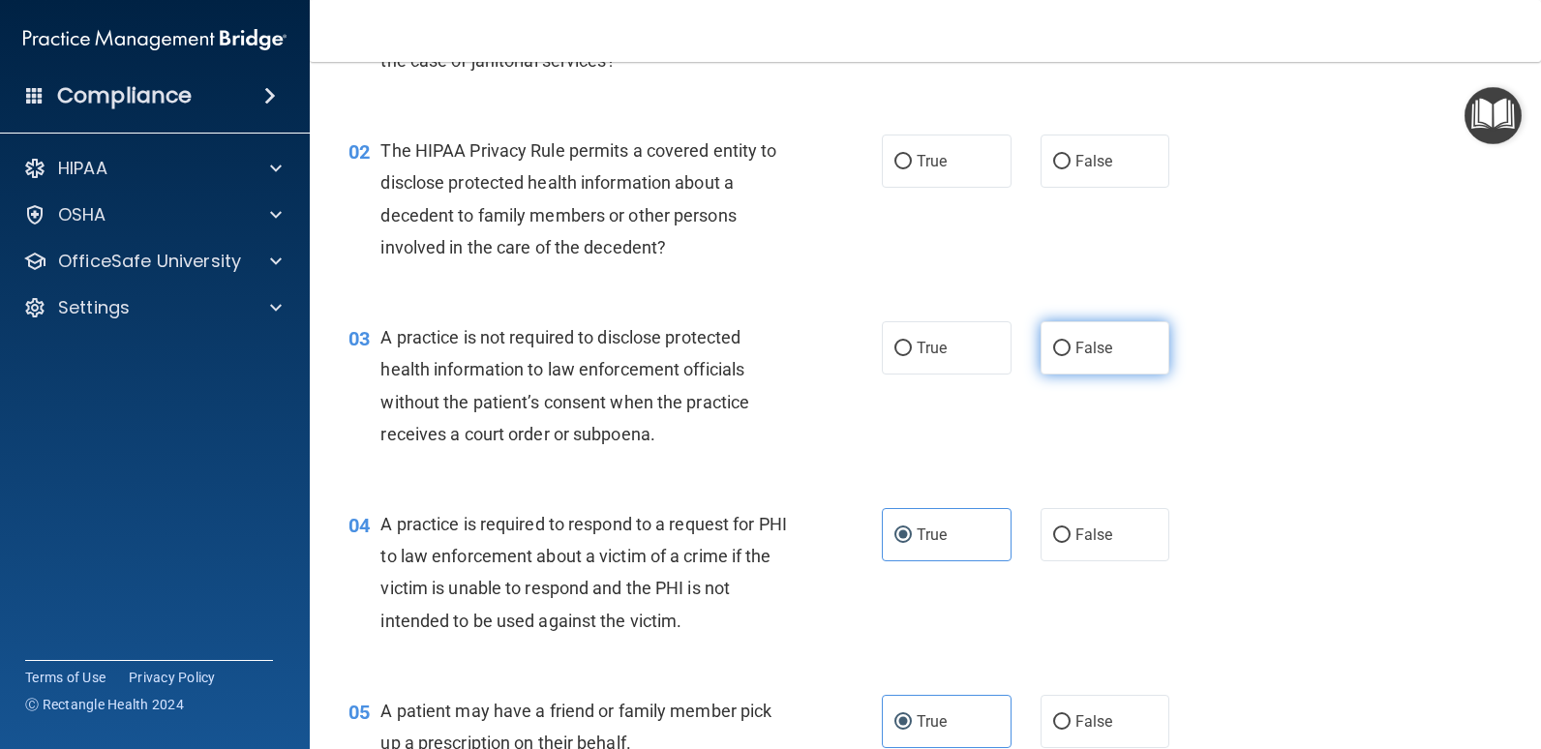
radio input "true"
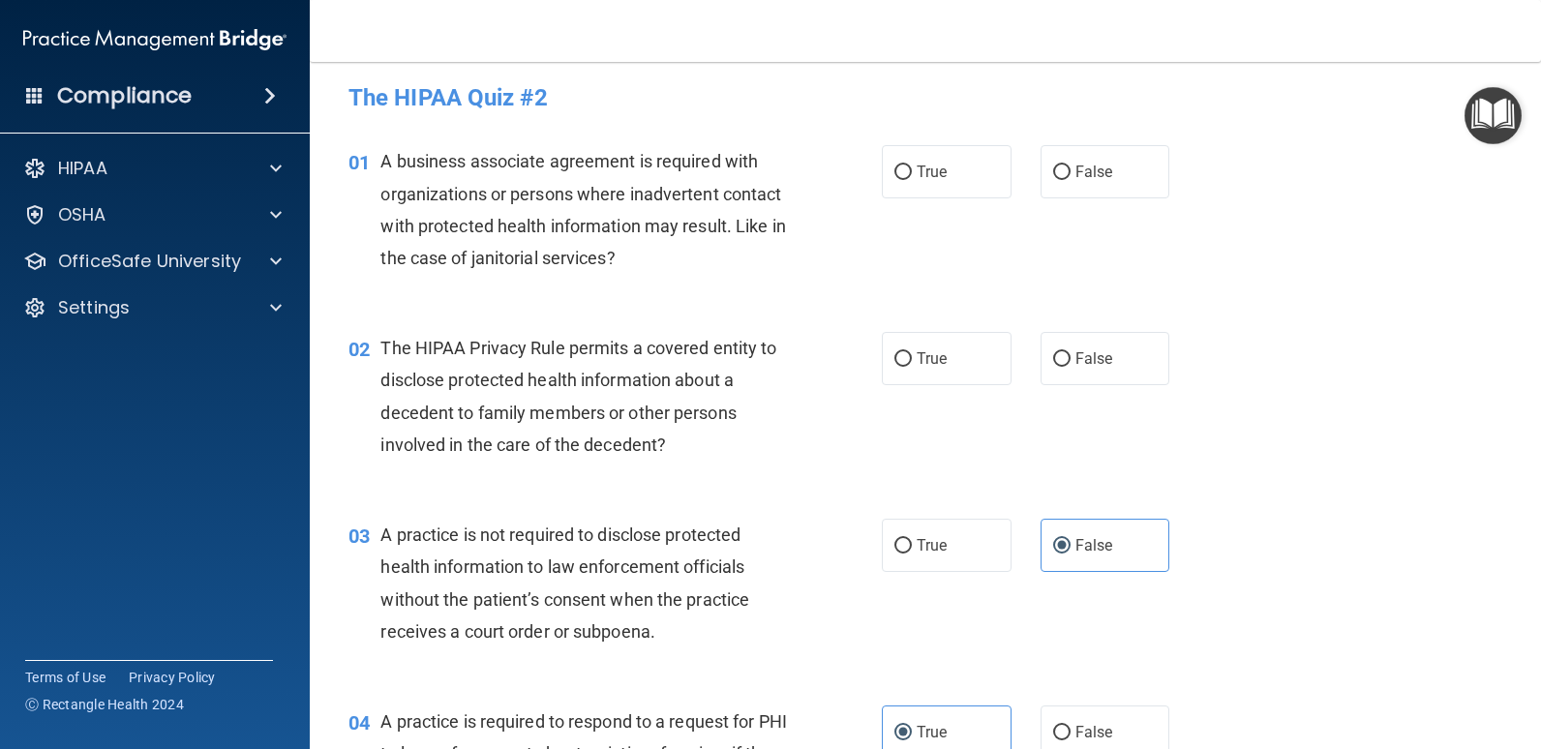
scroll to position [0, 0]
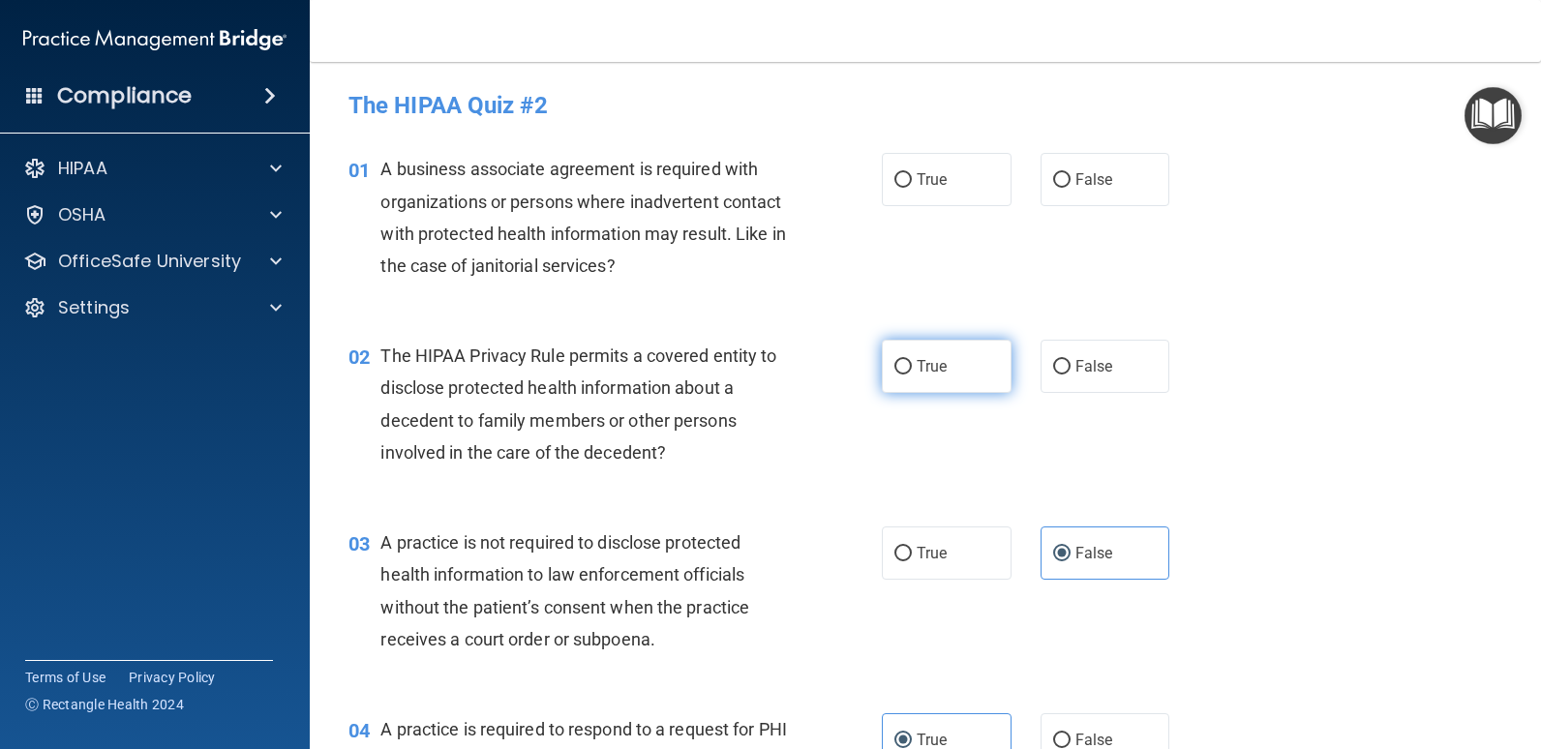
click at [949, 374] on label "True" at bounding box center [947, 366] width 130 height 53
click at [912, 374] on input "True" at bounding box center [902, 367] width 17 height 15
radio input "true"
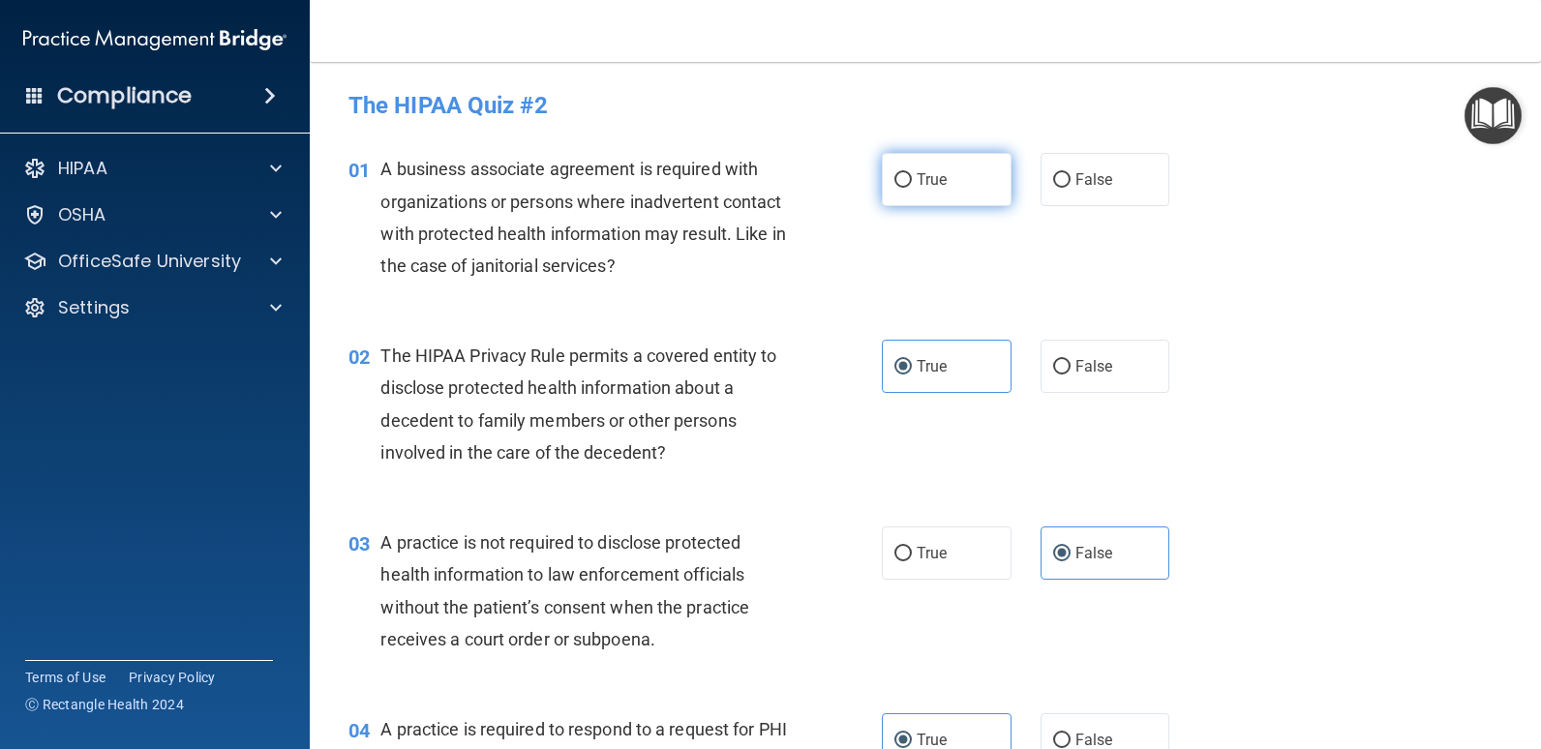
click at [970, 162] on label "True" at bounding box center [947, 179] width 130 height 53
click at [912, 173] on input "True" at bounding box center [902, 180] width 17 height 15
radio input "true"
click at [1125, 185] on label "False" at bounding box center [1105, 179] width 130 height 53
click at [1070, 185] on input "False" at bounding box center [1061, 180] width 17 height 15
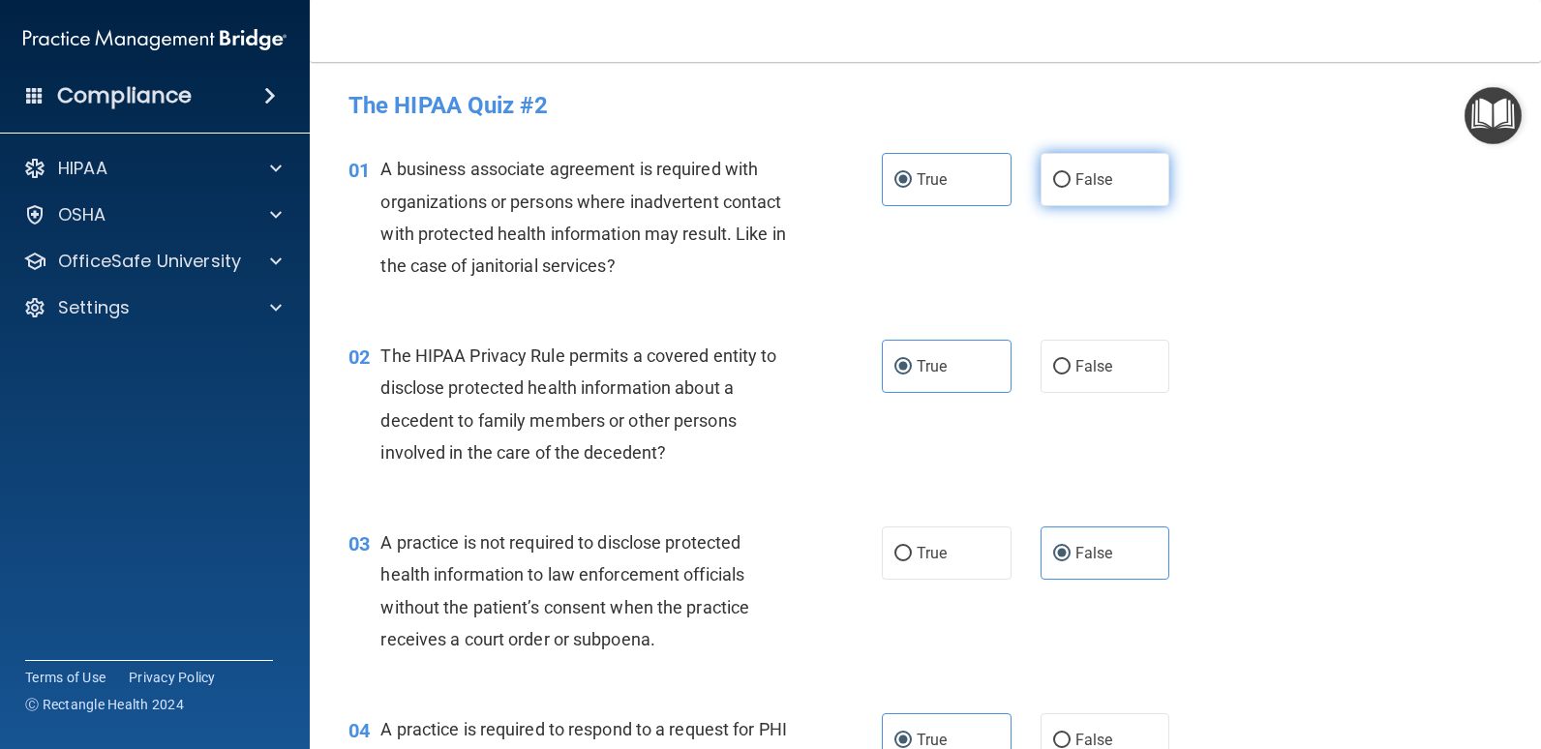
radio input "true"
radio input "false"
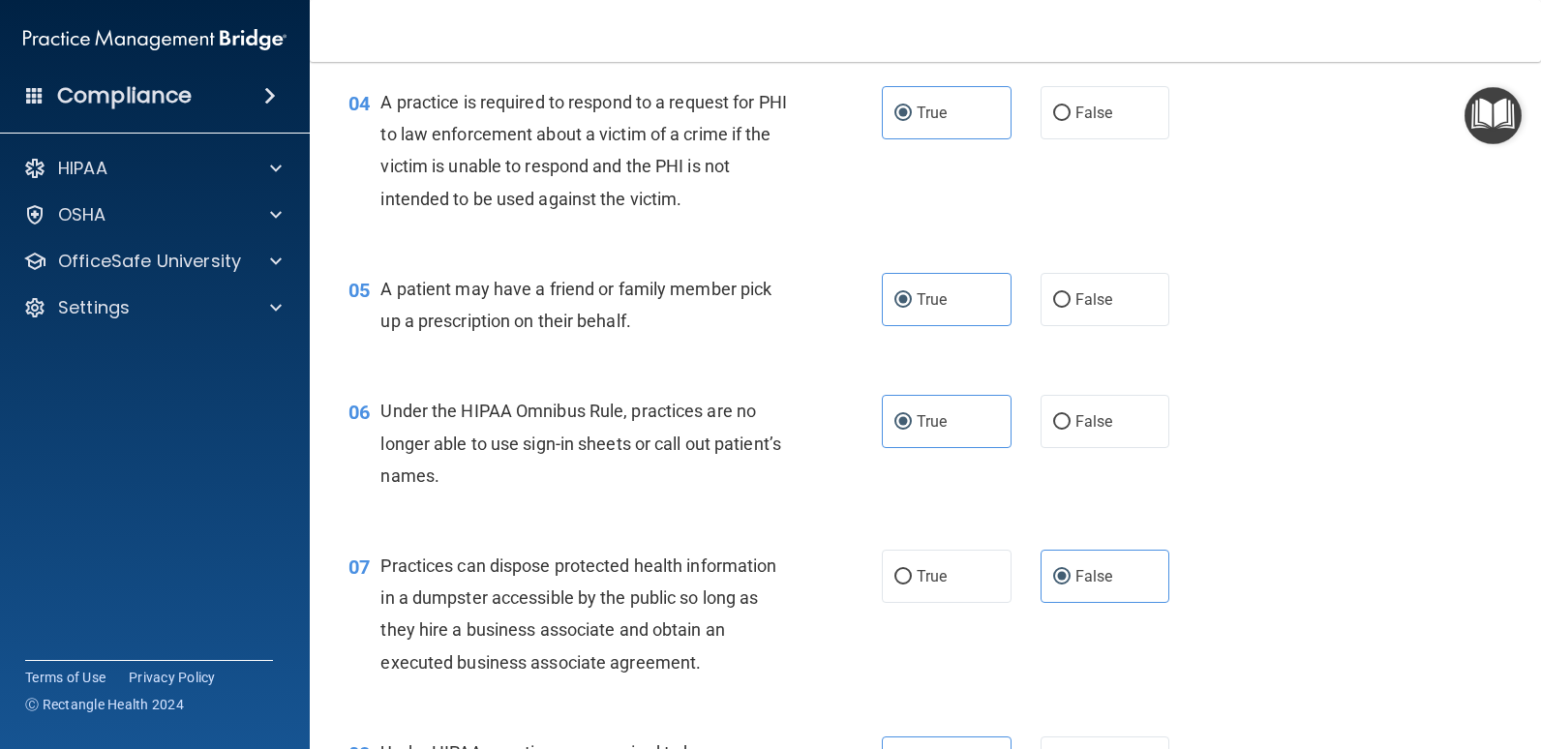
scroll to position [581, 0]
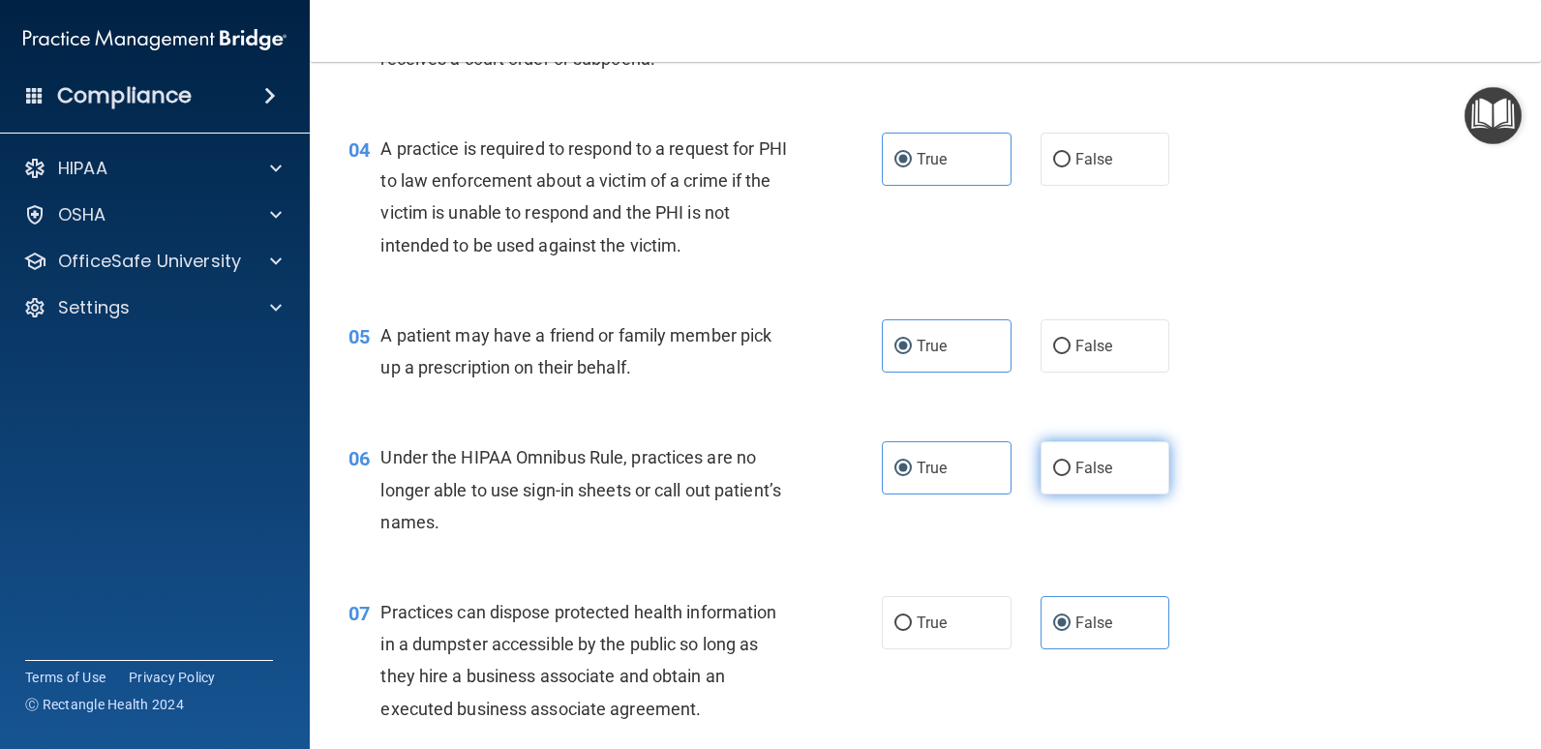
click at [1139, 481] on label "False" at bounding box center [1105, 467] width 130 height 53
click at [1070, 476] on input "False" at bounding box center [1061, 469] width 17 height 15
radio input "true"
radio input "false"
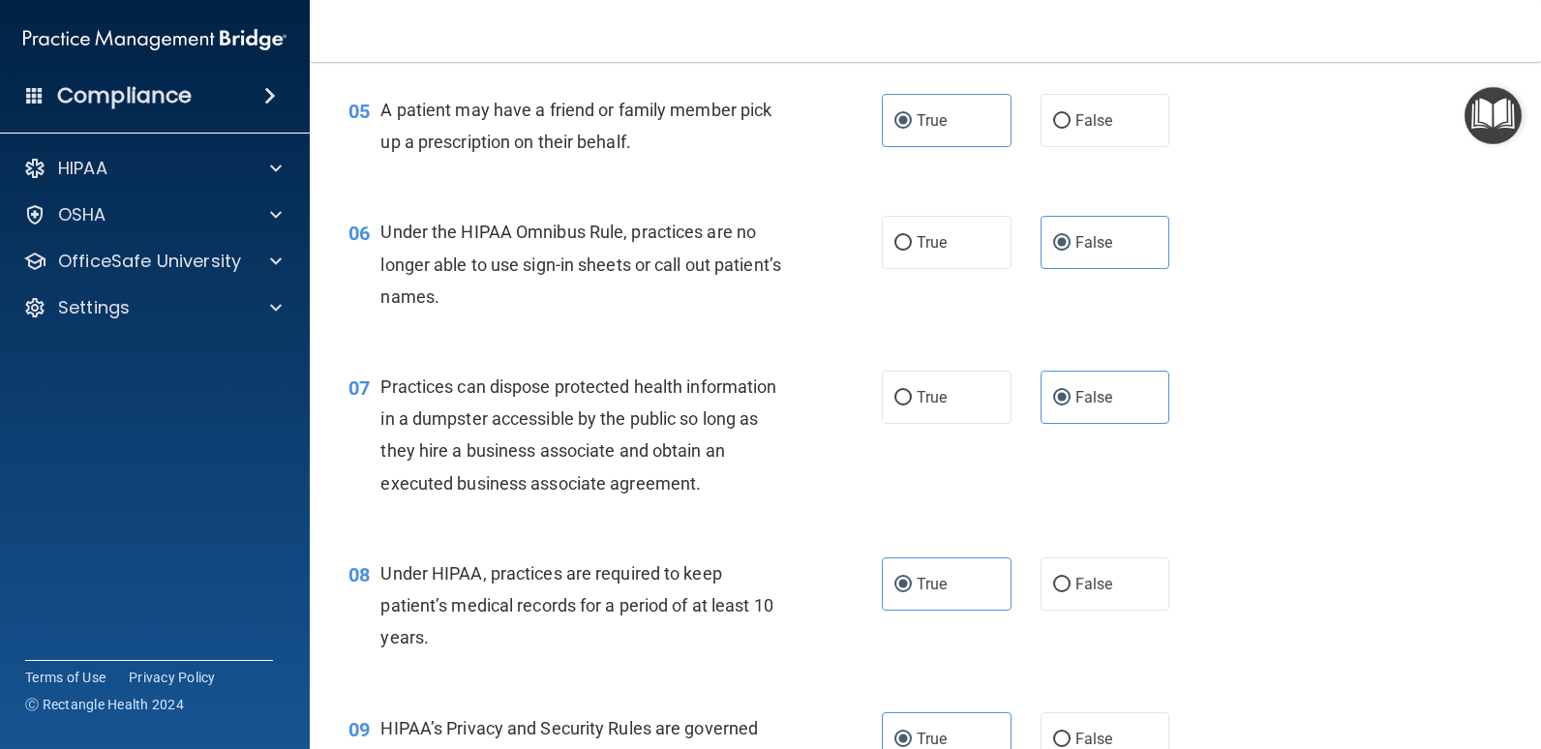
scroll to position [871, 0]
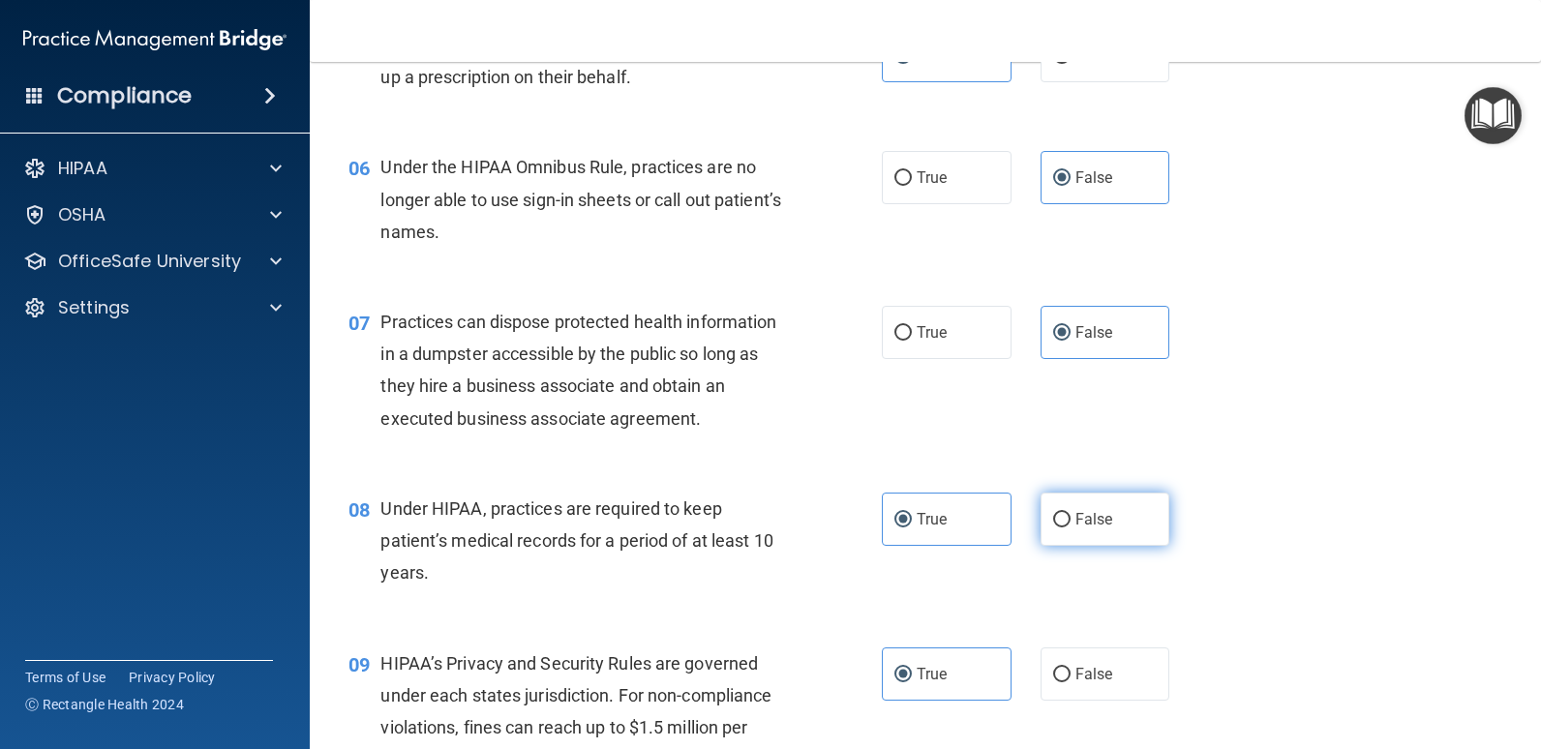
click at [1123, 527] on label "False" at bounding box center [1105, 519] width 130 height 53
click at [1070, 527] on input "False" at bounding box center [1061, 520] width 17 height 15
radio input "true"
radio input "false"
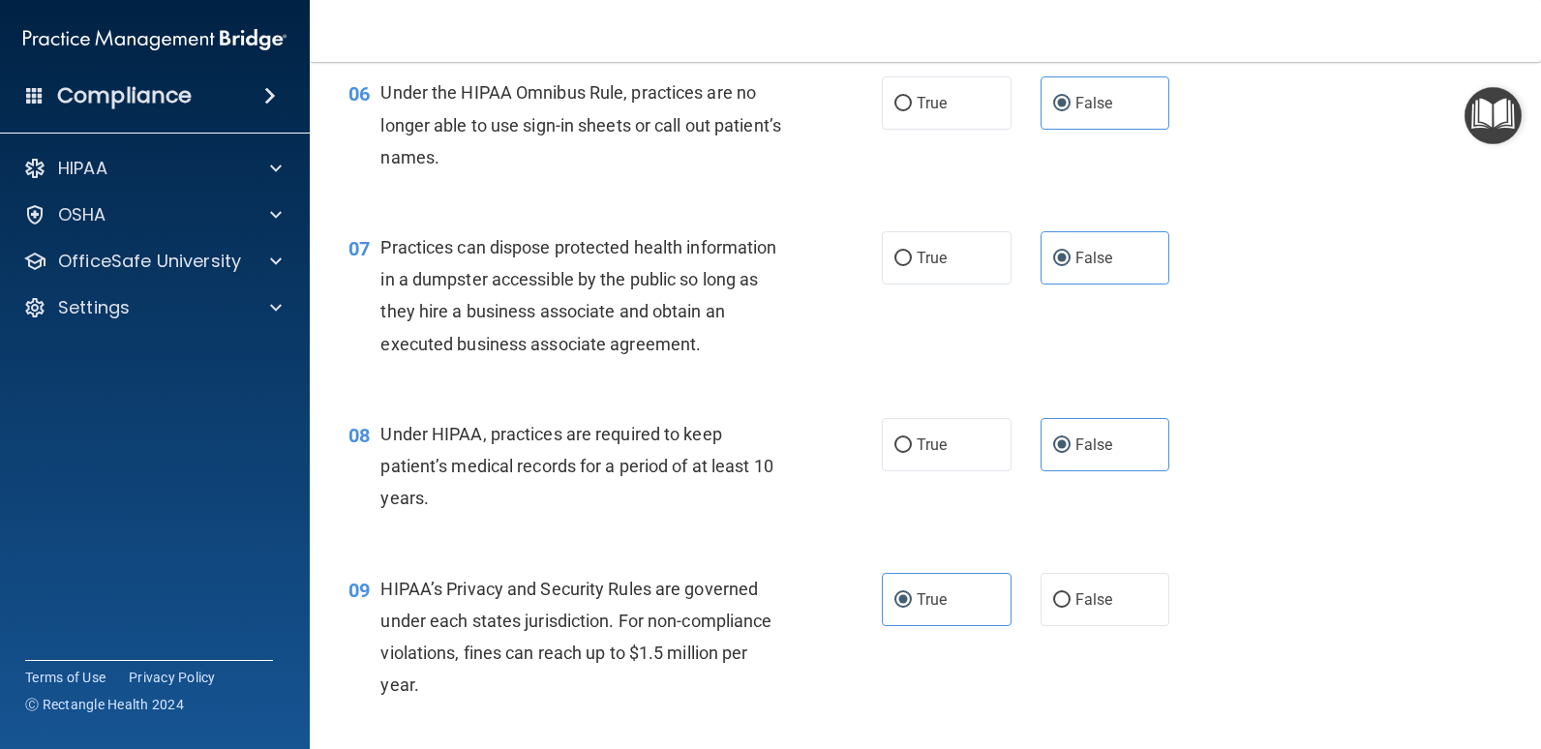
scroll to position [968, 0]
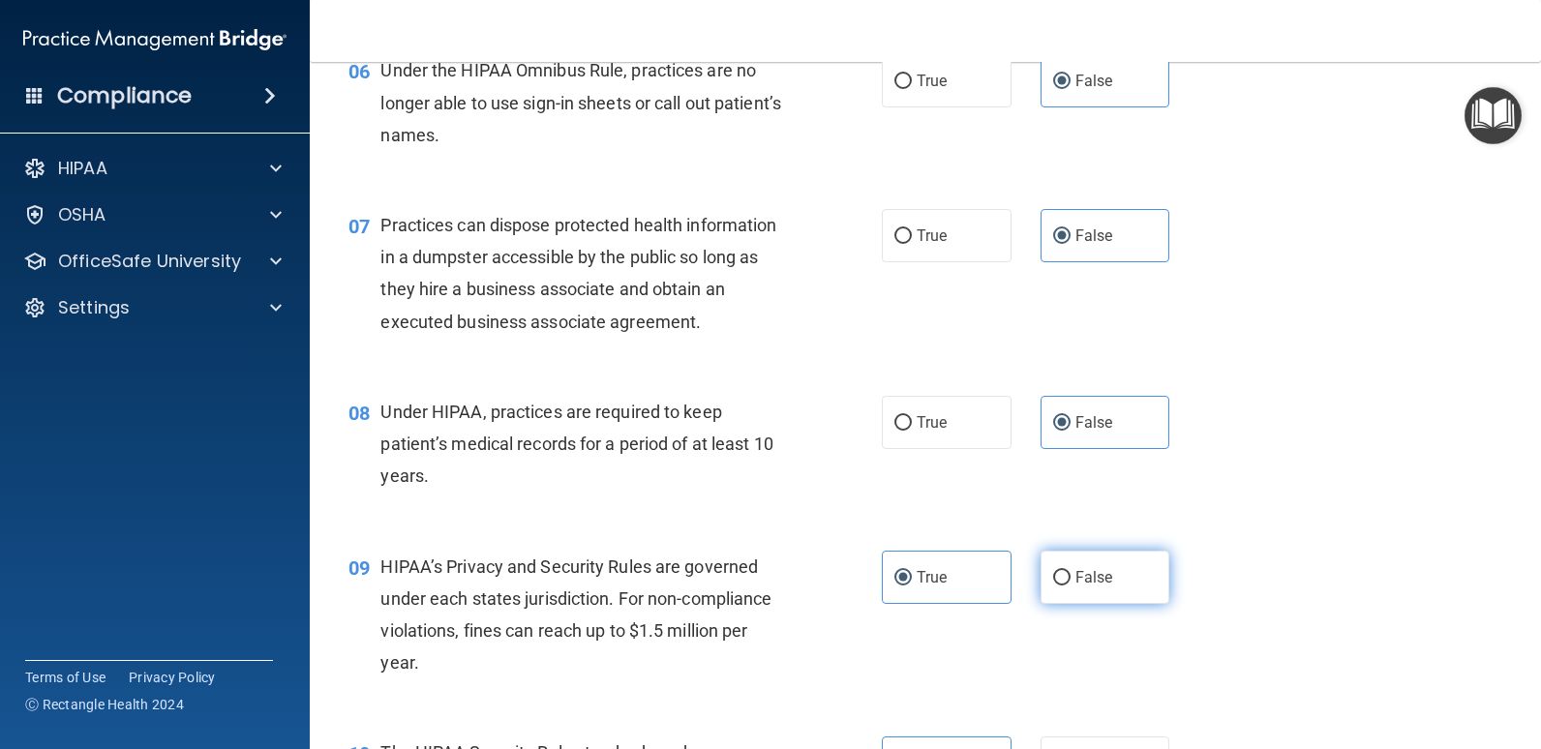
click at [1128, 588] on label "False" at bounding box center [1105, 577] width 130 height 53
click at [1070, 586] on input "False" at bounding box center [1061, 578] width 17 height 15
radio input "true"
radio input "false"
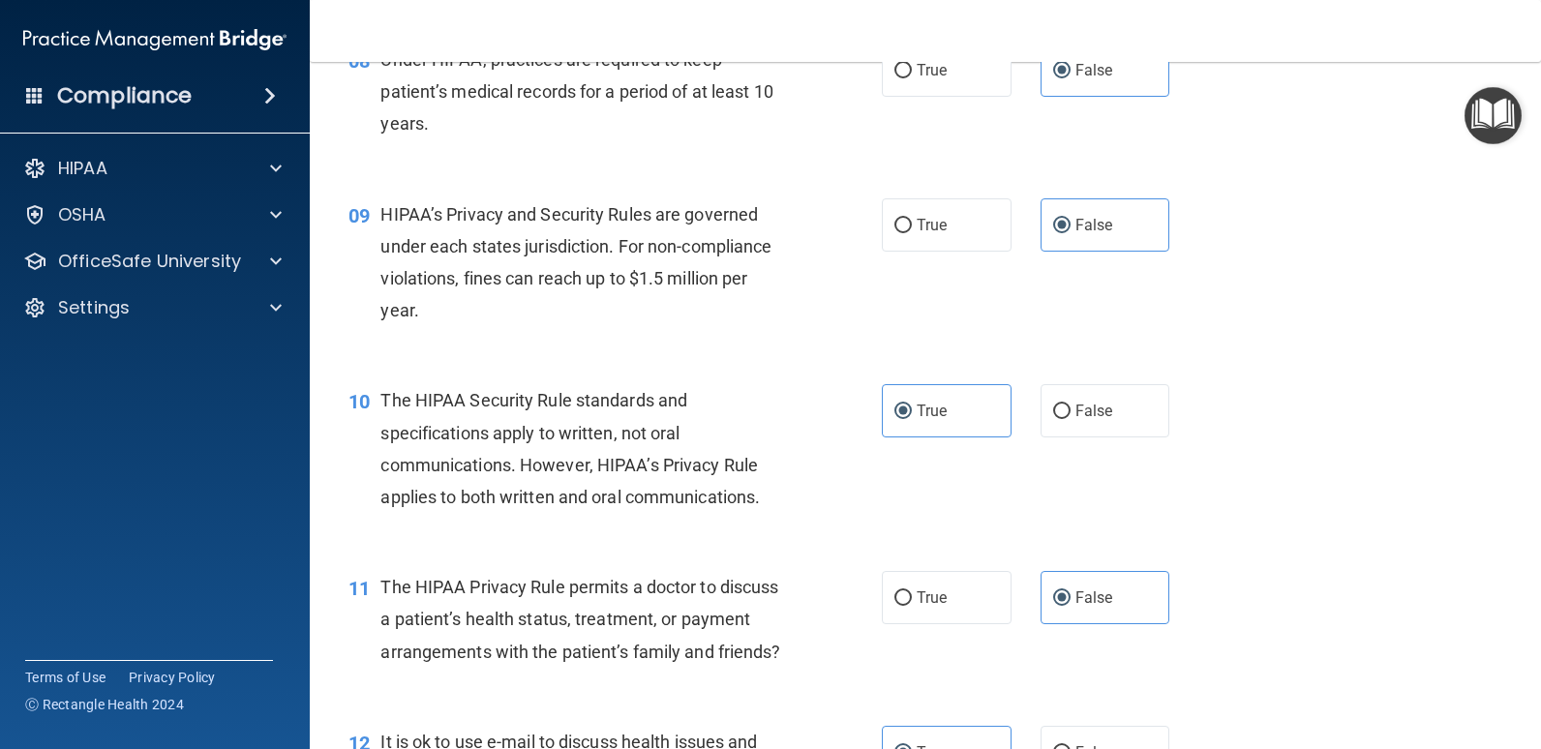
scroll to position [1355, 0]
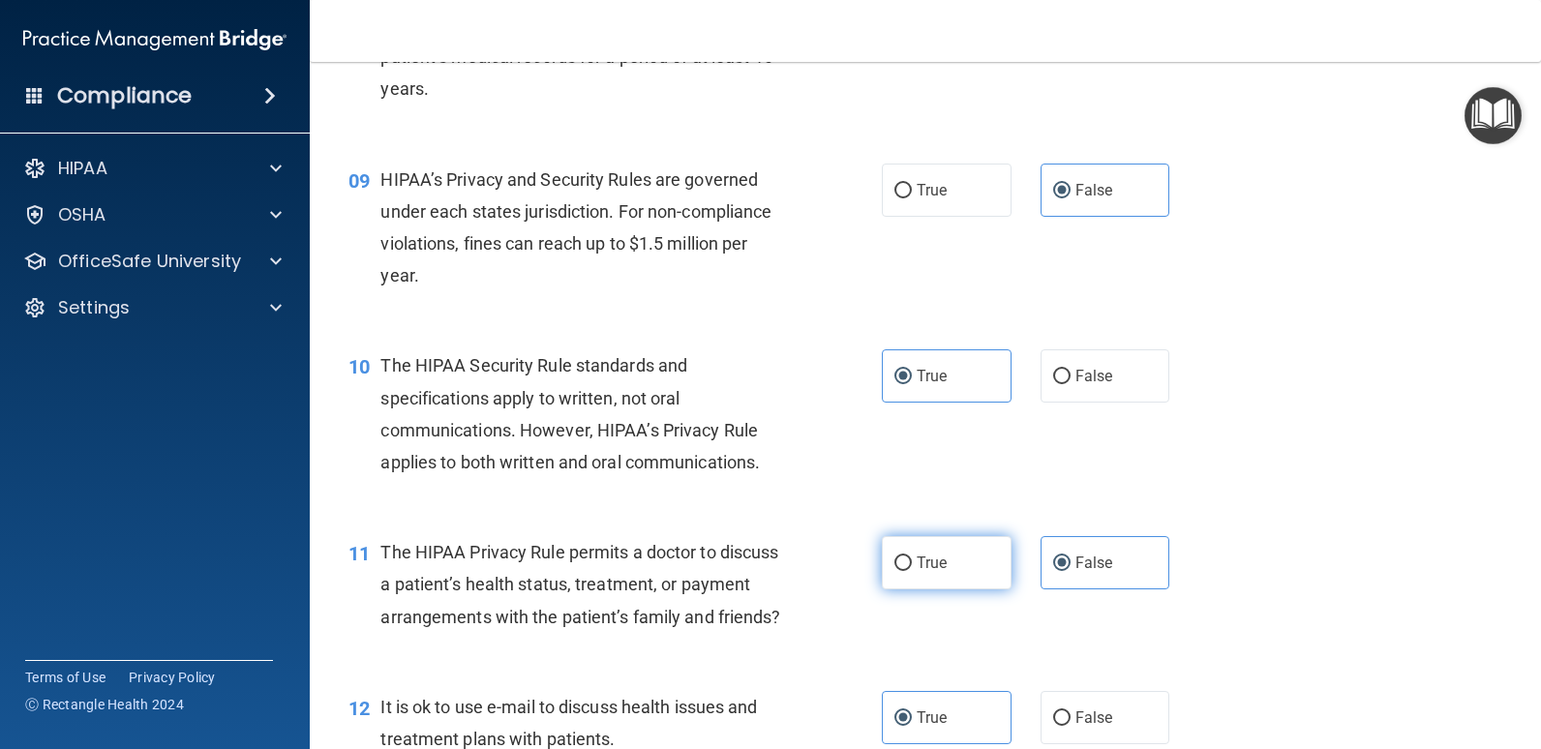
click at [954, 559] on label "True" at bounding box center [947, 562] width 130 height 53
click at [912, 559] on input "True" at bounding box center [902, 564] width 17 height 15
radio input "true"
radio input "false"
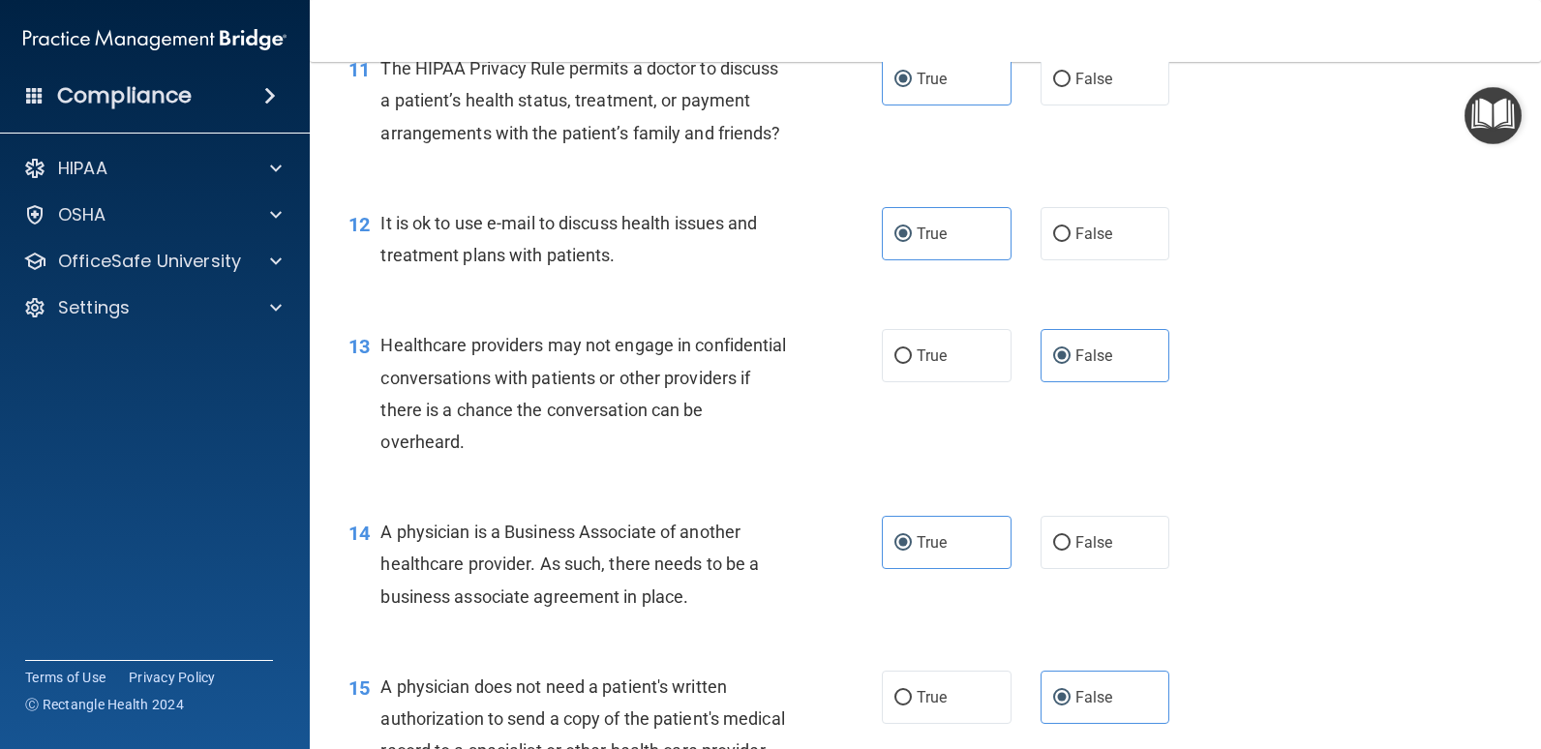
scroll to position [1936, 0]
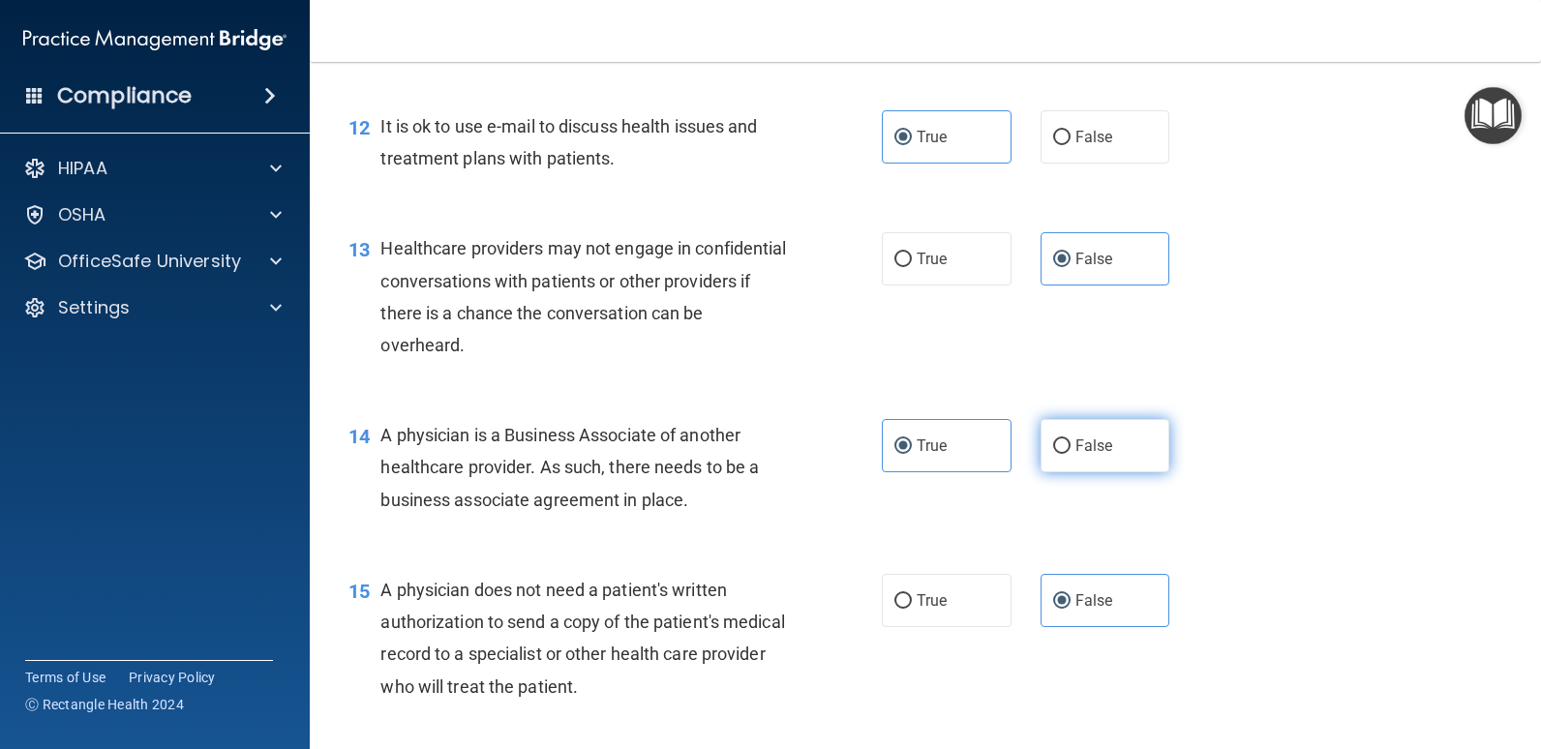
click at [1082, 472] on label "False" at bounding box center [1105, 445] width 130 height 53
click at [1070, 454] on input "False" at bounding box center [1061, 446] width 17 height 15
radio input "true"
radio input "false"
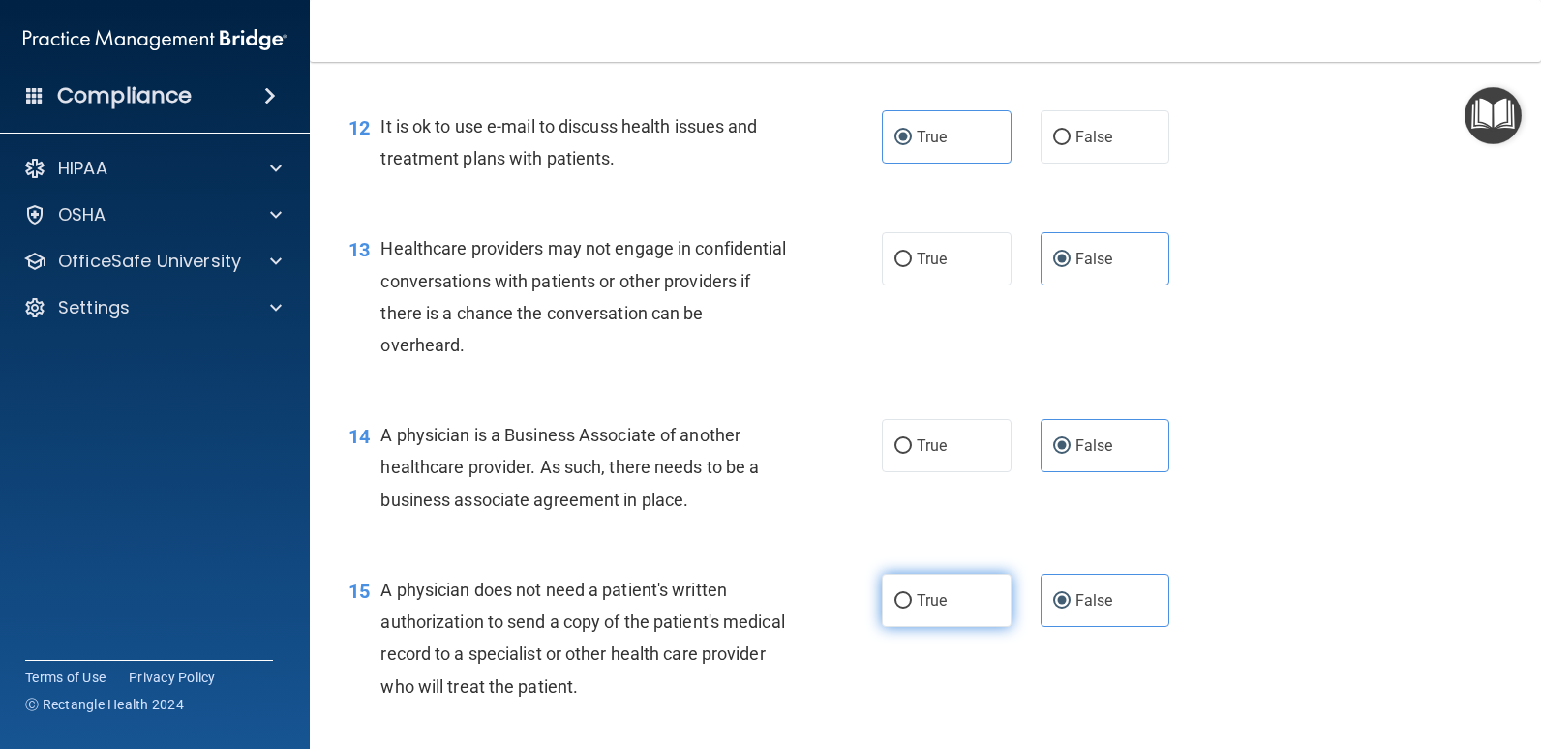
click at [978, 627] on label "True" at bounding box center [947, 600] width 130 height 53
click at [912, 609] on input "True" at bounding box center [902, 601] width 17 height 15
radio input "true"
radio input "false"
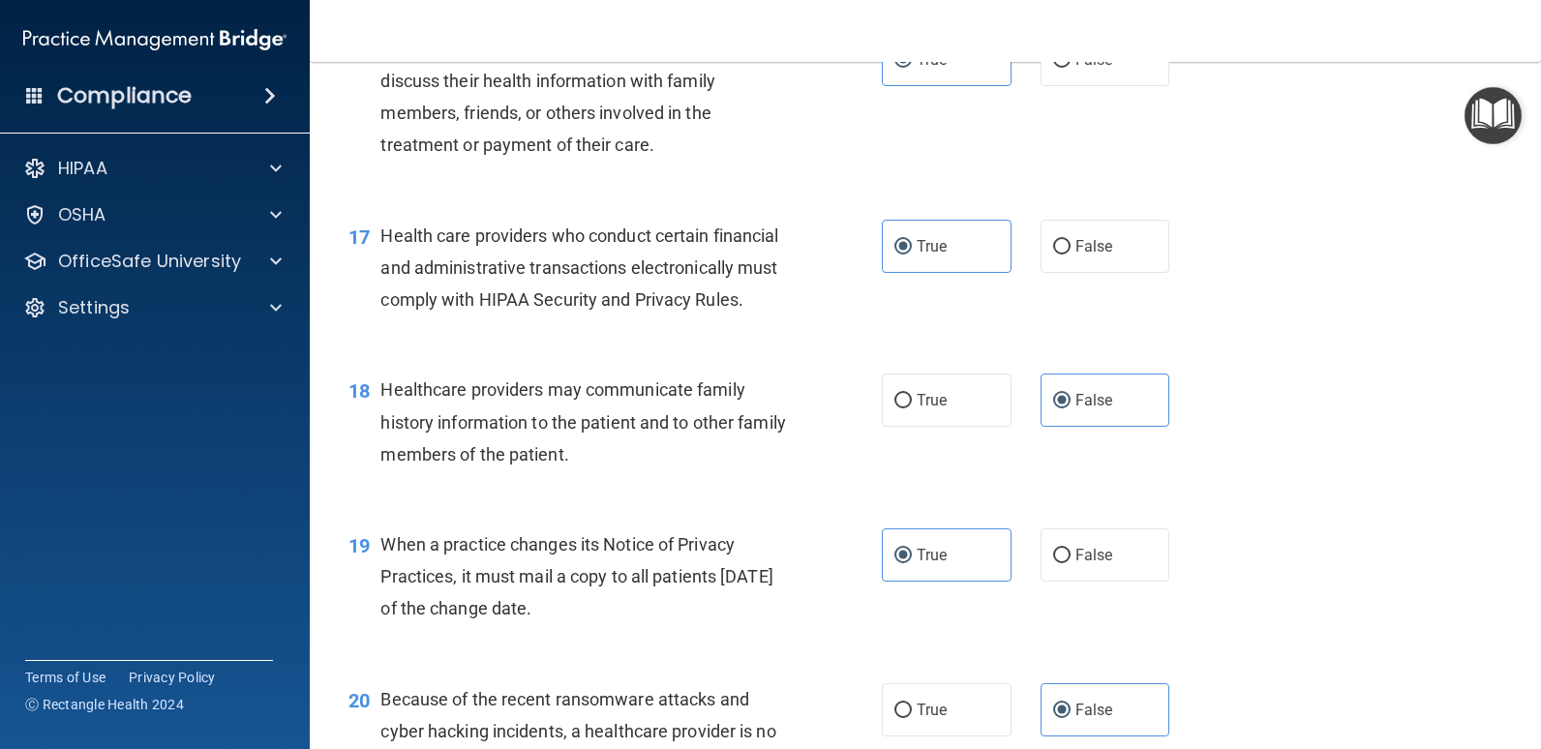
scroll to position [2710, 0]
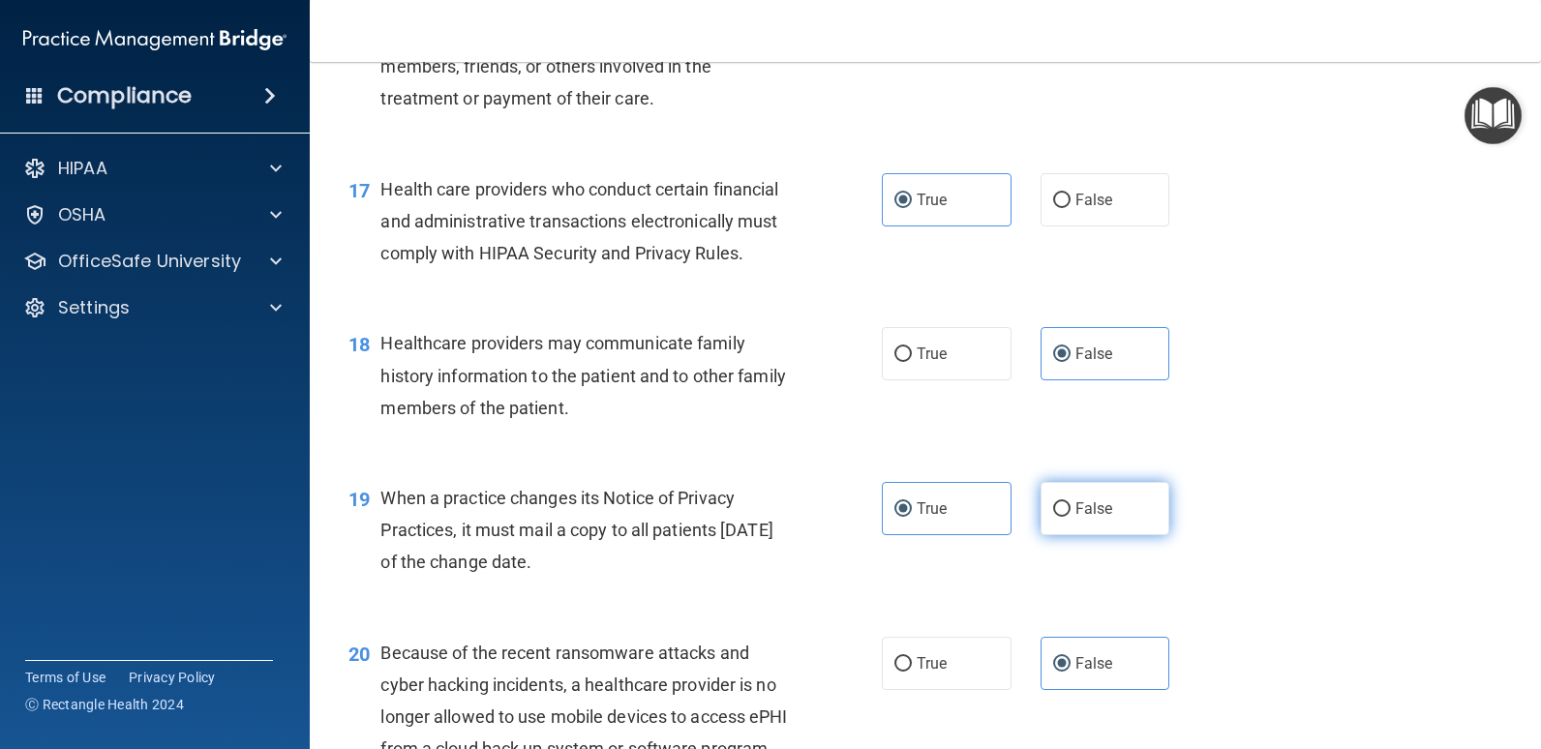
click at [1117, 535] on label "False" at bounding box center [1105, 508] width 130 height 53
click at [1070, 517] on input "False" at bounding box center [1061, 509] width 17 height 15
radio input "true"
radio input "false"
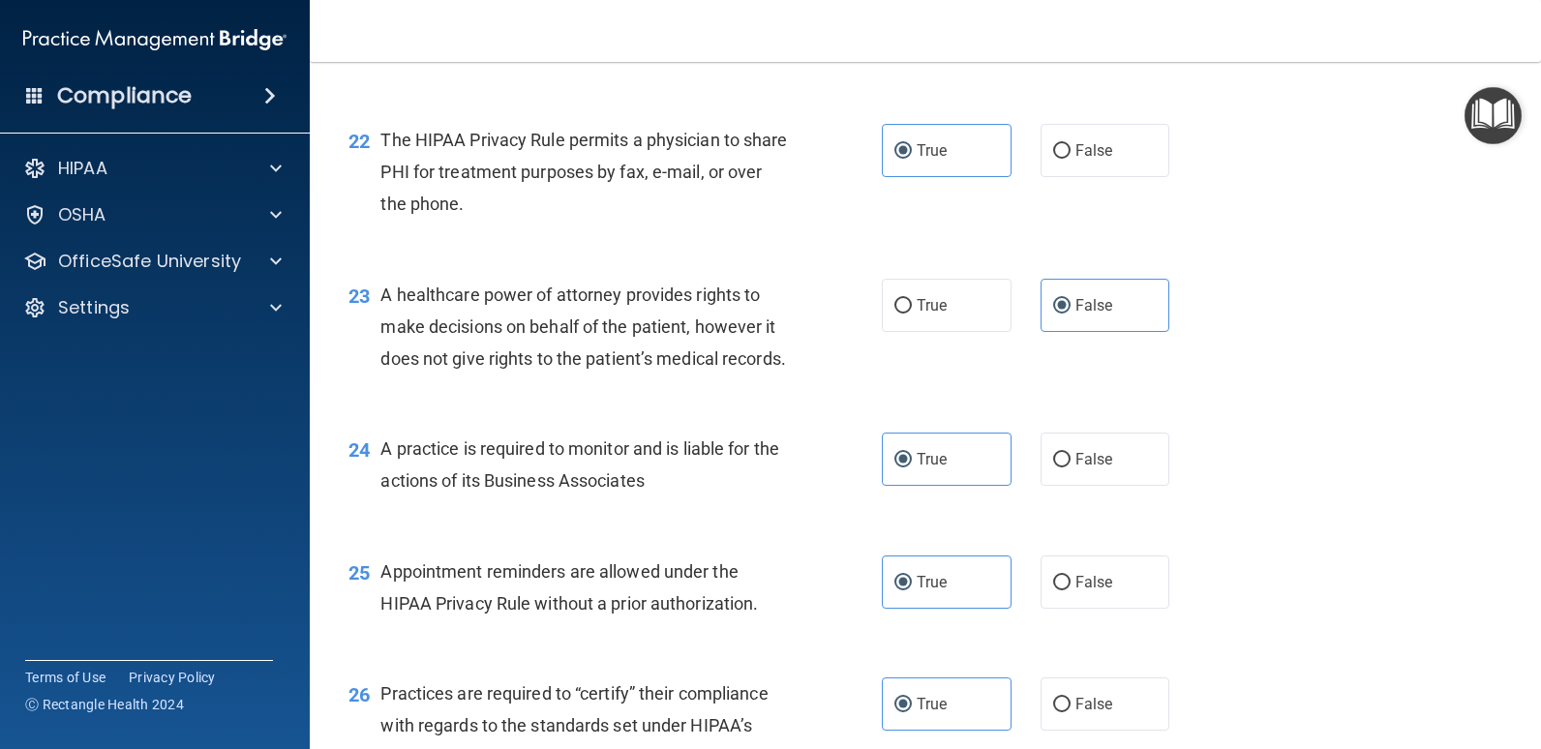
scroll to position [3581, 0]
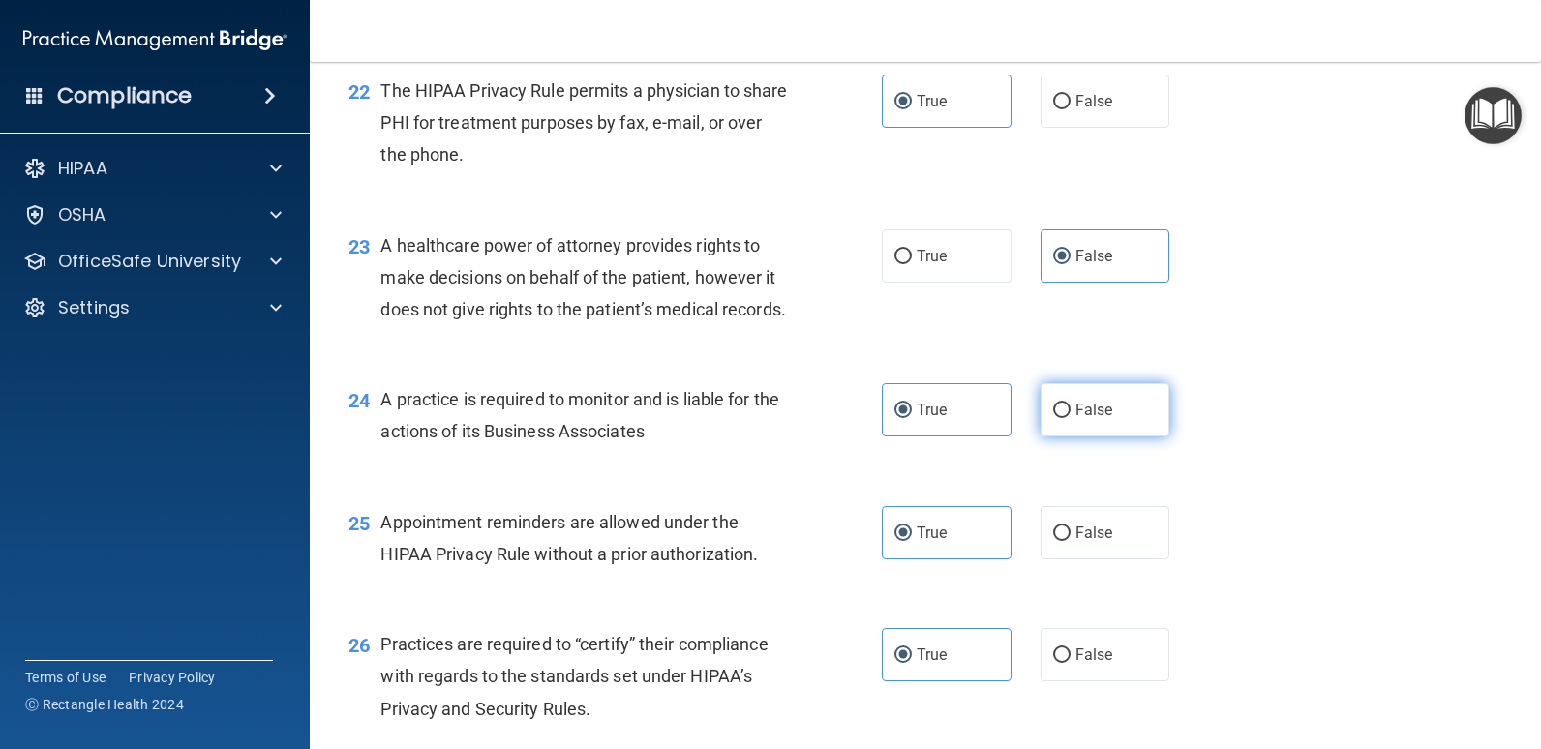
click at [1119, 436] on label "False" at bounding box center [1105, 409] width 130 height 53
click at [1070, 418] on input "False" at bounding box center [1061, 411] width 17 height 15
radio input "true"
radio input "false"
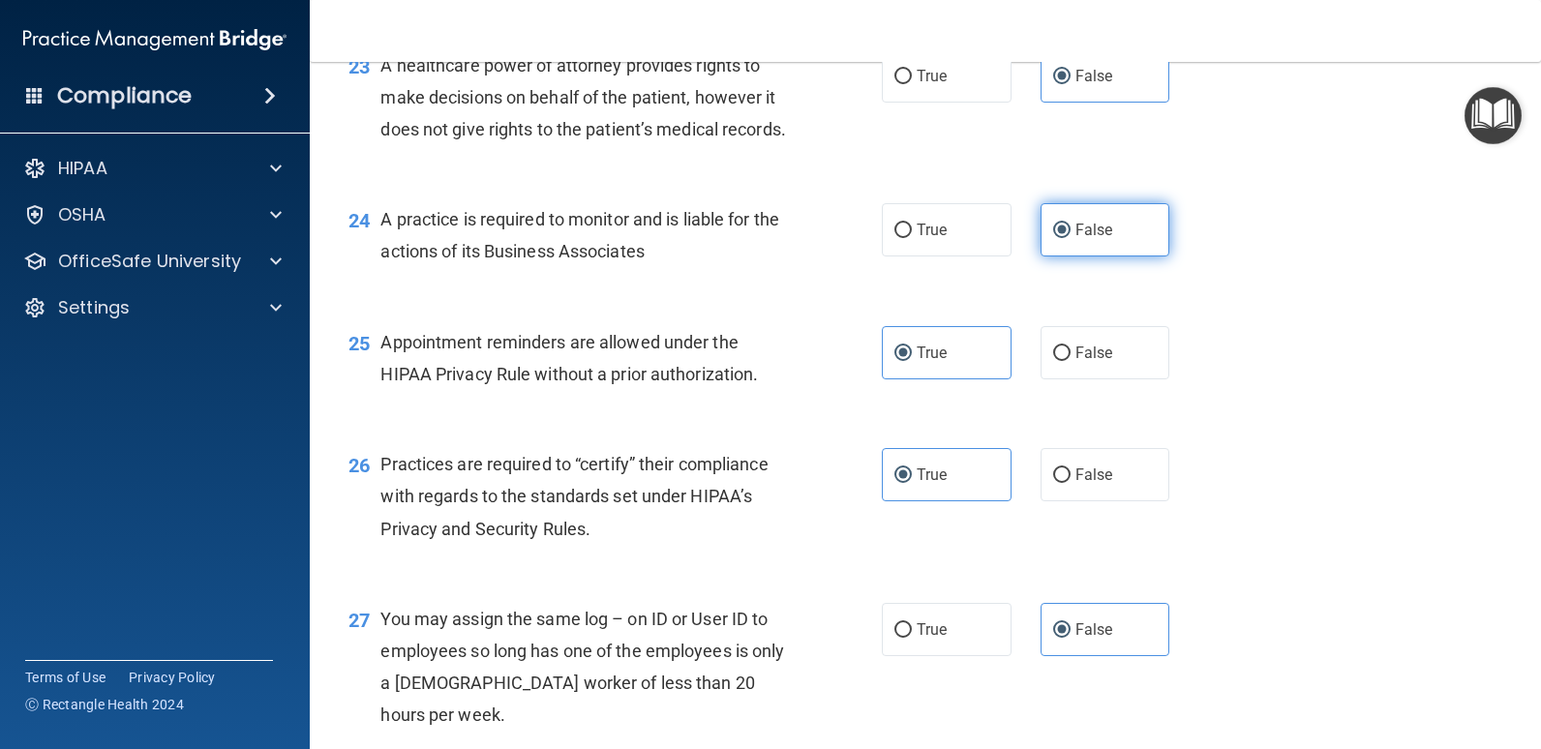
scroll to position [3775, 0]
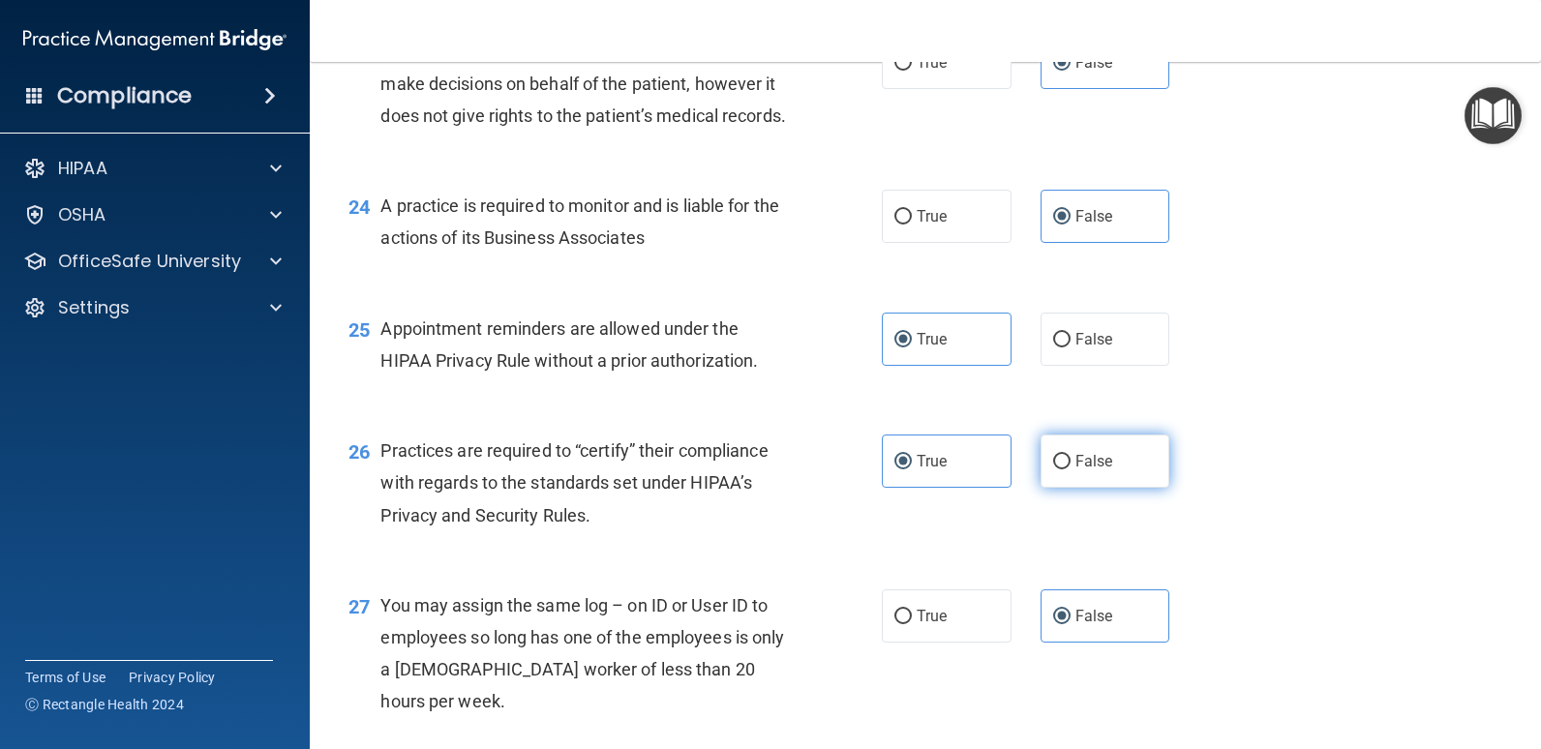
click at [1140, 488] on label "False" at bounding box center [1105, 461] width 130 height 53
click at [1070, 469] on input "False" at bounding box center [1061, 462] width 17 height 15
radio input "true"
radio input "false"
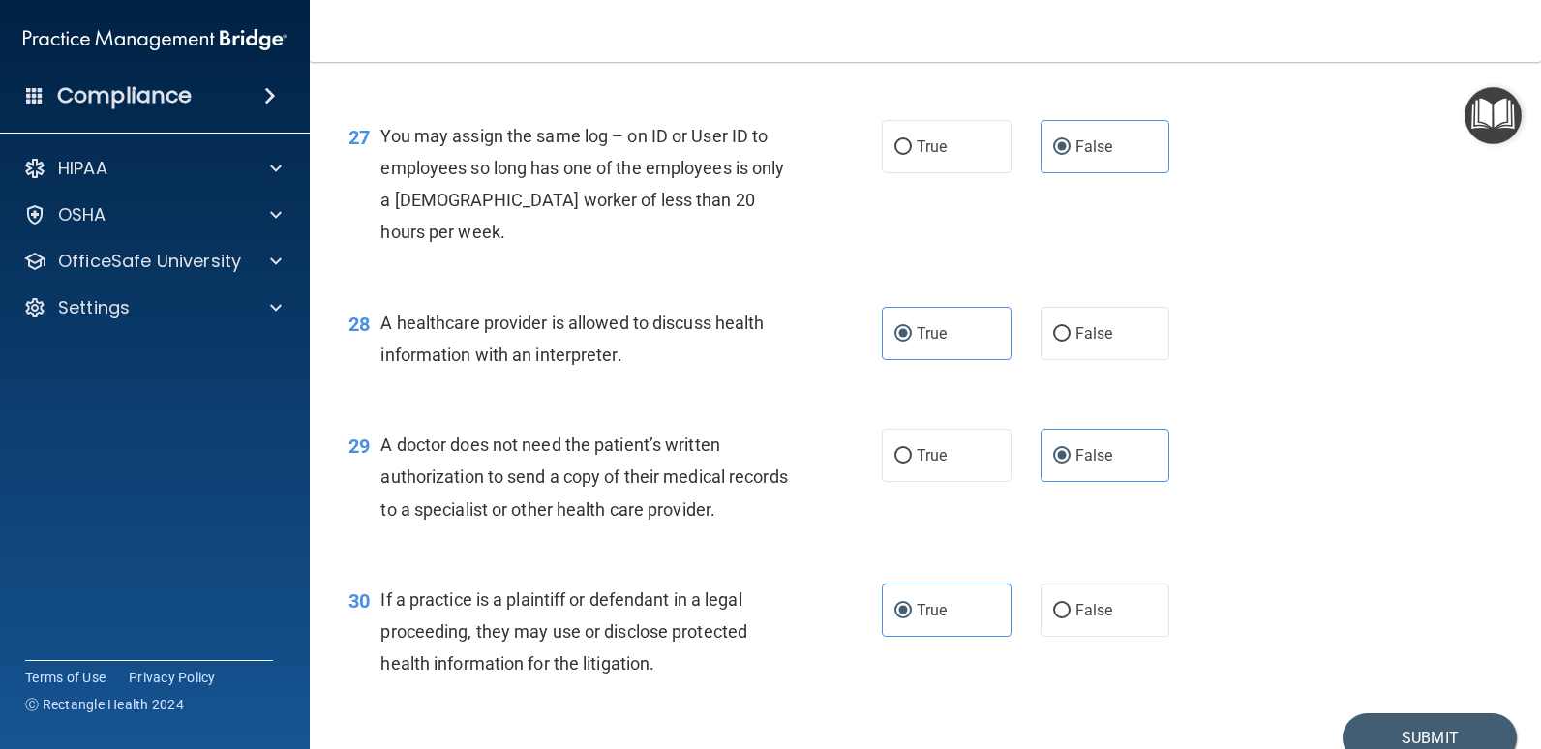
scroll to position [4258, 0]
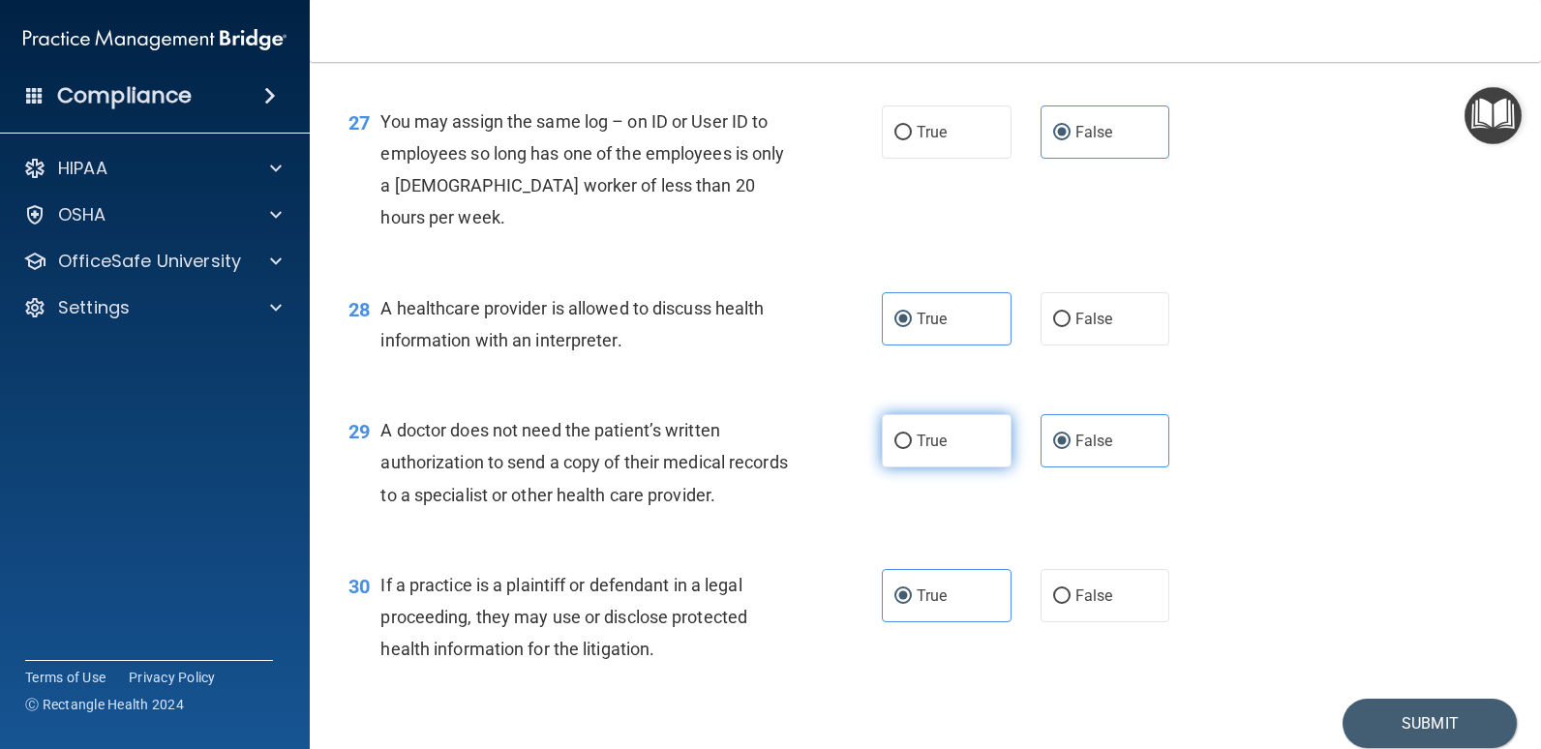
click at [969, 467] on label "True" at bounding box center [947, 440] width 130 height 53
click at [912, 449] on input "True" at bounding box center [902, 442] width 17 height 15
radio input "true"
radio input "false"
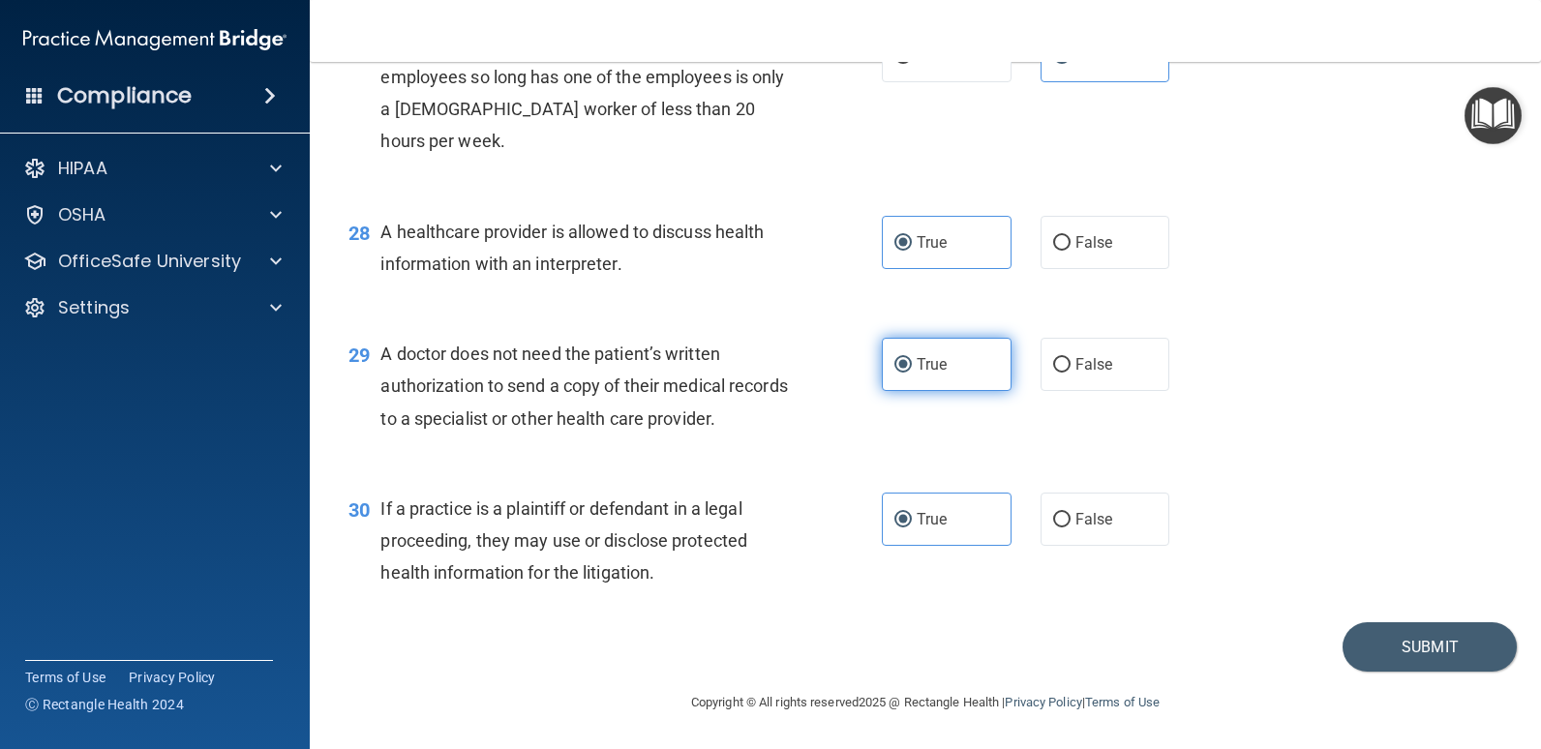
scroll to position [4452, 0]
click at [1441, 667] on button "Submit" at bounding box center [1429, 646] width 174 height 49
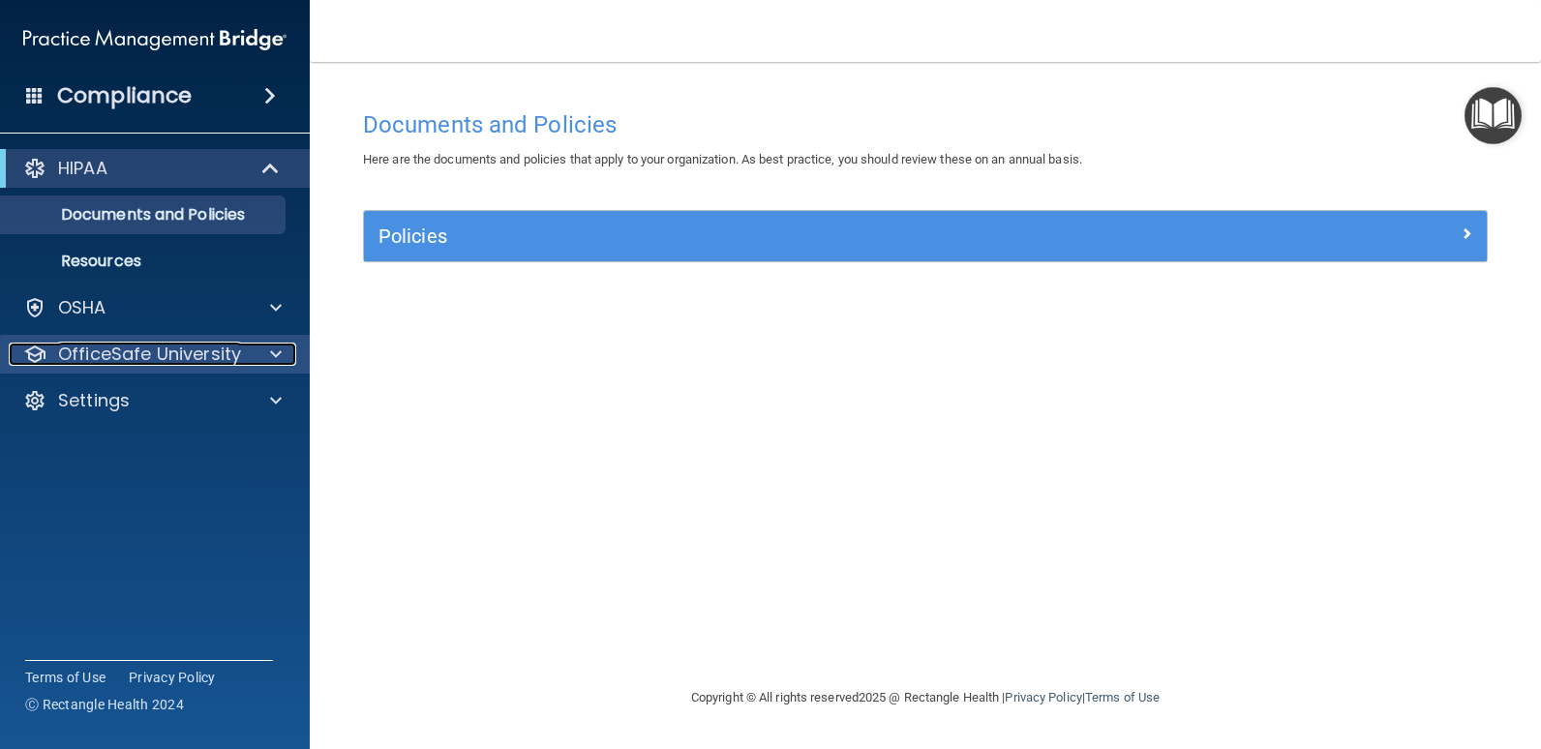
click at [213, 353] on p "OfficeSafe University" at bounding box center [149, 354] width 183 height 23
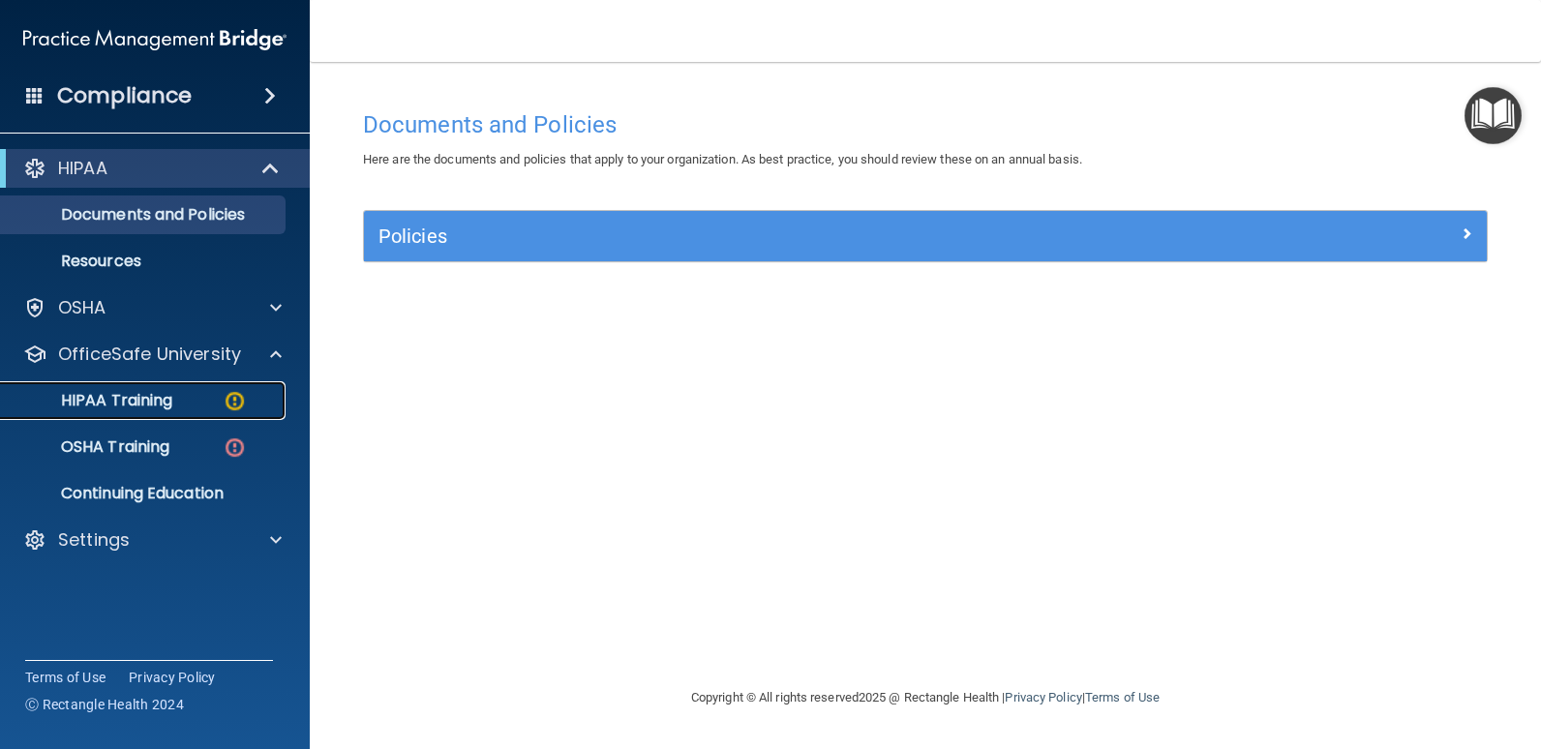
click at [231, 396] on img at bounding box center [235, 401] width 24 height 24
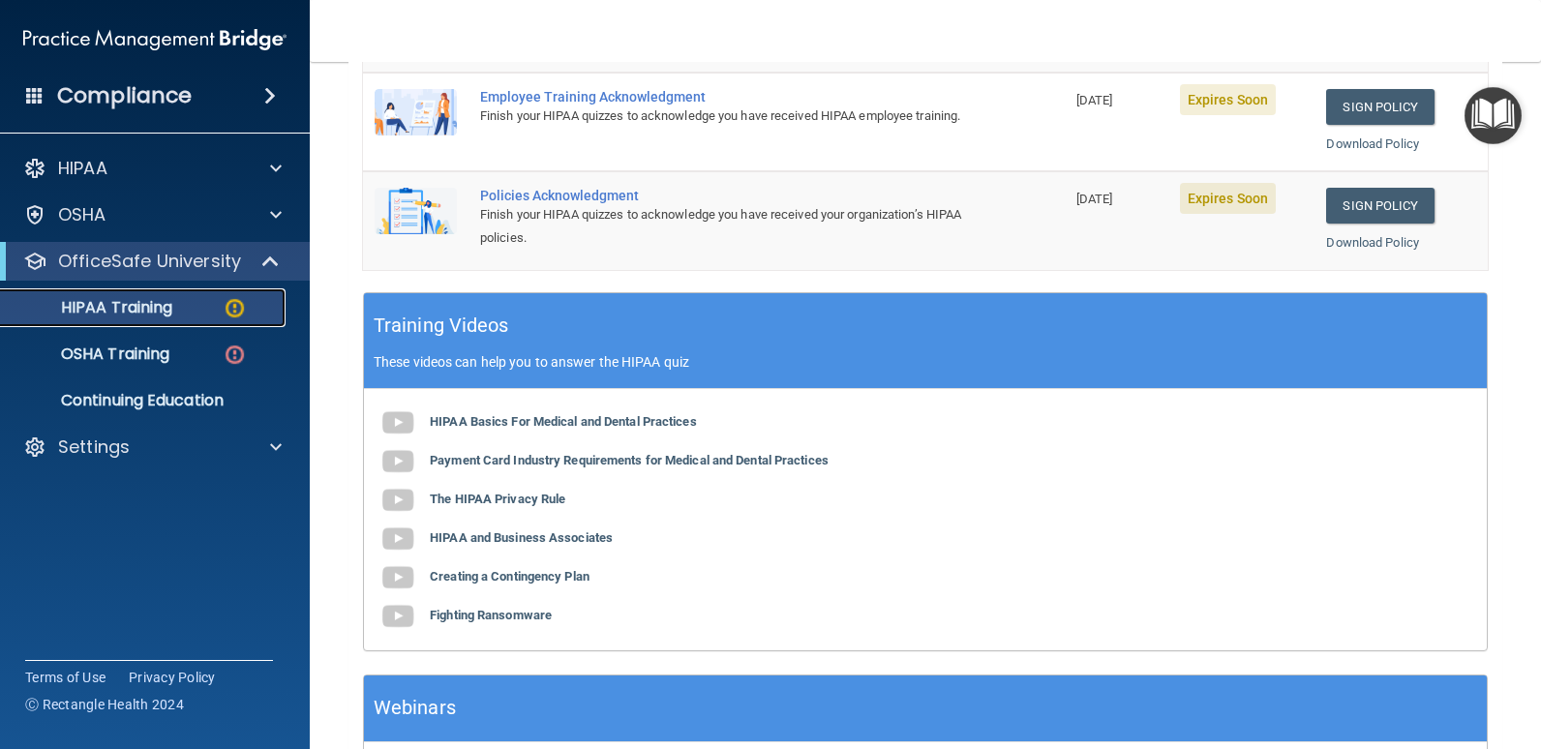
scroll to position [581, 0]
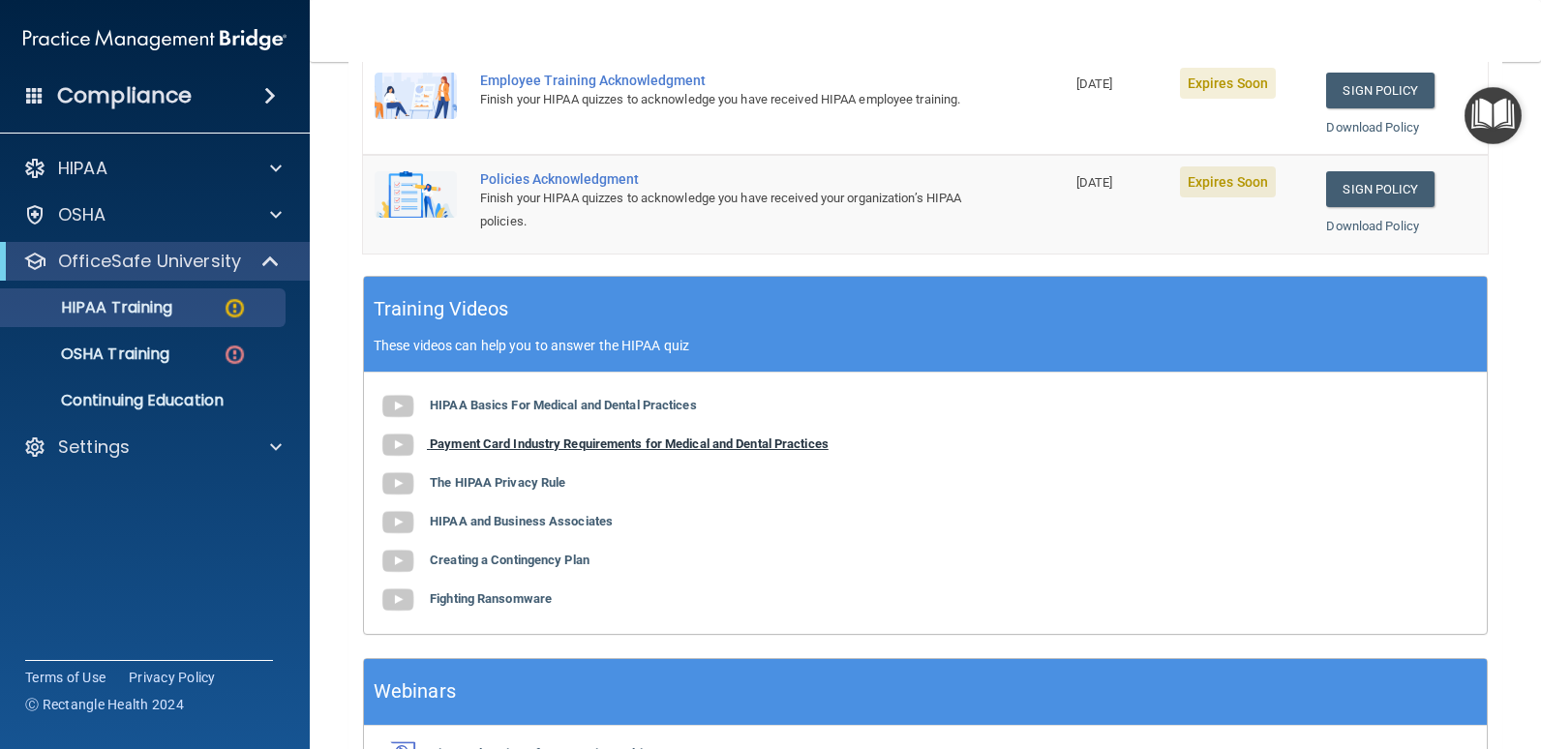
click at [769, 444] on b "Payment Card Industry Requirements for Medical and Dental Practices" at bounding box center [629, 443] width 399 height 15
click at [523, 483] on b "The HIPAA Privacy Rule" at bounding box center [497, 482] width 135 height 15
click at [567, 518] on b "HIPAA and Business Associates" at bounding box center [521, 521] width 183 height 15
click at [574, 559] on b "Creating a Contingency Plan" at bounding box center [510, 560] width 160 height 15
click at [527, 599] on b "Fighting Ransomware" at bounding box center [491, 598] width 122 height 15
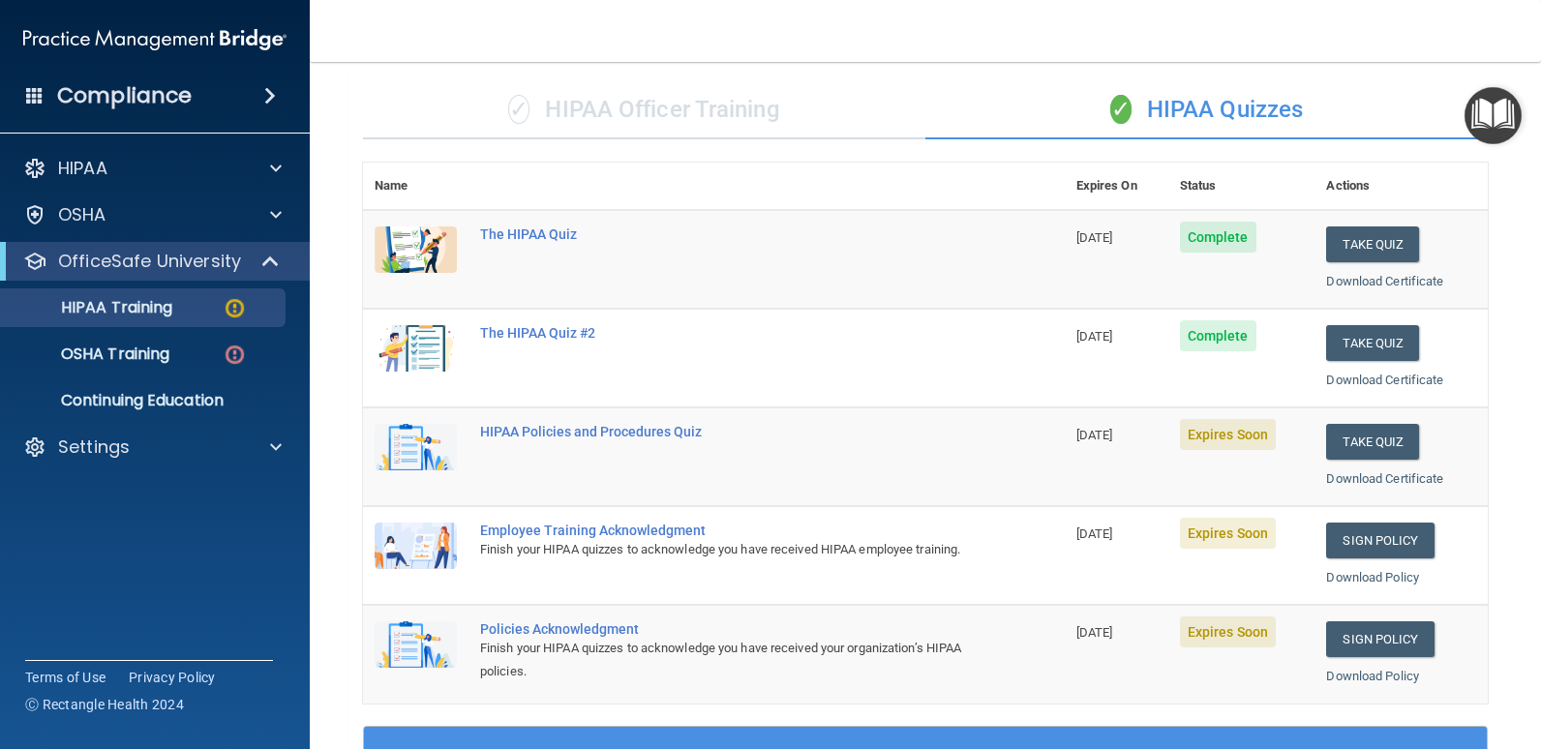
scroll to position [128, 0]
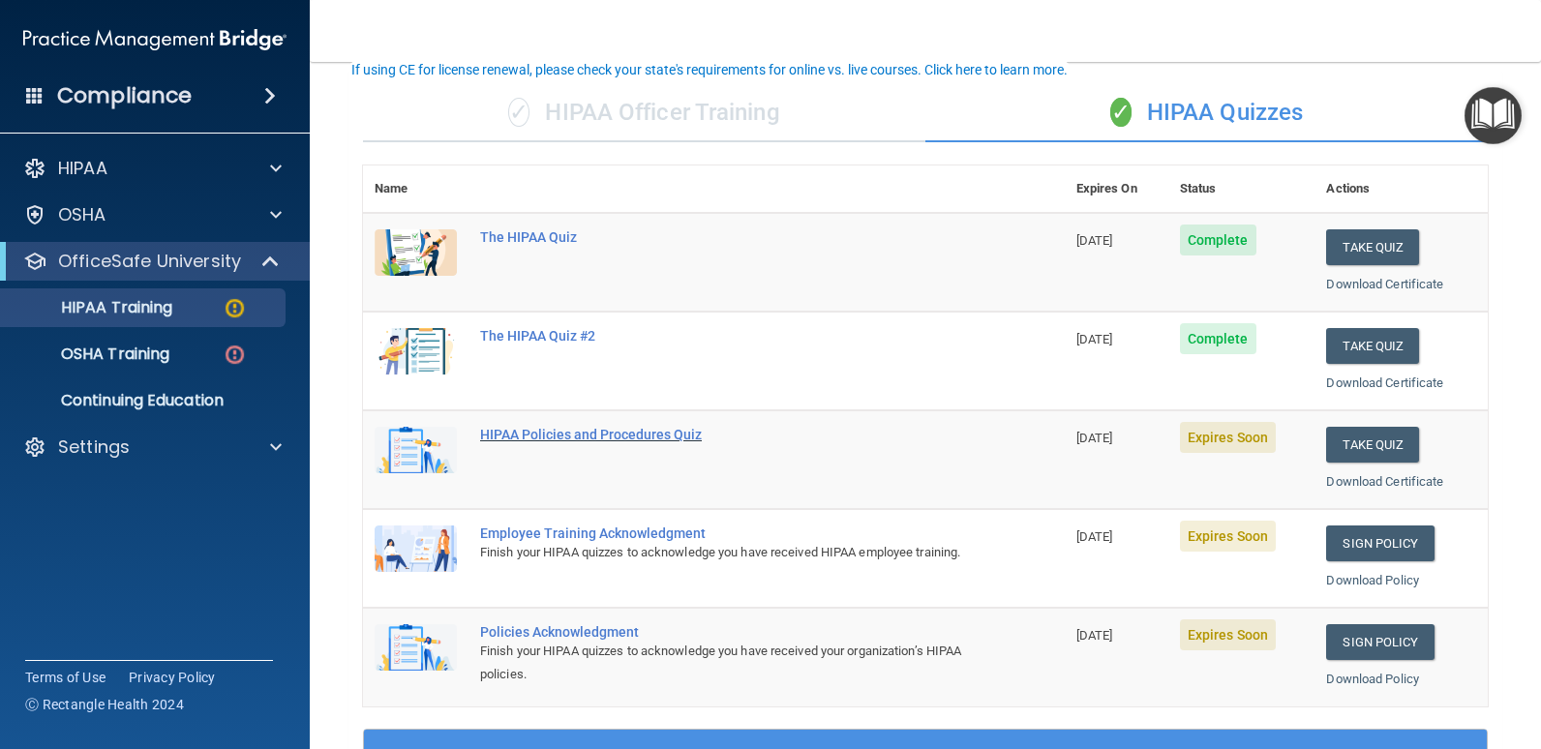
click at [649, 436] on div "HIPAA Policies and Procedures Quiz" at bounding box center [724, 434] width 488 height 15
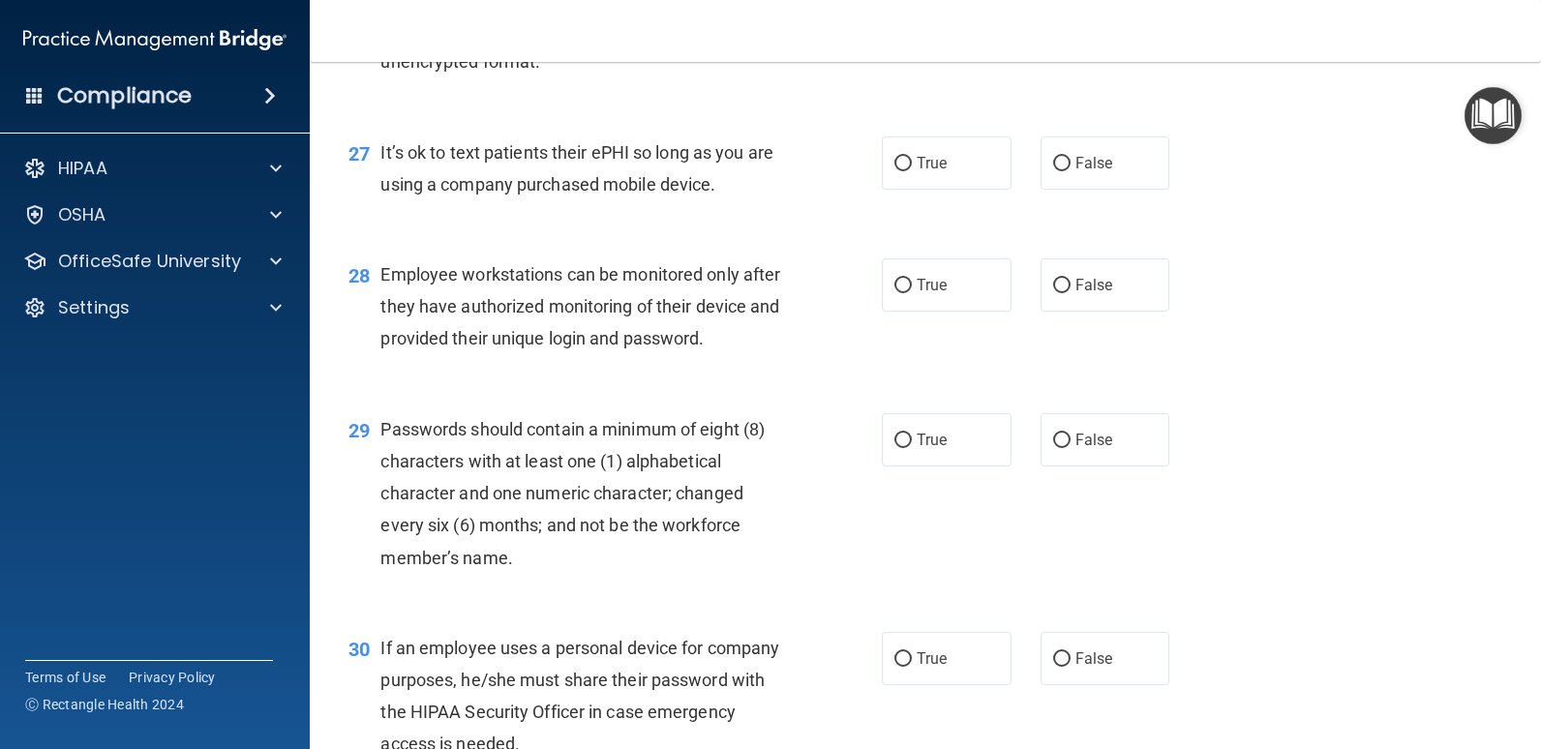
scroll to position [4817, 0]
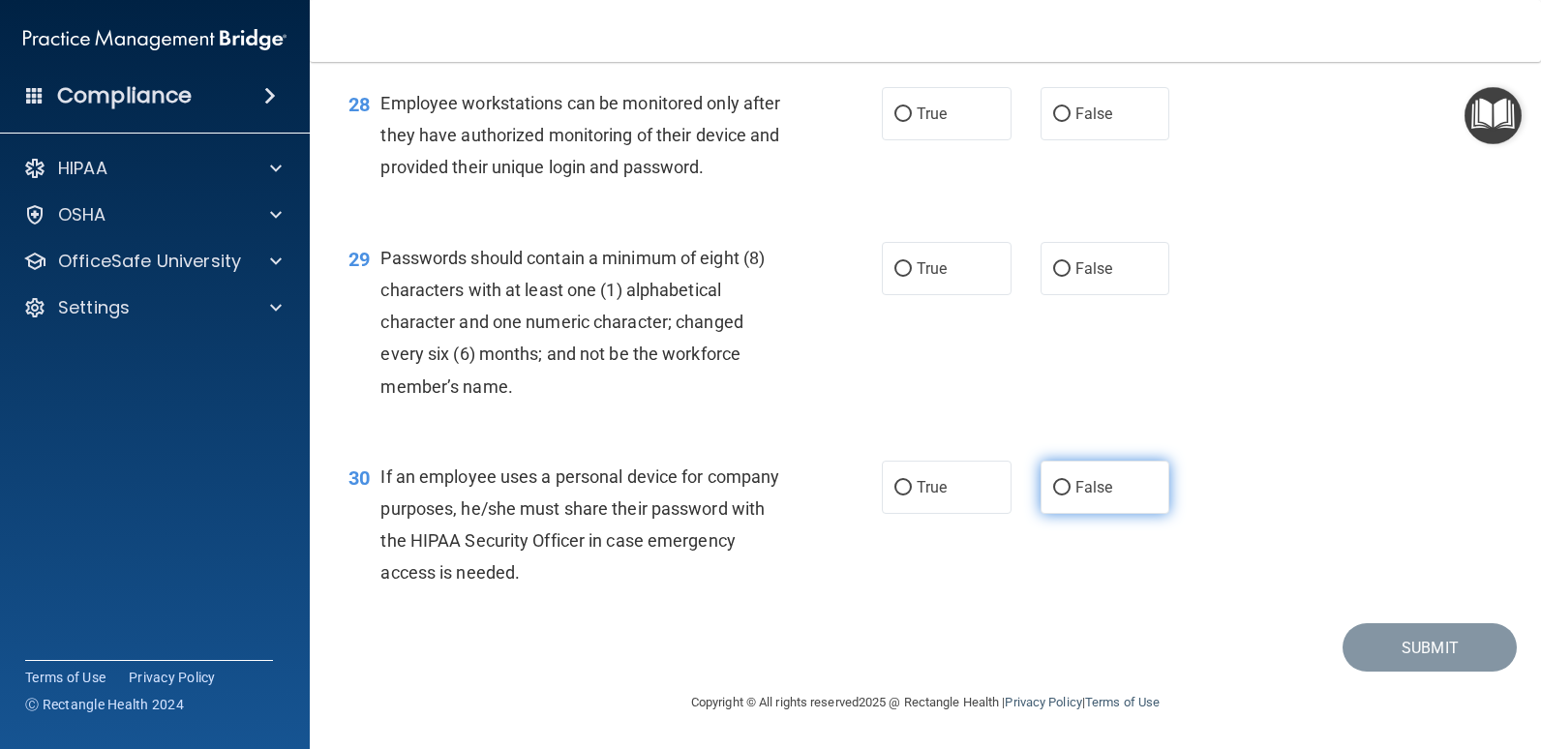
click at [1112, 496] on label "False" at bounding box center [1105, 487] width 130 height 53
click at [1070, 496] on input "False" at bounding box center [1061, 488] width 17 height 15
radio input "true"
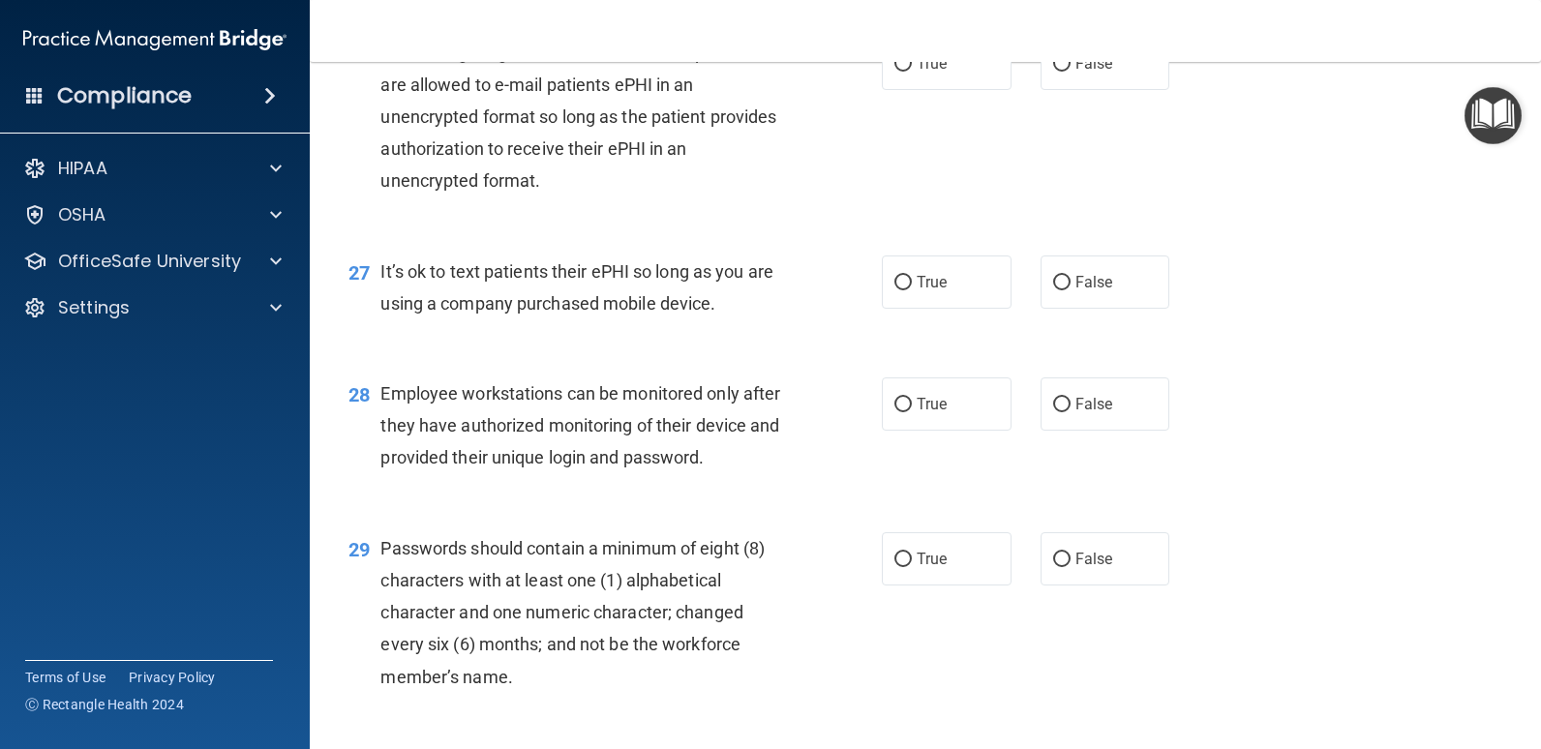
scroll to position [4623, 0]
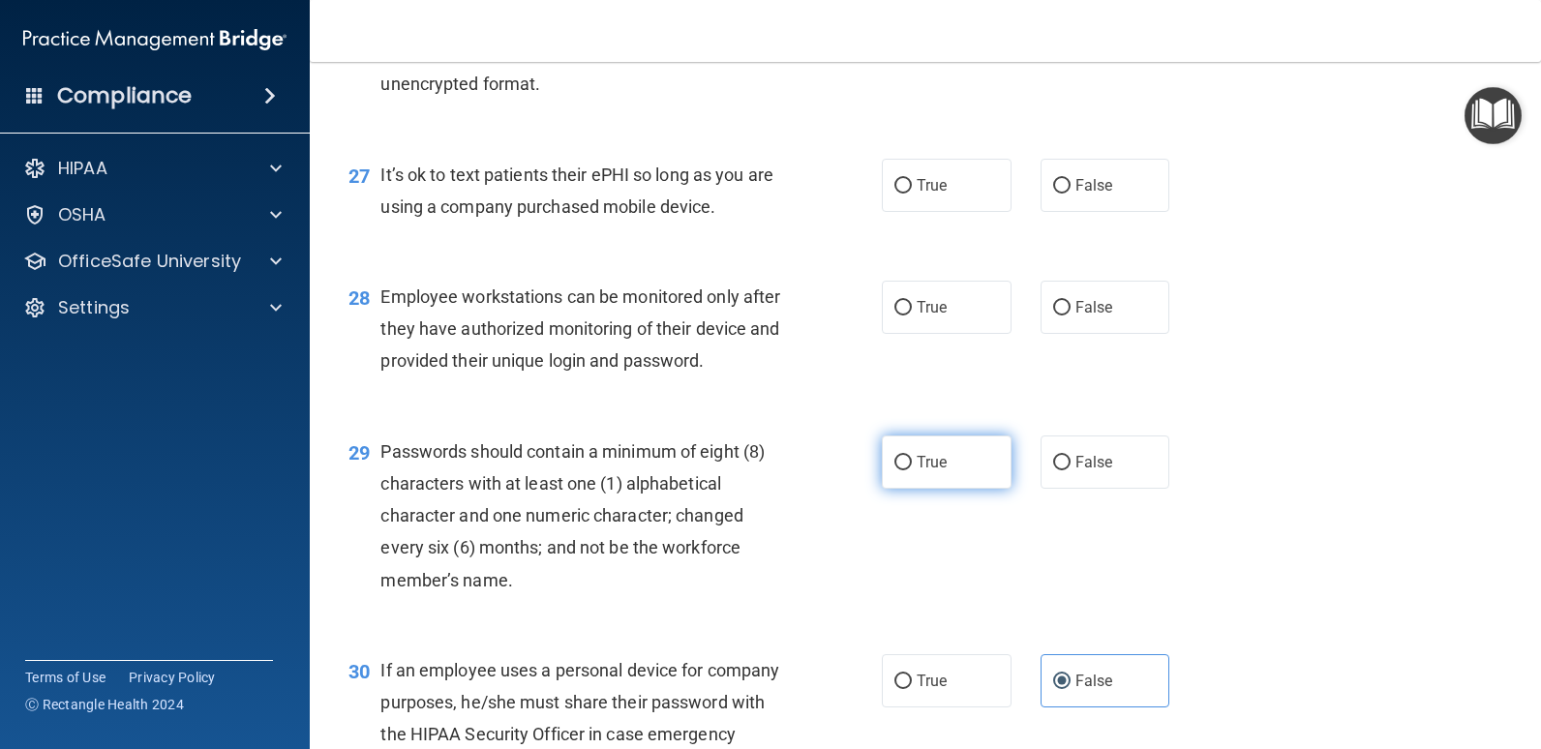
click at [966, 452] on label "True" at bounding box center [947, 462] width 130 height 53
click at [912, 456] on input "True" at bounding box center [902, 463] width 17 height 15
radio input "true"
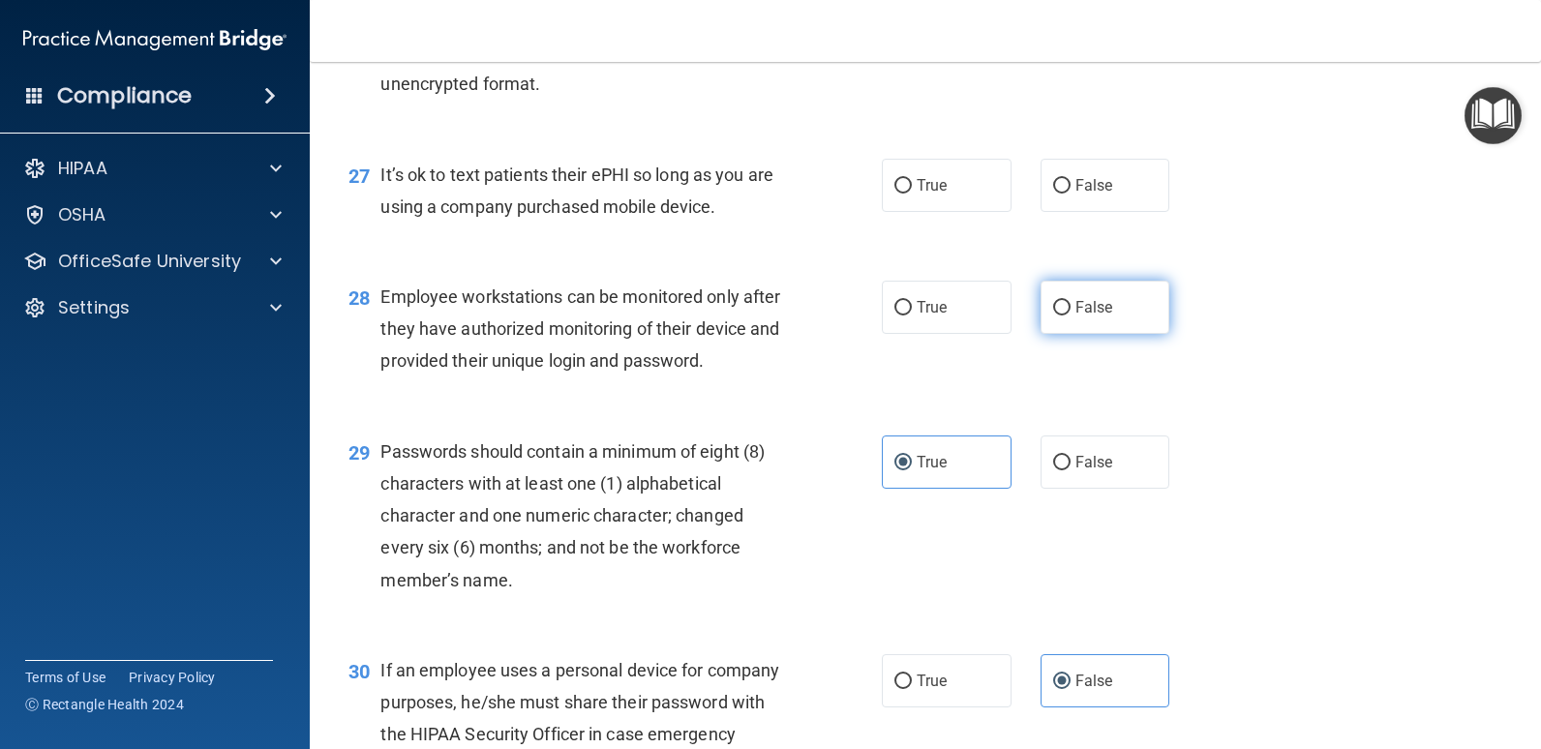
click at [1121, 326] on label "False" at bounding box center [1105, 307] width 130 height 53
click at [1070, 316] on input "False" at bounding box center [1061, 308] width 17 height 15
radio input "true"
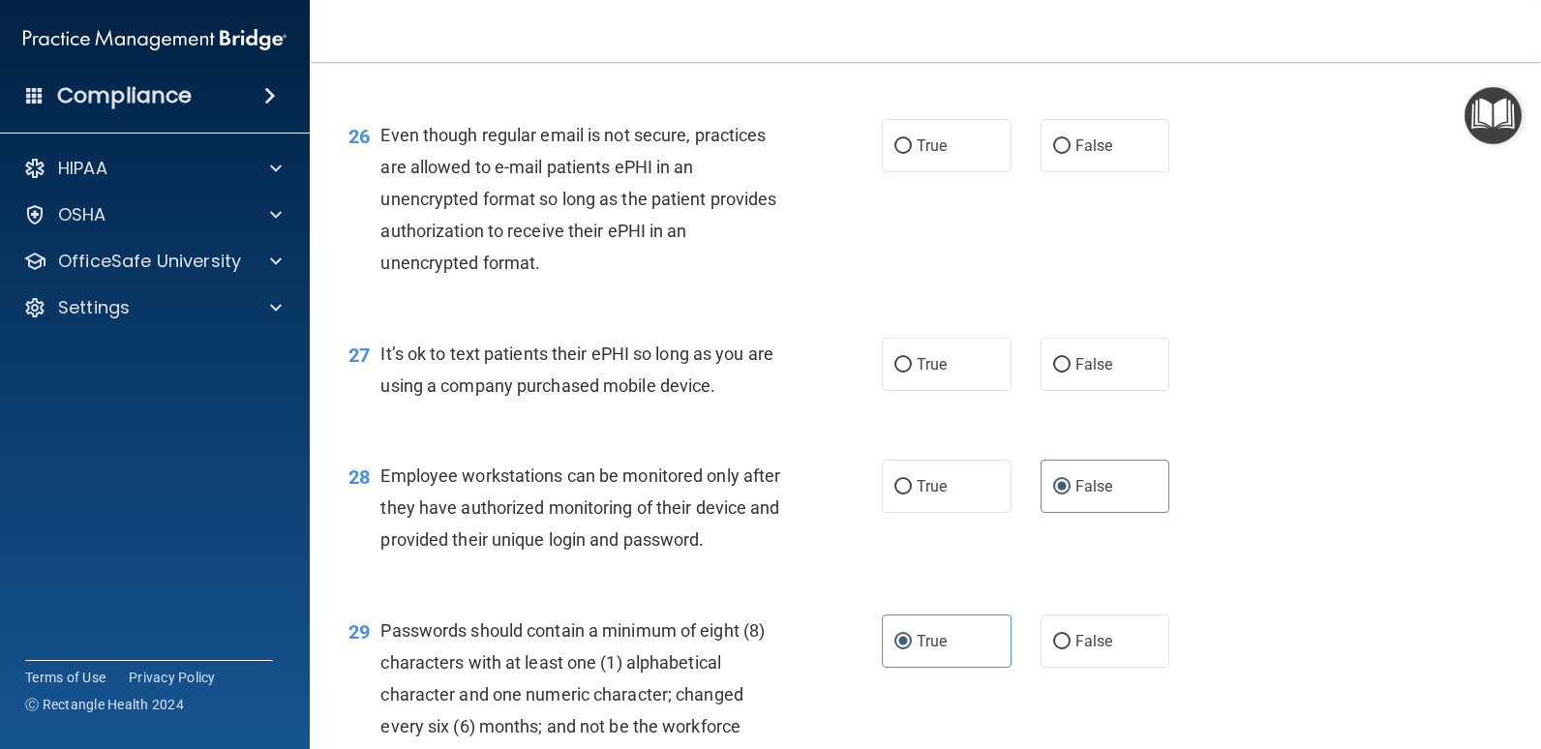
scroll to position [4430, 0]
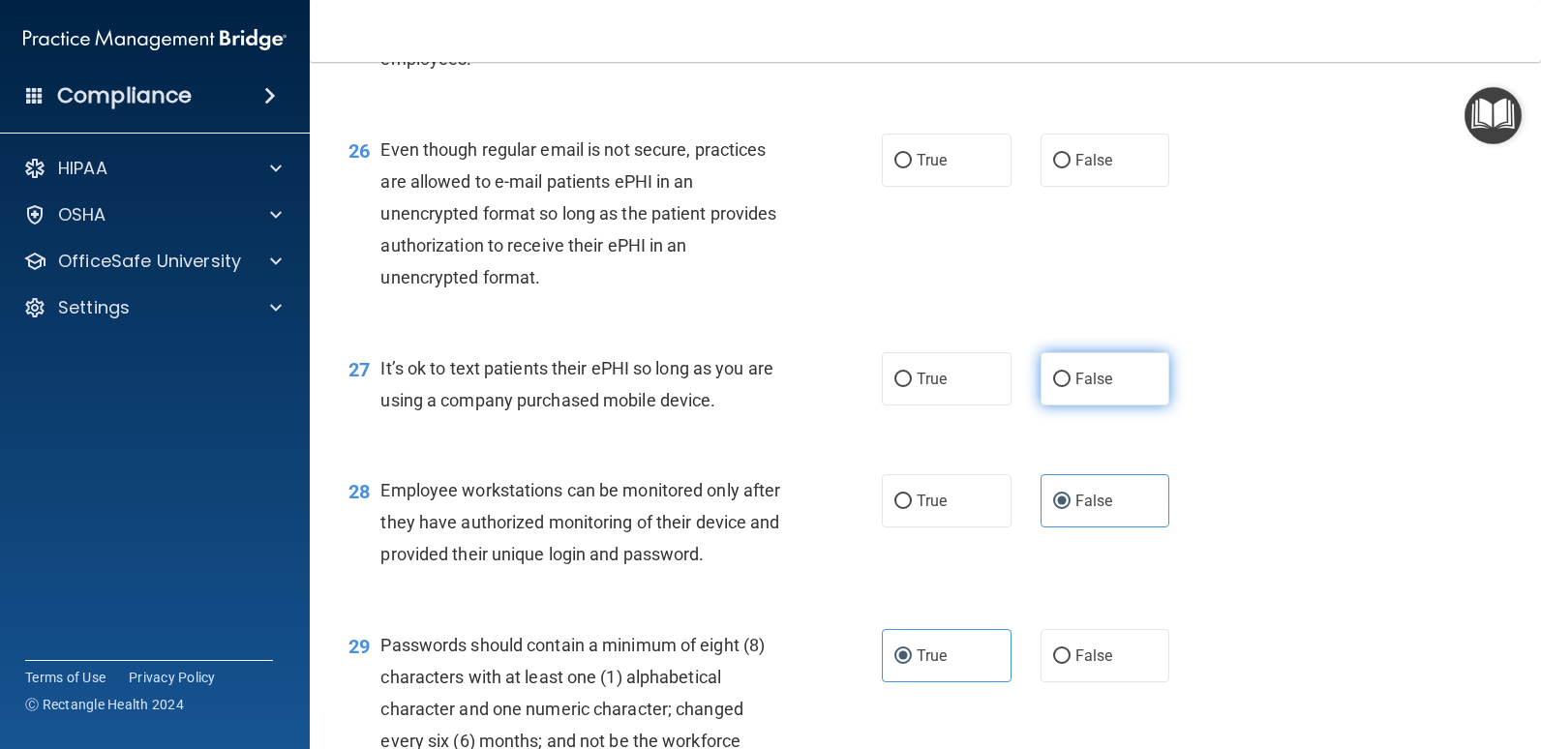
click at [1117, 381] on label "False" at bounding box center [1105, 378] width 130 height 53
click at [1070, 381] on input "False" at bounding box center [1061, 380] width 17 height 15
radio input "true"
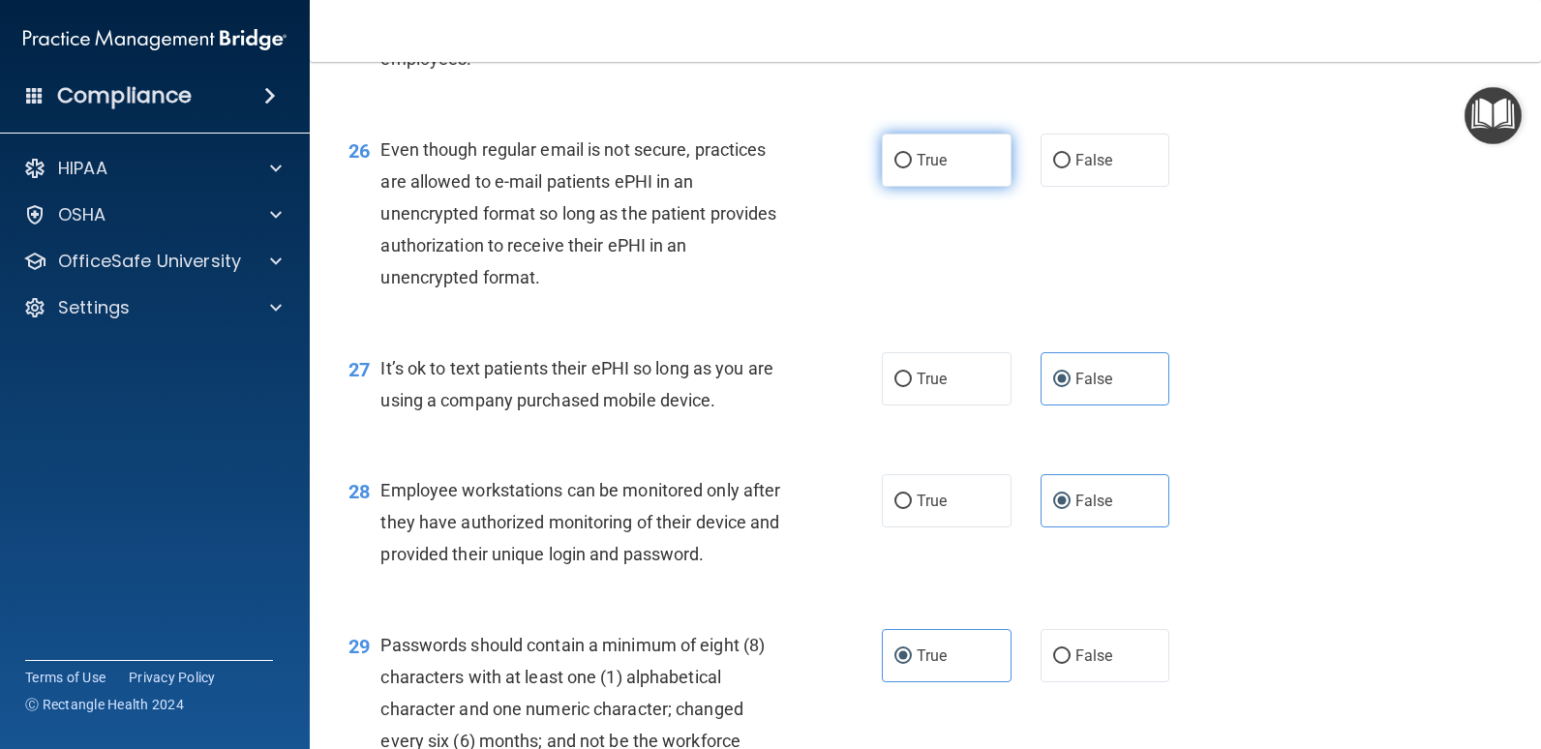
click at [983, 176] on label "True" at bounding box center [947, 160] width 130 height 53
click at [912, 168] on input "True" at bounding box center [902, 161] width 17 height 15
radio input "true"
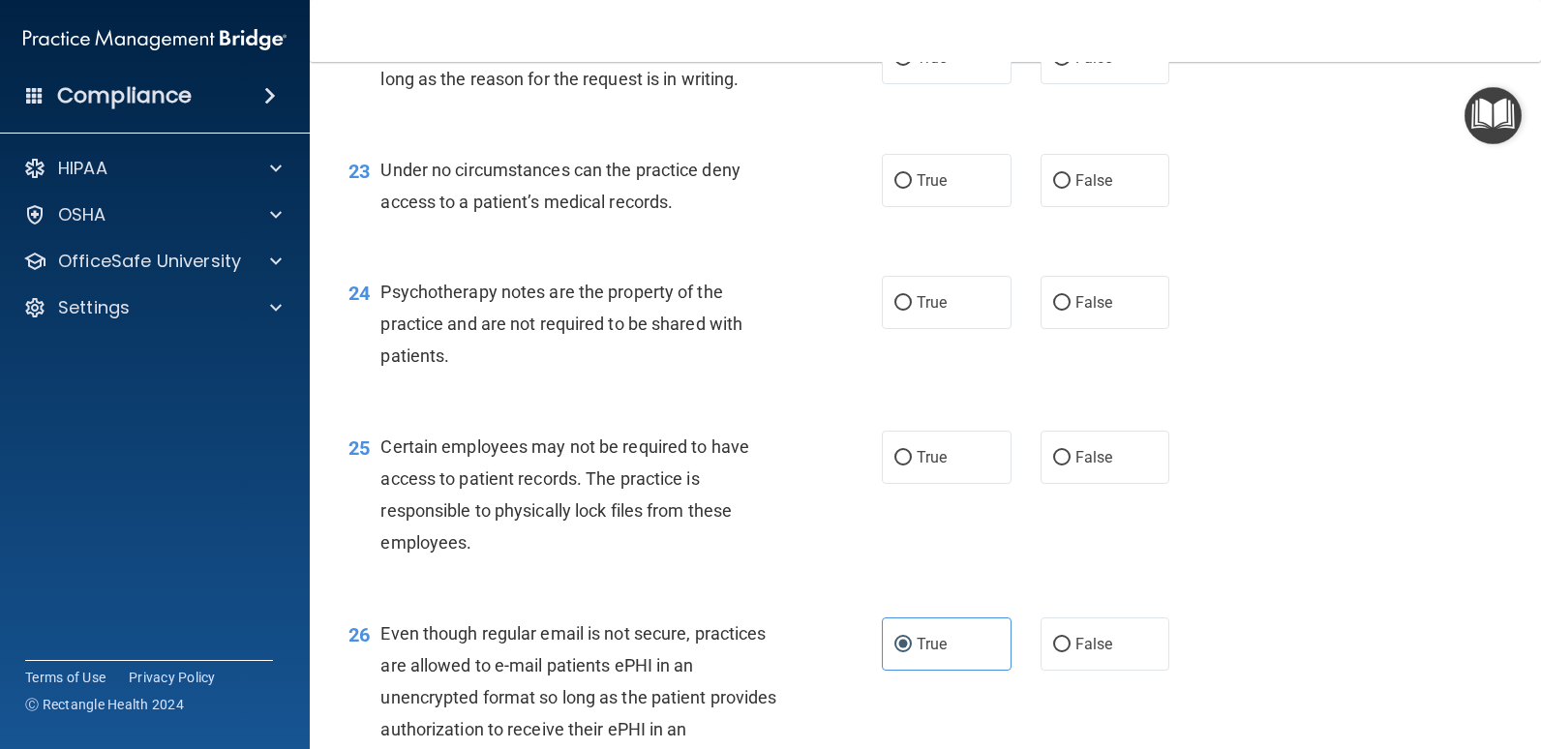
scroll to position [3849, 0]
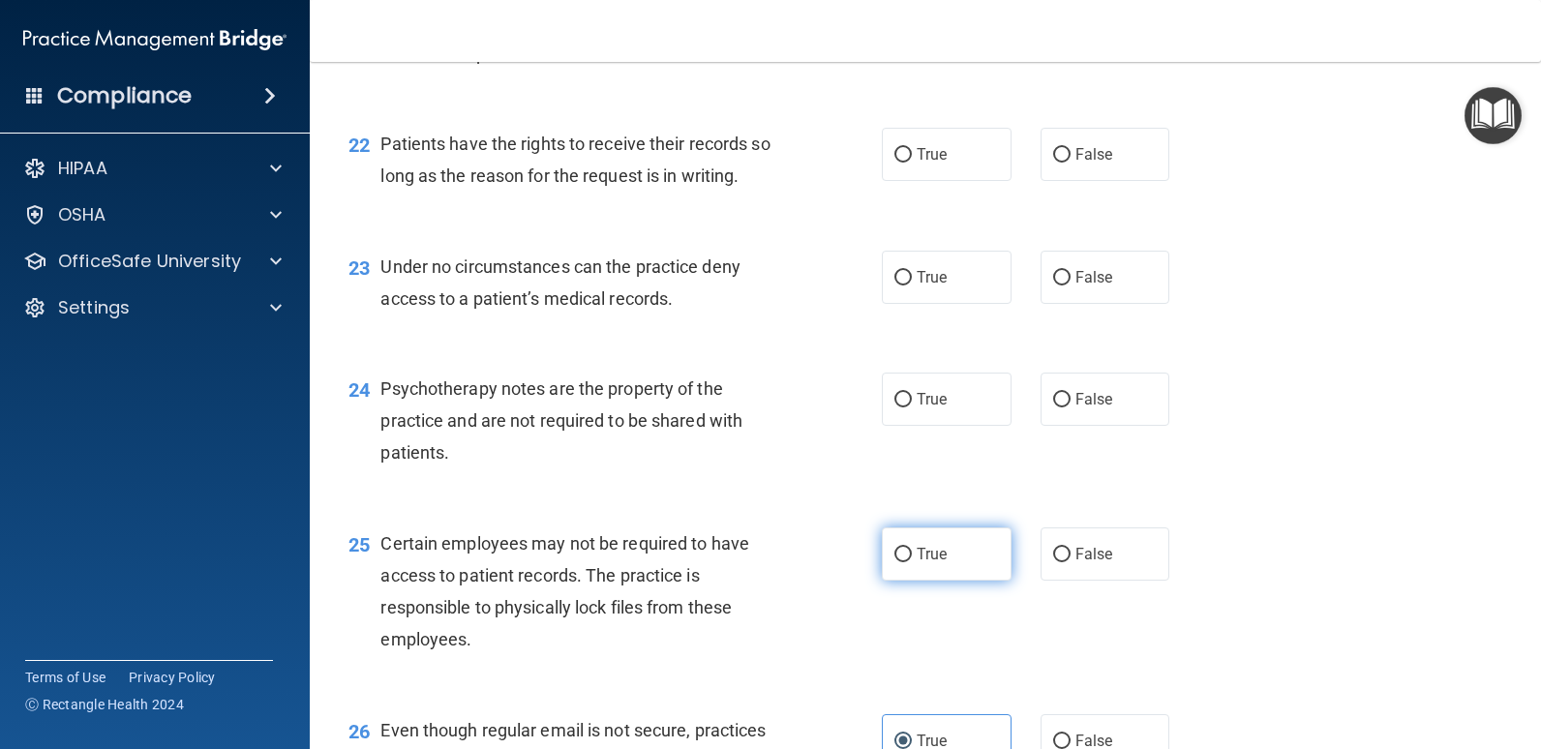
click at [960, 553] on label "True" at bounding box center [947, 553] width 130 height 53
click at [912, 553] on input "True" at bounding box center [902, 555] width 17 height 15
radio input "true"
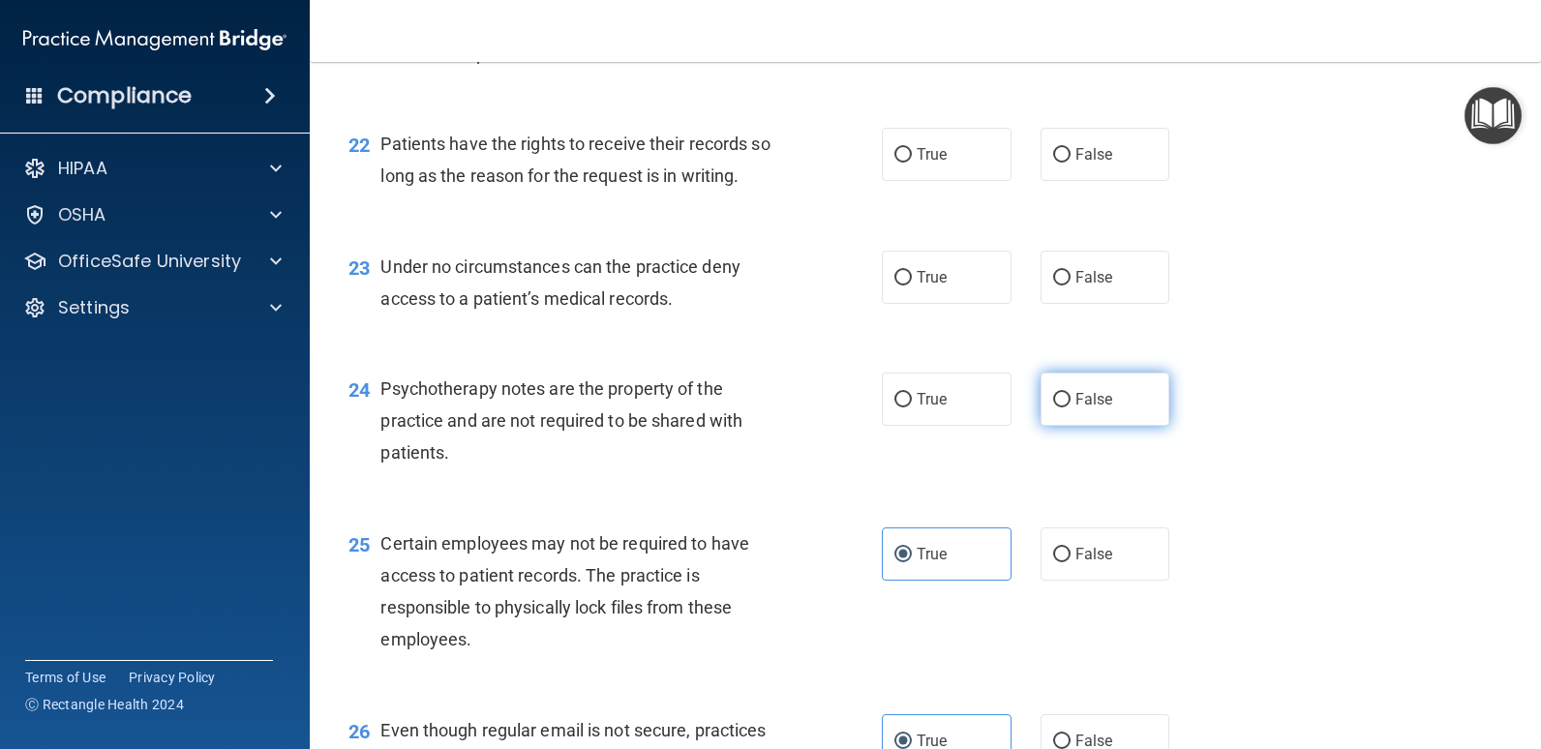
click at [1058, 415] on label "False" at bounding box center [1105, 399] width 130 height 53
click at [1058, 407] on input "False" at bounding box center [1061, 400] width 17 height 15
radio input "true"
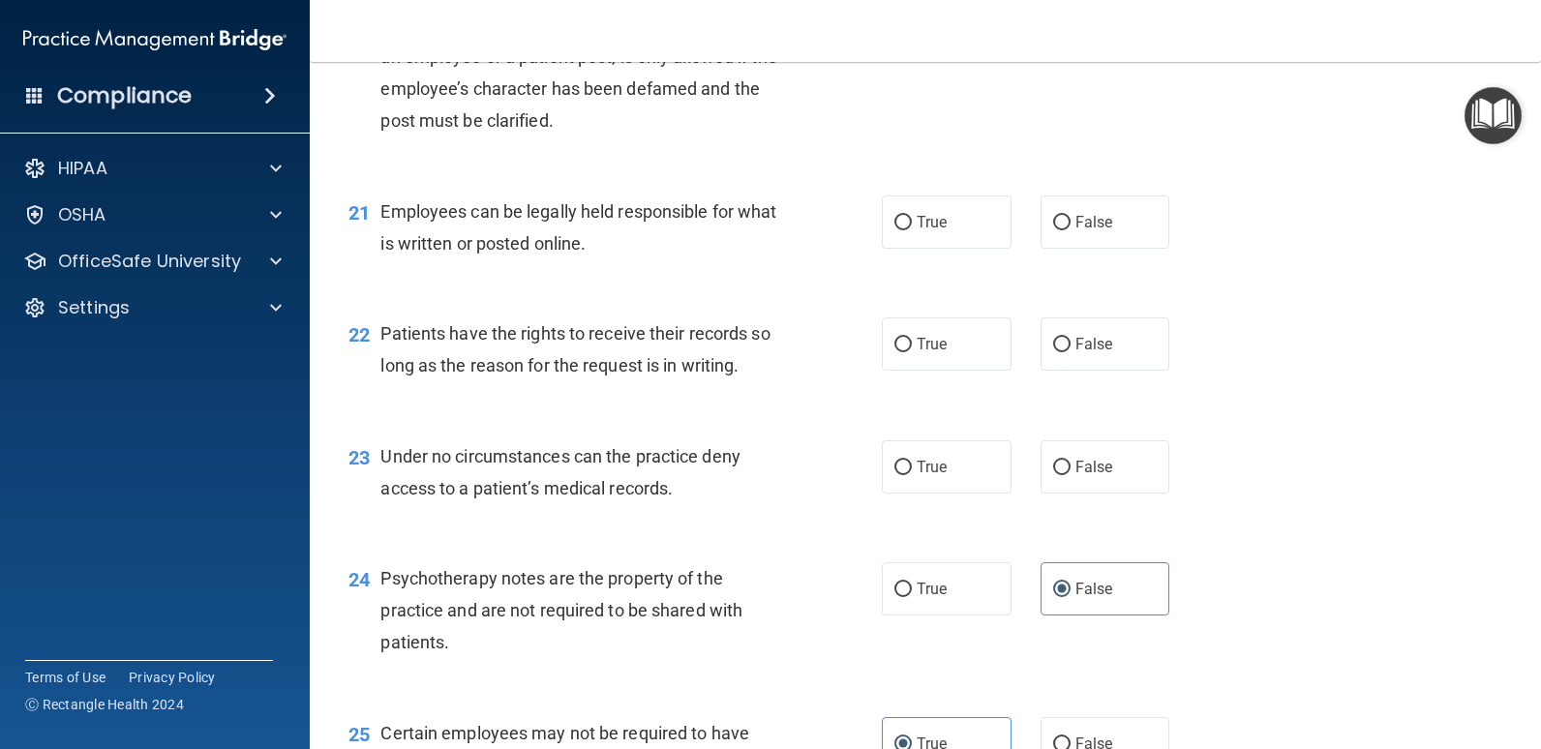
scroll to position [3656, 0]
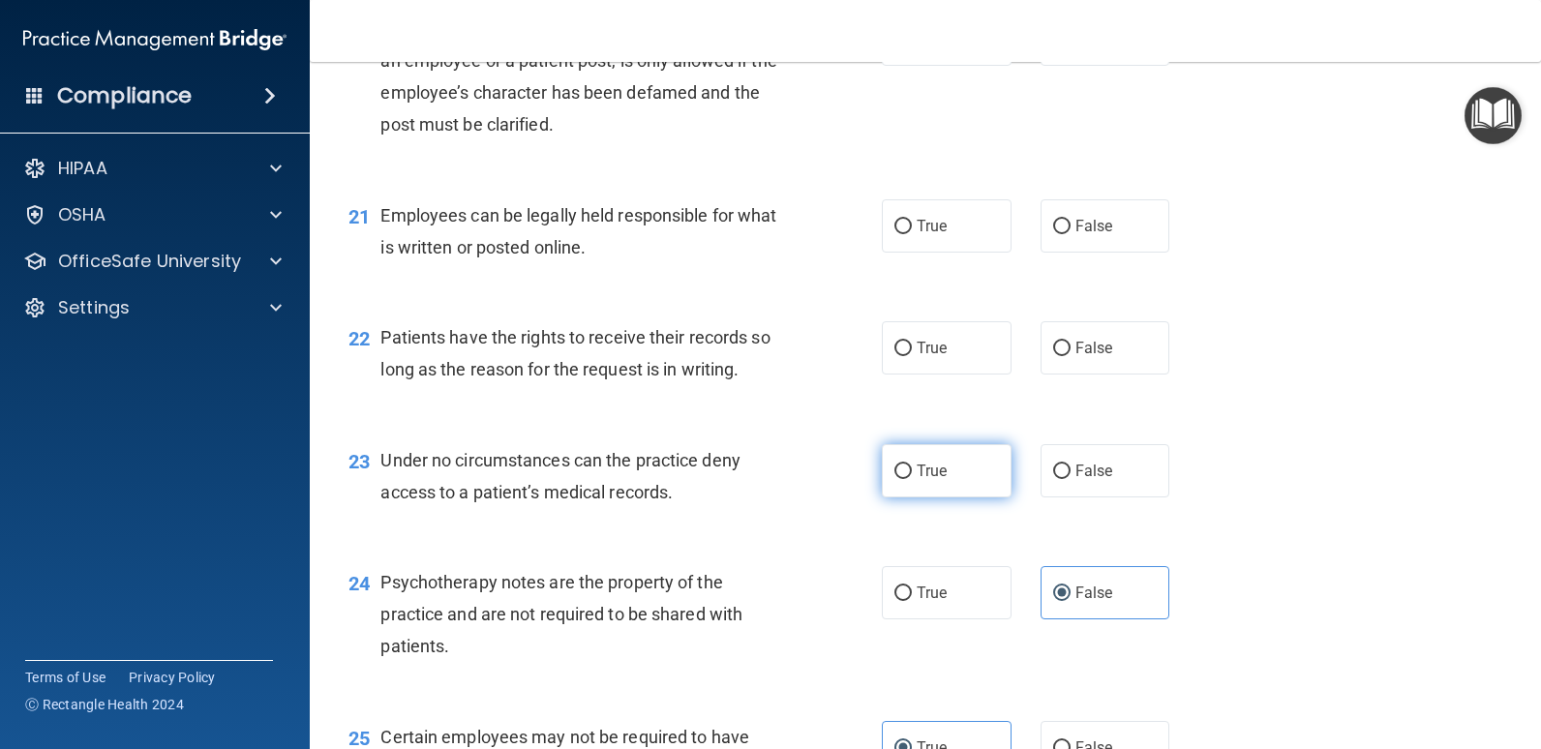
click at [982, 480] on label "True" at bounding box center [947, 470] width 130 height 53
click at [912, 479] on input "True" at bounding box center [902, 472] width 17 height 15
radio input "true"
click at [1110, 465] on label "False" at bounding box center [1105, 470] width 130 height 53
click at [1070, 465] on input "False" at bounding box center [1061, 472] width 17 height 15
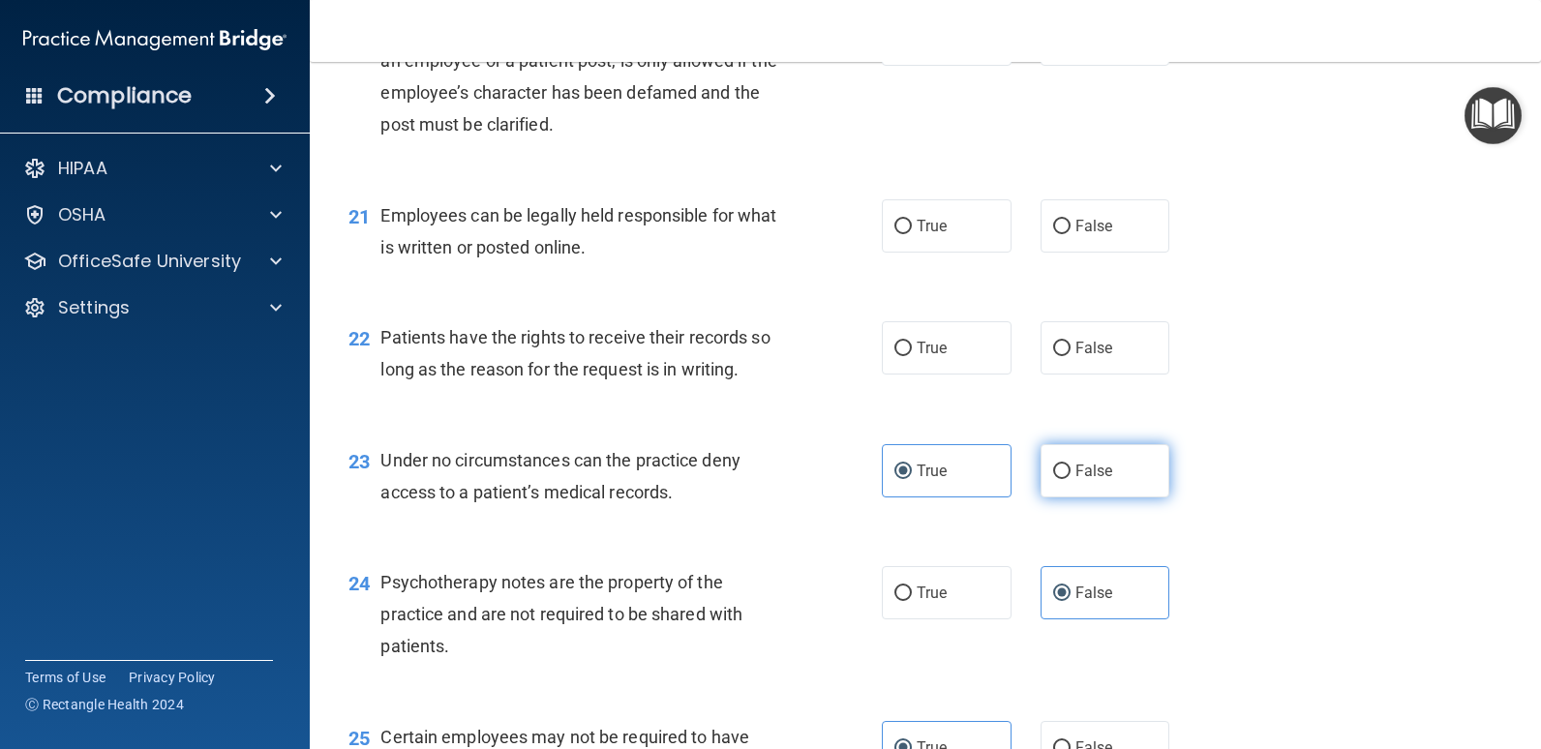
radio input "true"
radio input "false"
click at [1114, 365] on label "False" at bounding box center [1105, 347] width 130 height 53
click at [1070, 356] on input "False" at bounding box center [1061, 349] width 17 height 15
radio input "true"
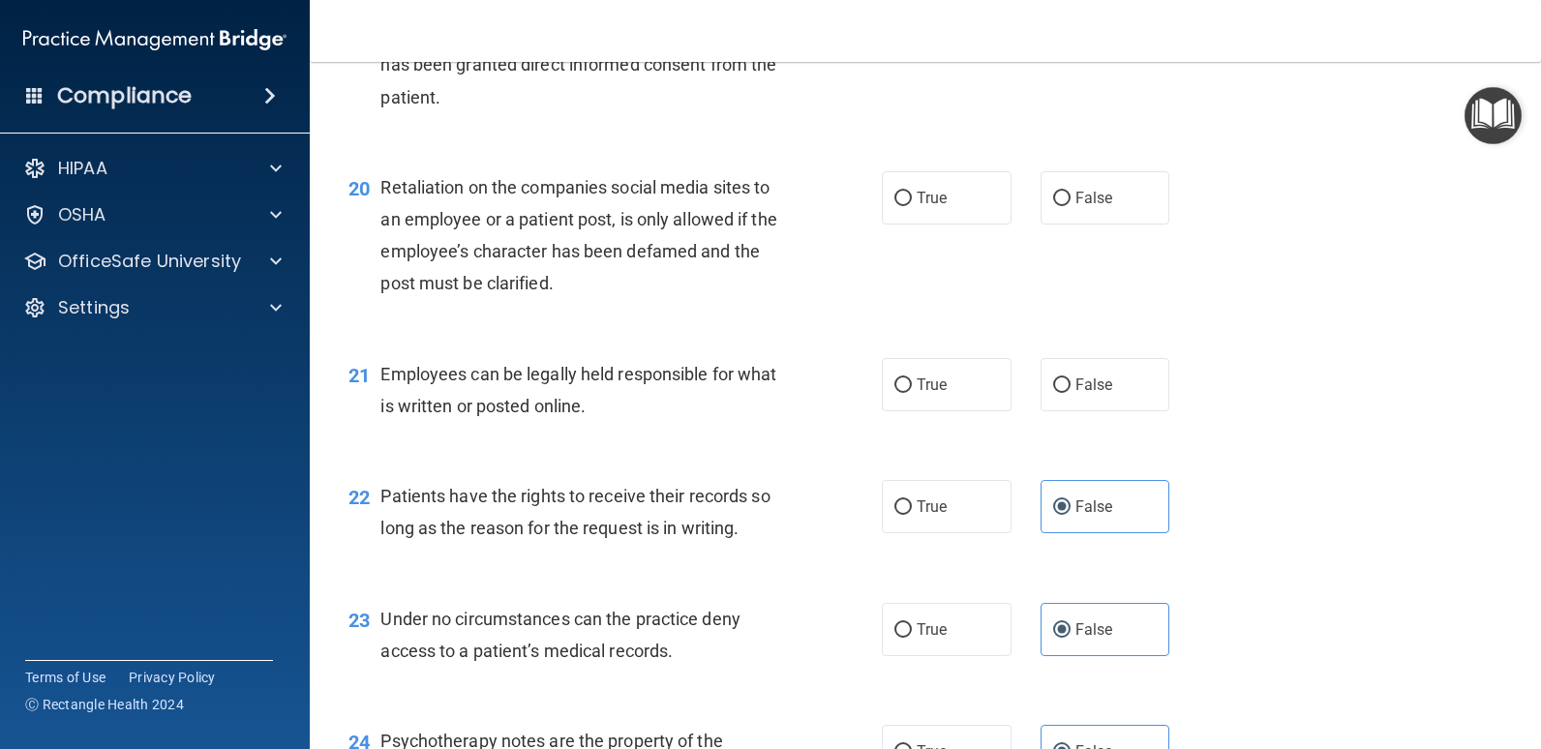
scroll to position [3462, 0]
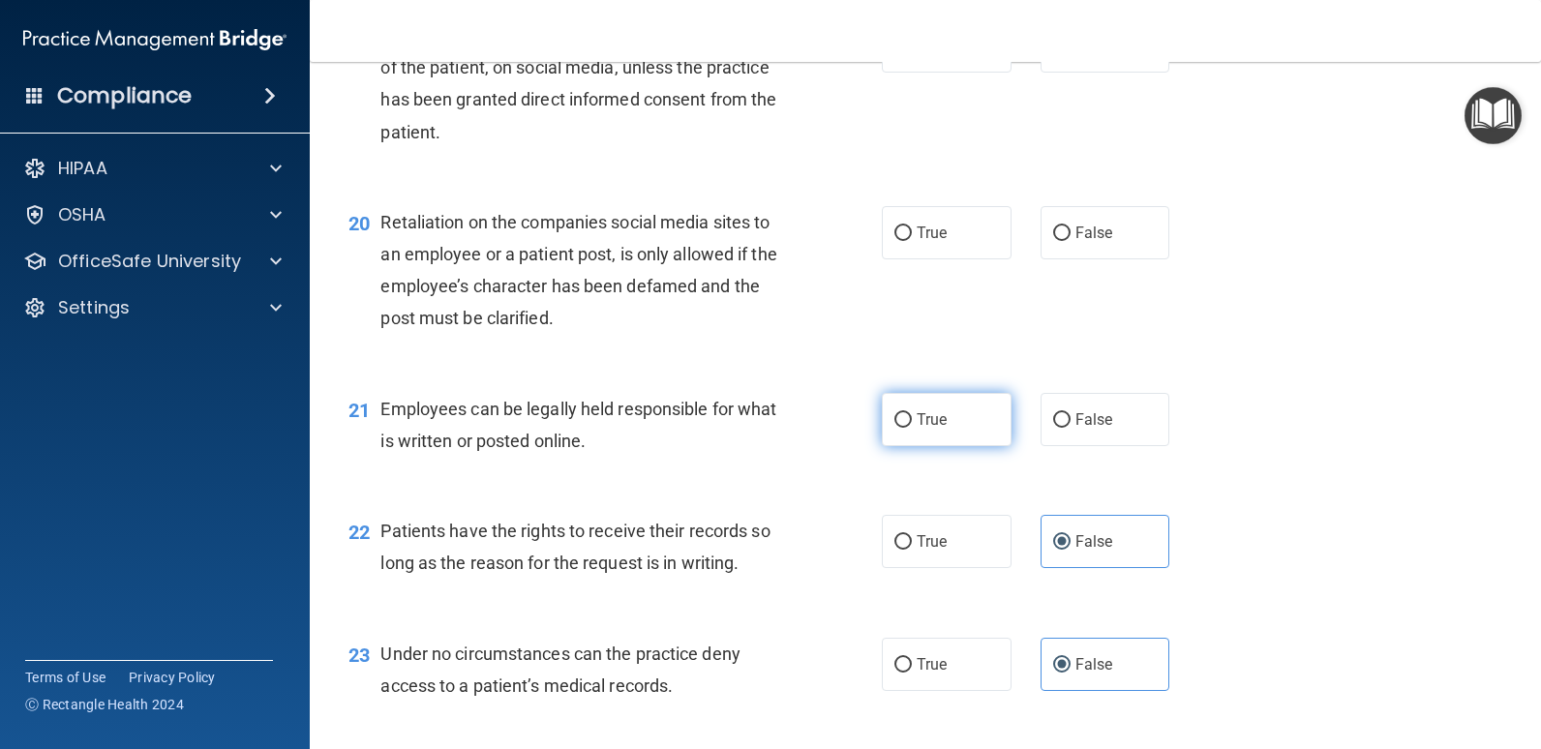
click at [969, 413] on label "True" at bounding box center [947, 419] width 130 height 53
click at [912, 413] on input "True" at bounding box center [902, 420] width 17 height 15
radio input "true"
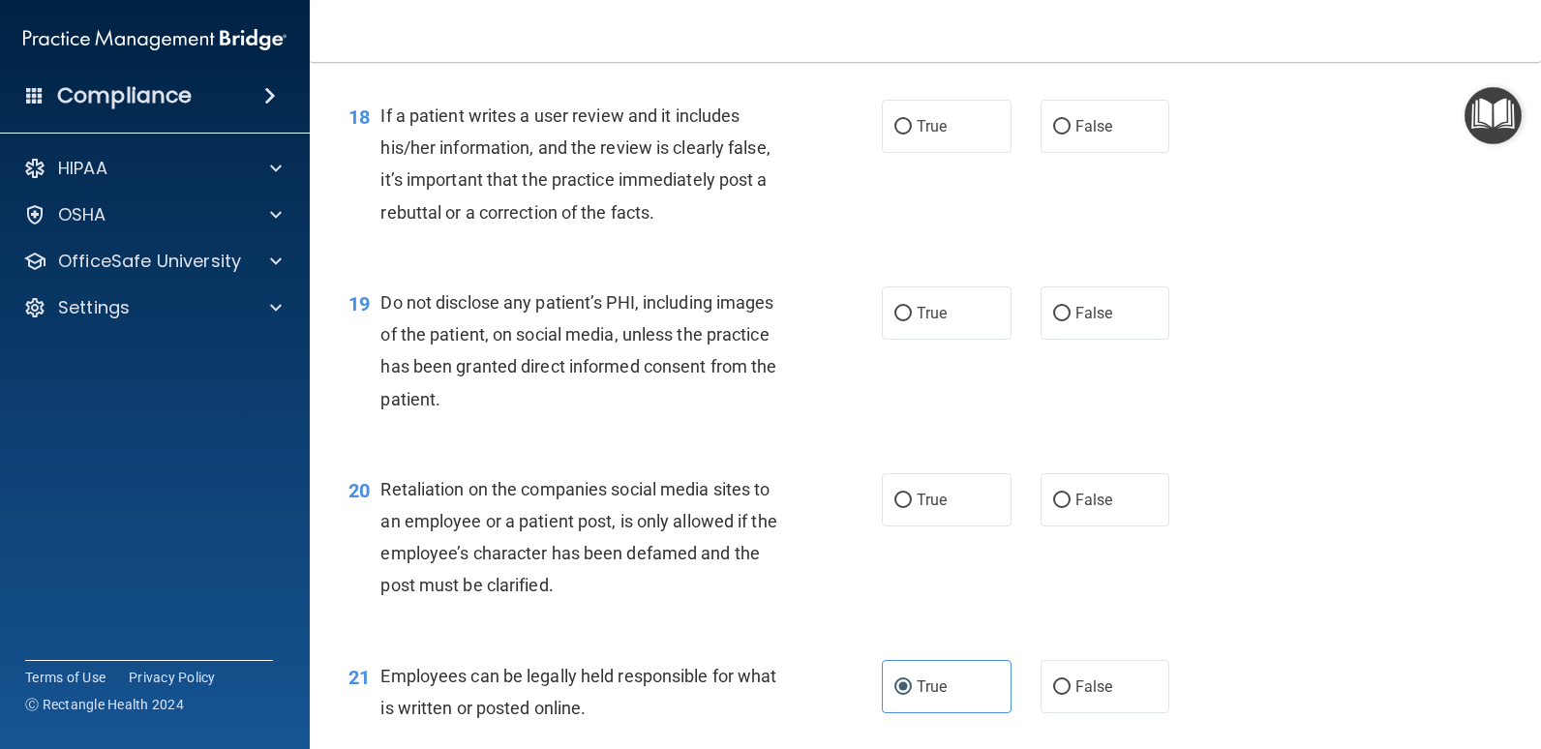
scroll to position [3172, 0]
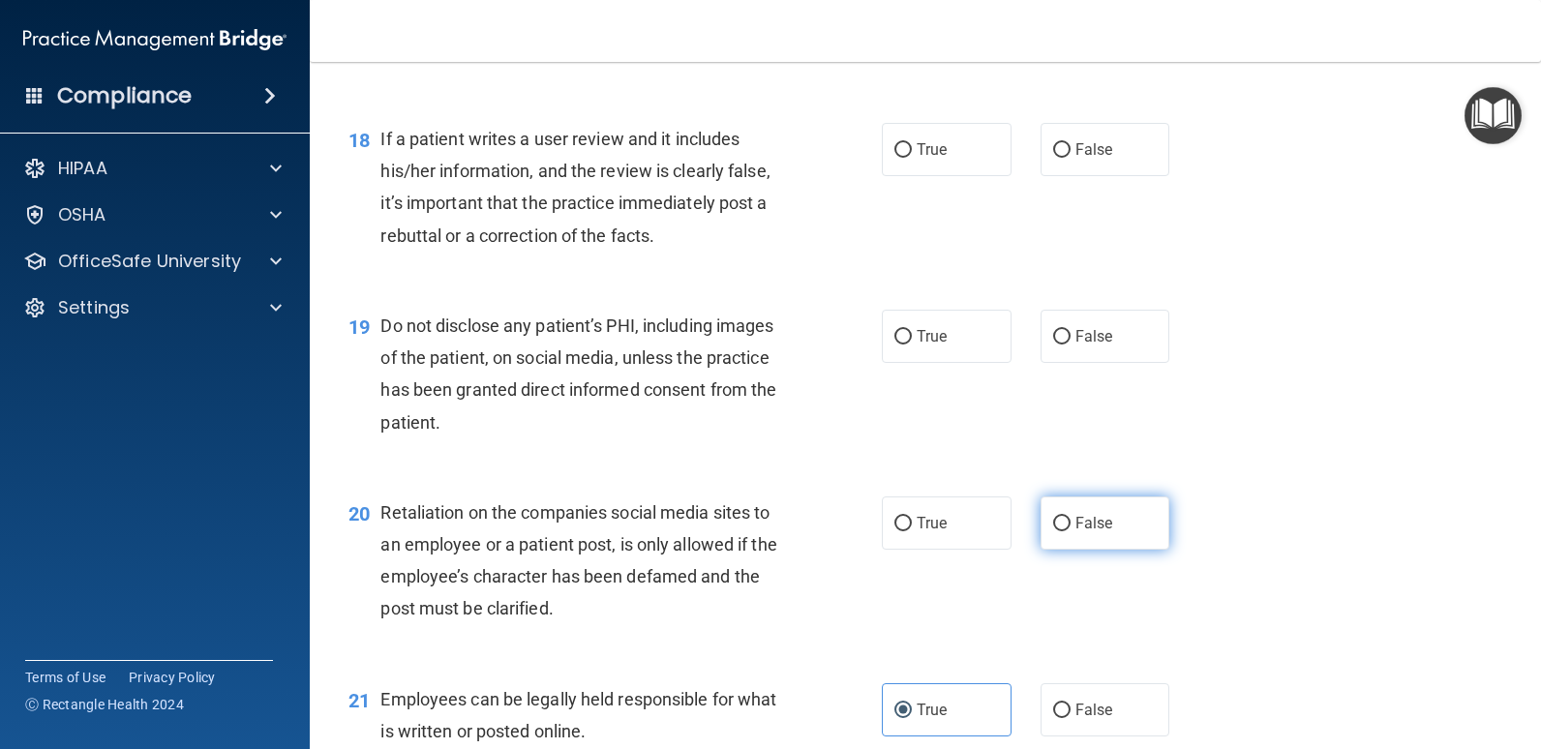
click at [1040, 542] on label "False" at bounding box center [1105, 522] width 130 height 53
click at [1053, 531] on input "False" at bounding box center [1061, 524] width 17 height 15
radio input "true"
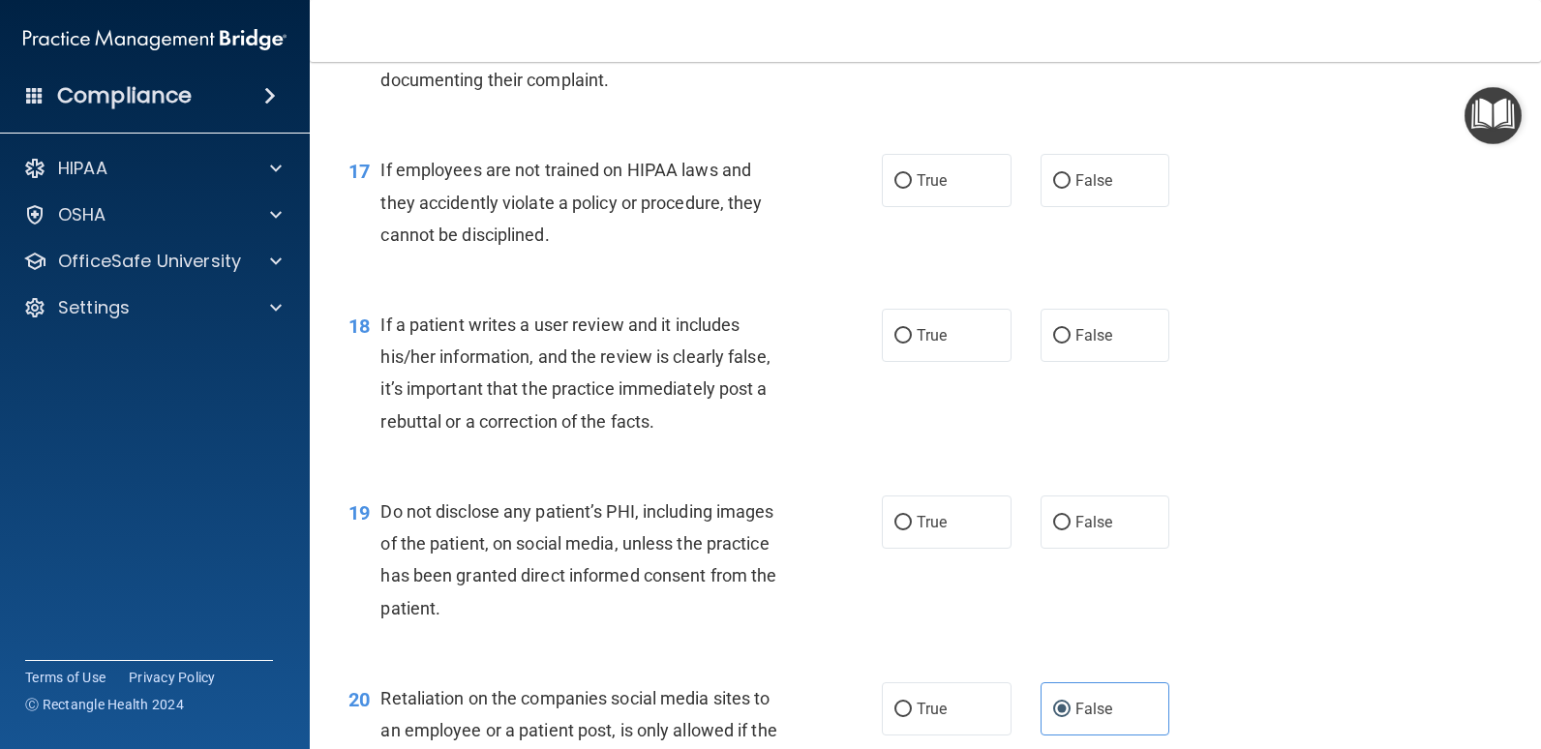
scroll to position [2978, 0]
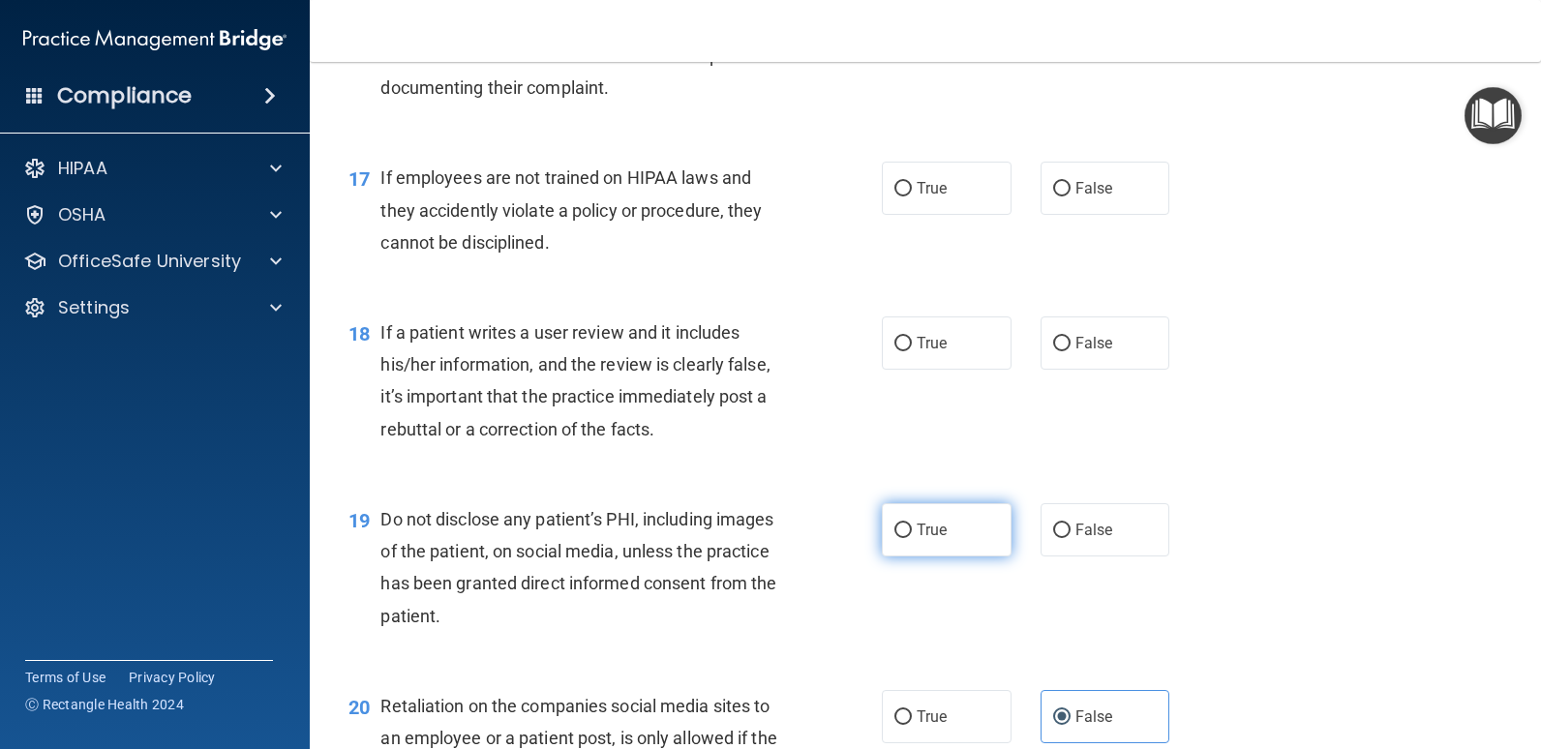
click at [984, 538] on label "True" at bounding box center [947, 529] width 130 height 53
click at [912, 538] on input "True" at bounding box center [902, 531] width 17 height 15
radio input "true"
click at [1063, 367] on label "False" at bounding box center [1105, 342] width 130 height 53
click at [1063, 351] on input "False" at bounding box center [1061, 344] width 17 height 15
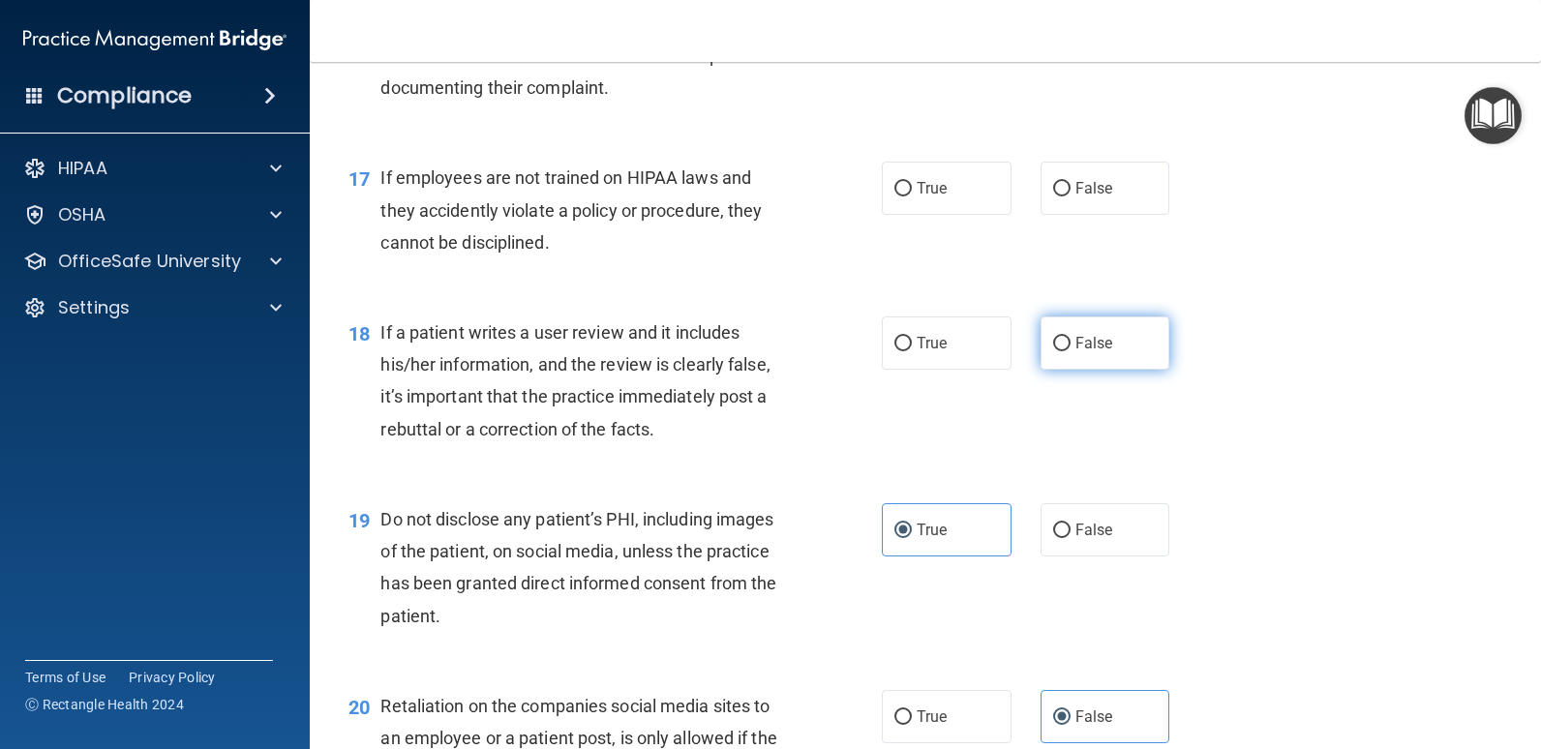
radio input "true"
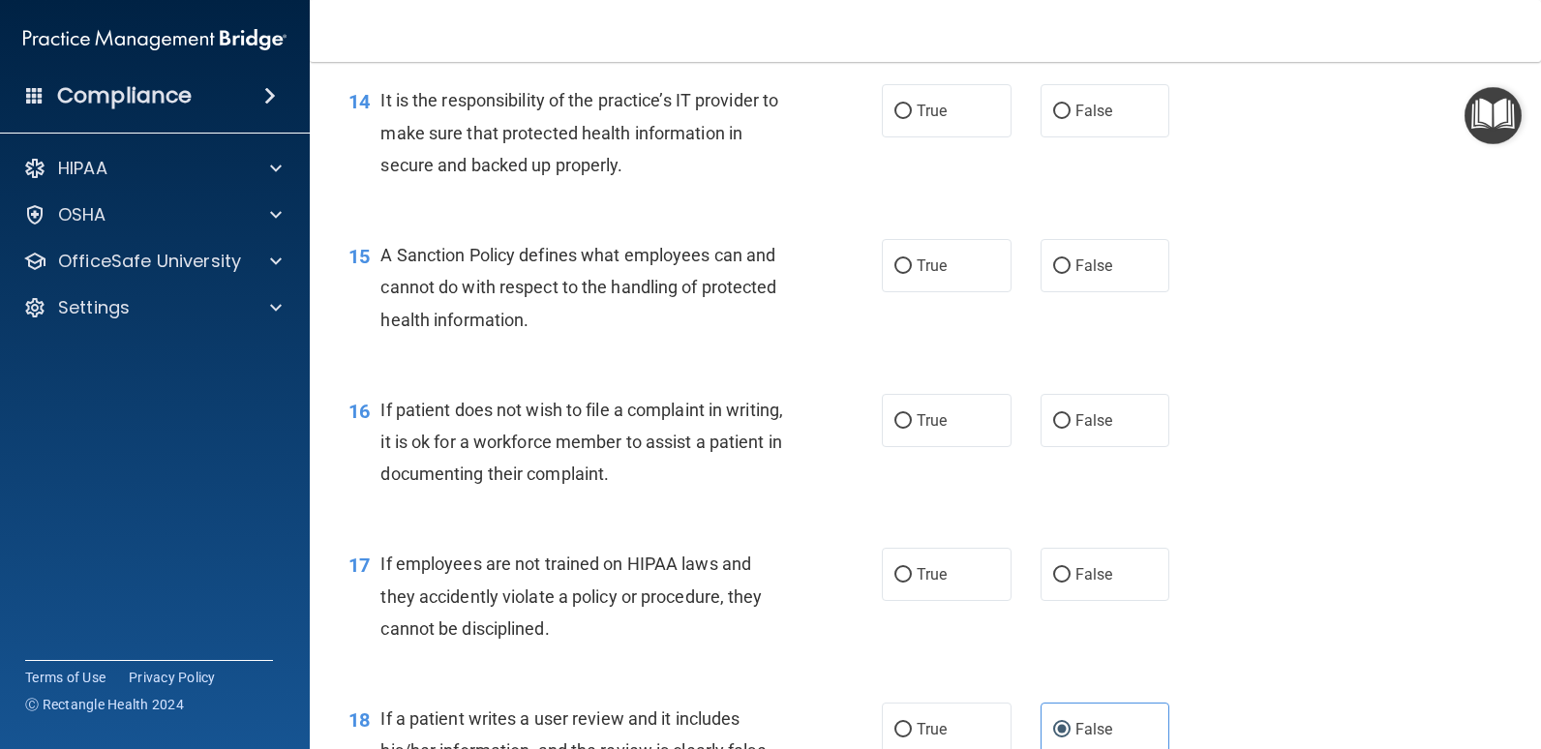
scroll to position [2591, 0]
click at [1076, 595] on label "False" at bounding box center [1105, 575] width 130 height 53
click at [1070, 584] on input "False" at bounding box center [1061, 576] width 17 height 15
radio input "true"
click at [1054, 444] on label "False" at bounding box center [1105, 421] width 130 height 53
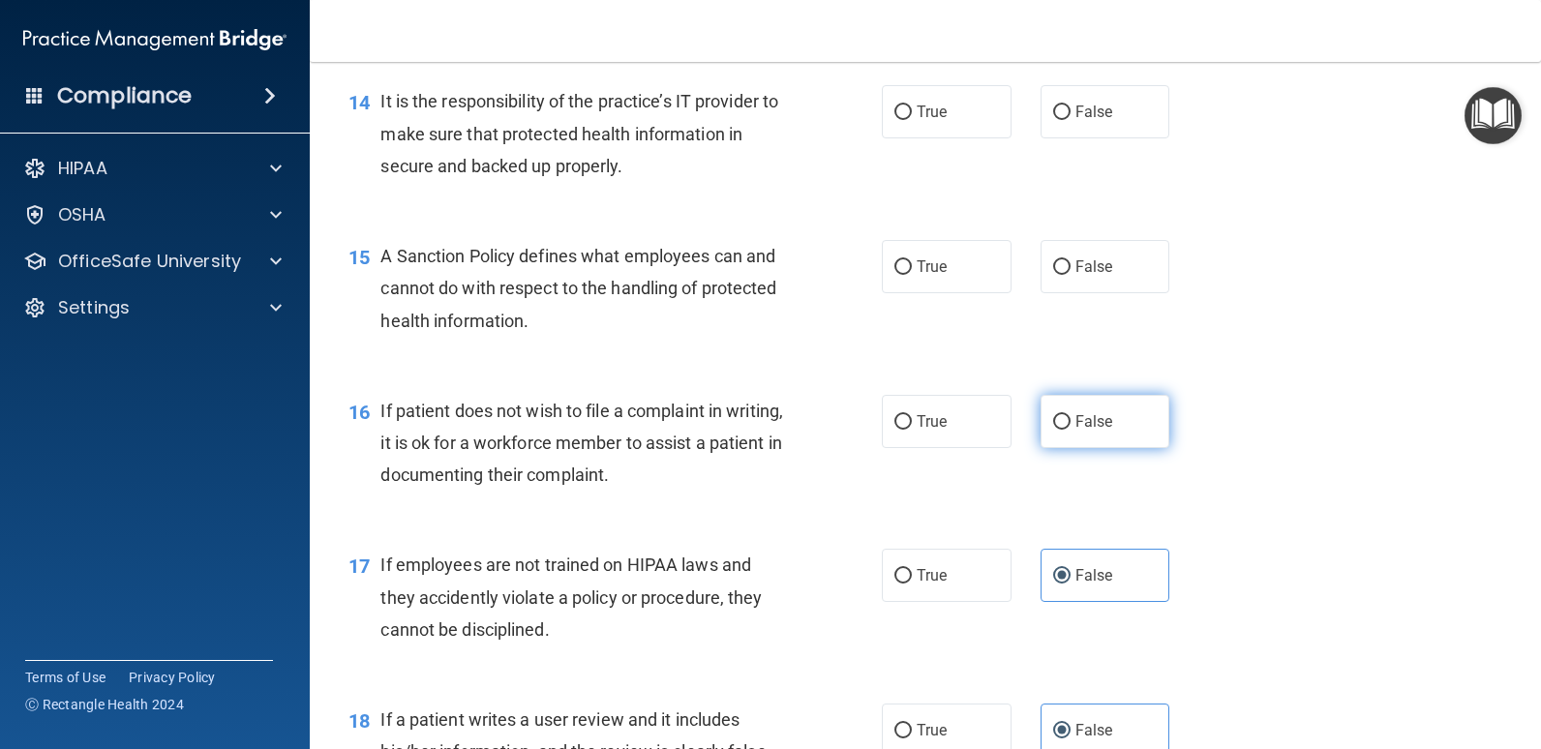
click at [1054, 430] on input "False" at bounding box center [1061, 422] width 17 height 15
radio input "true"
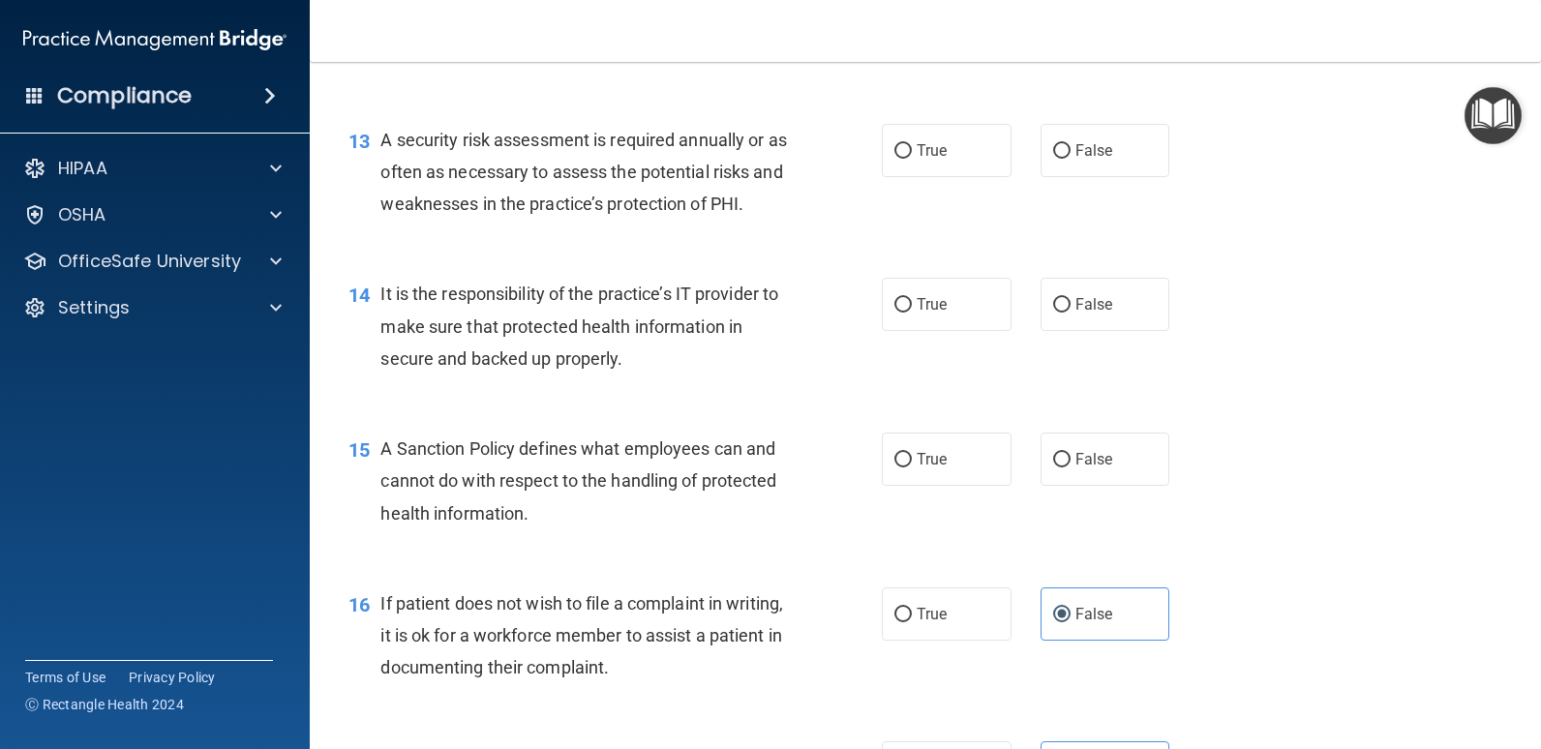
scroll to position [2397, 0]
click at [990, 472] on label "True" at bounding box center [947, 460] width 130 height 53
click at [912, 468] on input "True" at bounding box center [902, 461] width 17 height 15
radio input "true"
click at [978, 311] on label "True" at bounding box center [947, 305] width 130 height 53
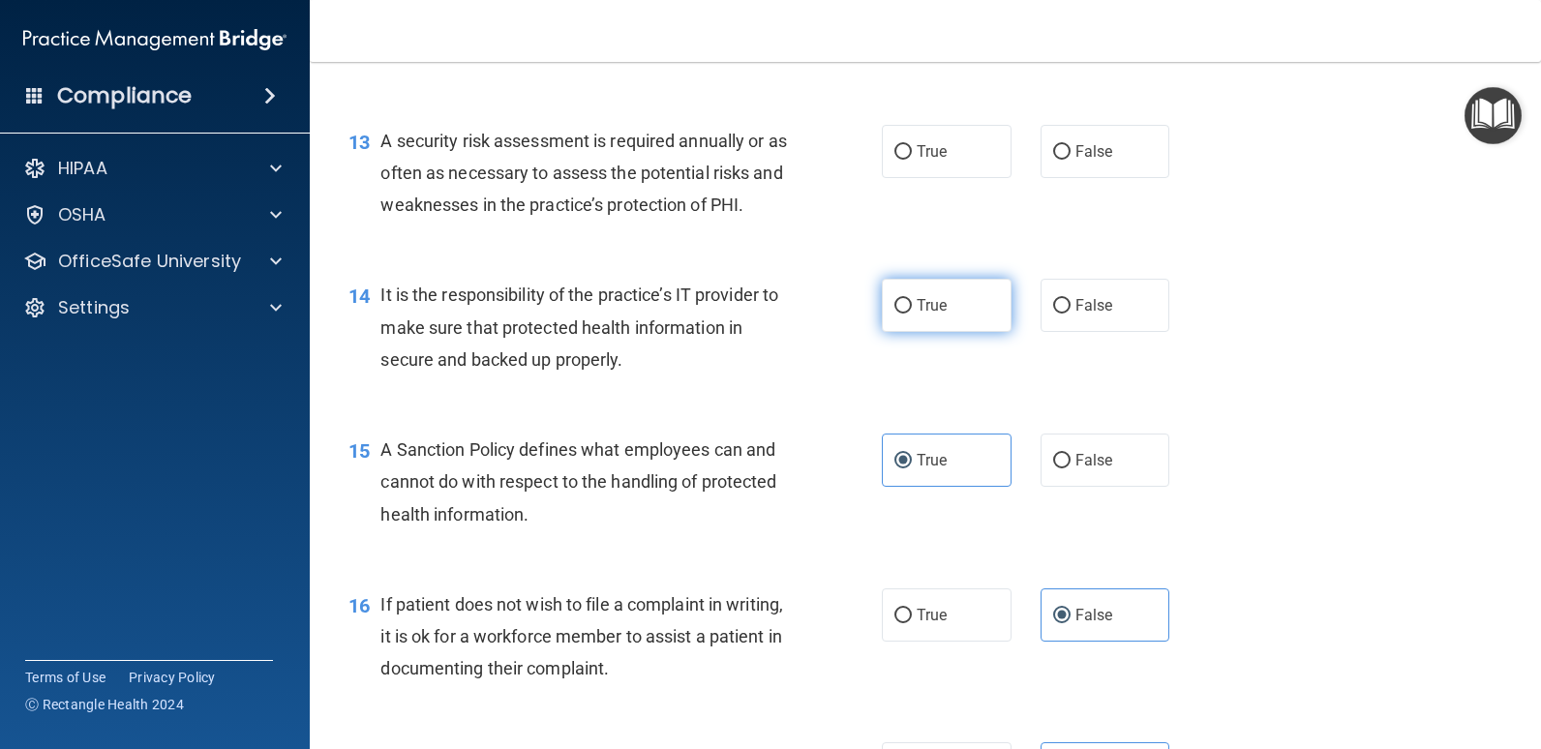
click at [912, 311] on input "True" at bounding box center [902, 306] width 17 height 15
radio input "true"
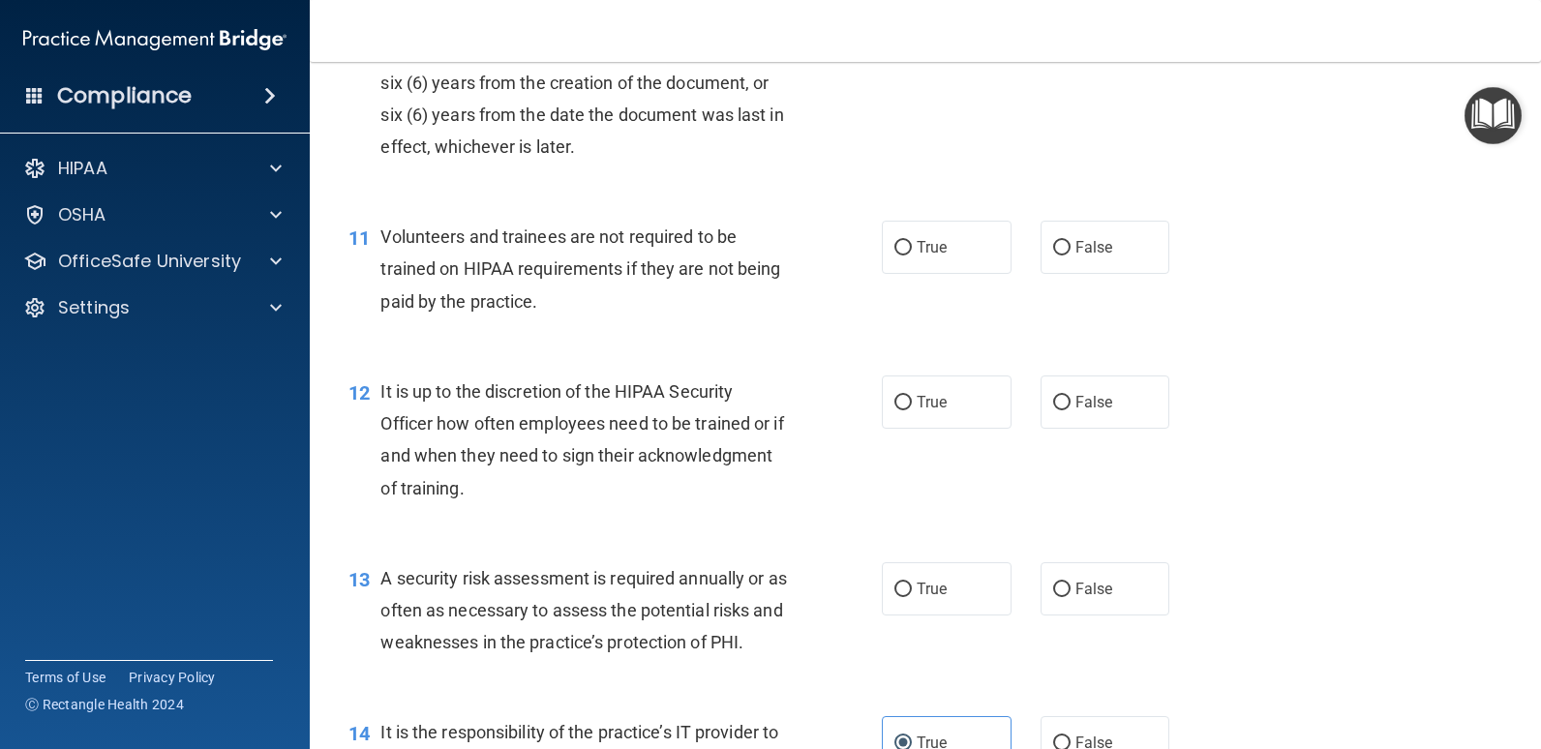
scroll to position [1913, 0]
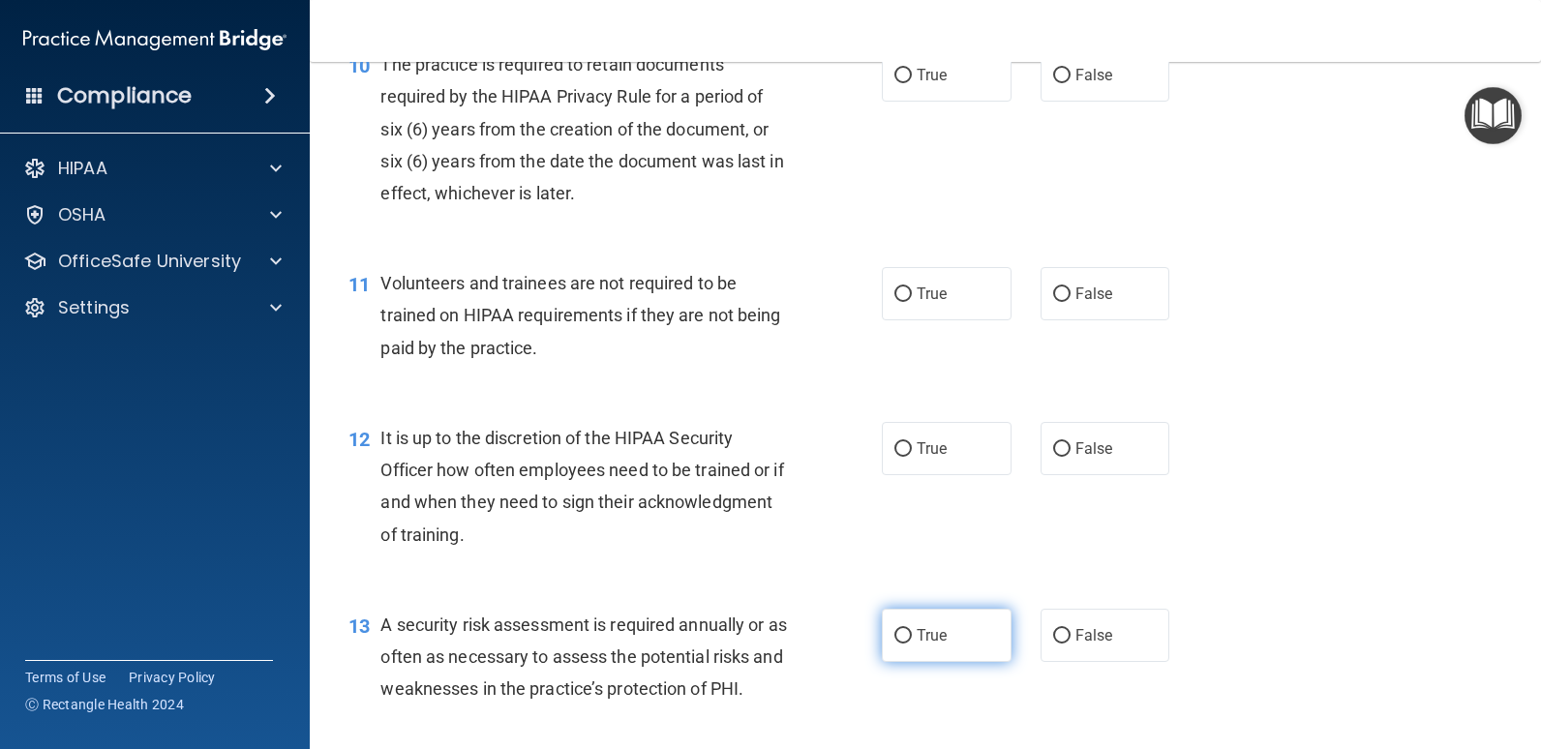
click at [977, 643] on label "True" at bounding box center [947, 635] width 130 height 53
click at [912, 643] on input "True" at bounding box center [902, 636] width 17 height 15
radio input "true"
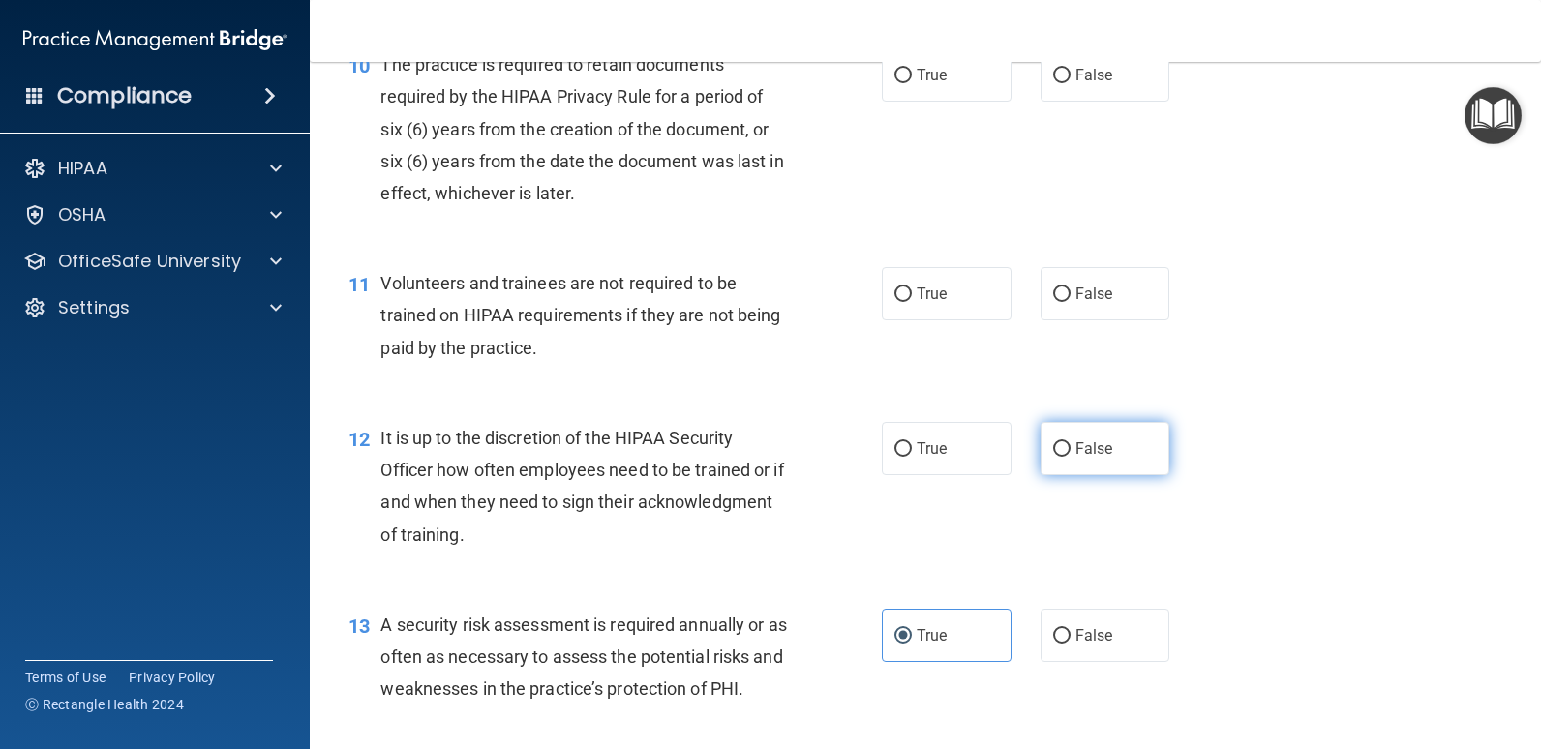
click at [1063, 465] on label "False" at bounding box center [1105, 448] width 130 height 53
click at [1063, 457] on input "False" at bounding box center [1061, 449] width 17 height 15
radio input "true"
click at [1078, 316] on label "False" at bounding box center [1105, 293] width 130 height 53
click at [1070, 302] on input "False" at bounding box center [1061, 294] width 17 height 15
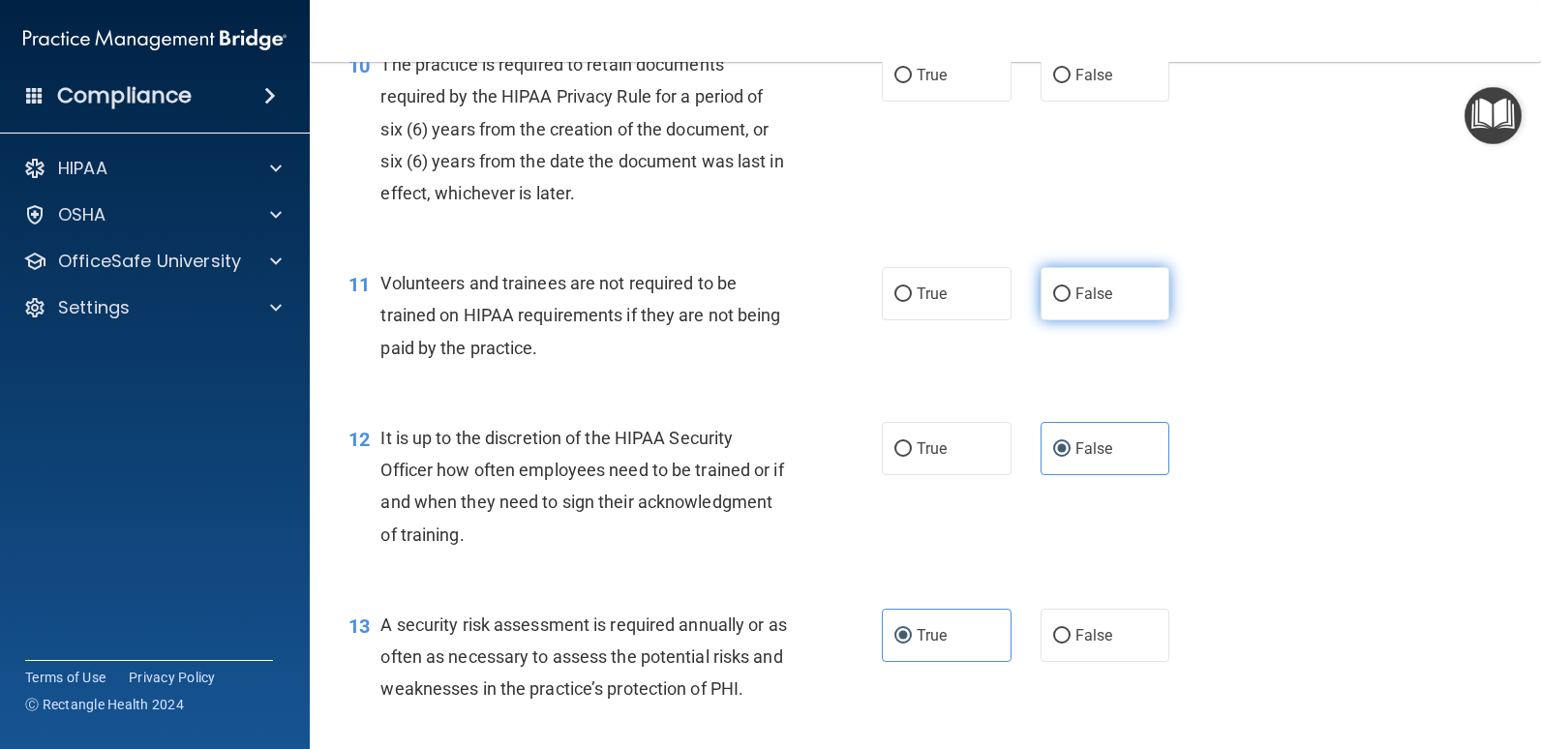
radio input "true"
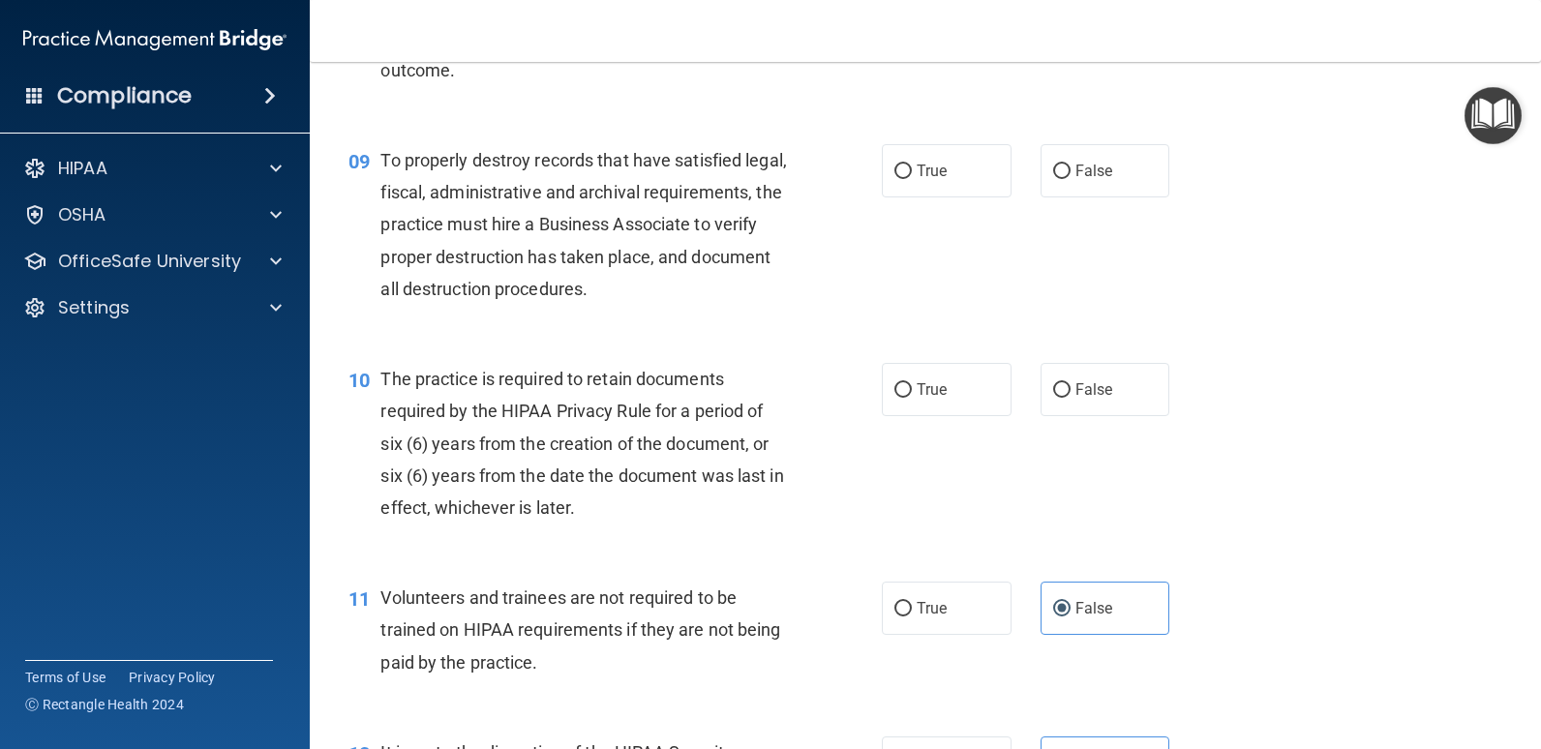
scroll to position [1526, 0]
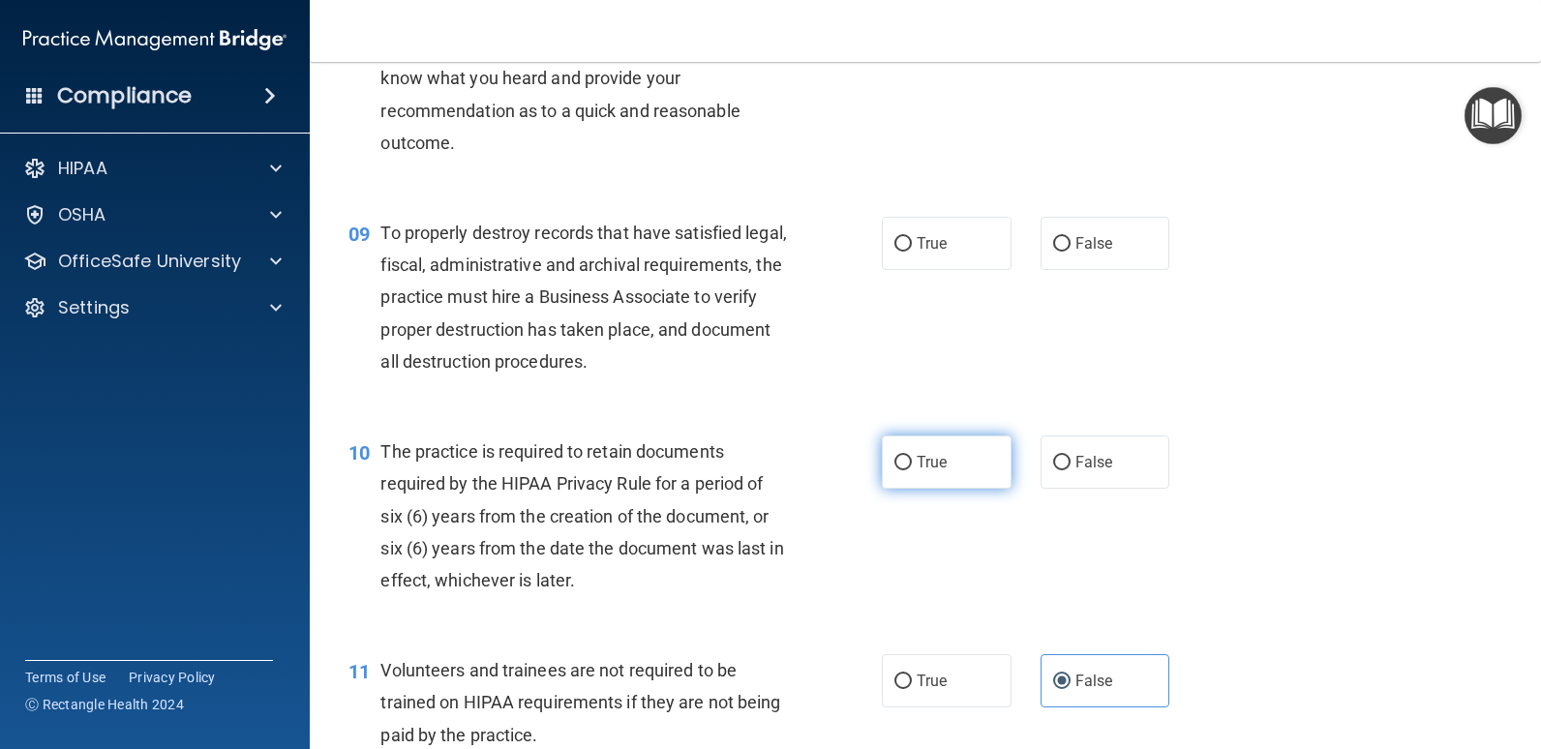
click at [936, 481] on label "True" at bounding box center [947, 462] width 130 height 53
click at [912, 470] on input "True" at bounding box center [902, 463] width 17 height 15
radio input "true"
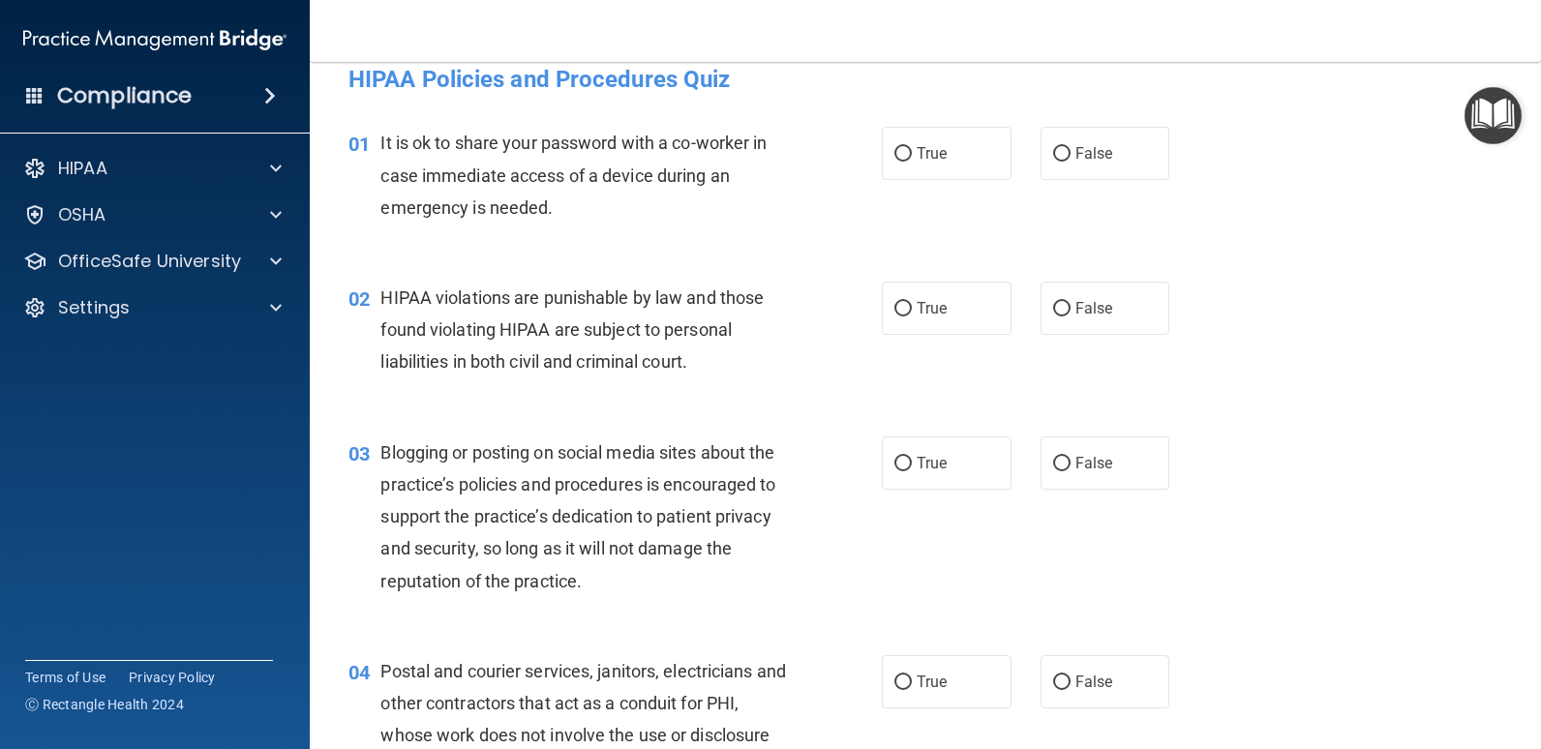
scroll to position [0, 0]
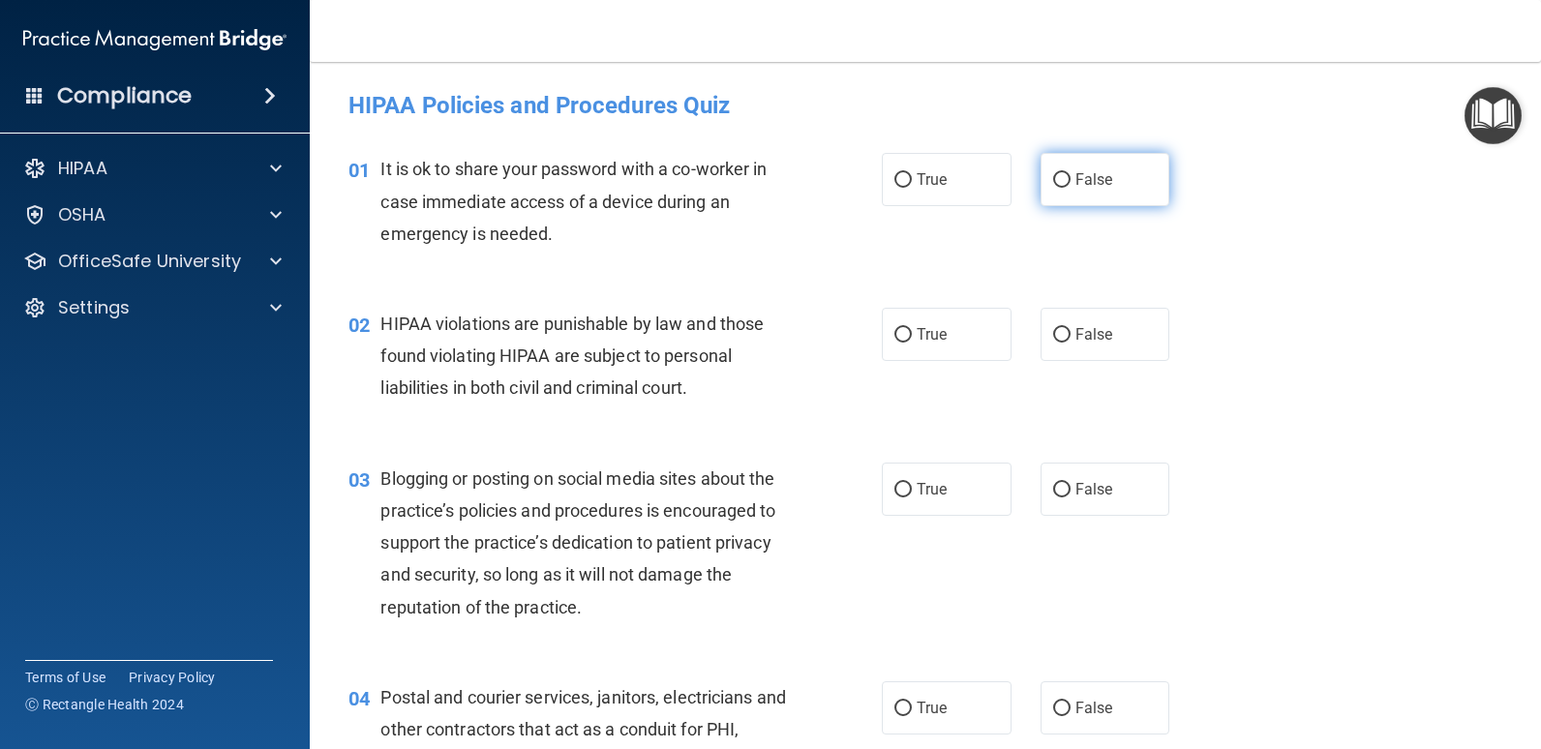
click at [1096, 193] on label "False" at bounding box center [1105, 179] width 130 height 53
click at [1070, 188] on input "False" at bounding box center [1061, 180] width 17 height 15
radio input "true"
click at [974, 333] on label "True" at bounding box center [947, 334] width 130 height 53
click at [912, 333] on input "True" at bounding box center [902, 335] width 17 height 15
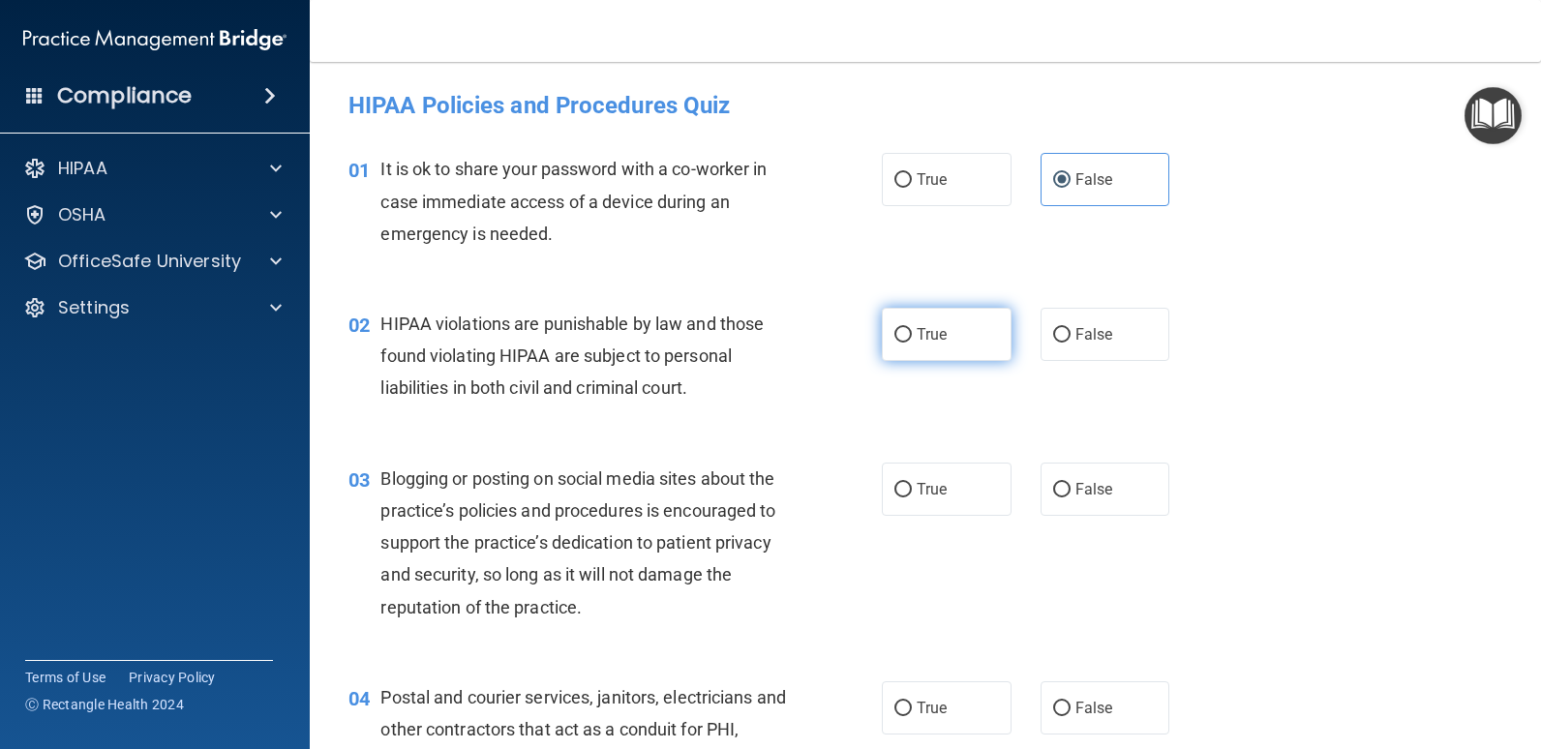
radio input "true"
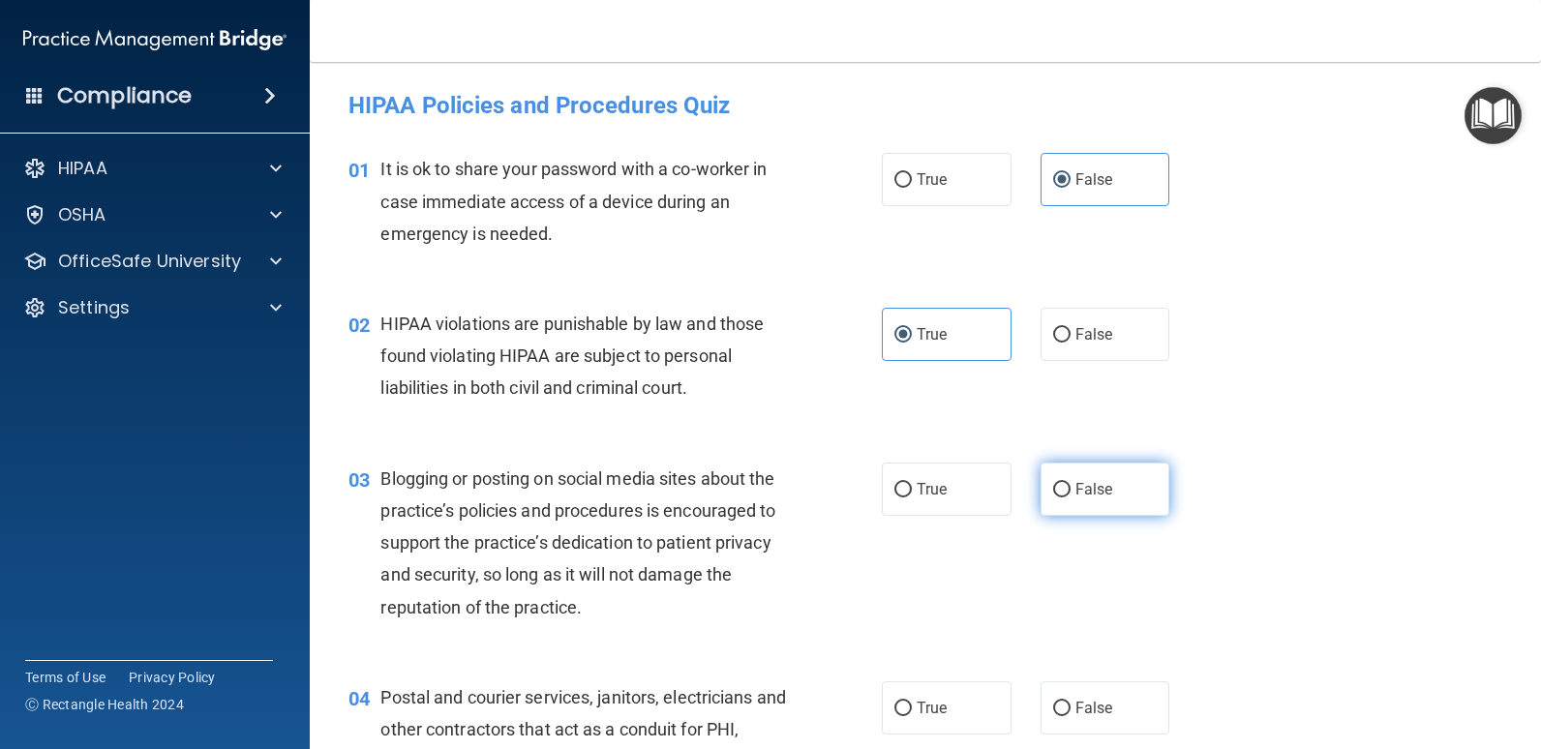
click at [1117, 495] on label "False" at bounding box center [1105, 489] width 130 height 53
click at [1070, 495] on input "False" at bounding box center [1061, 490] width 17 height 15
radio input "true"
click at [975, 709] on label "True" at bounding box center [947, 707] width 130 height 53
click at [912, 709] on input "True" at bounding box center [902, 709] width 17 height 15
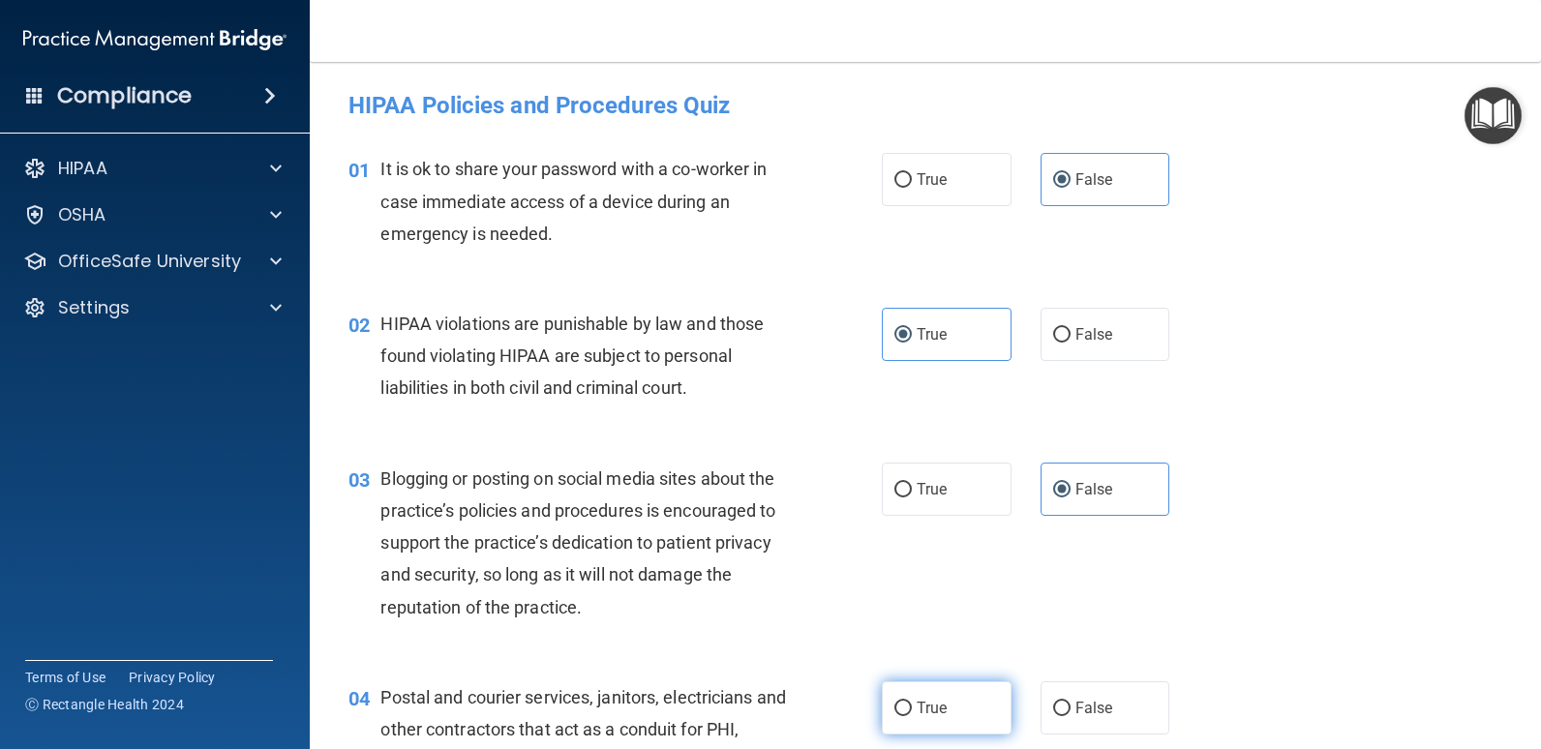
radio input "true"
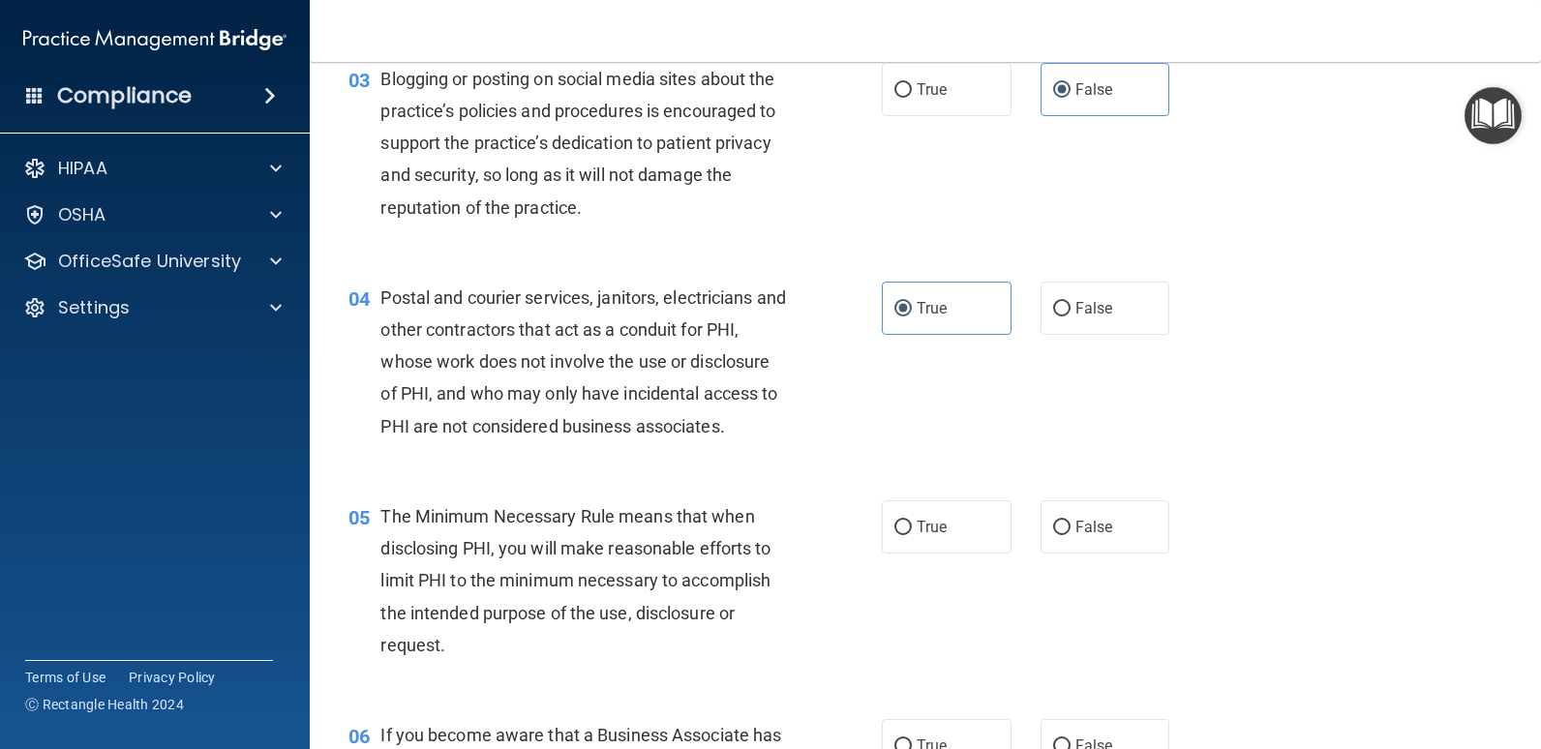
scroll to position [484, 0]
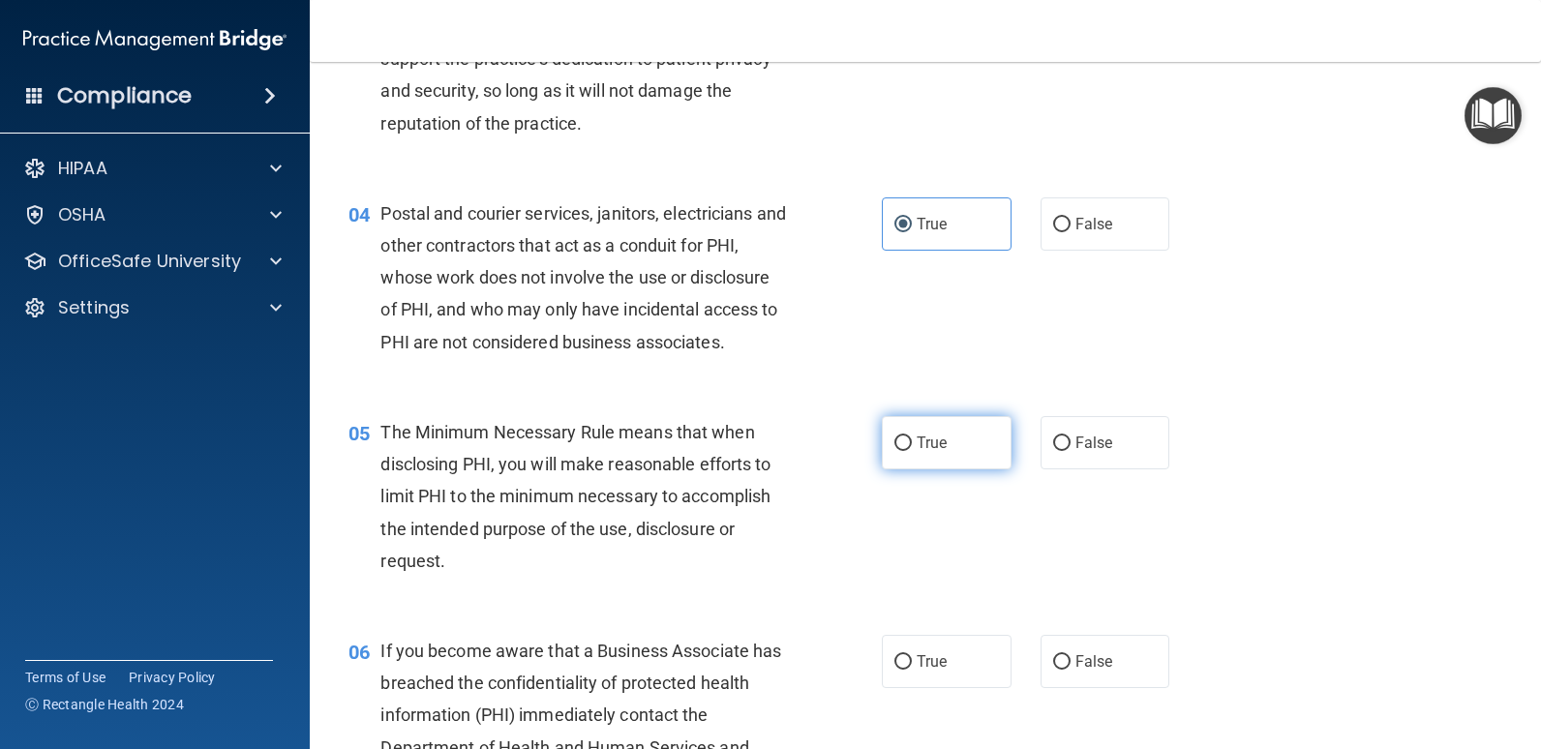
click at [957, 455] on label "True" at bounding box center [947, 442] width 130 height 53
click at [912, 451] on input "True" at bounding box center [902, 443] width 17 height 15
radio input "true"
click at [1135, 677] on label "False" at bounding box center [1105, 661] width 130 height 53
click at [1070, 670] on input "False" at bounding box center [1061, 662] width 17 height 15
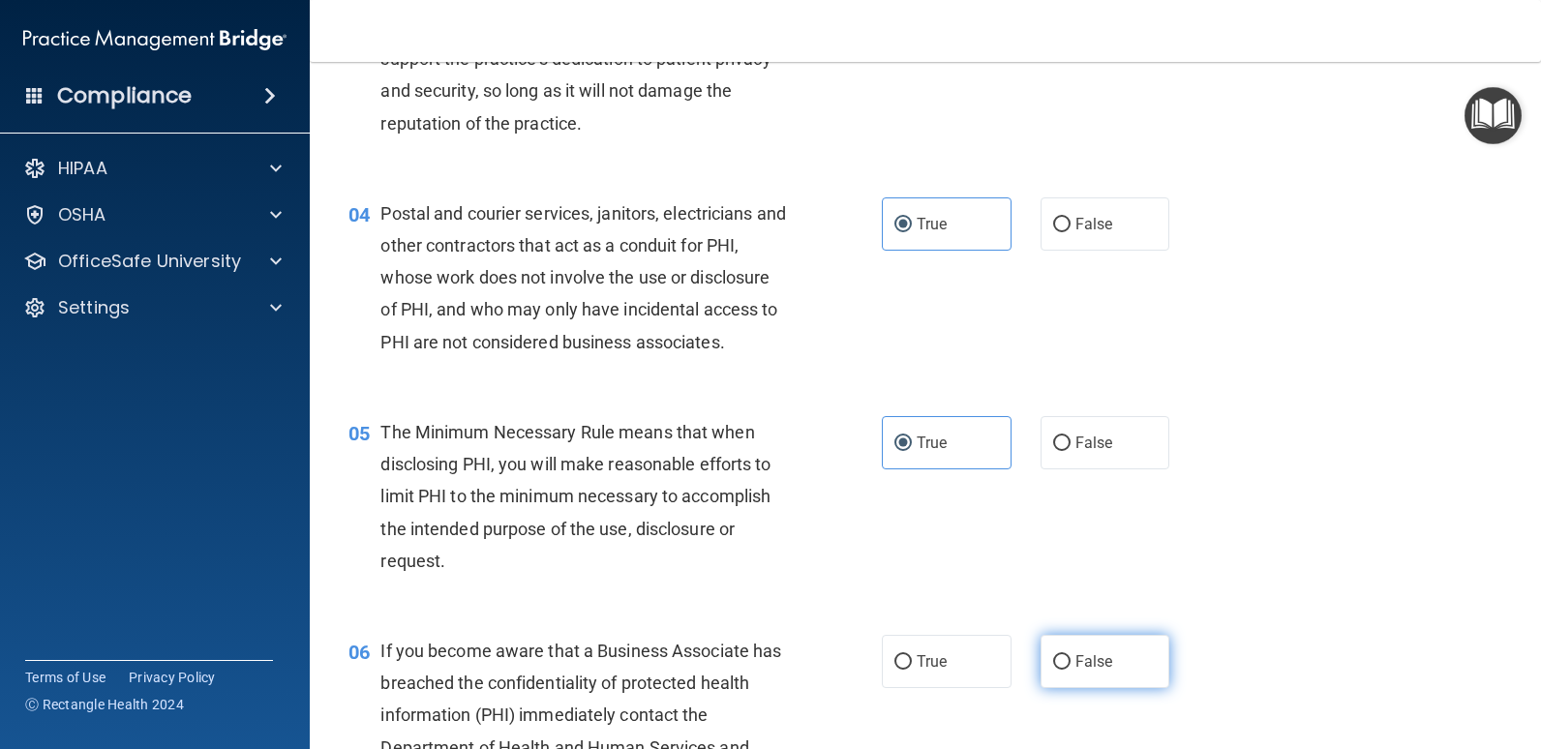
radio input "true"
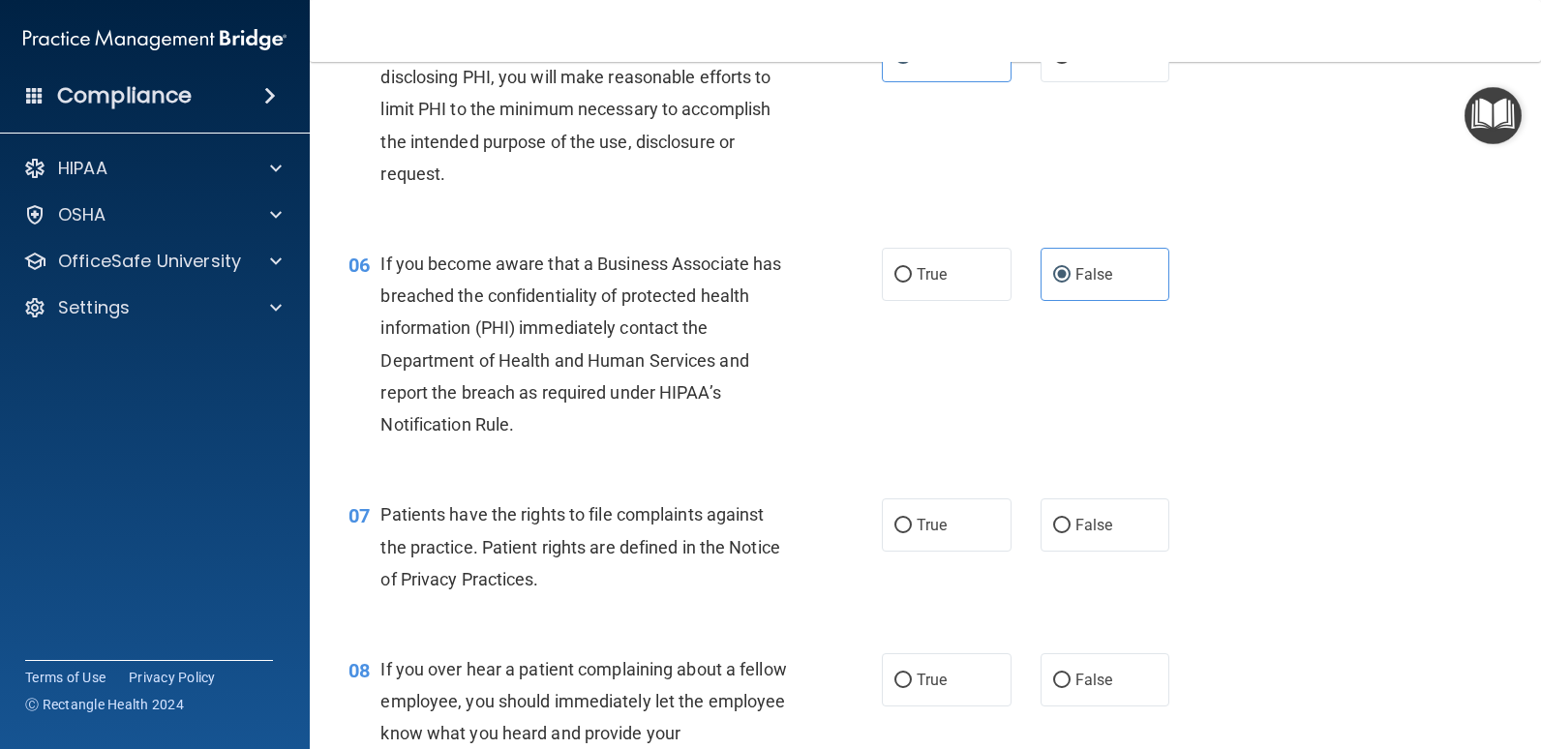
scroll to position [968, 0]
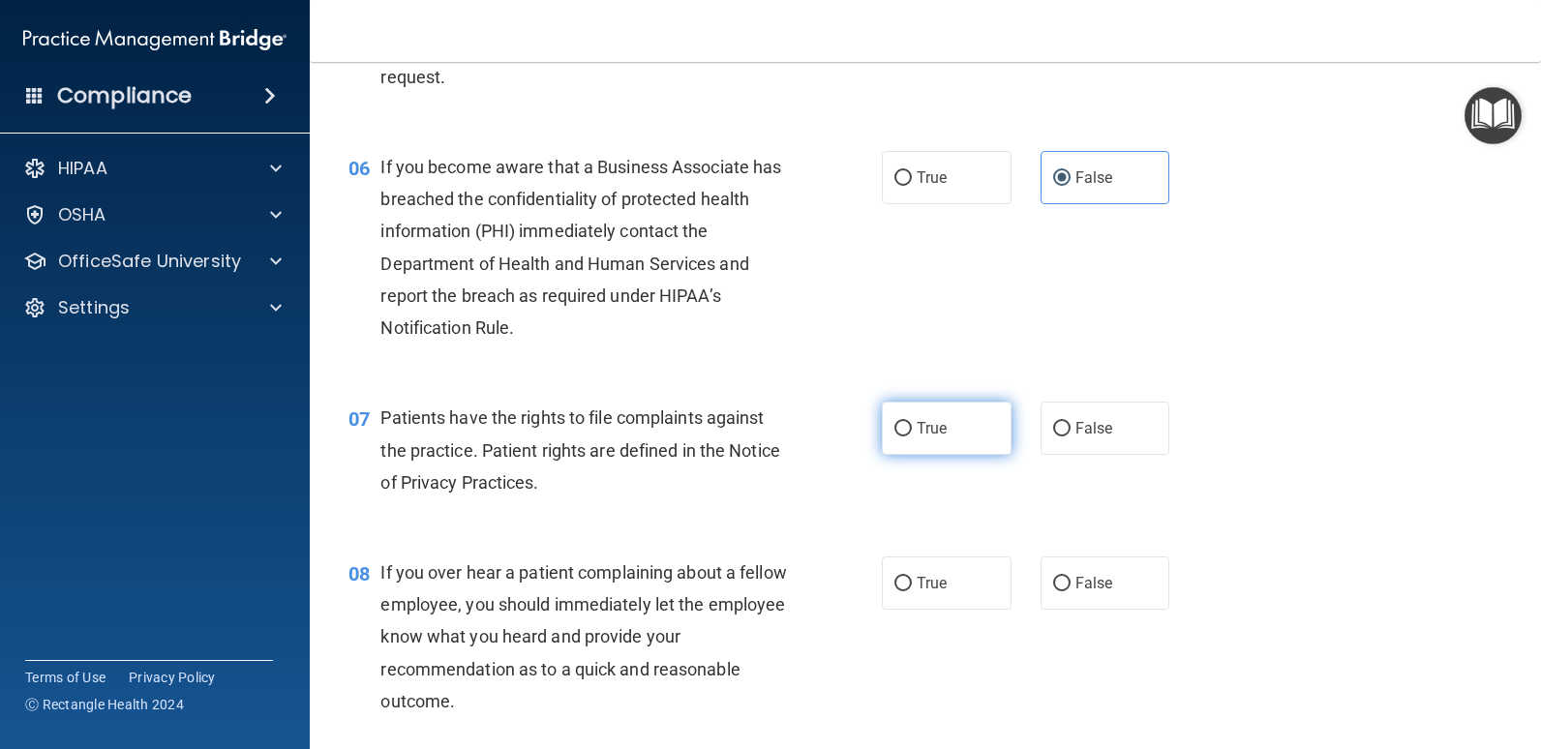
click at [945, 438] on label "True" at bounding box center [947, 428] width 130 height 53
click at [912, 436] on input "True" at bounding box center [902, 429] width 17 height 15
radio input "true"
click at [1139, 599] on label "False" at bounding box center [1105, 583] width 130 height 53
click at [1070, 591] on input "False" at bounding box center [1061, 584] width 17 height 15
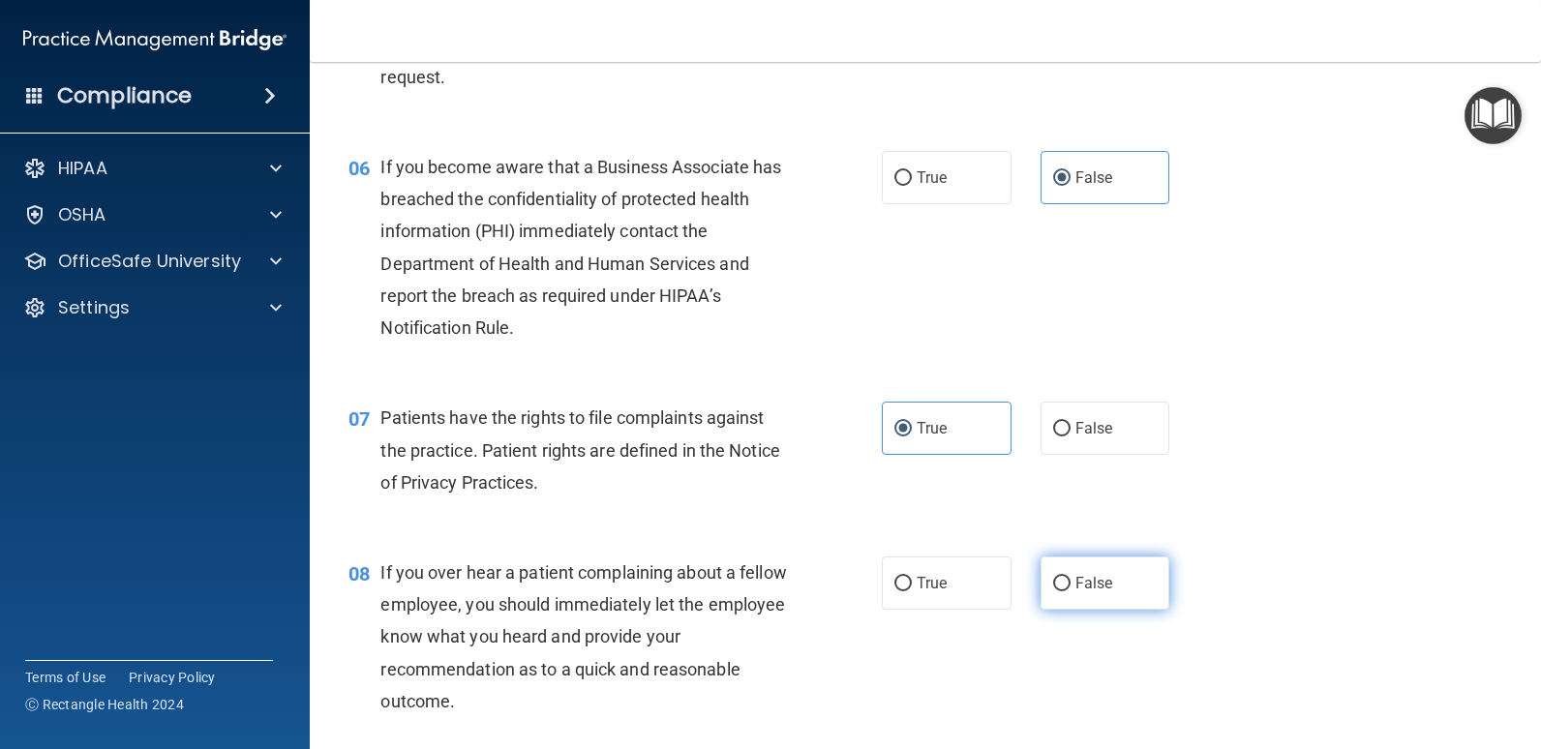
radio input "true"
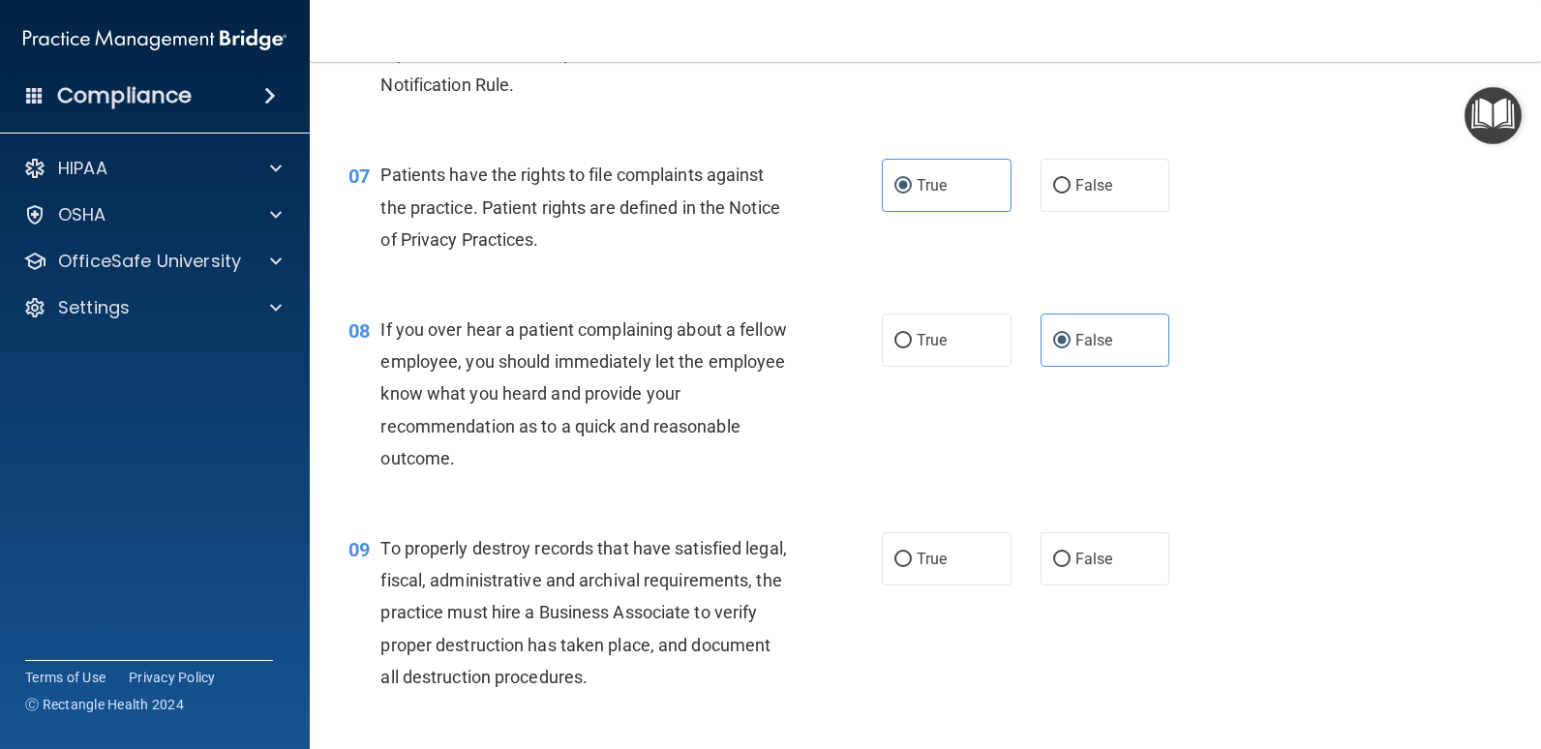
scroll to position [1258, 0]
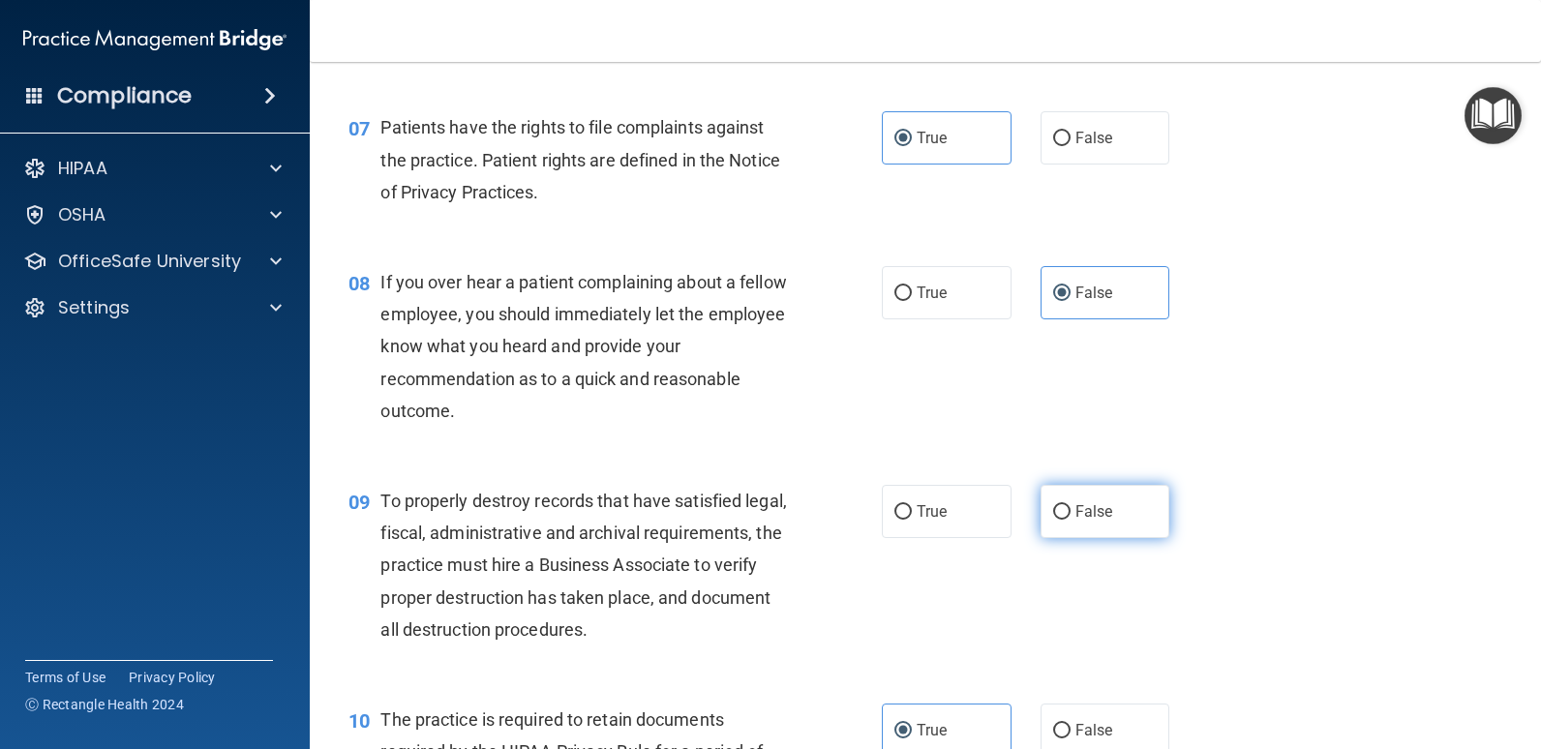
click at [1116, 521] on label "False" at bounding box center [1105, 511] width 130 height 53
click at [1070, 520] on input "False" at bounding box center [1061, 512] width 17 height 15
radio input "true"
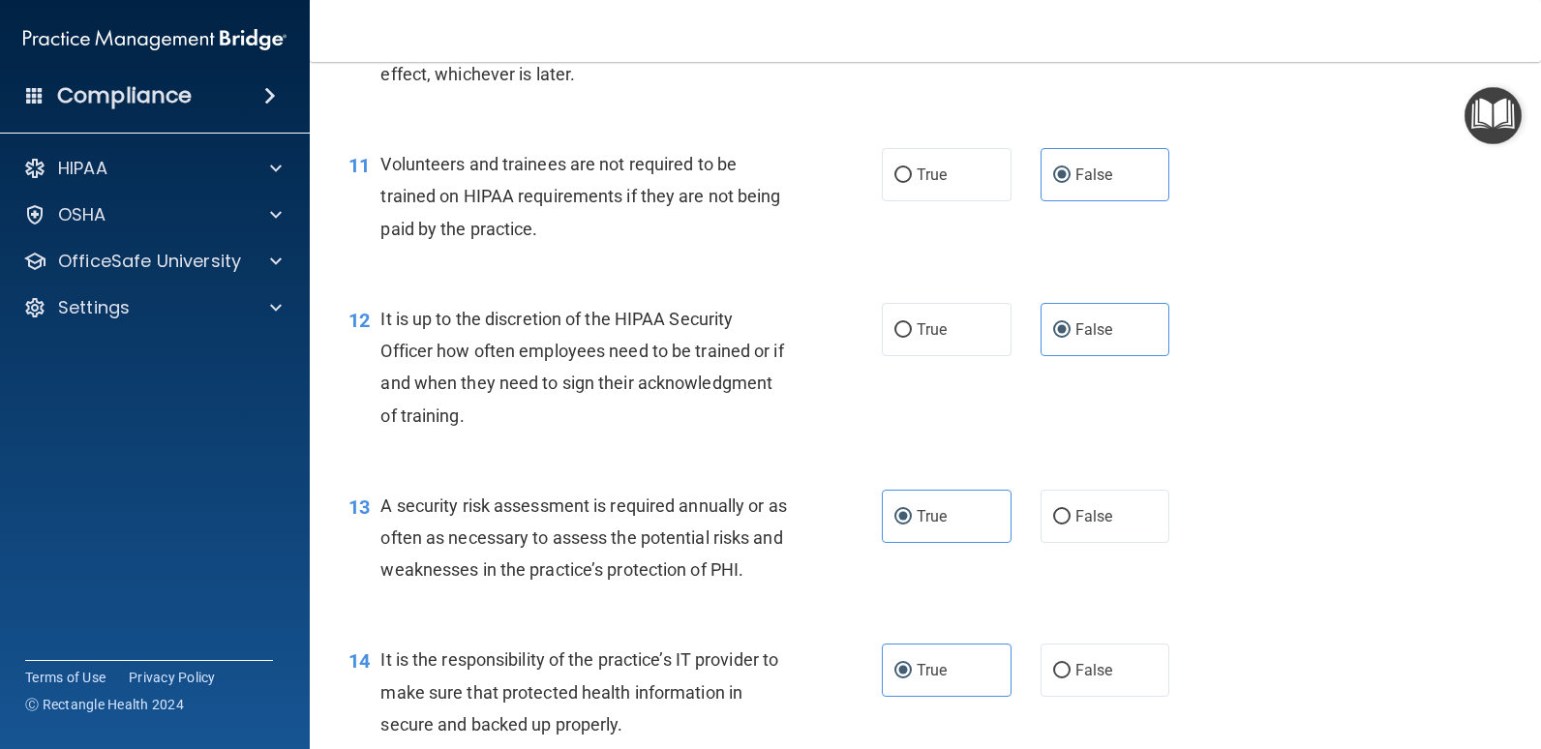
scroll to position [2129, 0]
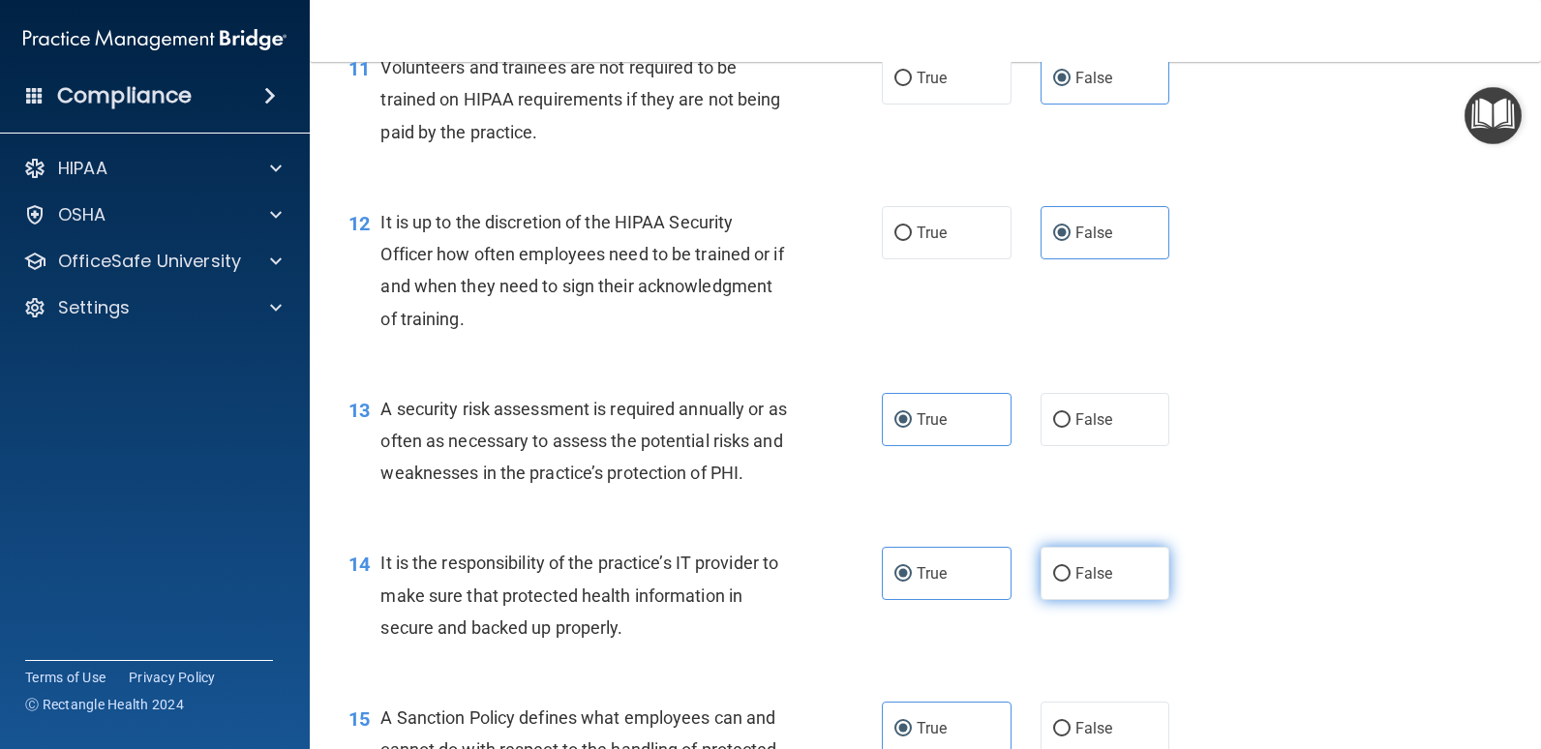
click at [1144, 575] on label "False" at bounding box center [1105, 573] width 130 height 53
click at [1070, 575] on input "False" at bounding box center [1061, 574] width 17 height 15
radio input "true"
radio input "false"
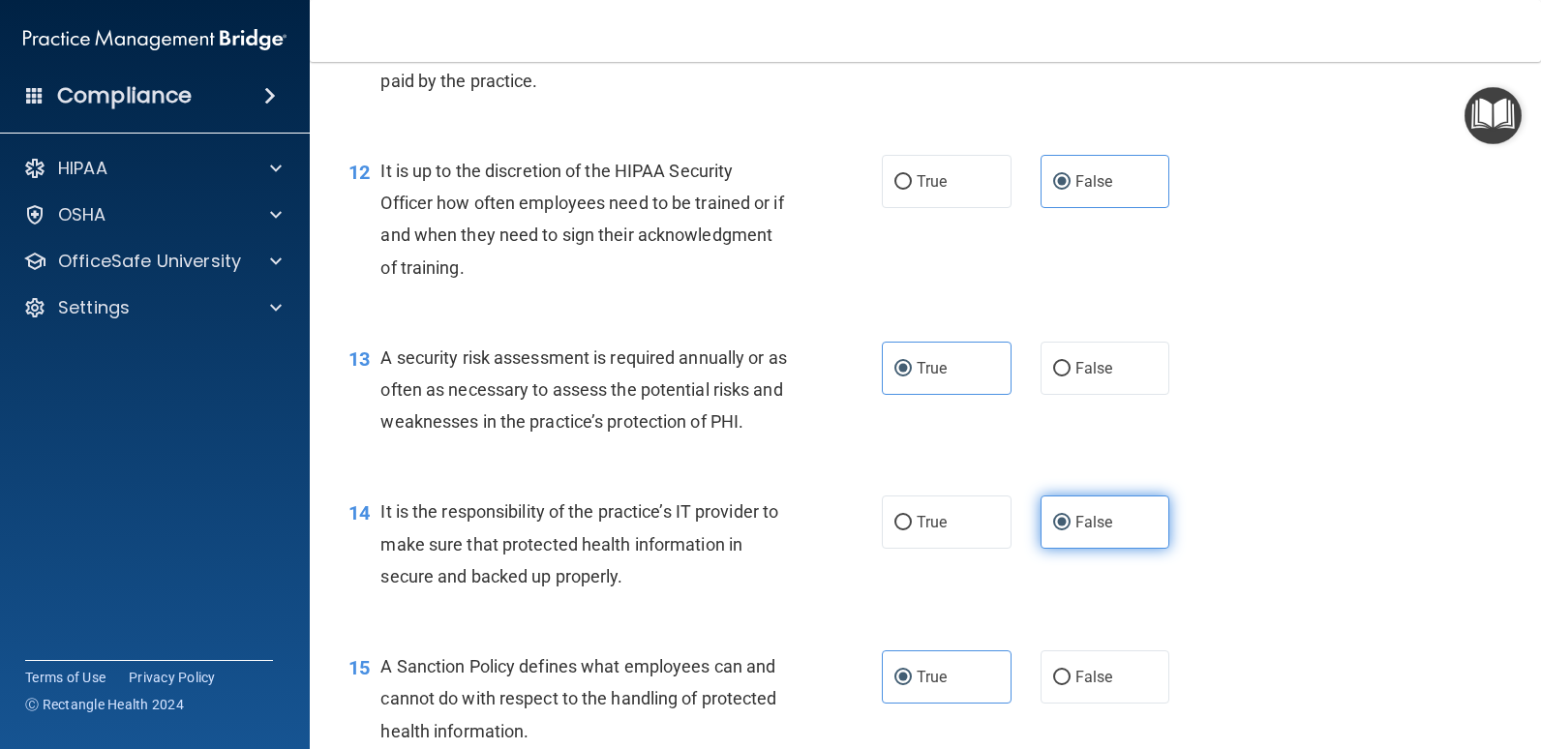
scroll to position [2226, 0]
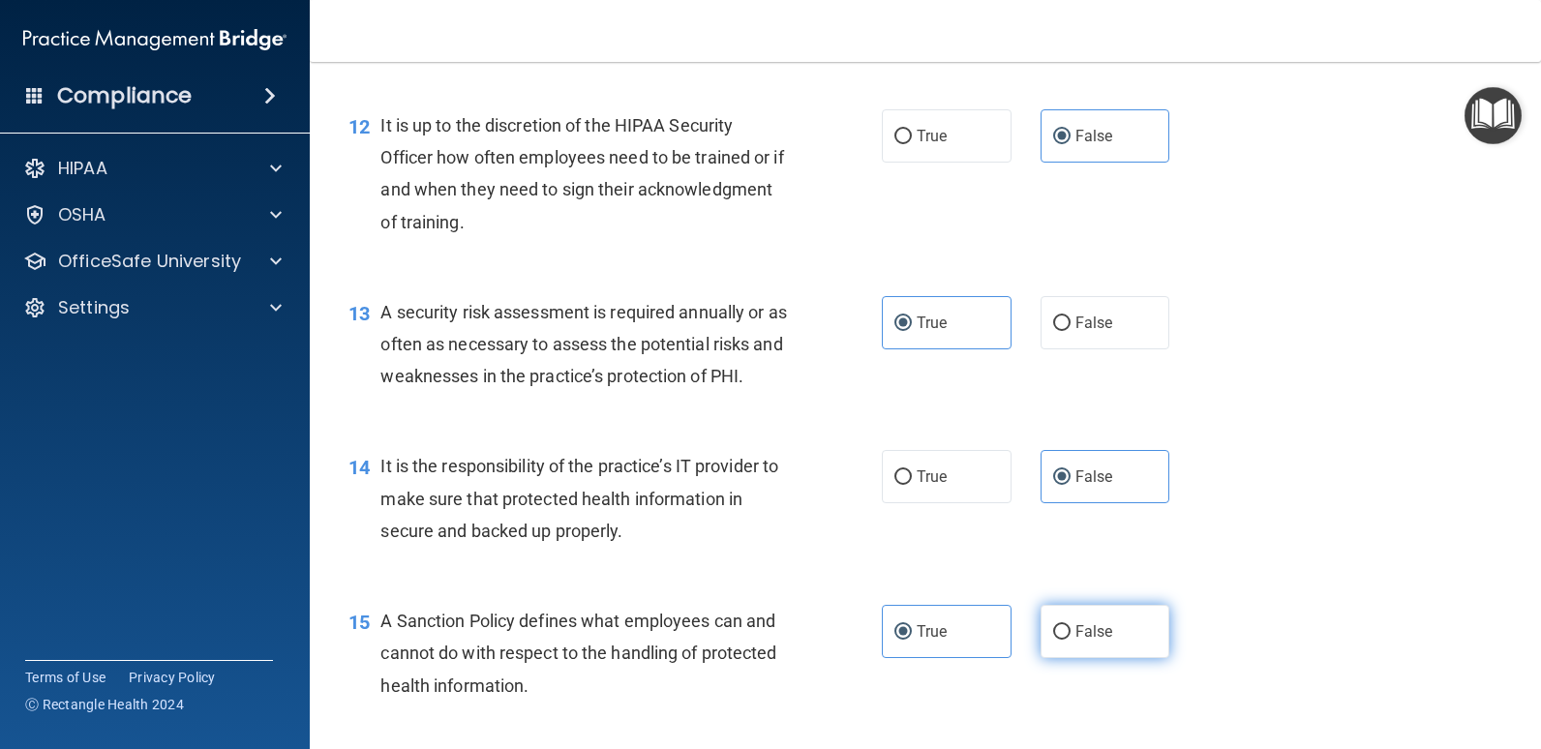
click at [1119, 625] on label "False" at bounding box center [1105, 631] width 130 height 53
click at [1070, 625] on input "False" at bounding box center [1061, 632] width 17 height 15
radio input "true"
radio input "false"
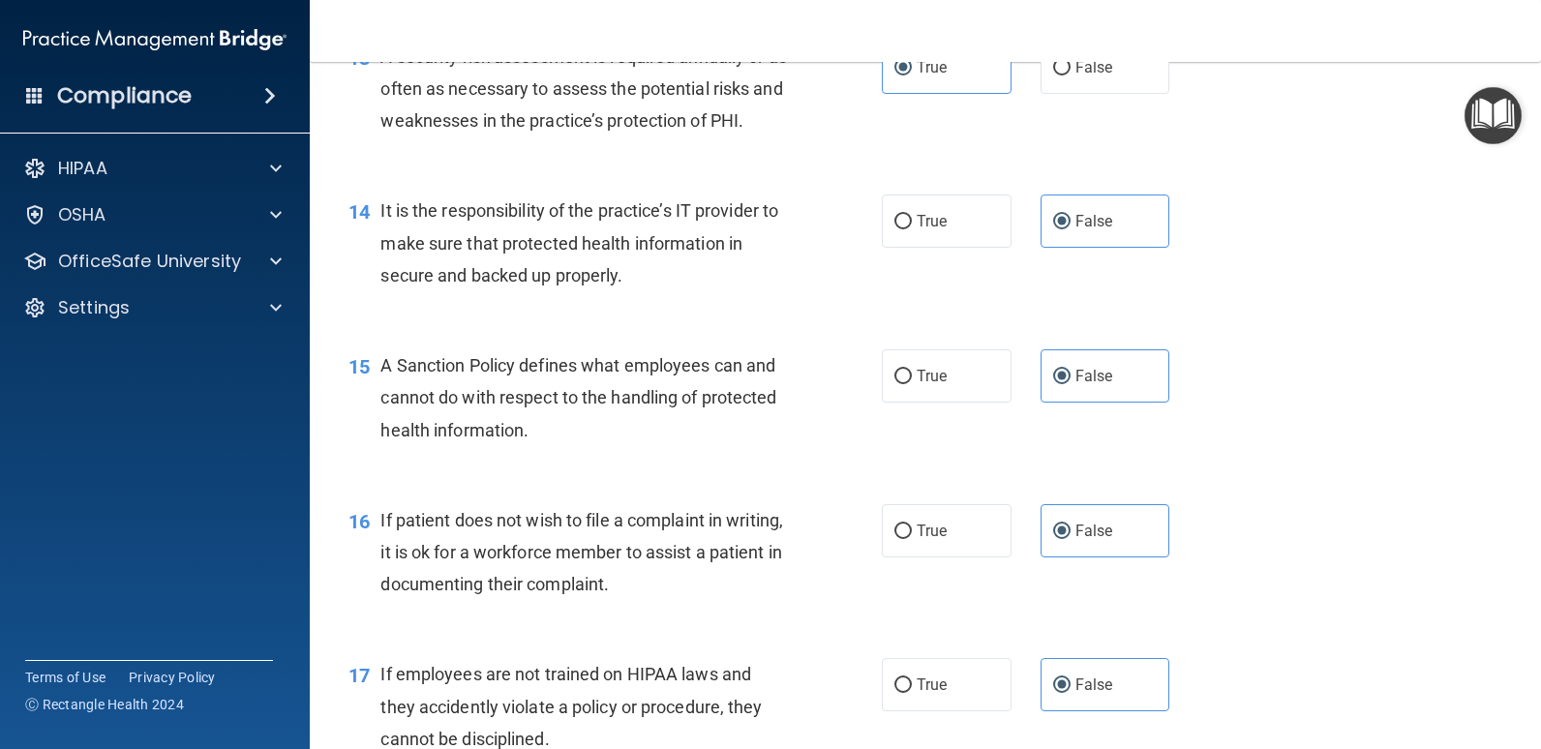
scroll to position [2516, 0]
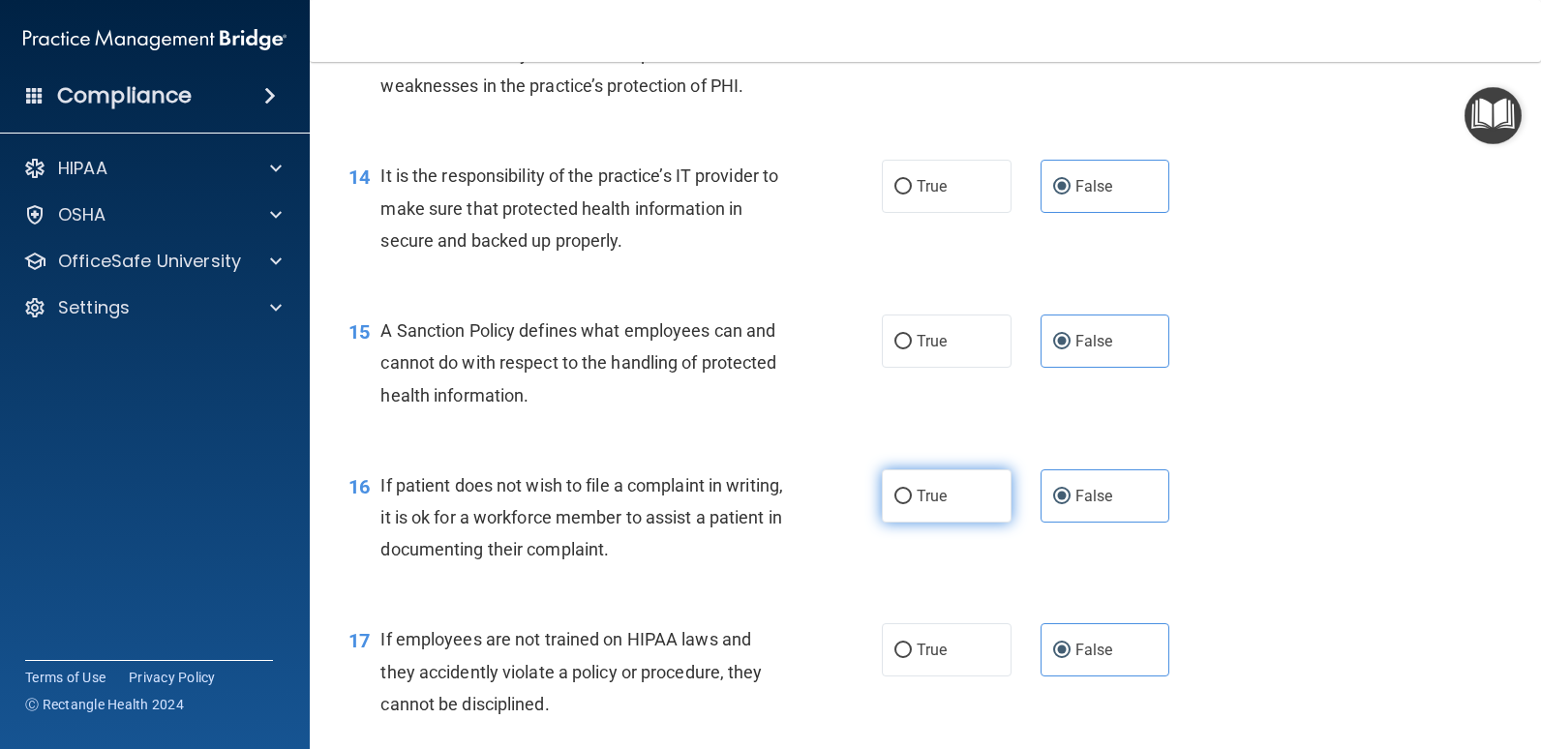
click at [937, 492] on span "True" at bounding box center [932, 496] width 30 height 18
click at [912, 492] on input "True" at bounding box center [902, 497] width 17 height 15
radio input "true"
radio input "false"
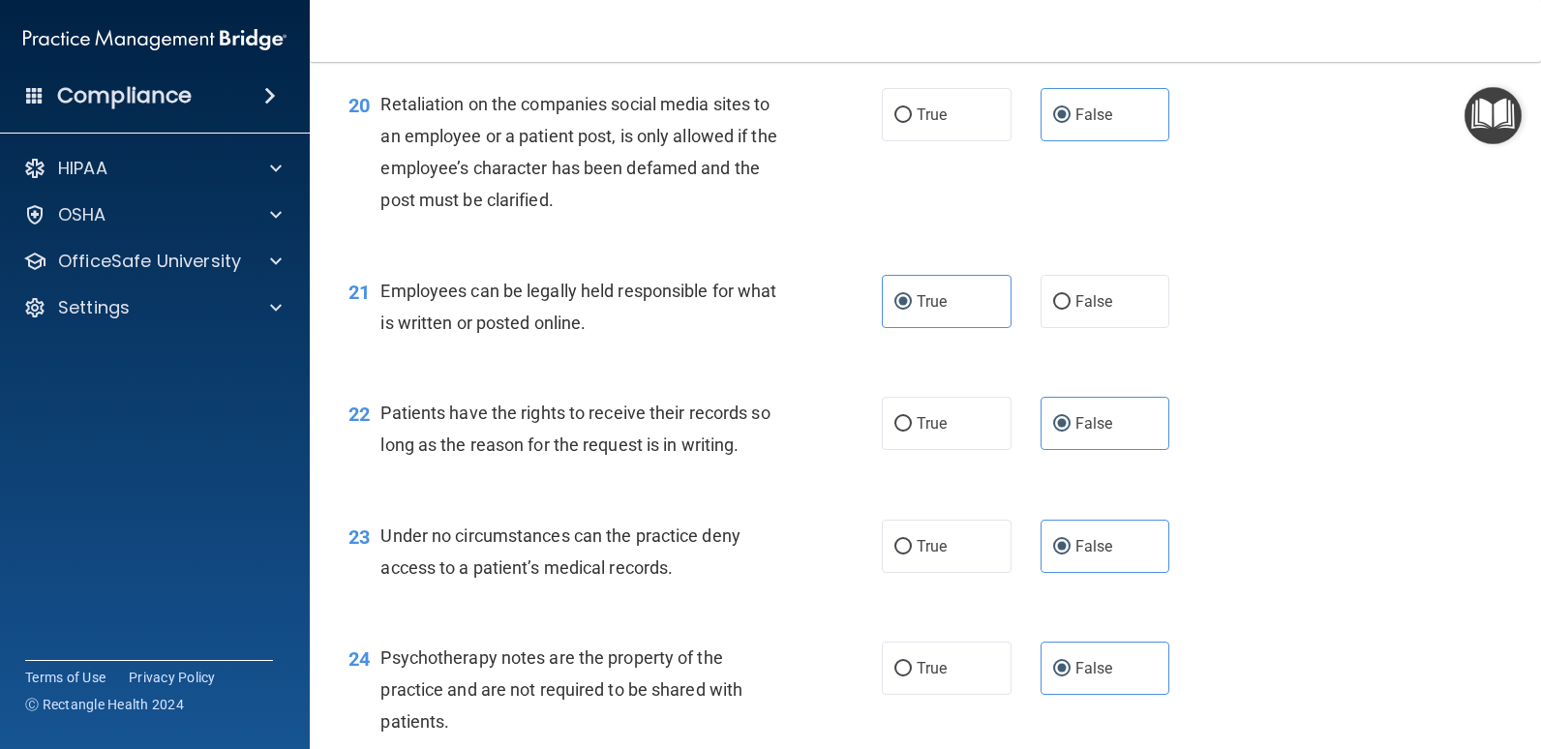
scroll to position [3581, 0]
click at [975, 651] on label "True" at bounding box center [947, 667] width 130 height 53
click at [912, 661] on input "True" at bounding box center [902, 668] width 17 height 15
radio input "true"
radio input "false"
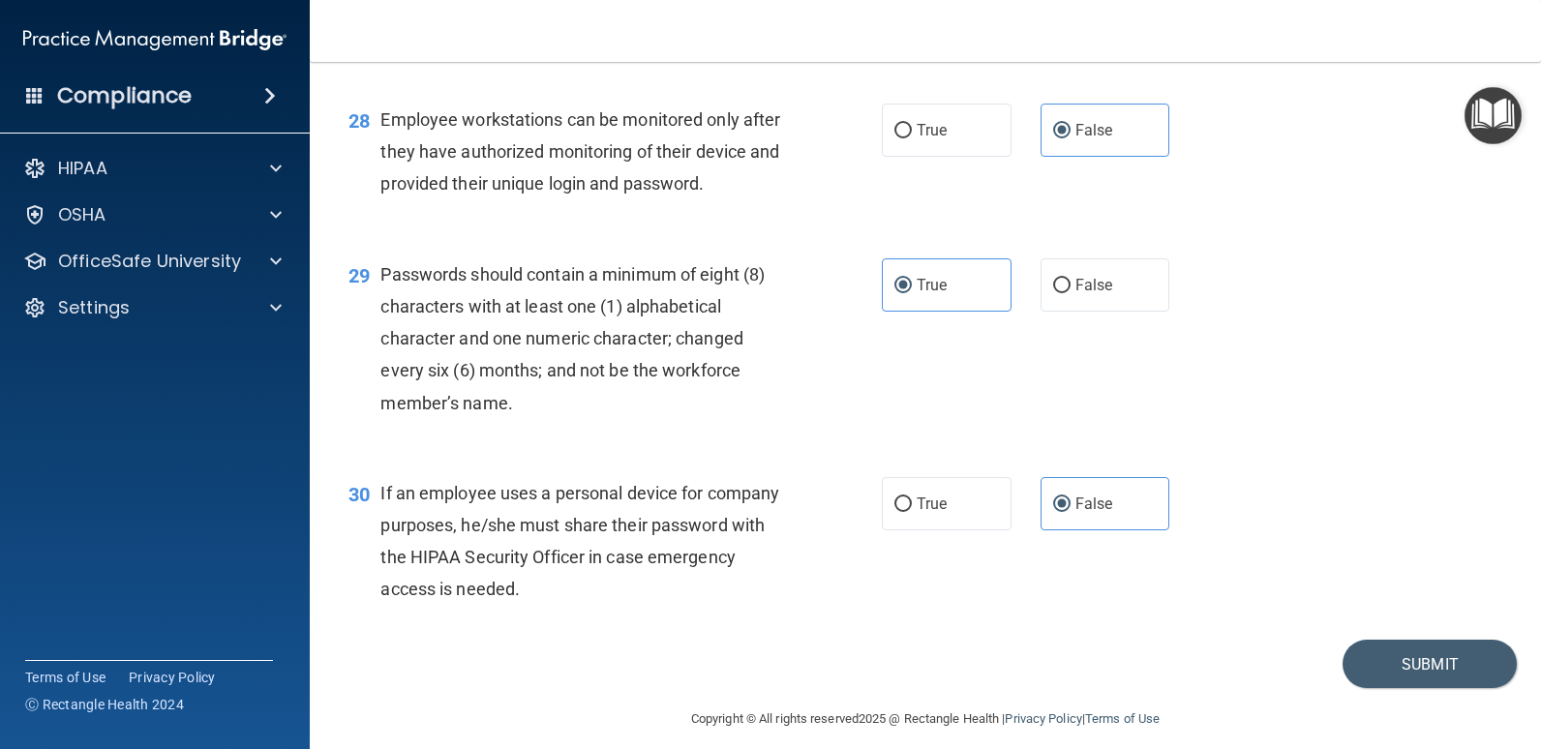
scroll to position [4817, 0]
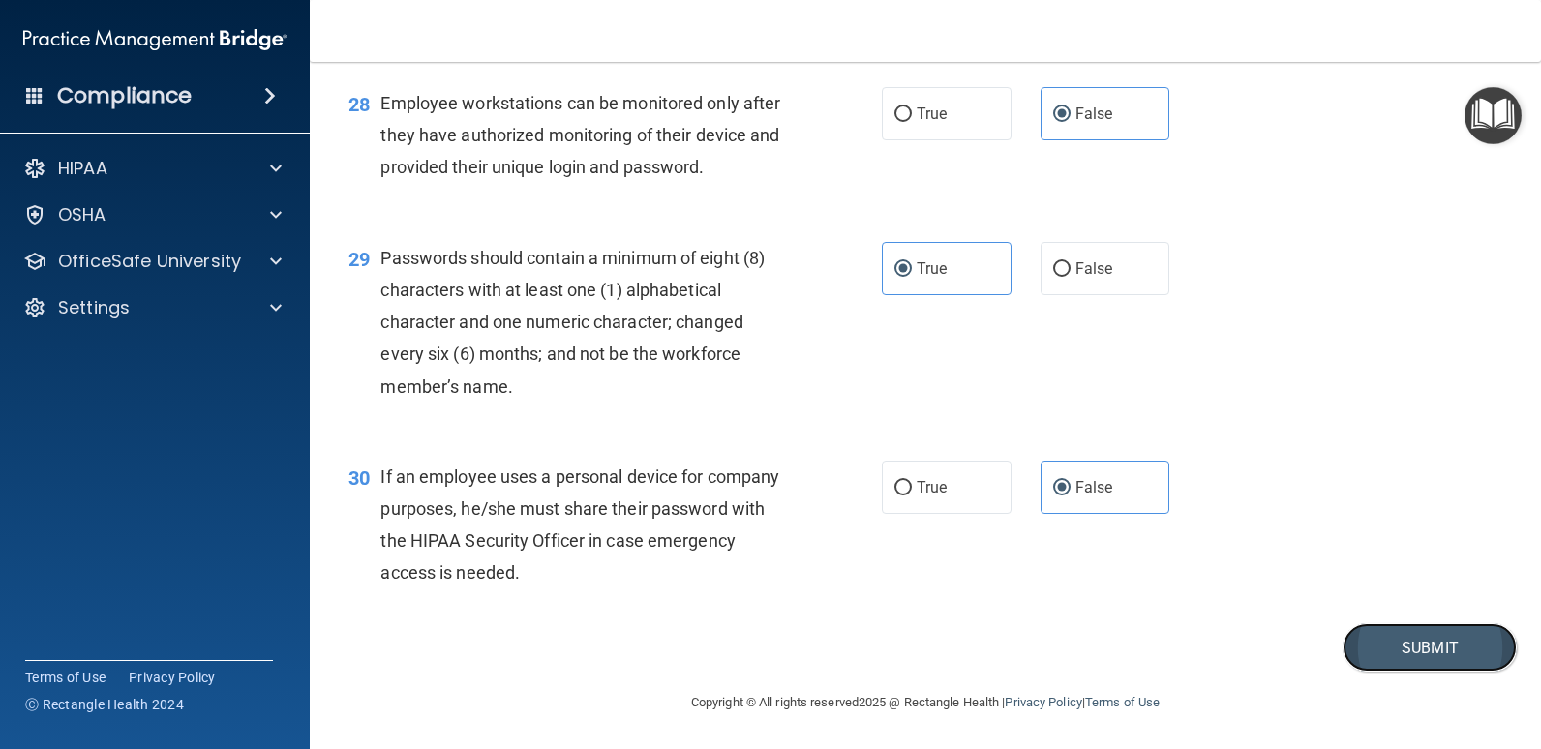
click at [1417, 653] on button "Submit" at bounding box center [1429, 647] width 174 height 49
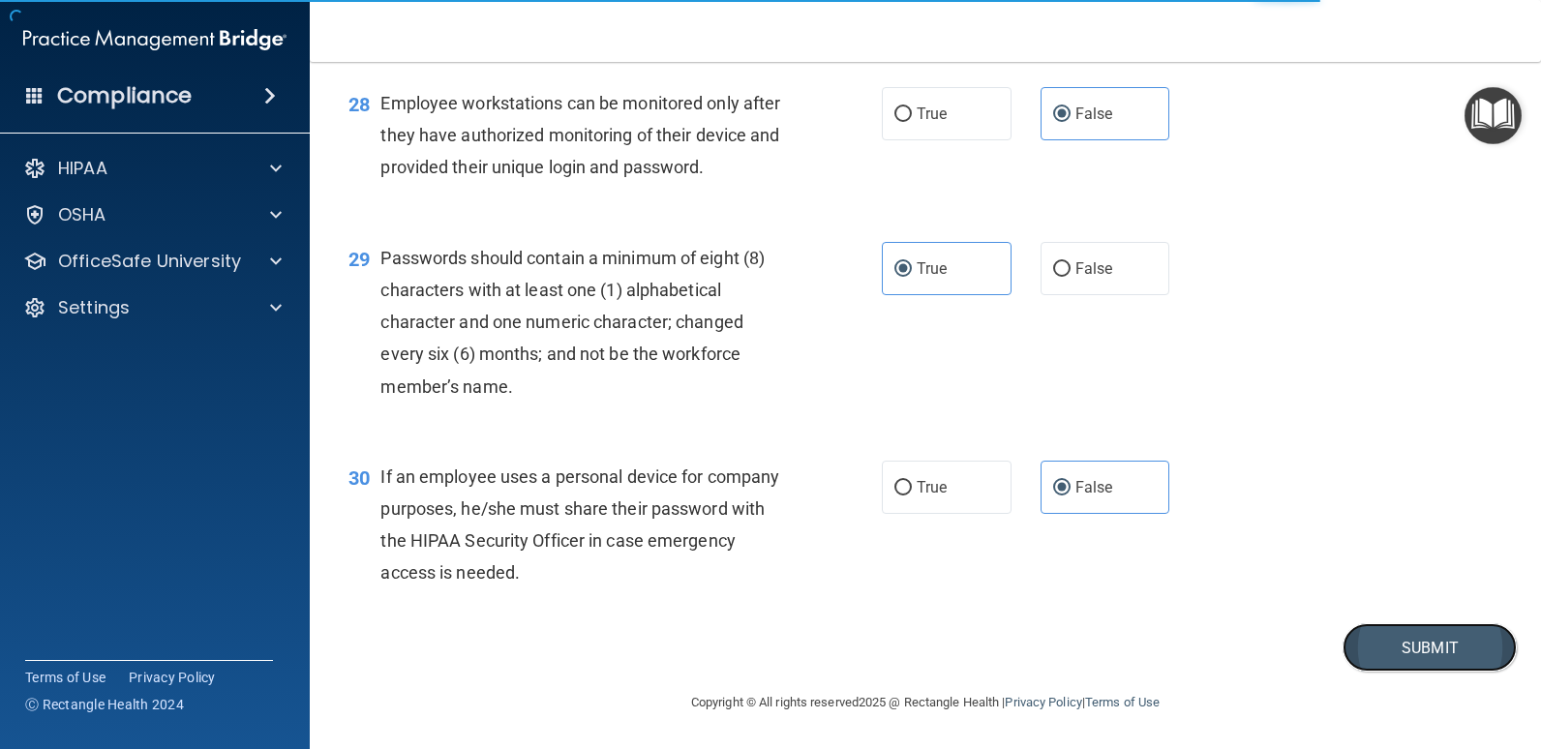
click at [1423, 654] on button "Submit" at bounding box center [1429, 647] width 174 height 49
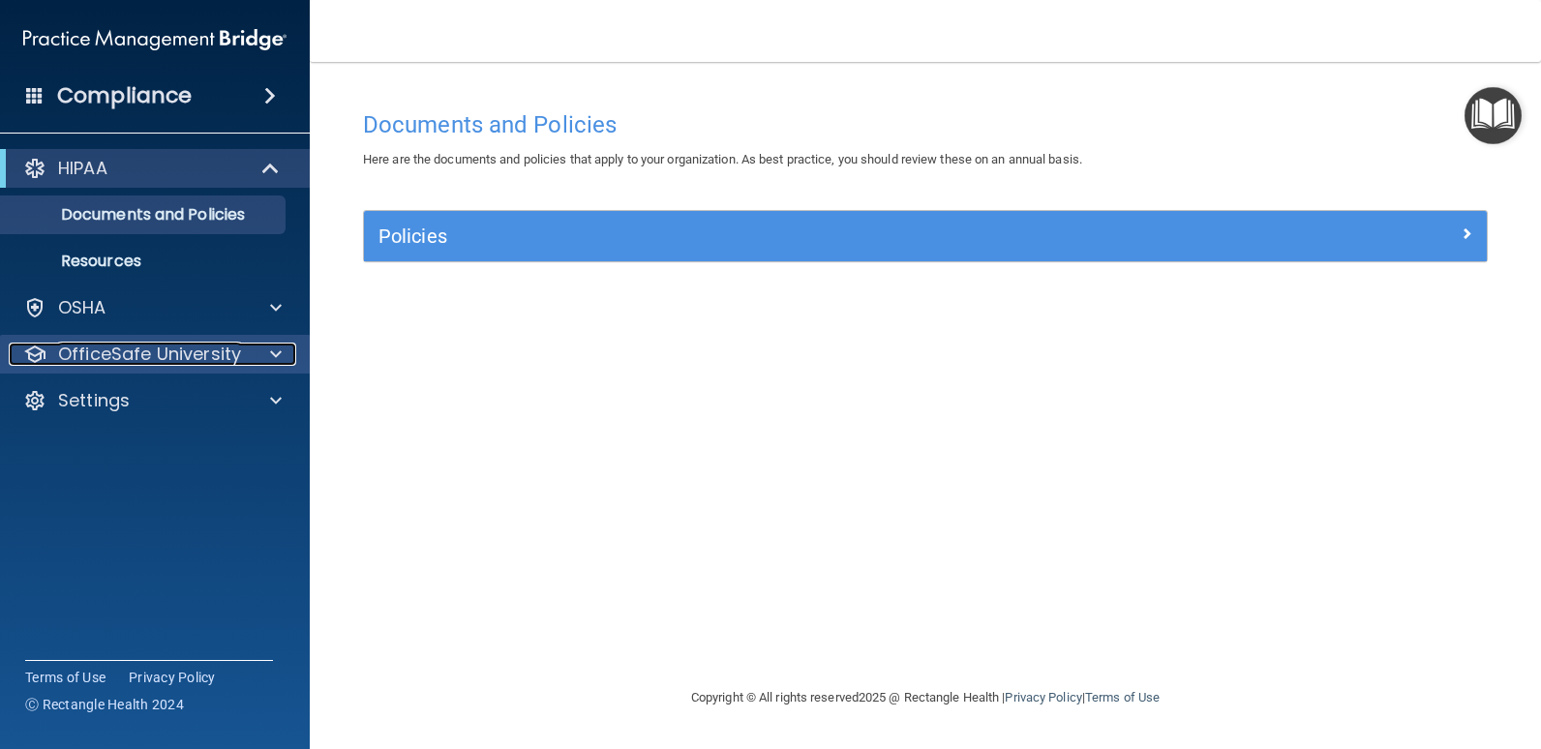
click at [214, 352] on p "OfficeSafe University" at bounding box center [149, 354] width 183 height 23
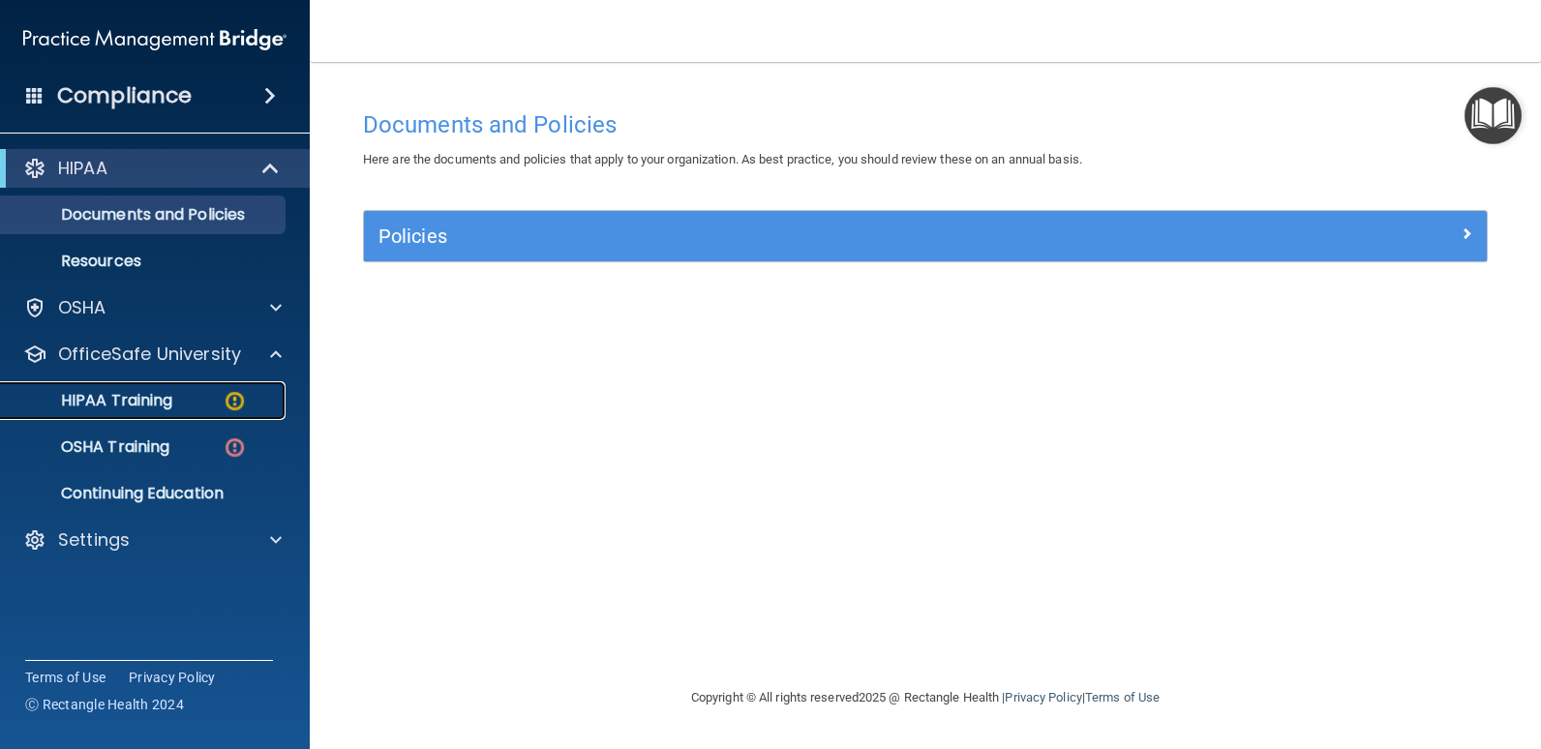
click at [163, 406] on p "HIPAA Training" at bounding box center [93, 400] width 160 height 19
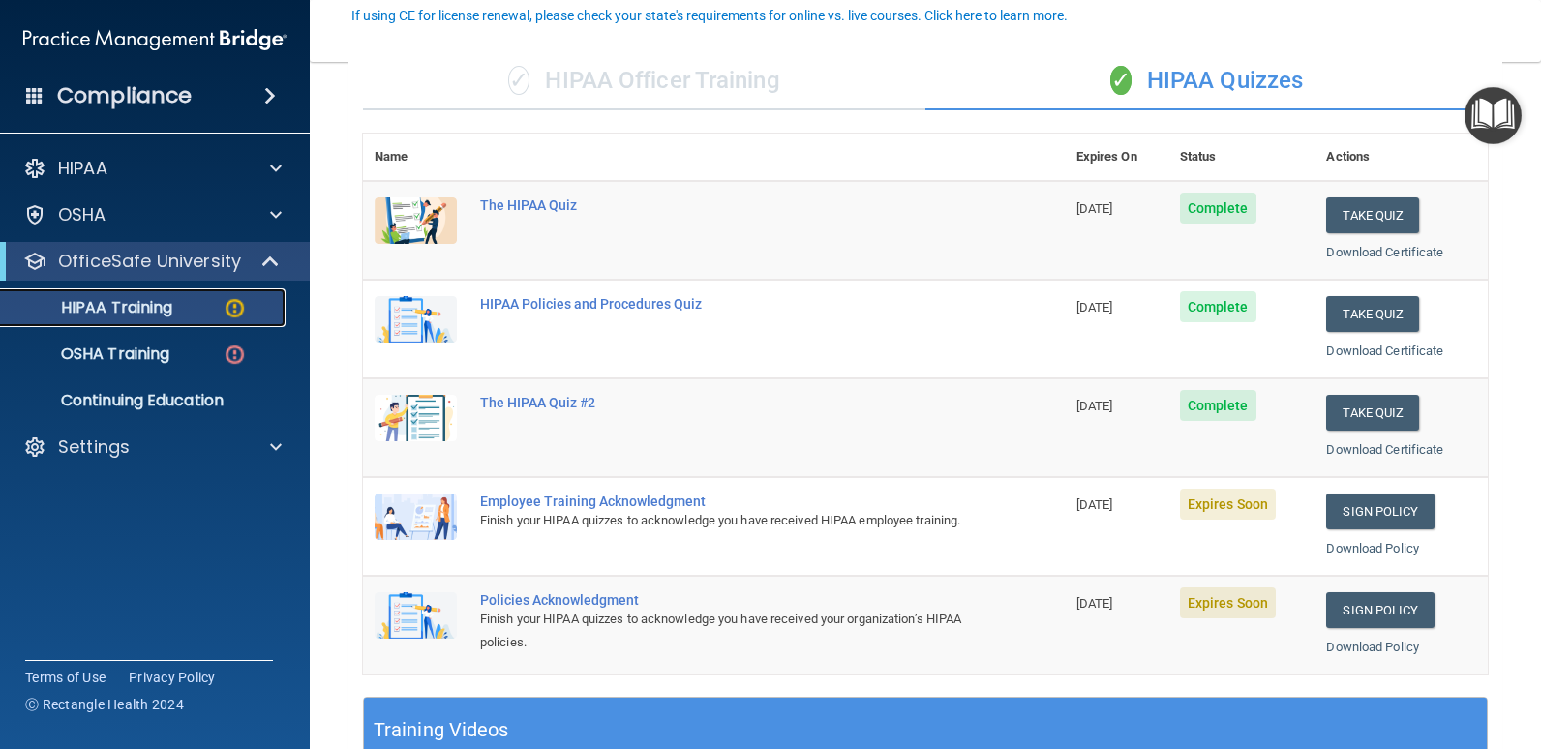
scroll to position [194, 0]
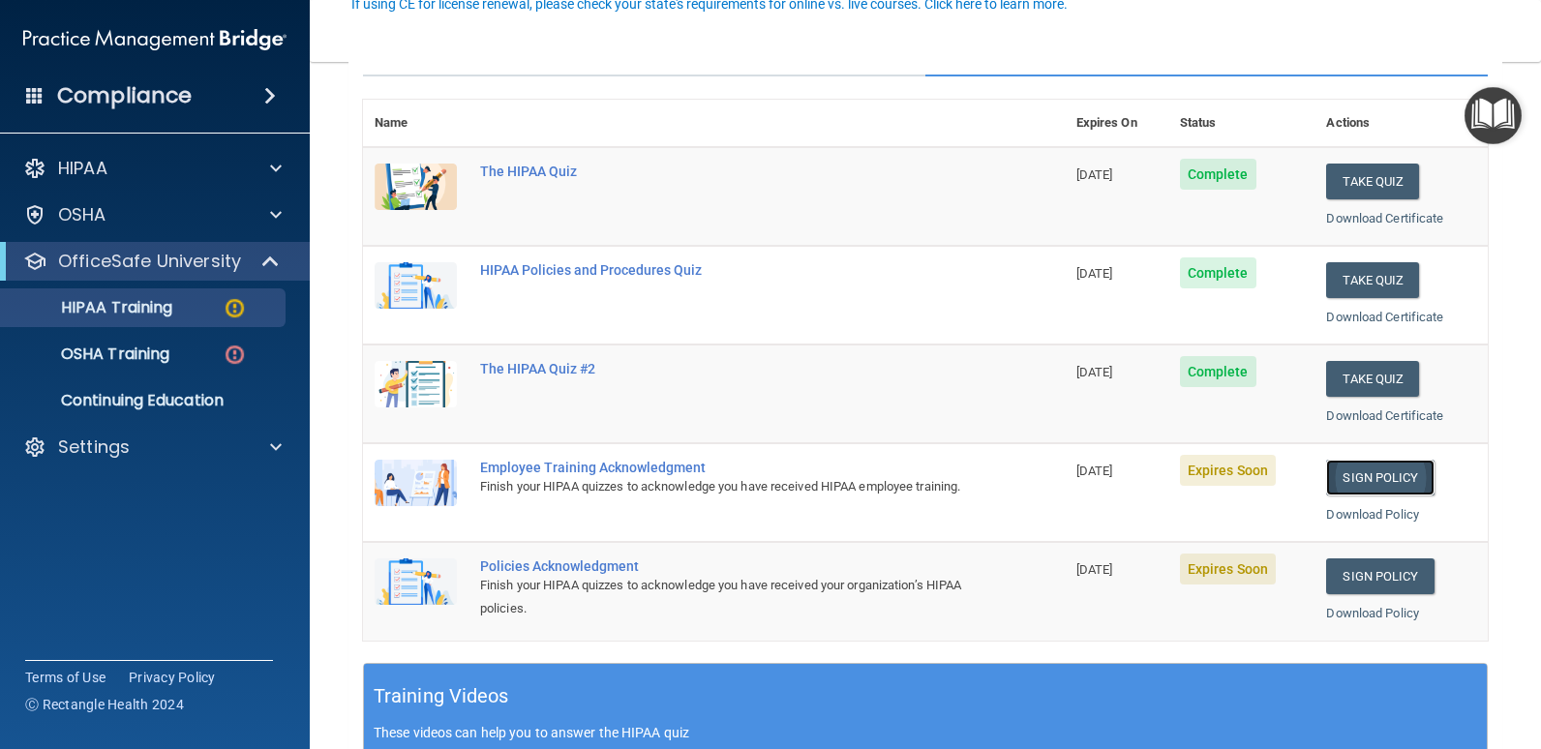
click at [1359, 480] on link "Sign Policy" at bounding box center [1379, 478] width 107 height 36
click at [1370, 475] on link "Sign Policy" at bounding box center [1379, 478] width 107 height 36
click at [432, 484] on img at bounding box center [416, 483] width 82 height 46
click at [629, 469] on div "Employee Training Acknowledgment" at bounding box center [724, 467] width 488 height 15
click at [630, 468] on div "Employee Training Acknowledgment" at bounding box center [724, 467] width 488 height 15
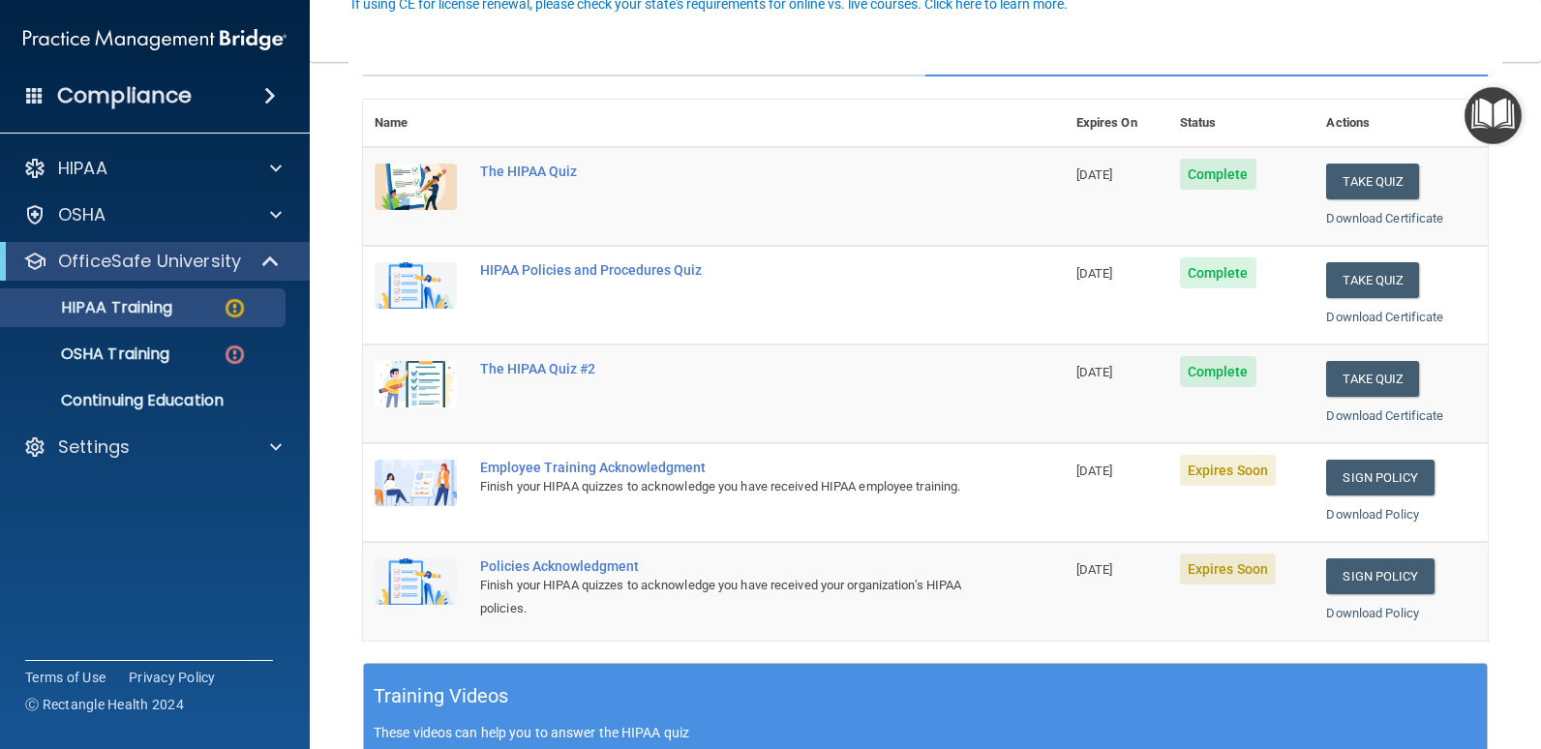
click at [606, 562] on div "Policies Acknowledgment" at bounding box center [724, 565] width 488 height 15
click at [153, 357] on p "OSHA Training" at bounding box center [91, 354] width 157 height 19
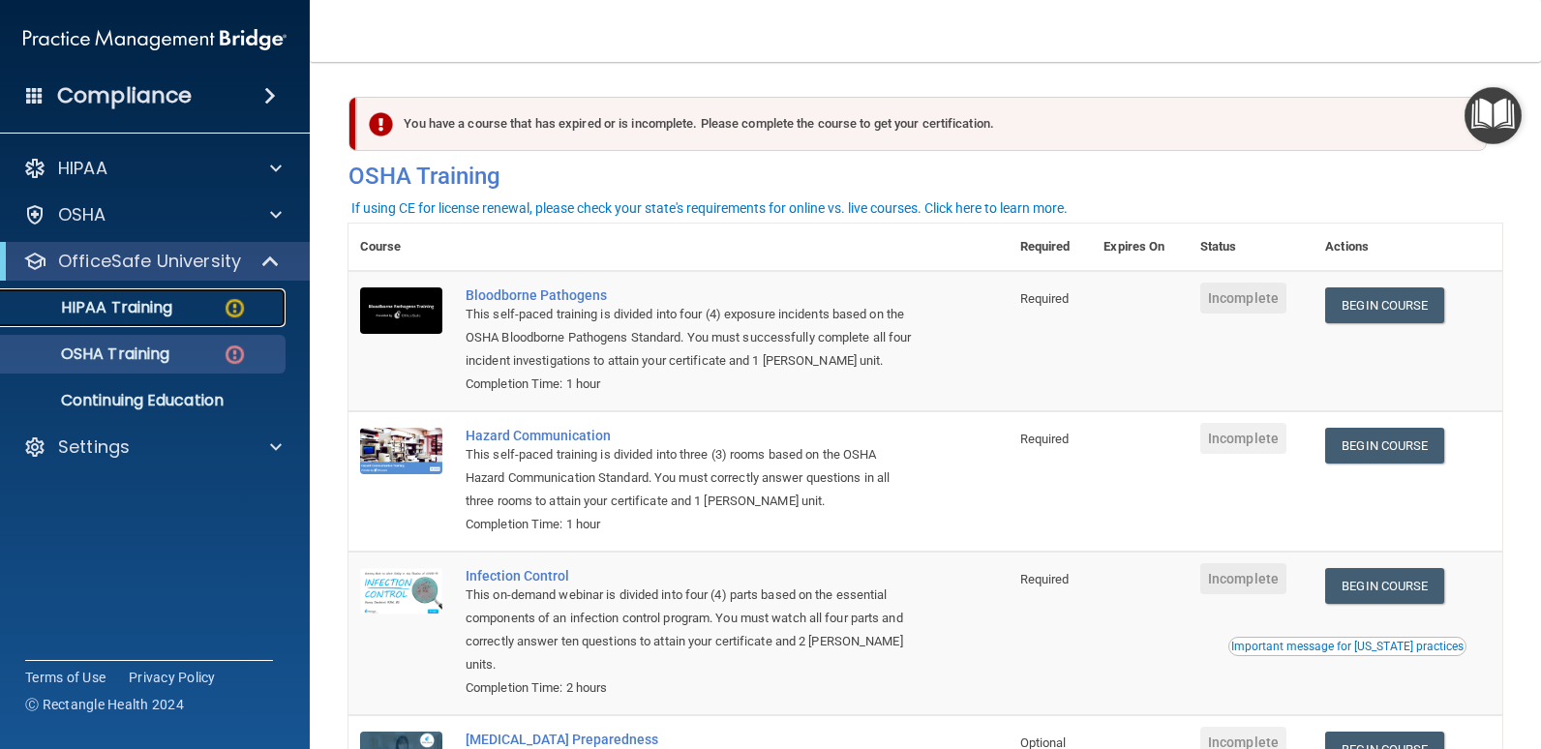
click at [161, 313] on p "HIPAA Training" at bounding box center [93, 307] width 160 height 19
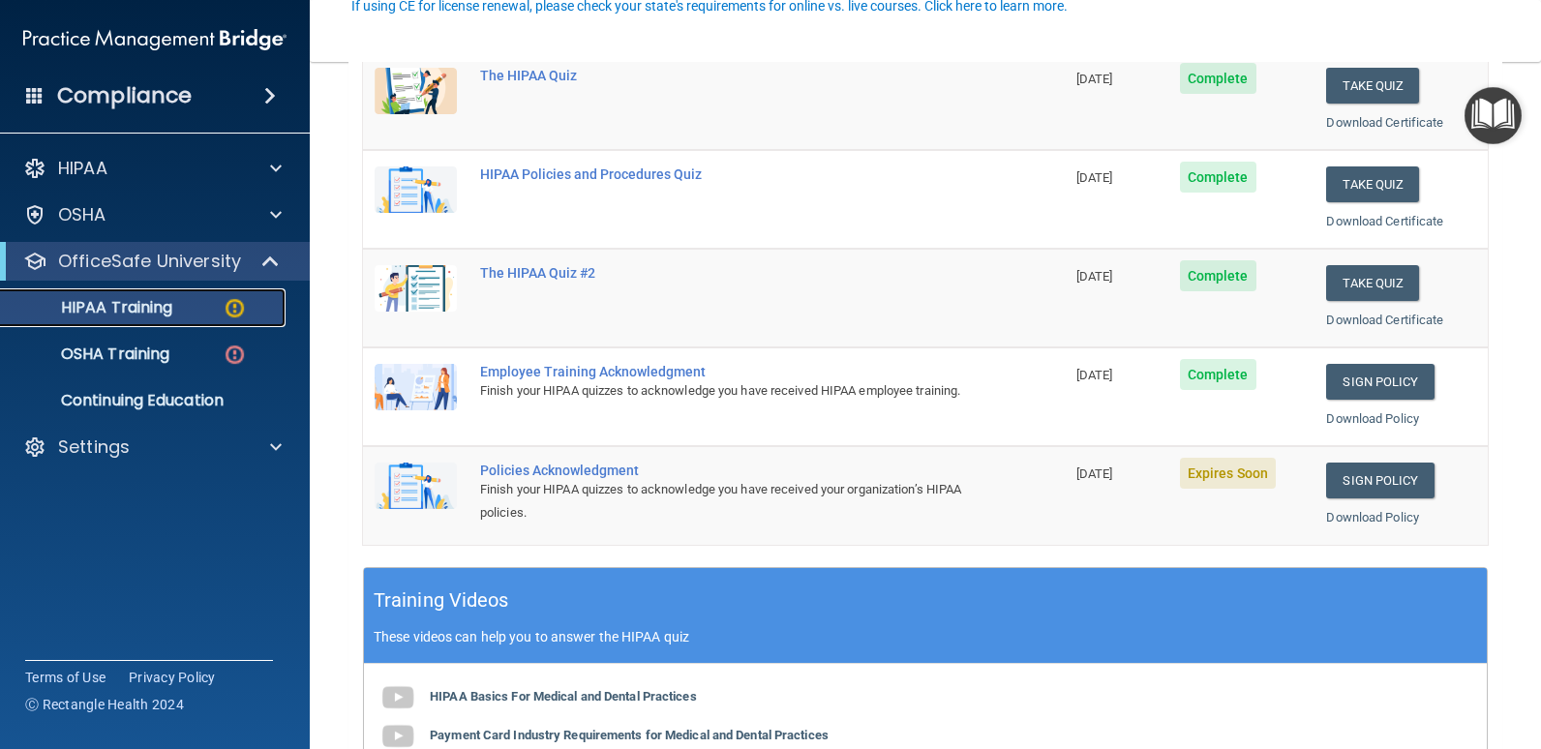
scroll to position [290, 0]
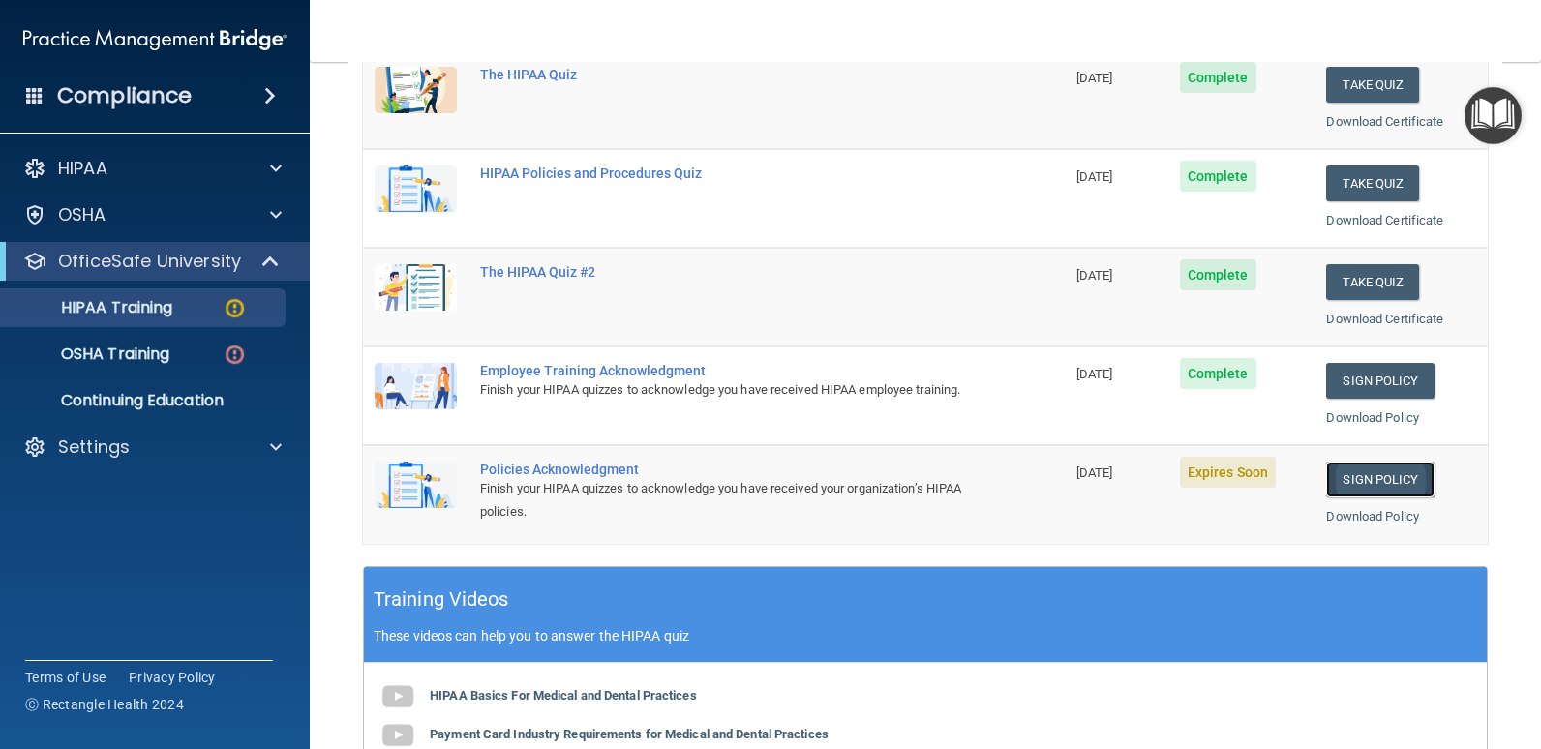
click at [1381, 485] on link "Sign Policy" at bounding box center [1379, 480] width 107 height 36
click at [152, 350] on p "OSHA Training" at bounding box center [91, 354] width 157 height 19
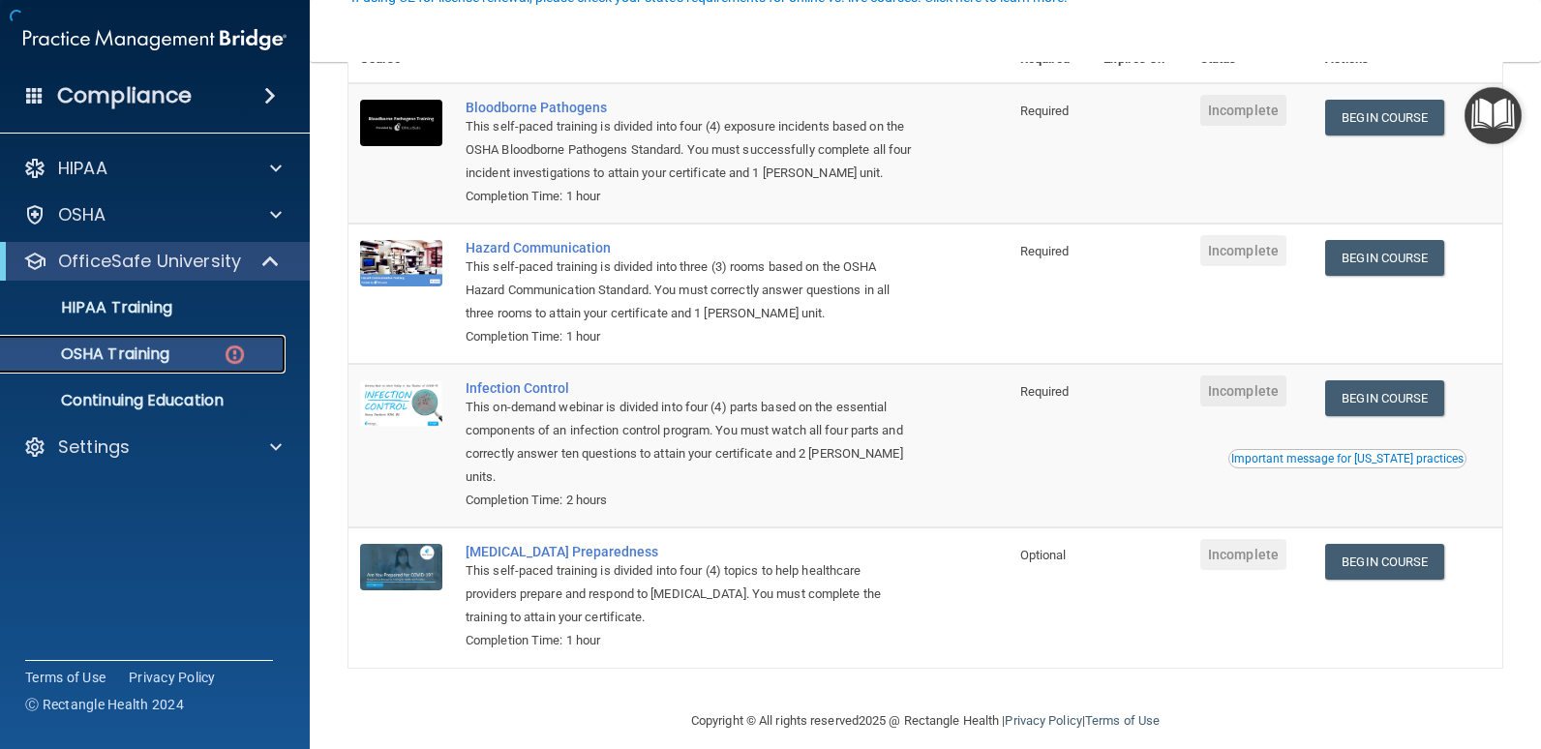
scroll to position [211, 0]
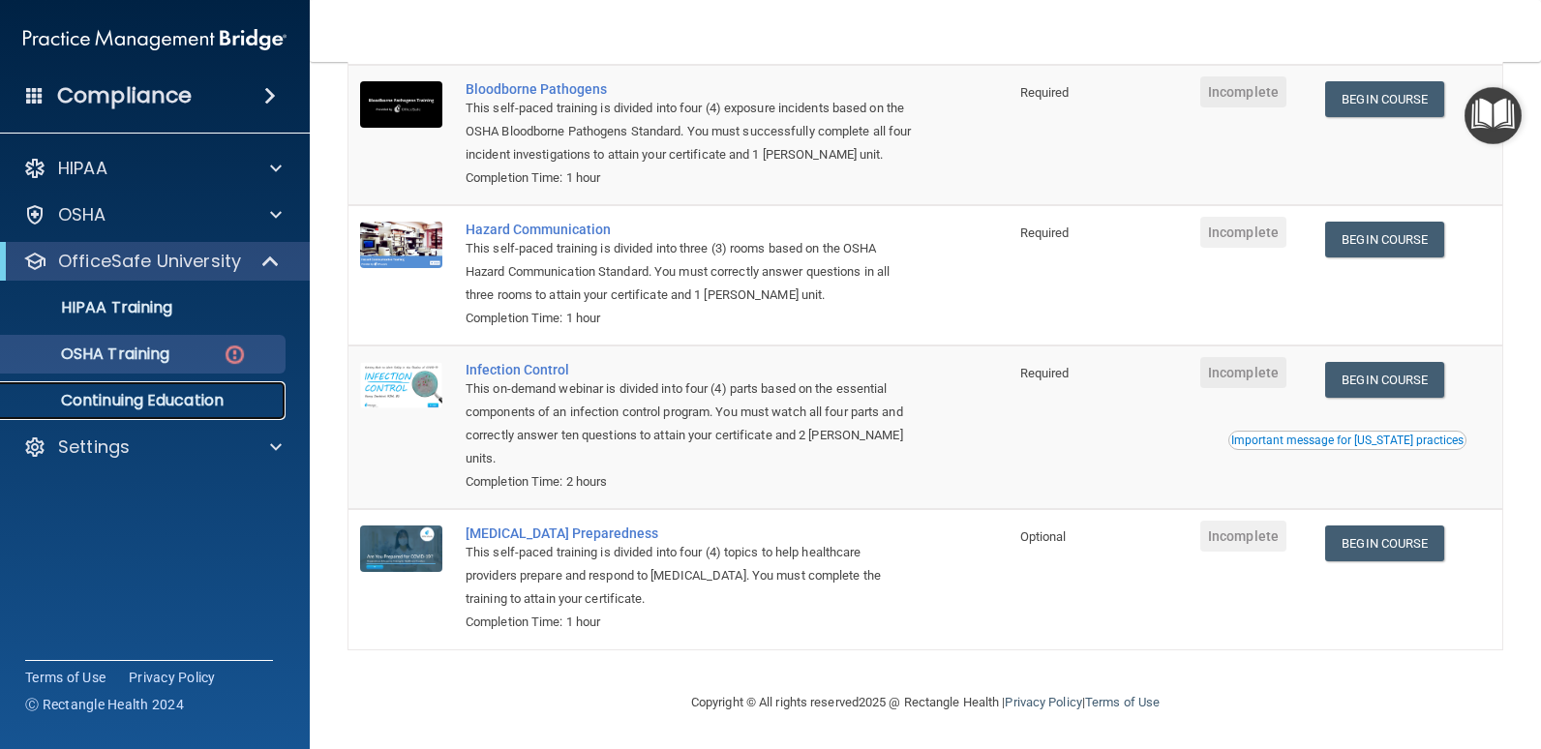
click at [191, 399] on p "Continuing Education" at bounding box center [145, 400] width 264 height 19
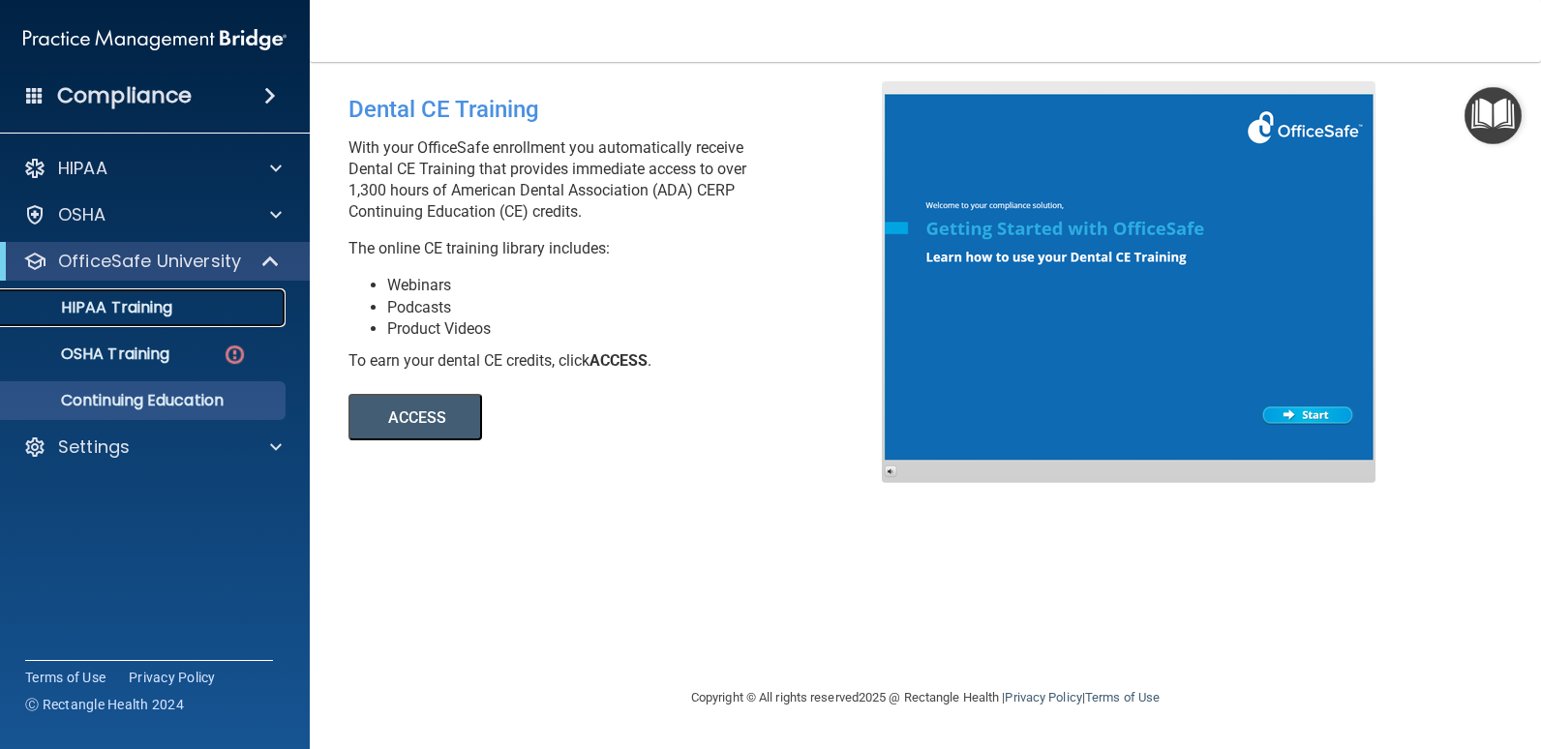
click at [124, 305] on p "HIPAA Training" at bounding box center [93, 307] width 160 height 19
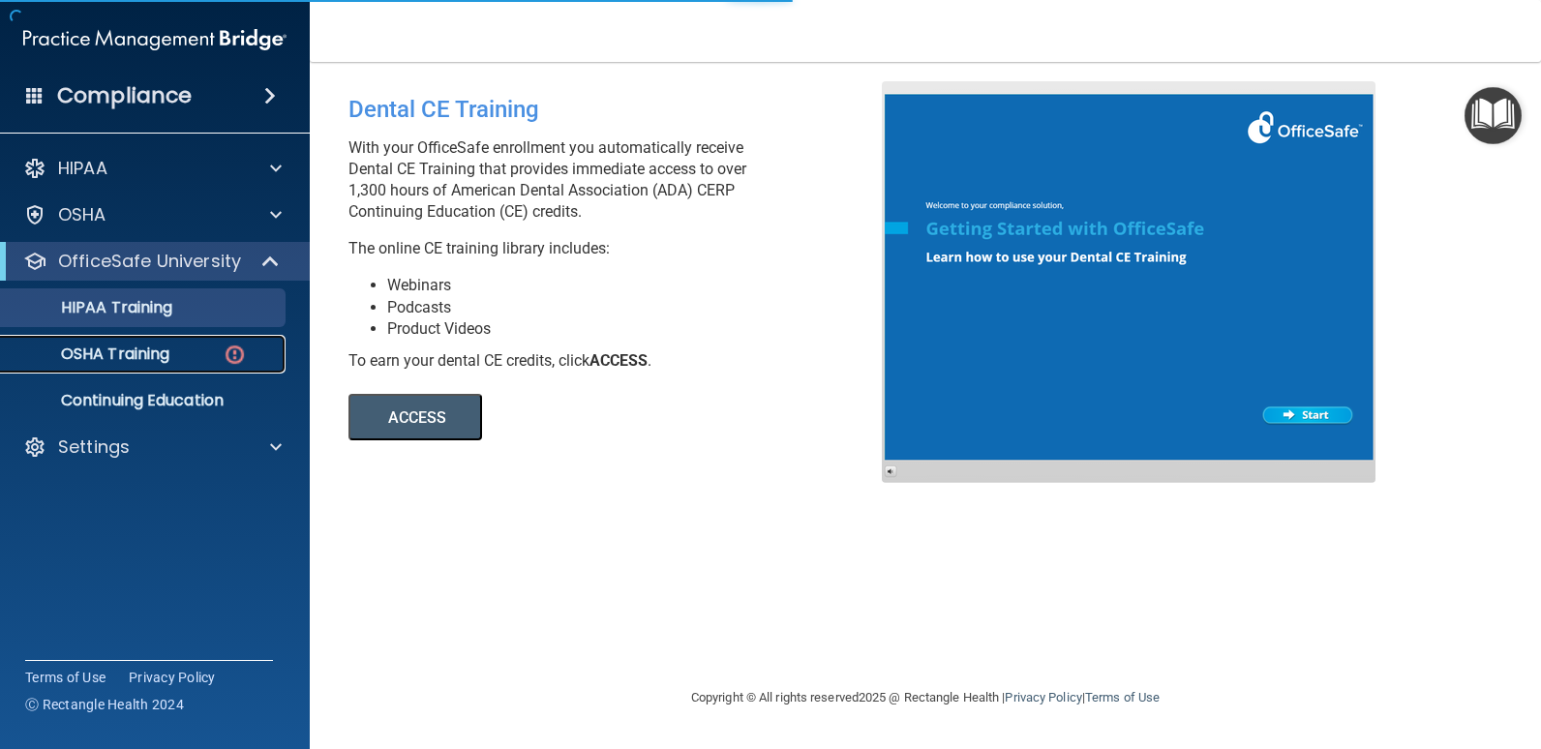
click at [134, 349] on p "OSHA Training" at bounding box center [91, 354] width 157 height 19
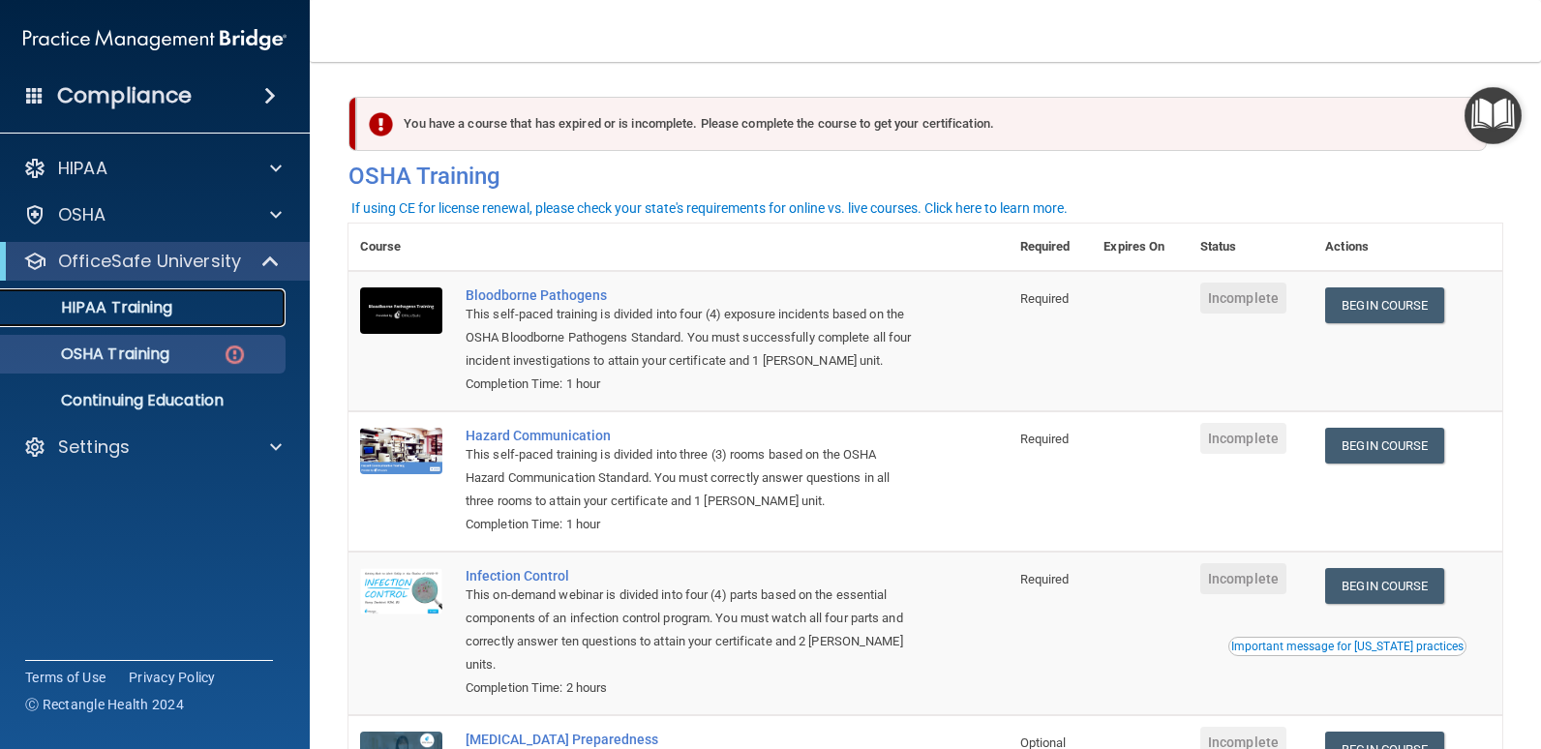
click at [170, 305] on p "HIPAA Training" at bounding box center [93, 307] width 160 height 19
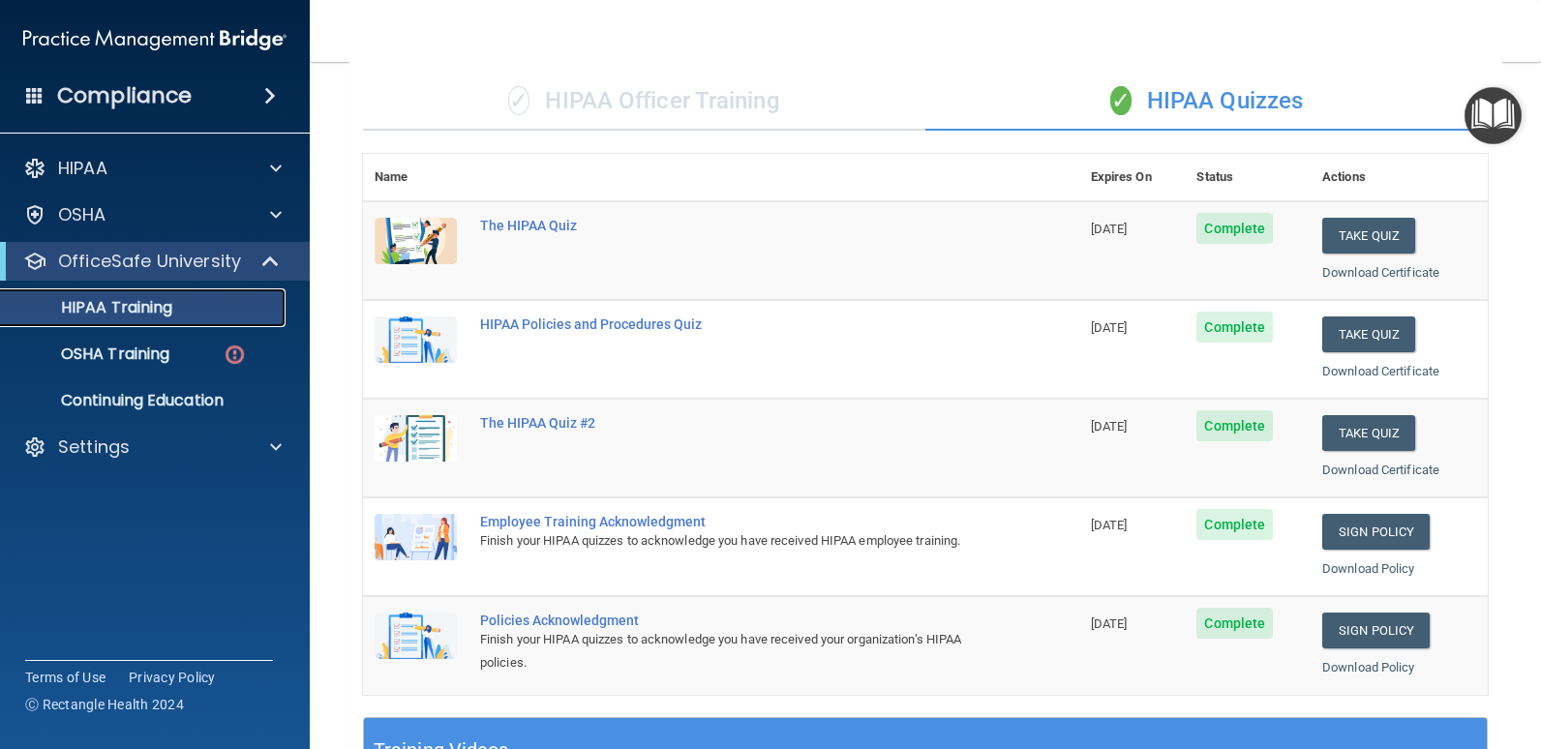
scroll to position [97, 0]
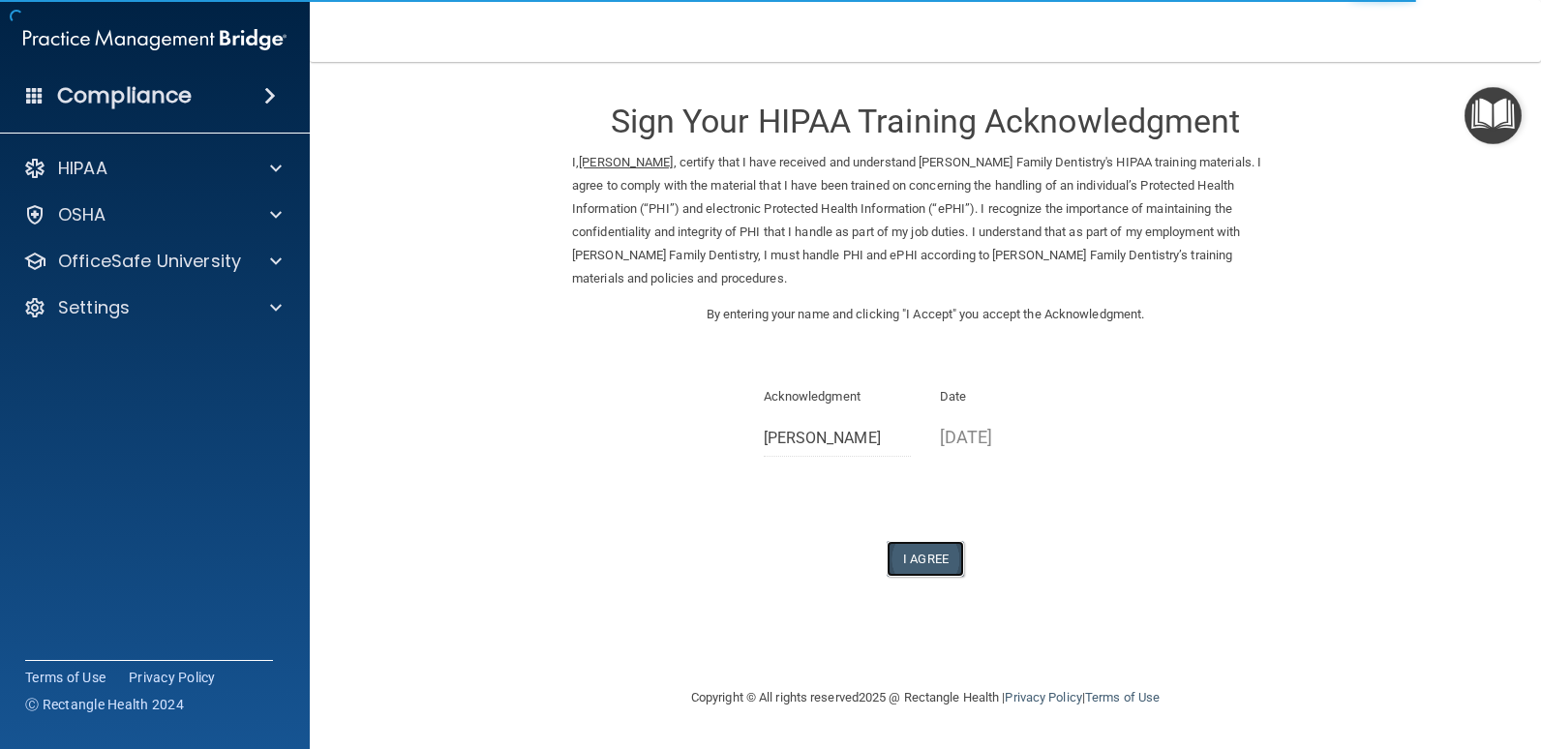
click at [927, 541] on button "I Agree" at bounding box center [925, 559] width 77 height 36
click at [926, 541] on button "I Agree" at bounding box center [925, 559] width 77 height 36
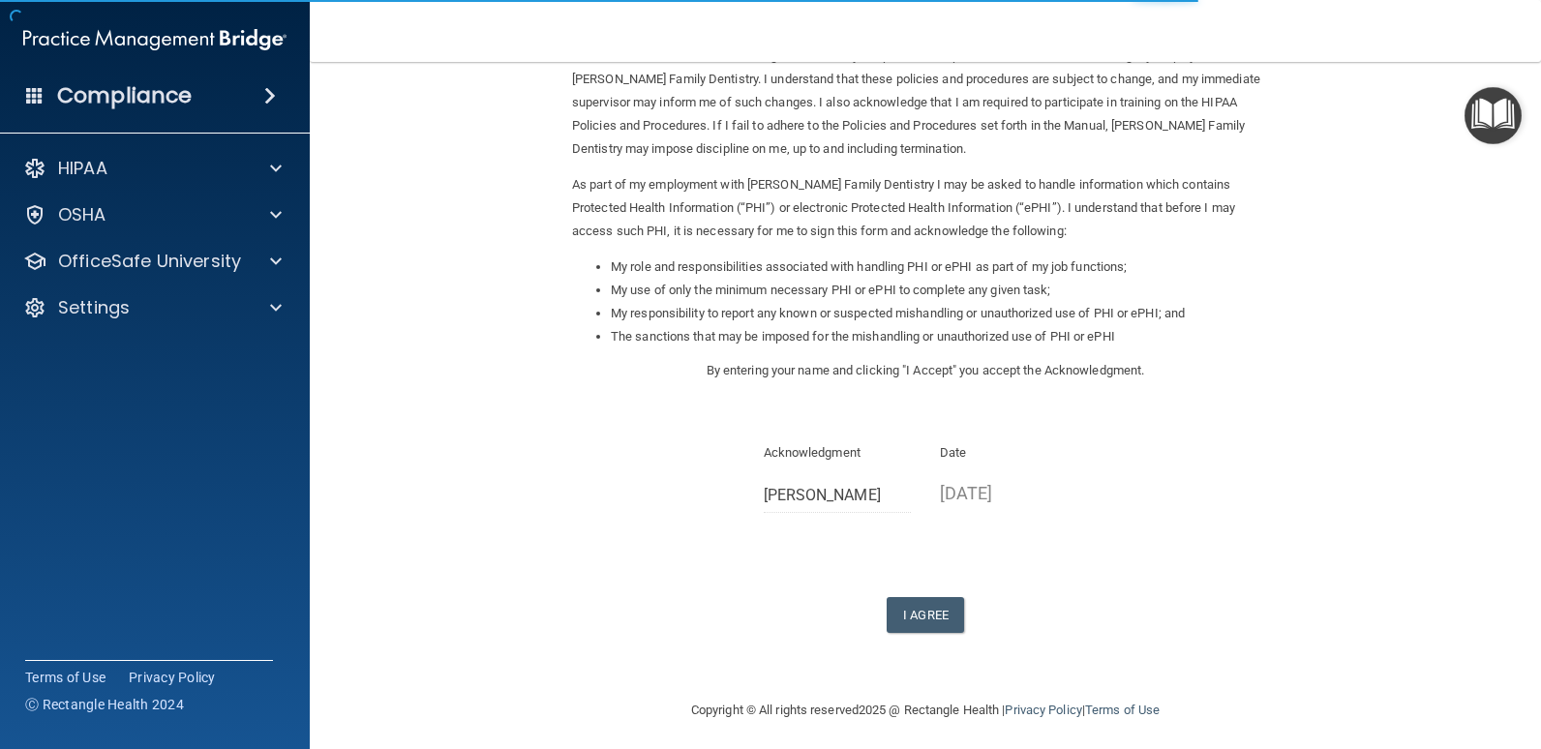
scroll to position [137, 0]
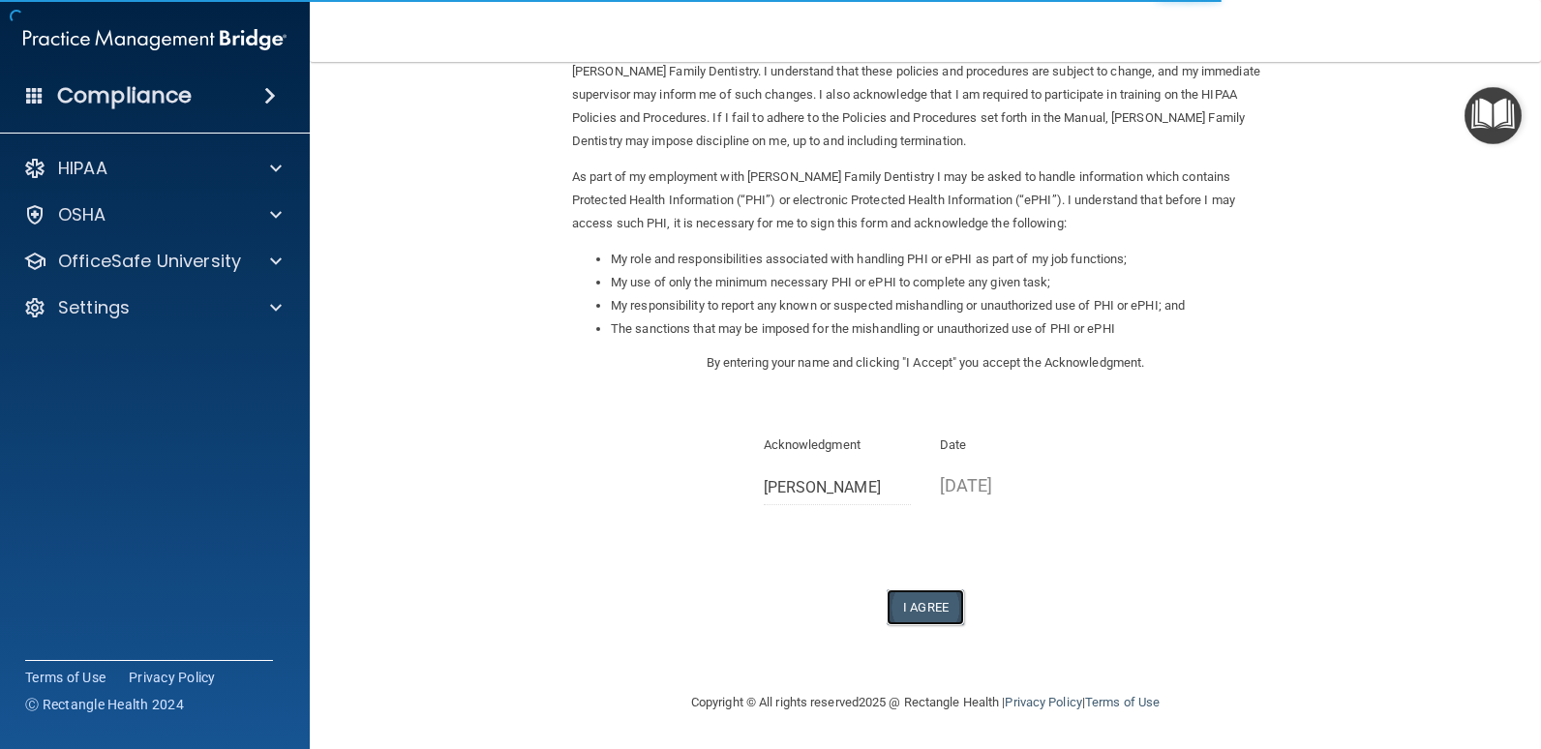
click at [942, 612] on button "I Agree" at bounding box center [925, 607] width 77 height 36
